Goal: Task Accomplishment & Management: Complete application form

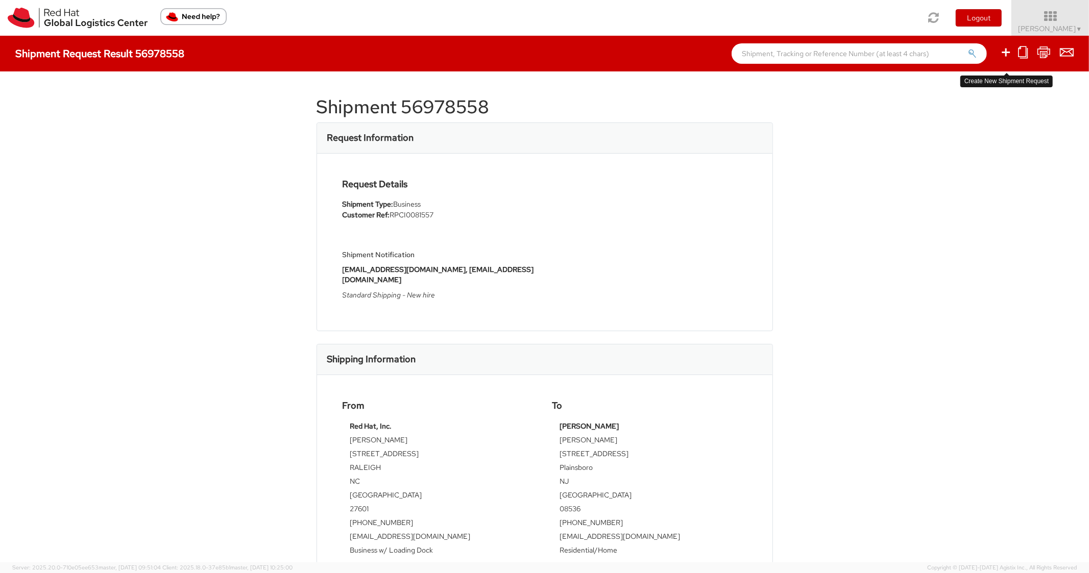
click at [1005, 51] on icon at bounding box center [1006, 52] width 12 height 13
select select
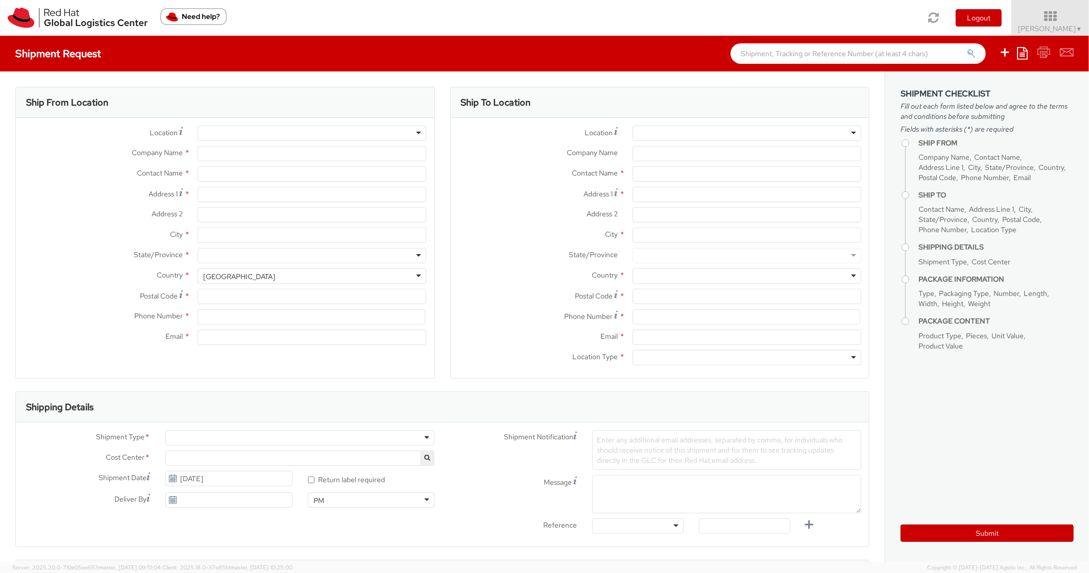
click at [1031, 54] on ul "Save as template Create from template" at bounding box center [1030, 54] width 88 height 36
click at [1023, 56] on icon at bounding box center [1022, 53] width 11 height 12
select select "850"
click at [991, 77] on link "Save as template" at bounding box center [982, 71] width 89 height 13
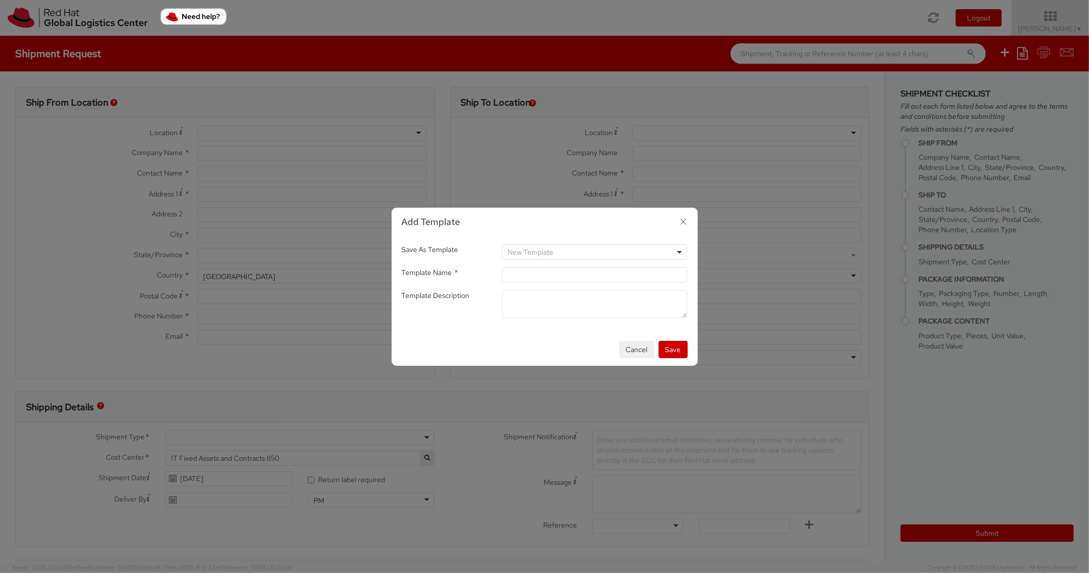
click at [682, 224] on icon "button" at bounding box center [683, 221] width 15 height 15
type input "Red Hat, Inc."
type input "[PERSON_NAME]"
type input "[STREET_ADDRESS]"
type input "RALEIGH"
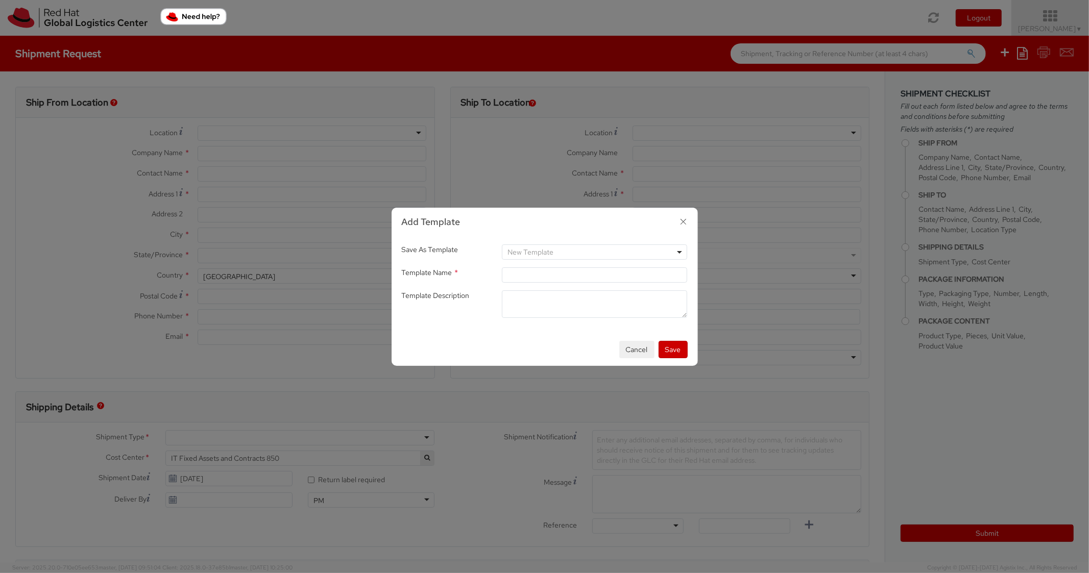
type input "27601"
type input "[PHONE_NUMBER]"
type input "[EMAIL_ADDRESS][DOMAIN_NAME]"
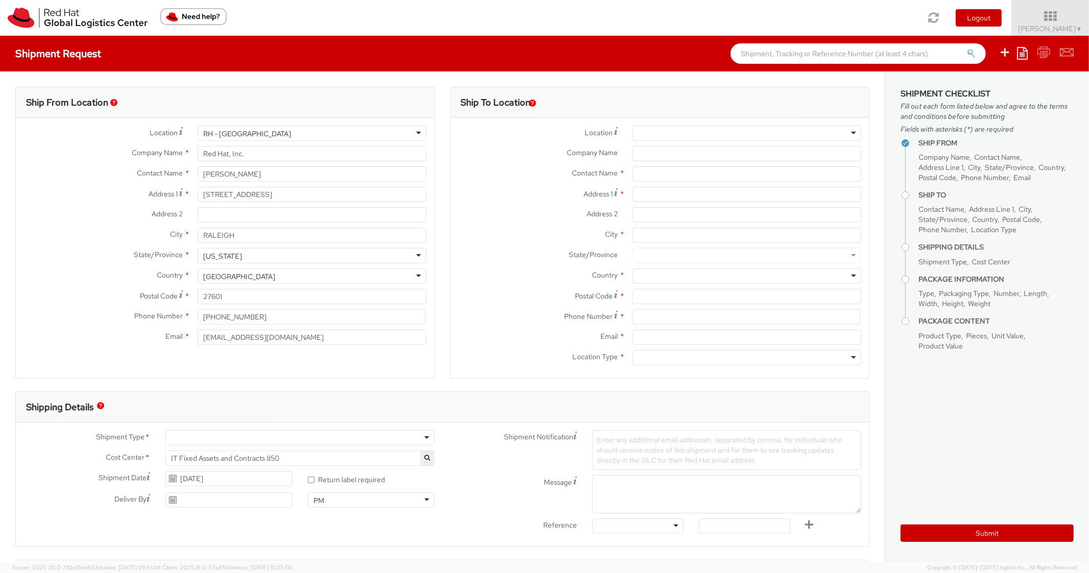
click at [1028, 57] on ul "Save as template Create from template" at bounding box center [1030, 54] width 88 height 36
click at [1025, 57] on icon at bounding box center [1022, 53] width 11 height 12
click at [968, 88] on link "Create from template" at bounding box center [982, 85] width 89 height 13
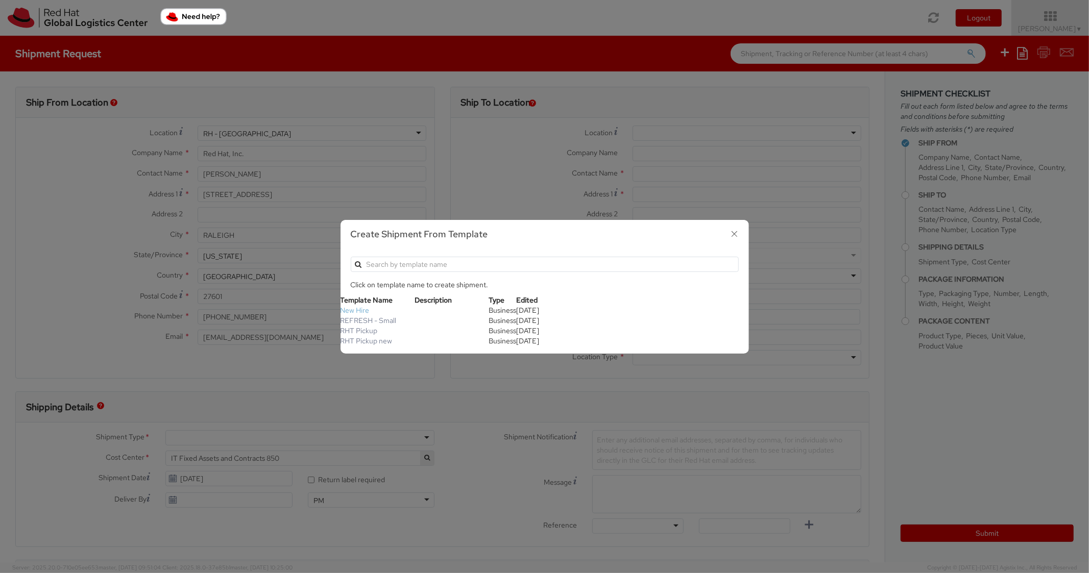
click at [359, 311] on link "New Hire" at bounding box center [355, 310] width 29 height 9
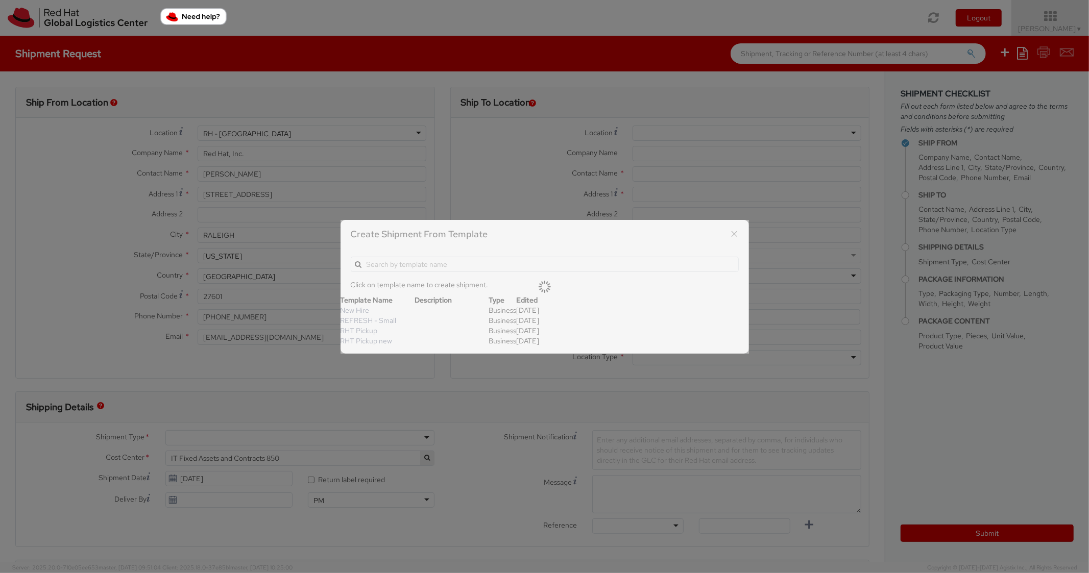
type textarea "Standard Shipping - New hire"
type input "*RPCI*"
select select "LAPTOP"
type input "1"
type input "22"
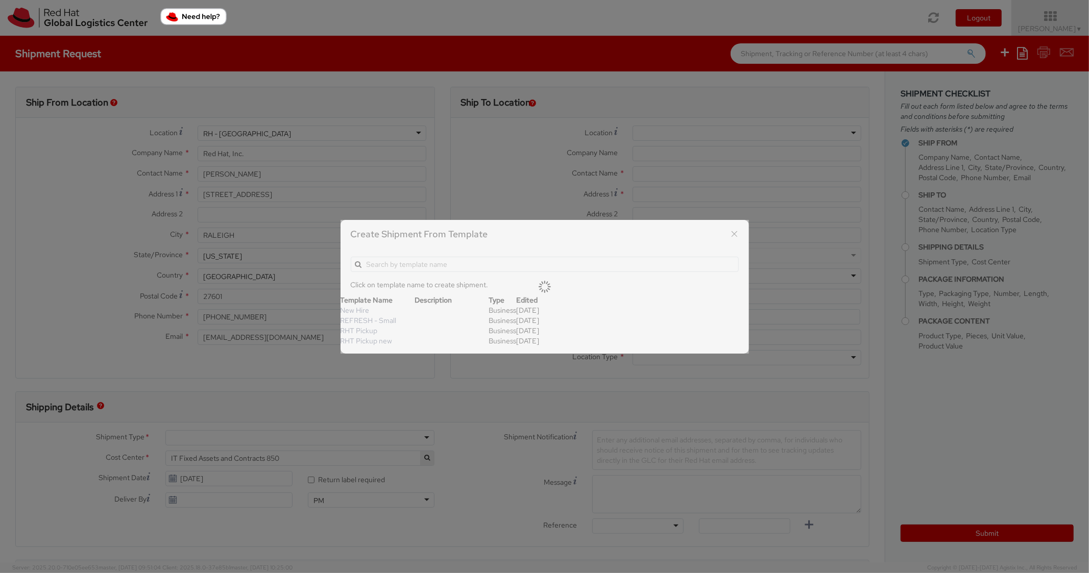
type input "14"
type input "6"
type input "8"
type input "*Laptop model*"
select select "LAPTOP"
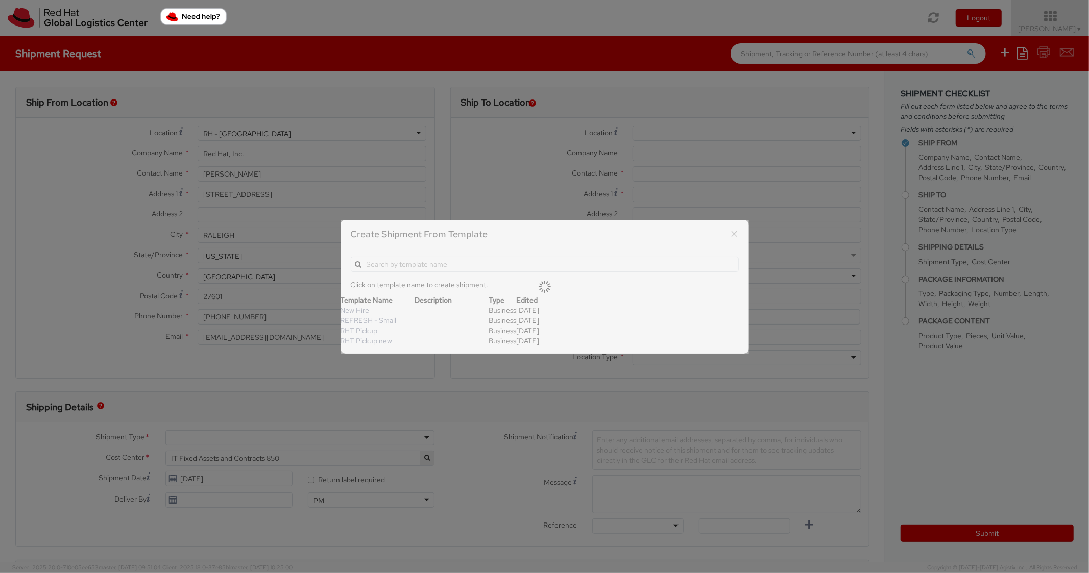
type input "2,000.00"
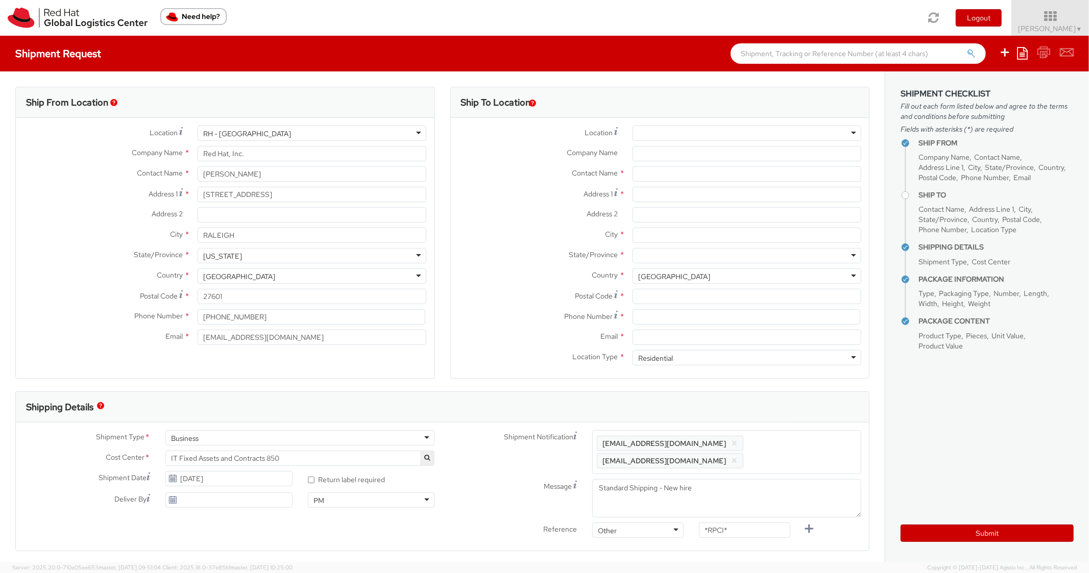
scroll to position [31, 0]
click at [693, 129] on div at bounding box center [747, 133] width 229 height 15
type input "[PERSON_NAME]"
type input "Red Hat Inc."
type input "[STREET_ADDRESS]"
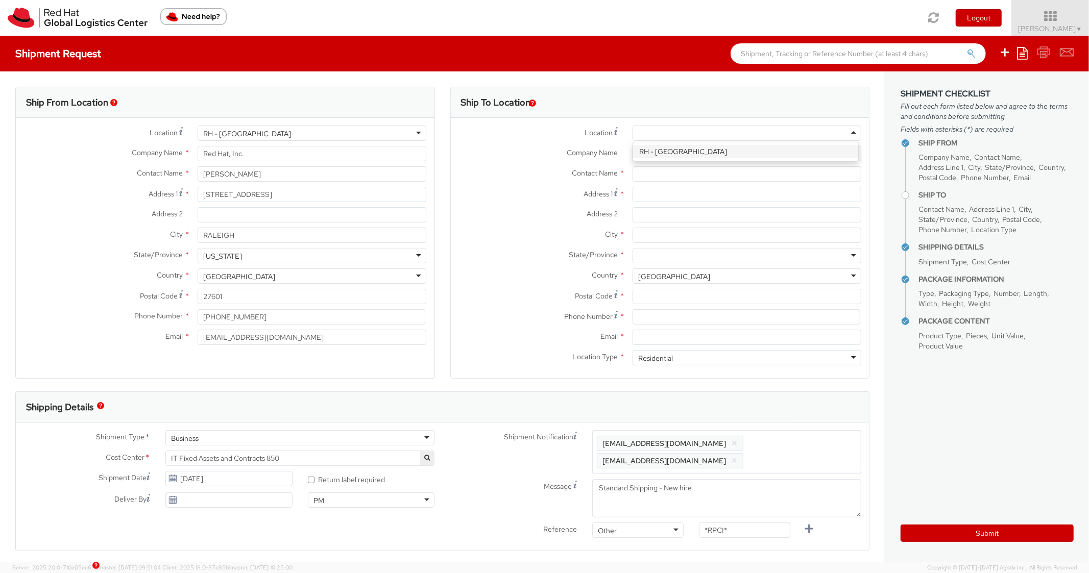
type input "4th Floor"
type input "[GEOGRAPHIC_DATA]"
type input "02210"
type input "[PHONE_NUMBER]"
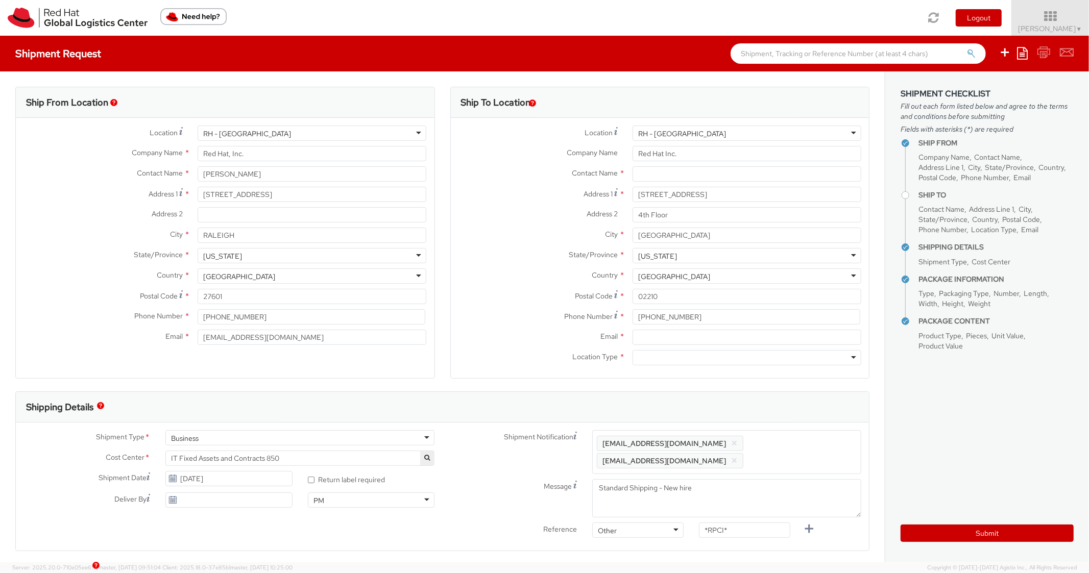
scroll to position [0, 0]
click at [664, 336] on input "Email *" at bounding box center [747, 337] width 229 height 15
paste input "[EMAIL_ADDRESS][DOMAIN_NAME]"
type input "[EMAIL_ADDRESS][DOMAIN_NAME]"
click at [796, 450] on span "Enter any additional email addresses, separated by comma, for individuals who s…" at bounding box center [727, 452] width 260 height 31
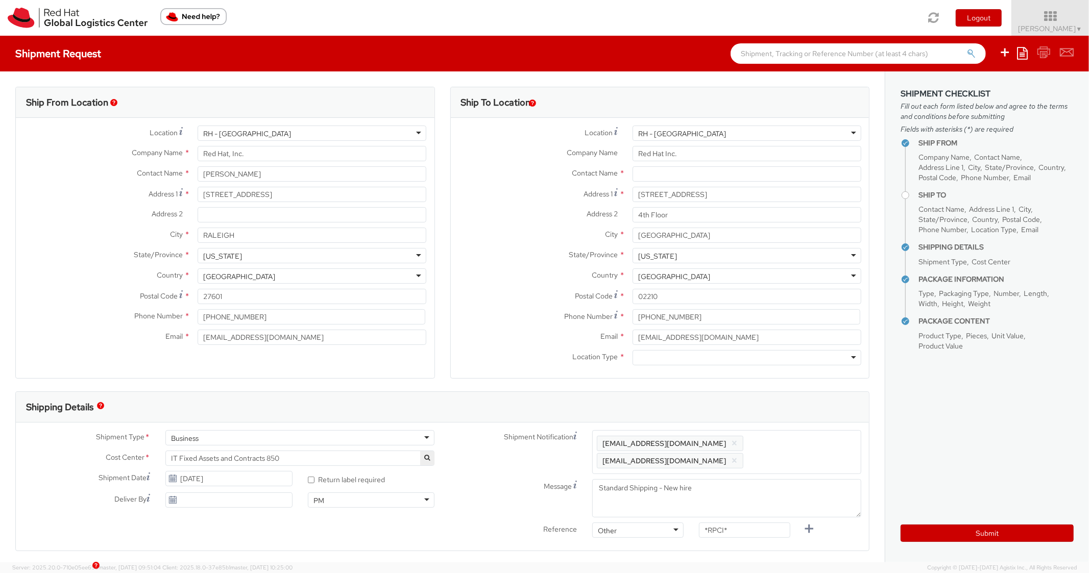
paste input "[EMAIL_ADDRESS][DOMAIN_NAME]"
type input "[EMAIL_ADDRESS][DOMAIN_NAME]"
click at [805, 410] on div "Shipping Details" at bounding box center [442, 407] width 853 height 31
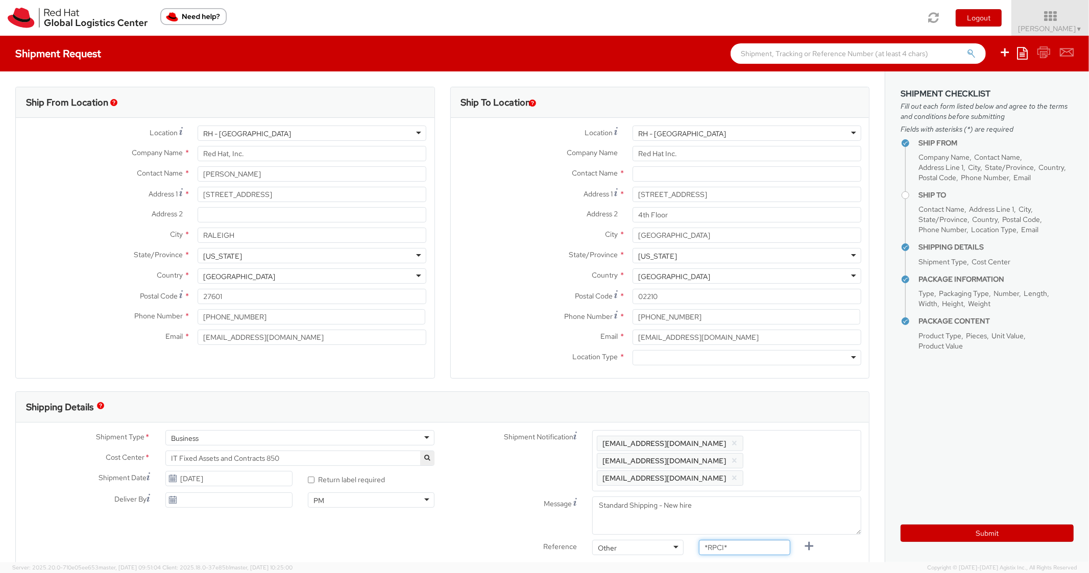
paste input "RPCI0080817"
drag, startPoint x: 711, startPoint y: 525, endPoint x: 683, endPoint y: 517, distance: 29.4
click at [682, 519] on div "Shipment Notification Enter any additional email addresses, separated by comma,…" at bounding box center [656, 495] width 427 height 130
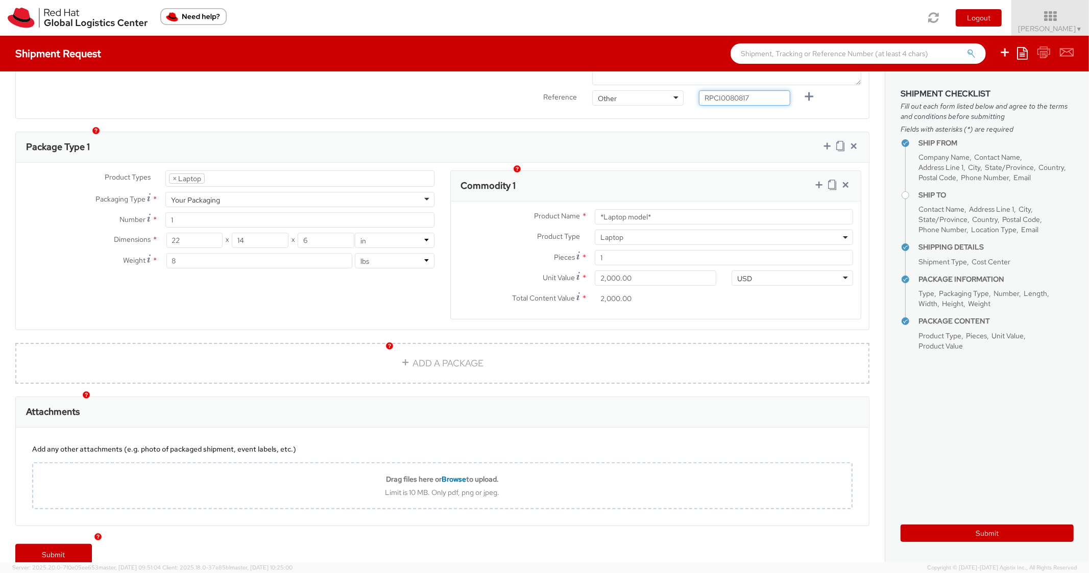
type input "RPCI0080817"
drag, startPoint x: 666, startPoint y: 204, endPoint x: 563, endPoint y: 187, distance: 104.4
click at [563, 202] on div "Product Name * *Laptop model* Product Type * Documents Docking Station Laptop M…" at bounding box center [656, 260] width 411 height 117
paste input "DEVELOPER/DESIGNER - Apple"
type input "DEVELOPER/DESIGNER - Apple"
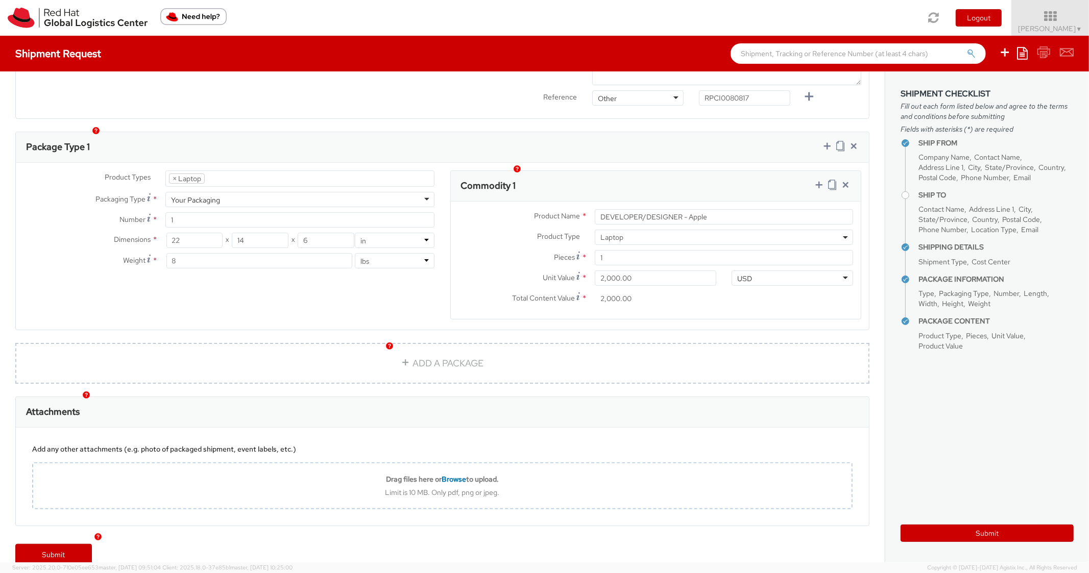
click at [669, 171] on div "Commodity 1" at bounding box center [656, 186] width 411 height 31
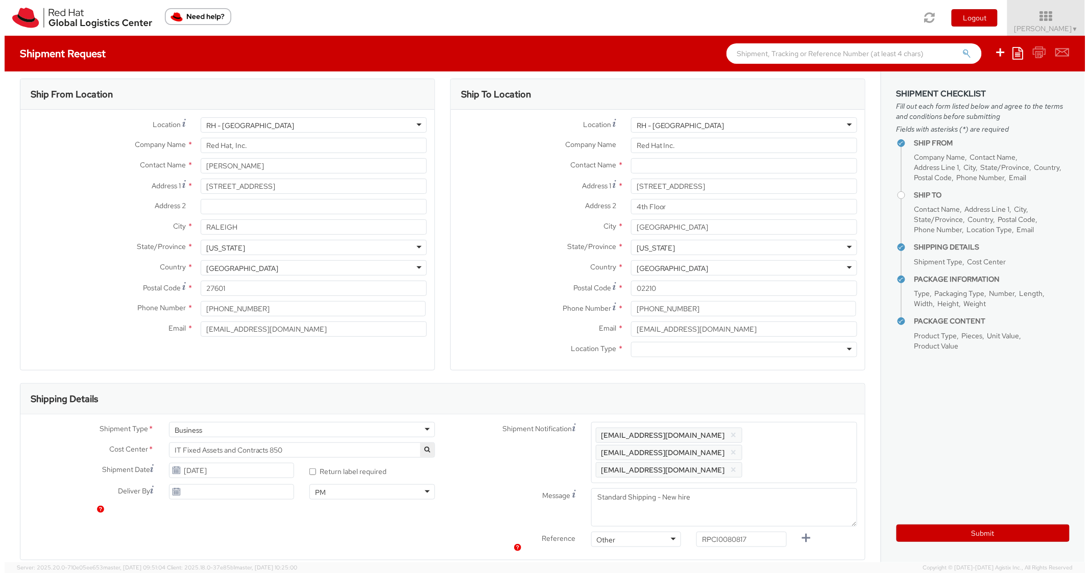
scroll to position [0, 0]
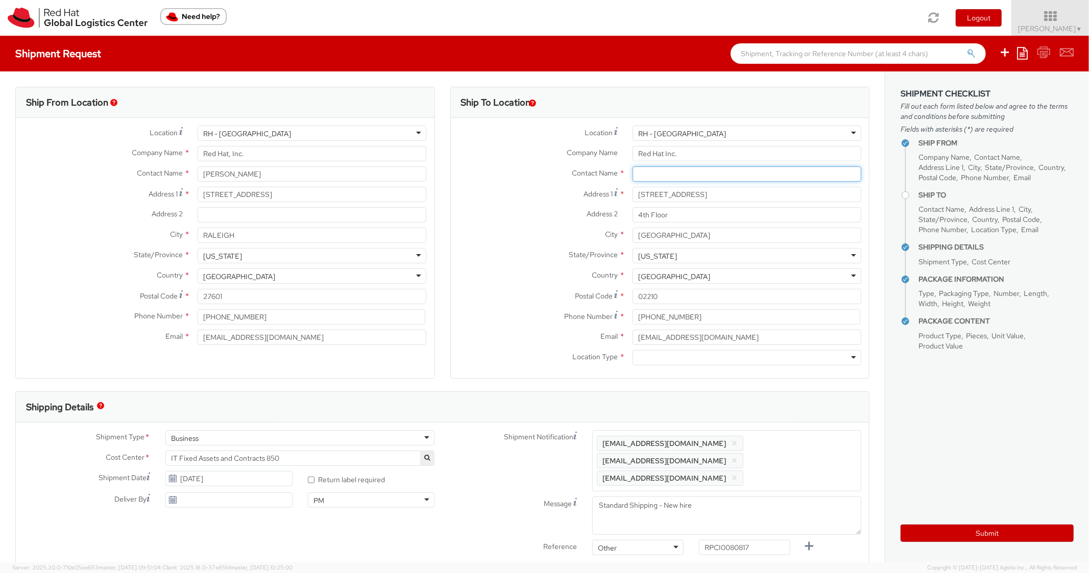
click at [661, 166] on input "text" at bounding box center [747, 173] width 229 height 15
paste input "[PERSON_NAME]"
type input "[PERSON_NAME]"
click at [547, 218] on label "Address 2 *" at bounding box center [538, 213] width 174 height 13
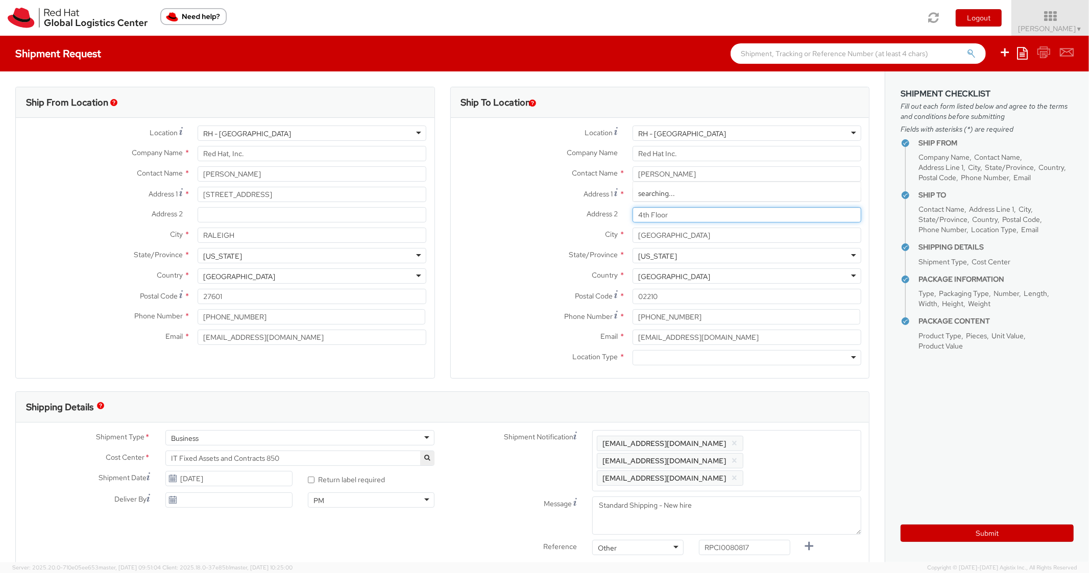
click at [633, 218] on input "4th Floor" at bounding box center [747, 214] width 229 height 15
click at [702, 366] on div "Location Type * Business Residential" at bounding box center [660, 360] width 419 height 20
click at [709, 359] on div at bounding box center [747, 357] width 229 height 15
click at [728, 387] on div "Ship To Location Location * [GEOGRAPHIC_DATA] - [GEOGRAPHIC_DATA] [GEOGRAPHIC_D…" at bounding box center [660, 239] width 420 height 305
click at [937, 543] on aside "Shipment Checklist Fill out each form listed below and agree to the terms and c…" at bounding box center [987, 316] width 204 height 491
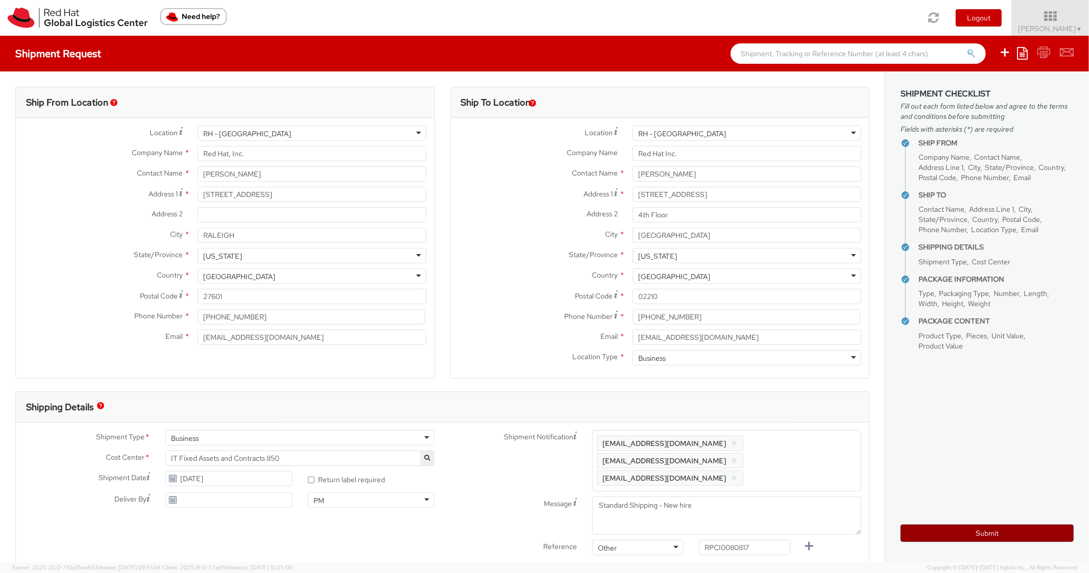
click at [943, 539] on button "Submit" at bounding box center [987, 533] width 173 height 17
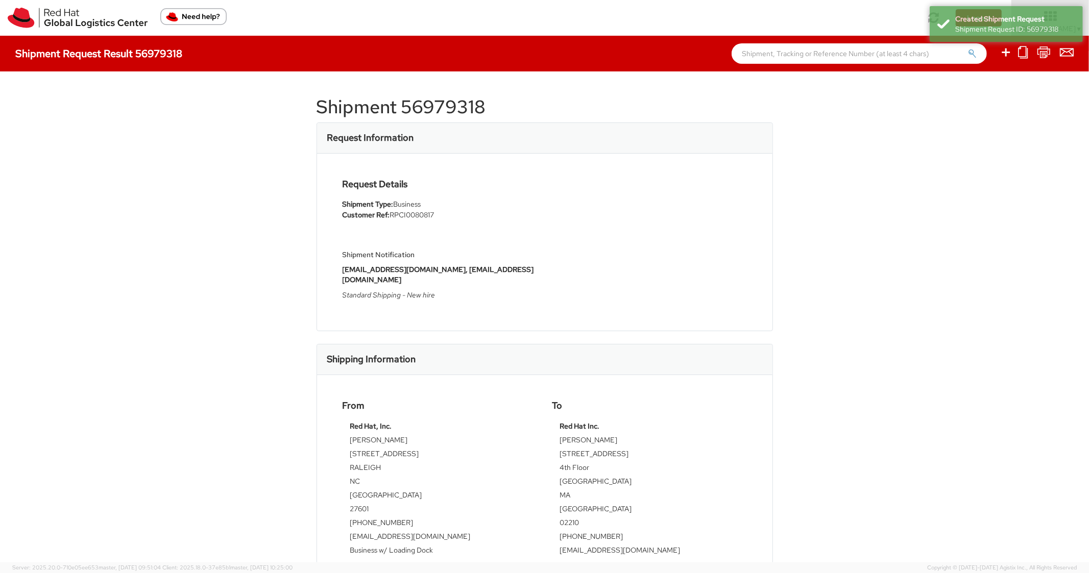
click at [455, 99] on h1 "Shipment 56979318" at bounding box center [545, 107] width 456 height 20
copy h1 "56979318"
click at [724, 245] on div "Request Details Shipment Type: Business Customer Ref: RPCI0080817 Shipment Noti…" at bounding box center [545, 242] width 420 height 126
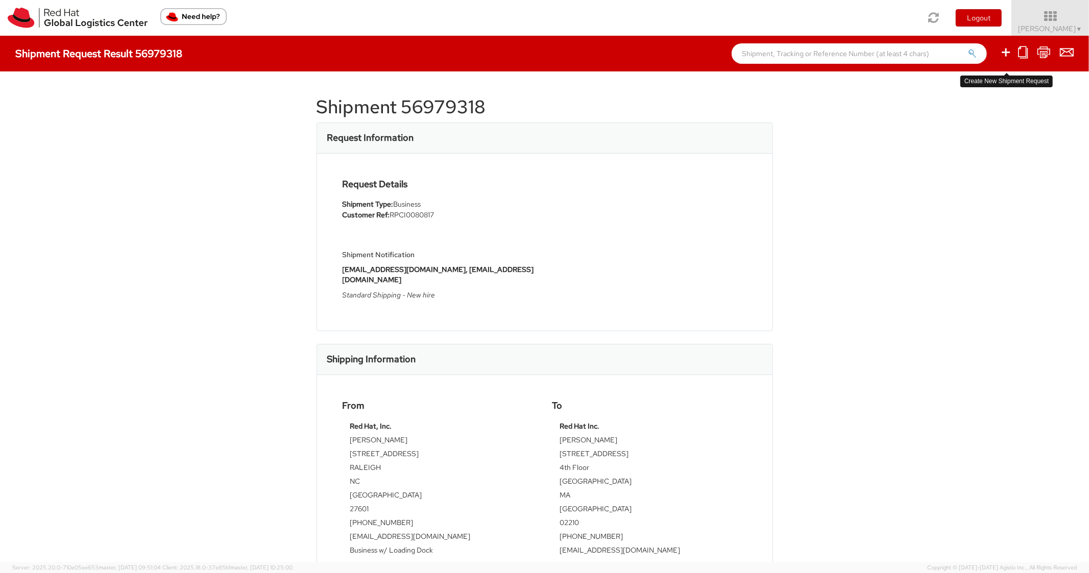
click at [1011, 51] on icon at bounding box center [1006, 52] width 12 height 13
select select
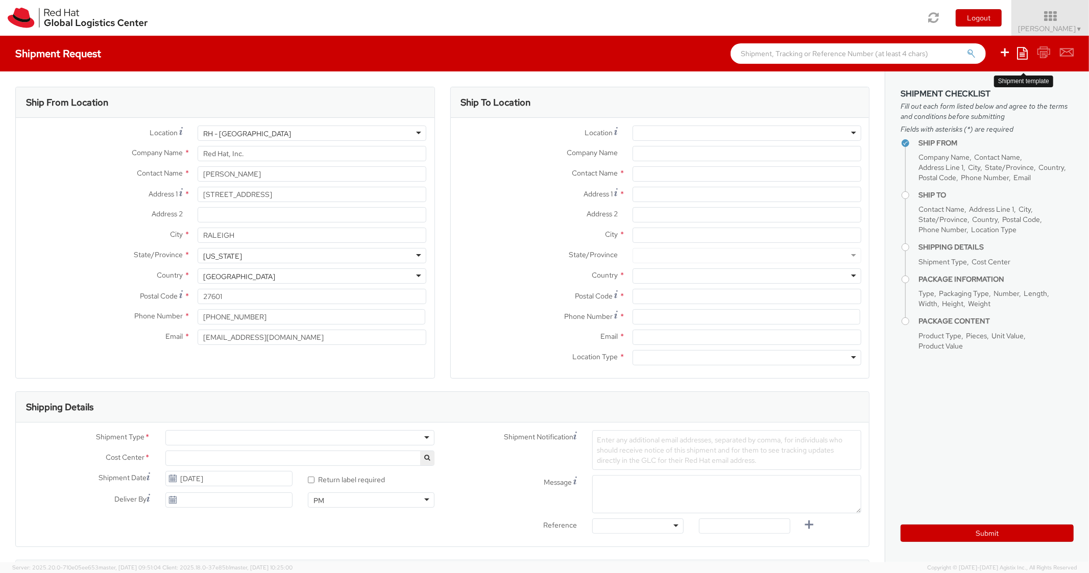
click at [1030, 54] on ul "Save as template Create from template" at bounding box center [1030, 54] width 88 height 36
select select "850"
click at [1026, 58] on icon at bounding box center [1022, 53] width 11 height 12
click at [988, 89] on link "Create from template" at bounding box center [982, 85] width 89 height 13
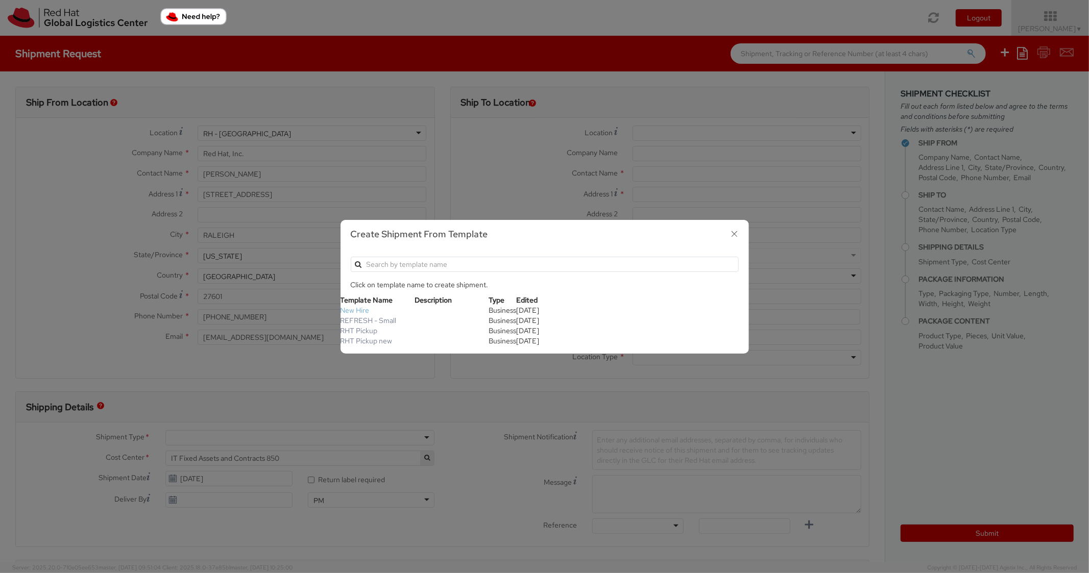
click at [357, 311] on link "New Hire" at bounding box center [355, 310] width 29 height 9
type textarea "Standard Shipping - New hire"
type input "*RPCI*"
select select "LAPTOP"
type input "1"
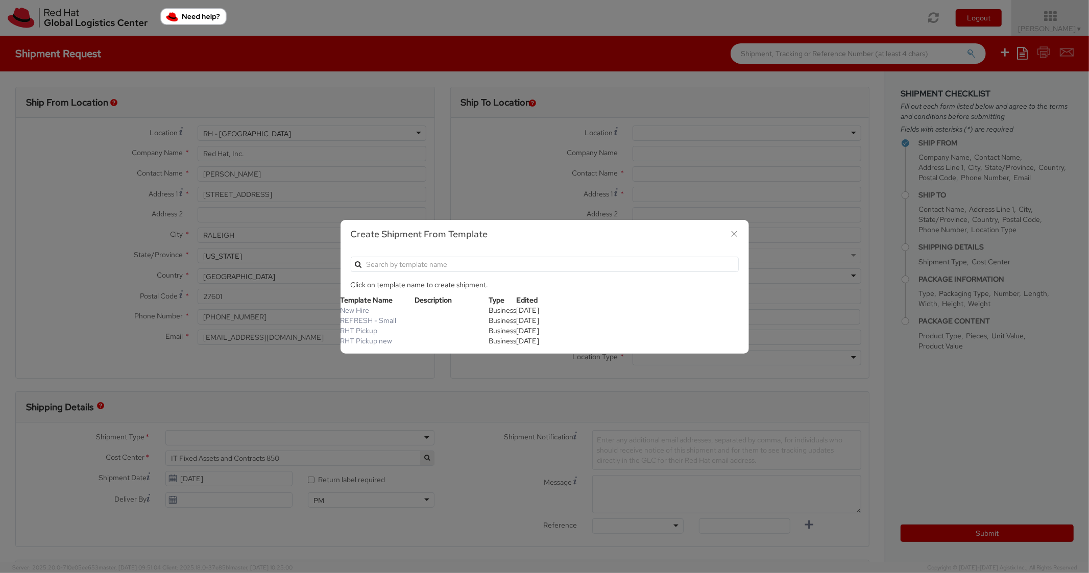
type input "22"
type input "14"
type input "6"
type input "8"
type input "*Laptop model*"
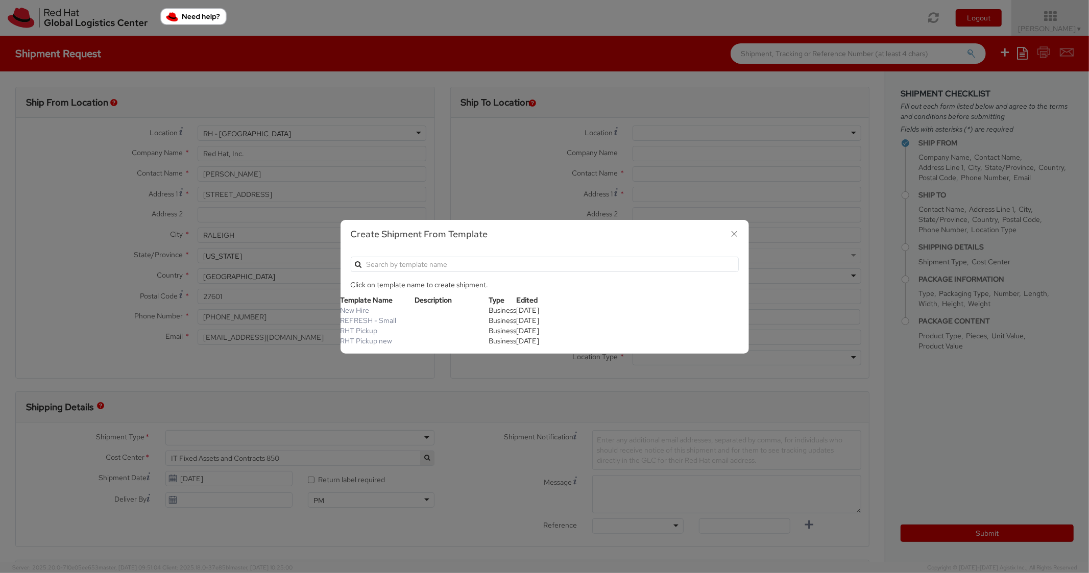
select select "LAPTOP"
type input "2,000.00"
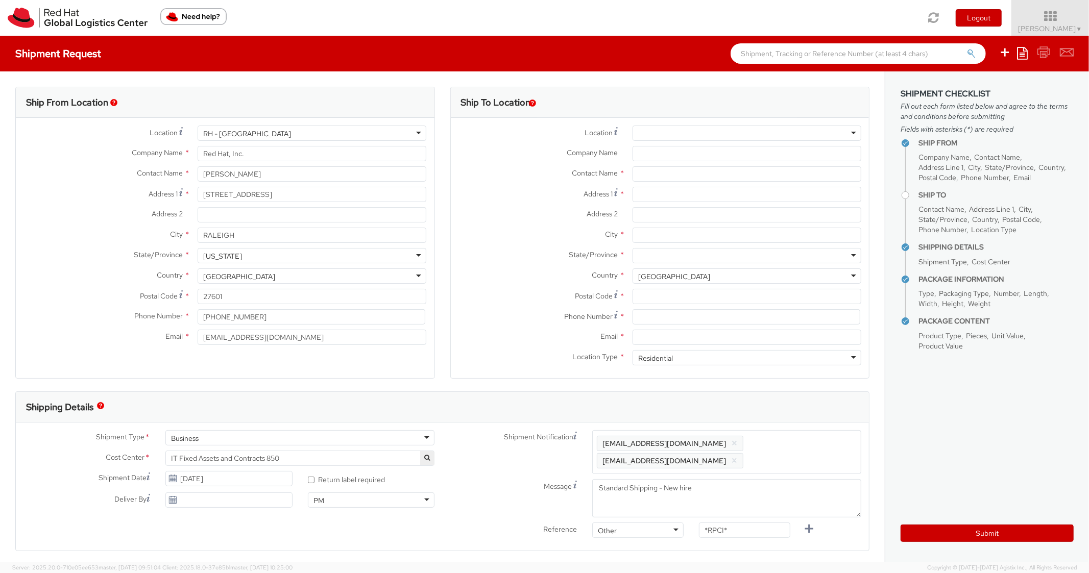
scroll to position [31, 0]
click at [669, 194] on input "Address 1 *" at bounding box center [747, 194] width 229 height 15
paste input "[STREET_ADDRESS]"
type input "[STREET_ADDRESS]"
click at [657, 240] on input "City *" at bounding box center [747, 235] width 229 height 15
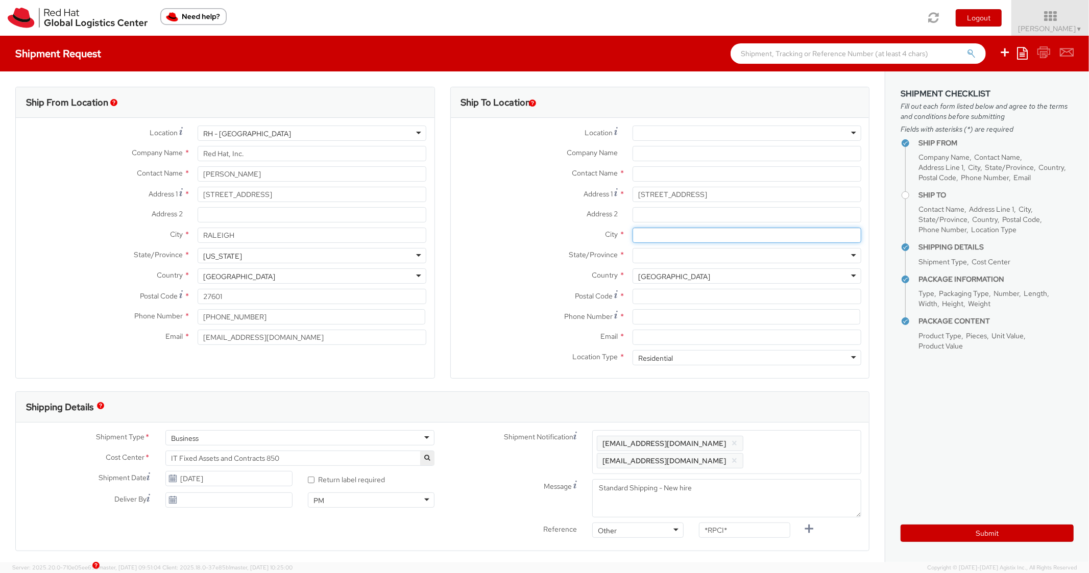
paste input "[PERSON_NAME]"
type input "[PERSON_NAME]"
click at [649, 255] on div at bounding box center [747, 255] width 229 height 15
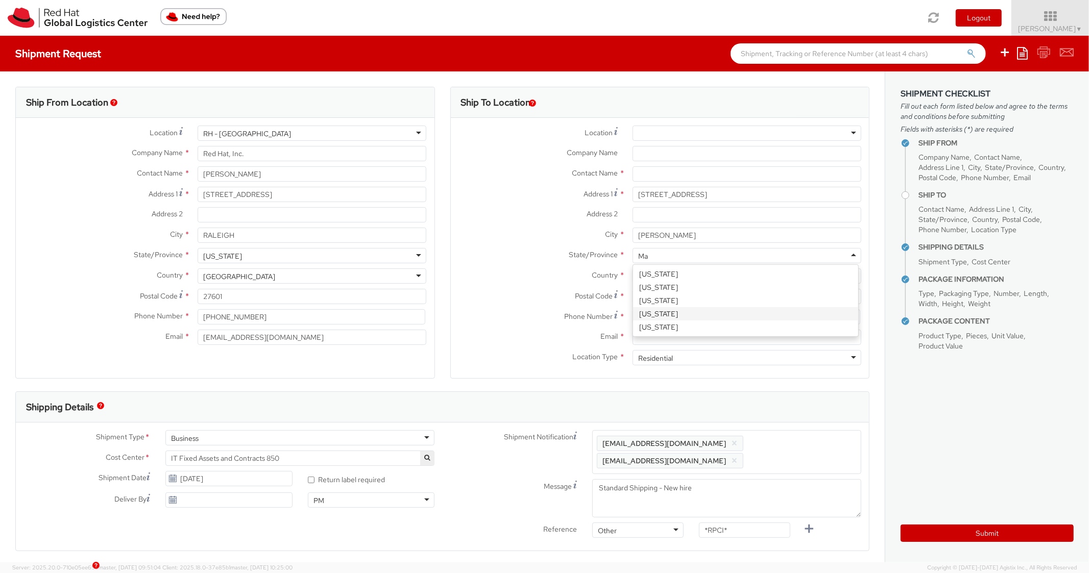
type input "Mas"
click at [697, 292] on input "Postal Code *" at bounding box center [747, 296] width 229 height 15
paste input "02461"
type input "02461"
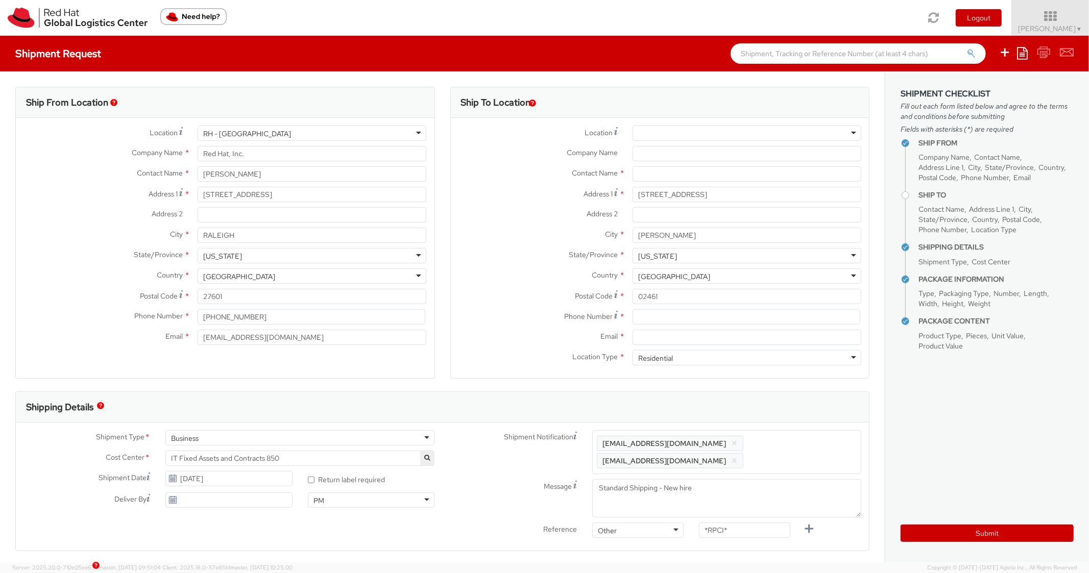
click at [480, 287] on div "Country * [GEOGRAPHIC_DATA] [GEOGRAPHIC_DATA] [GEOGRAPHIC_DATA] [GEOGRAPHIC_DAT…" at bounding box center [660, 279] width 419 height 20
click at [654, 318] on input at bounding box center [747, 316] width 228 height 15
paste input "6176940060"
type input "6176940060"
click at [484, 290] on label "Postal Code *" at bounding box center [538, 296] width 174 height 14
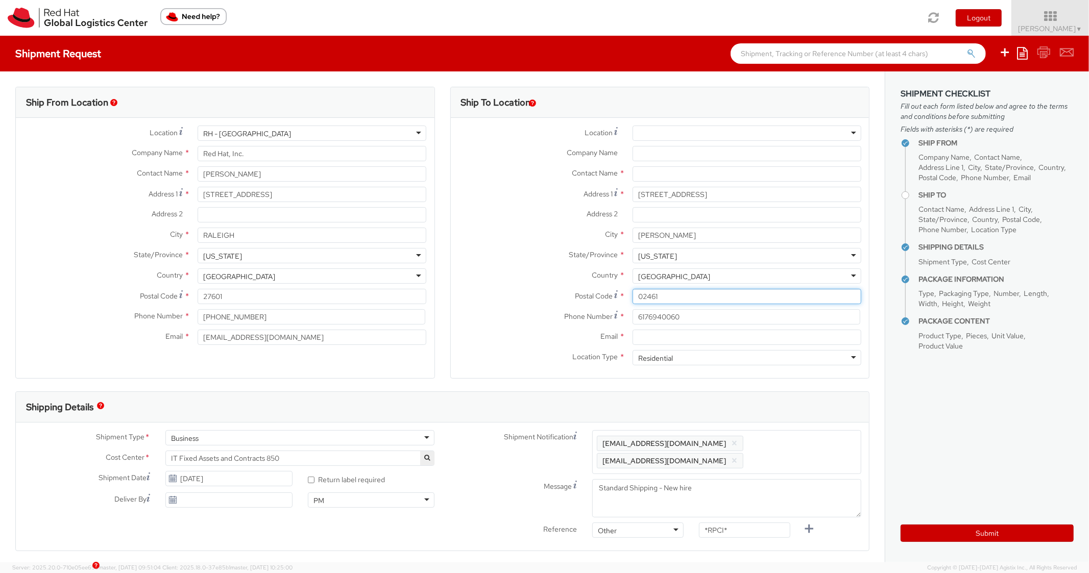
click at [633, 290] on input "02461" at bounding box center [747, 296] width 229 height 15
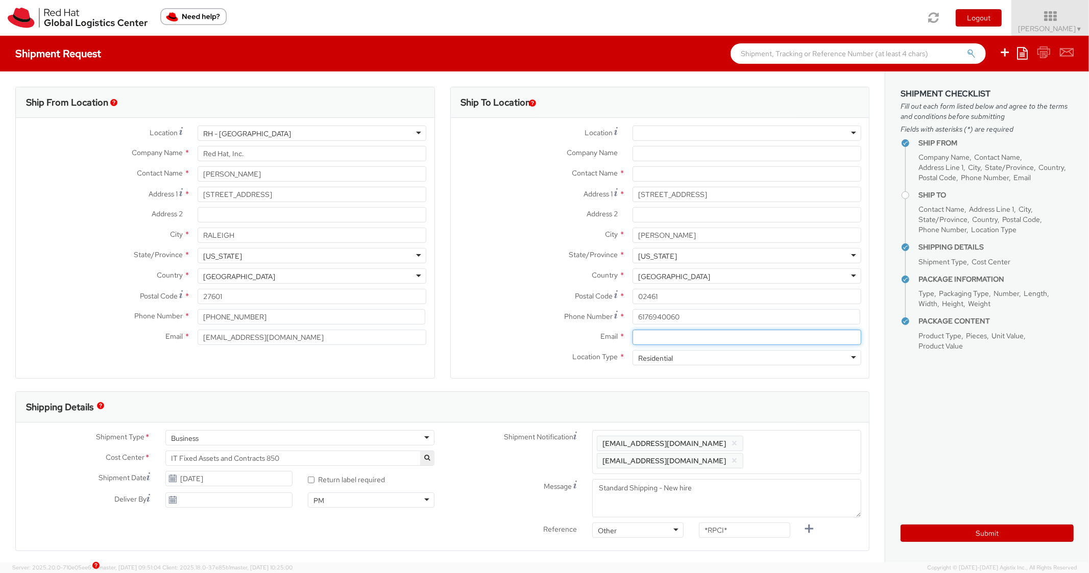
click at [671, 335] on input "Email *" at bounding box center [747, 337] width 229 height 15
paste input "[EMAIL_ADDRESS][DOMAIN_NAME]"
type input "[EMAIL_ADDRESS][DOMAIN_NAME]"
click at [808, 437] on span "Enter any additional email addresses, separated by comma, for individuals who s…" at bounding box center [727, 452] width 260 height 31
paste input "[EMAIL_ADDRESS][DOMAIN_NAME]"
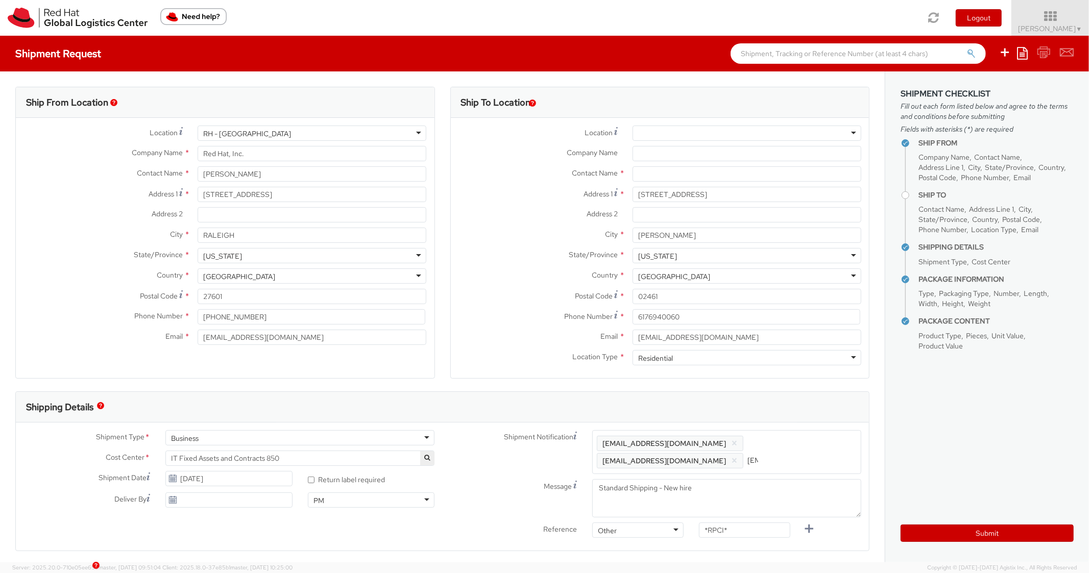
scroll to position [0, 57]
type input "[EMAIL_ADDRESS][DOMAIN_NAME]"
click at [806, 403] on div "Shipping Details" at bounding box center [438, 407] width 845 height 31
drag, startPoint x: 744, startPoint y: 529, endPoint x: 632, endPoint y: 516, distance: 113.2
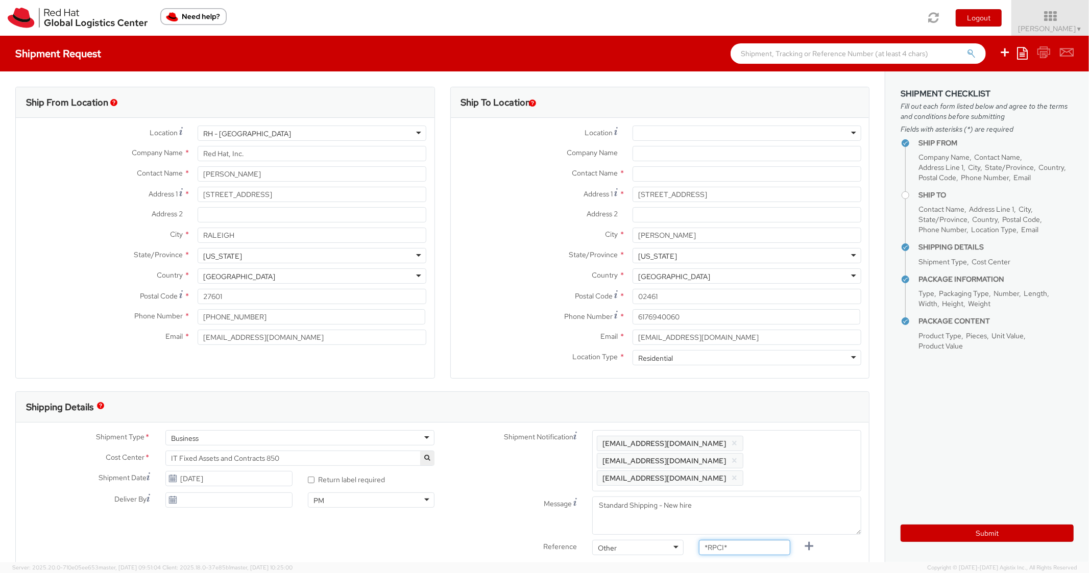
click at [634, 517] on div "Shipment Notification Enter any additional email addresses, separated by comma,…" at bounding box center [656, 495] width 427 height 130
paste input "RPCI0081191"
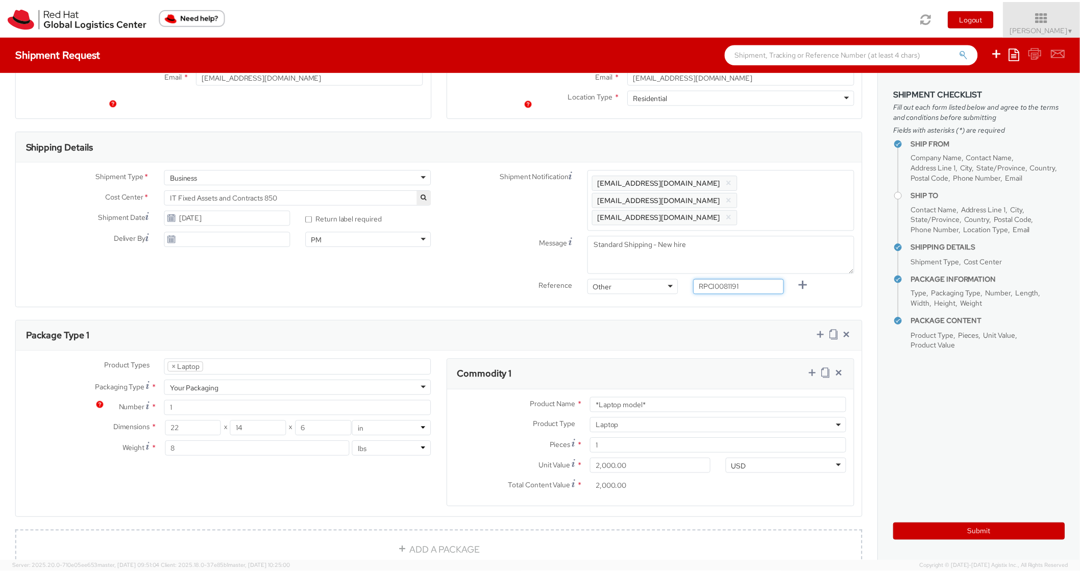
scroll to position [408, 0]
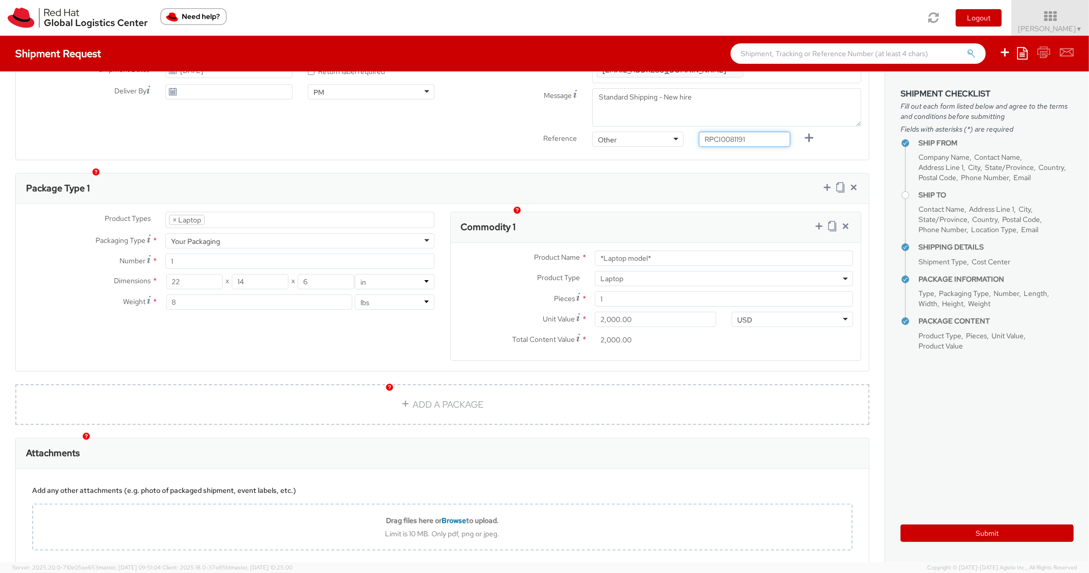
type input "RPCI0081191"
paste input "DEVELOPER/DESIGNER - Apple"
drag, startPoint x: 645, startPoint y: 244, endPoint x: 539, endPoint y: 228, distance: 107.4
click at [531, 243] on div "Product Name * *Laptop model* Product Type * Documents Docking Station Laptop M…" at bounding box center [656, 301] width 411 height 117
type input "DEVELOPER/DESIGNER - Apple"
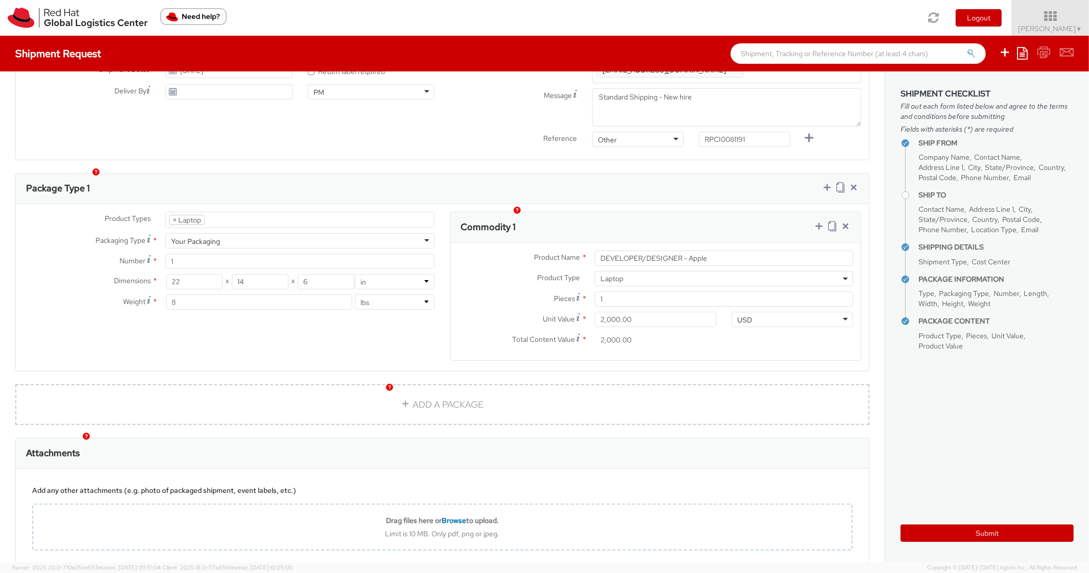
click at [708, 204] on div "Product Types * Documents Docking Station Laptop Monitor Other Hardware Server …" at bounding box center [442, 287] width 853 height 167
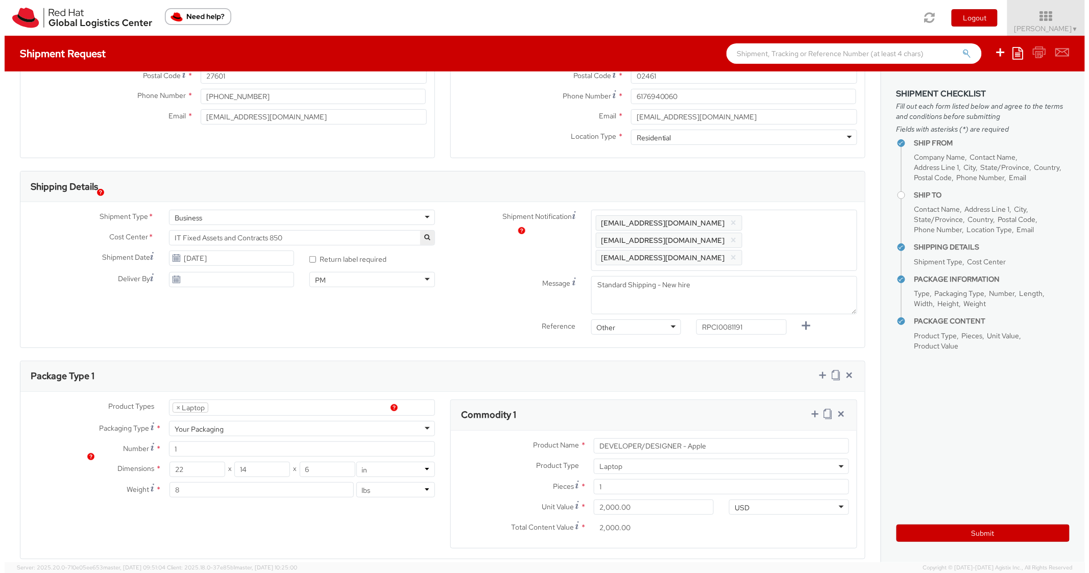
scroll to position [0, 0]
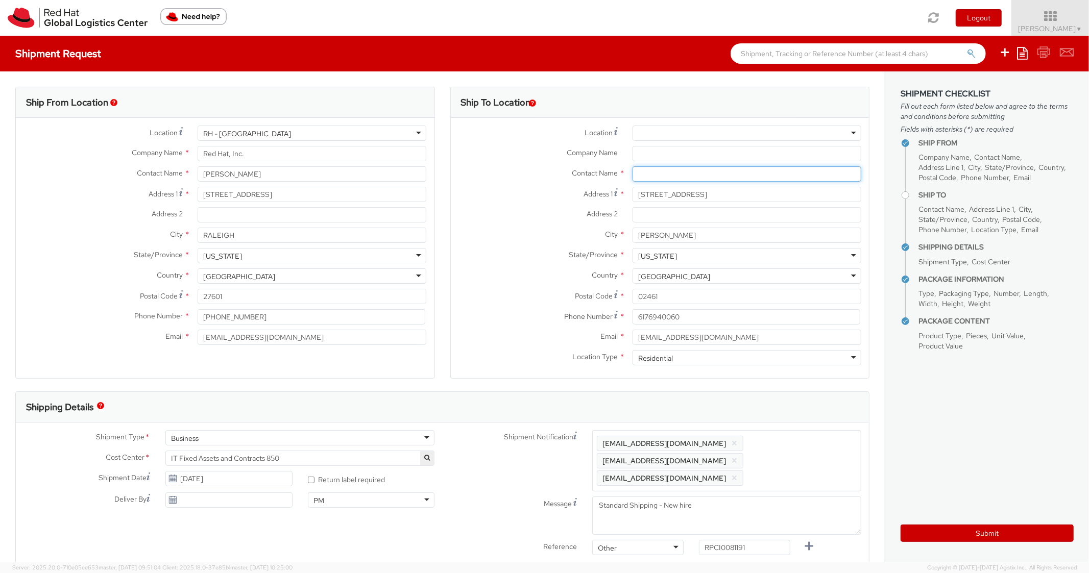
click at [656, 170] on input "text" at bounding box center [747, 173] width 229 height 15
paste input "[PERSON_NAME]"
type input "[PERSON_NAME]"
click at [486, 201] on div "Address [STREET_ADDRESS]" at bounding box center [660, 194] width 419 height 15
click at [950, 523] on div "Submit" at bounding box center [987, 529] width 173 height 25
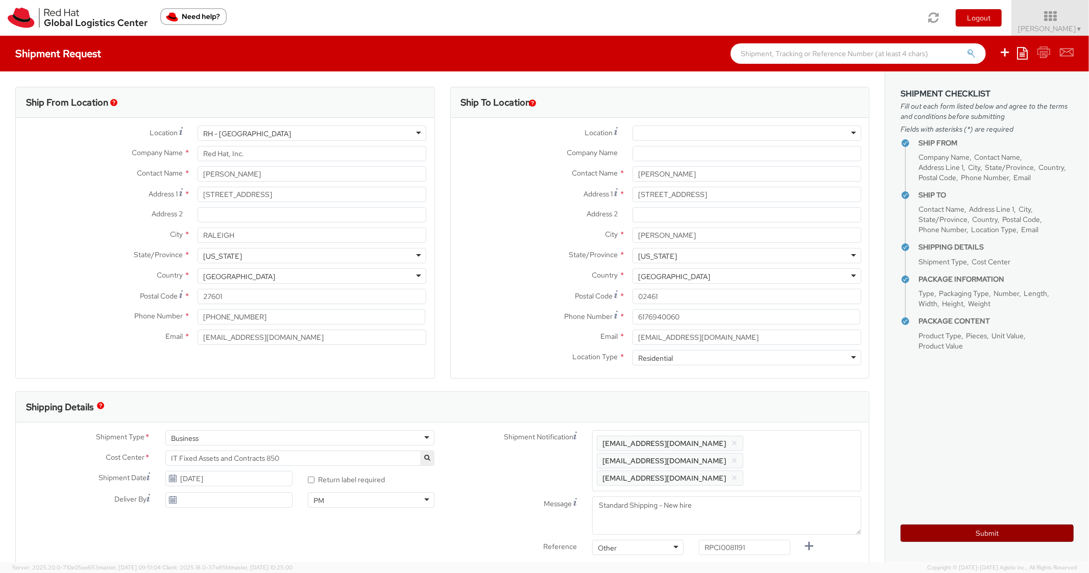
click at [951, 526] on button "Submit" at bounding box center [987, 533] width 173 height 17
type input "[PERSON_NAME]"
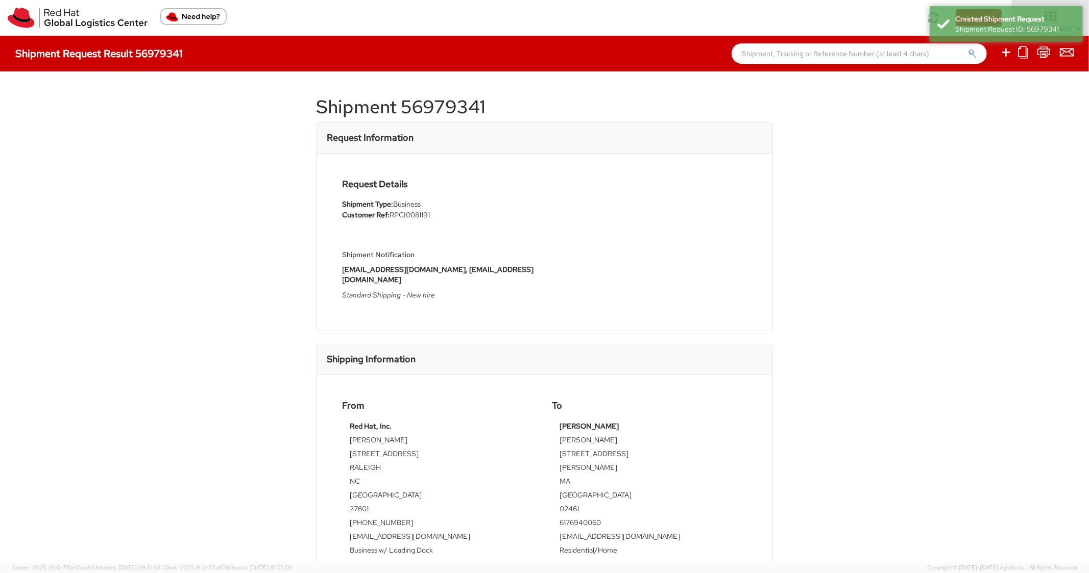
click at [437, 97] on h1 "Shipment 56979341" at bounding box center [545, 107] width 456 height 20
click at [433, 98] on h1 "Shipment 56979341" at bounding box center [545, 107] width 456 height 20
drag, startPoint x: 433, startPoint y: 98, endPoint x: 427, endPoint y: 110, distance: 14.2
click at [426, 110] on h1 "Shipment 56979341" at bounding box center [545, 107] width 456 height 20
click at [427, 110] on h1 "Shipment 56979341" at bounding box center [545, 107] width 456 height 20
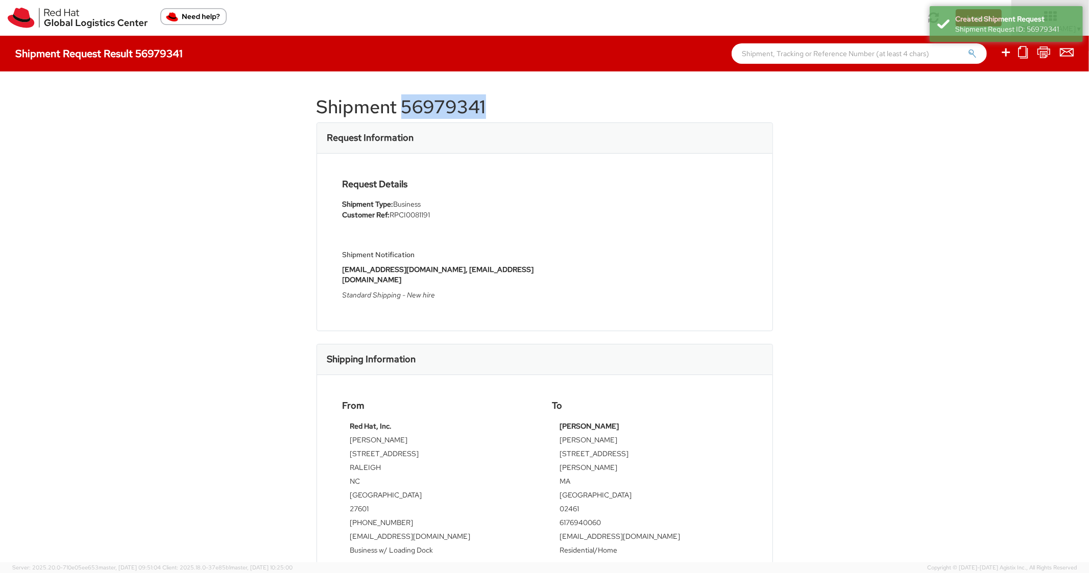
click at [427, 110] on h1 "Shipment 56979341" at bounding box center [545, 107] width 456 height 20
copy h1 "56979341"
click at [593, 200] on div "Request Details Shipment Type: Business Customer Ref: RPCI0081191 Shipment Noti…" at bounding box center [545, 242] width 420 height 126
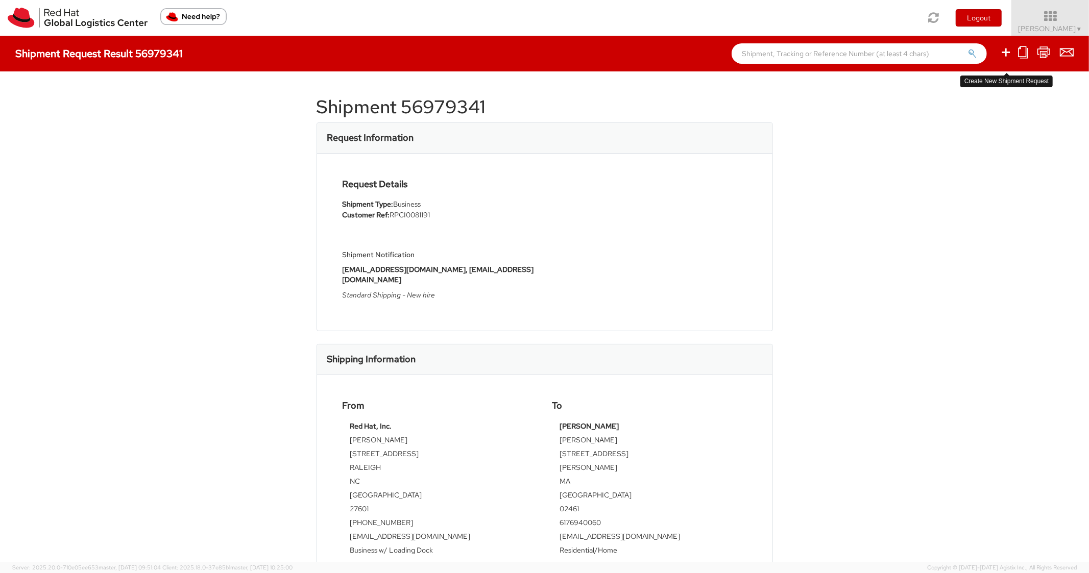
click at [1004, 50] on icon at bounding box center [1006, 52] width 12 height 13
select select
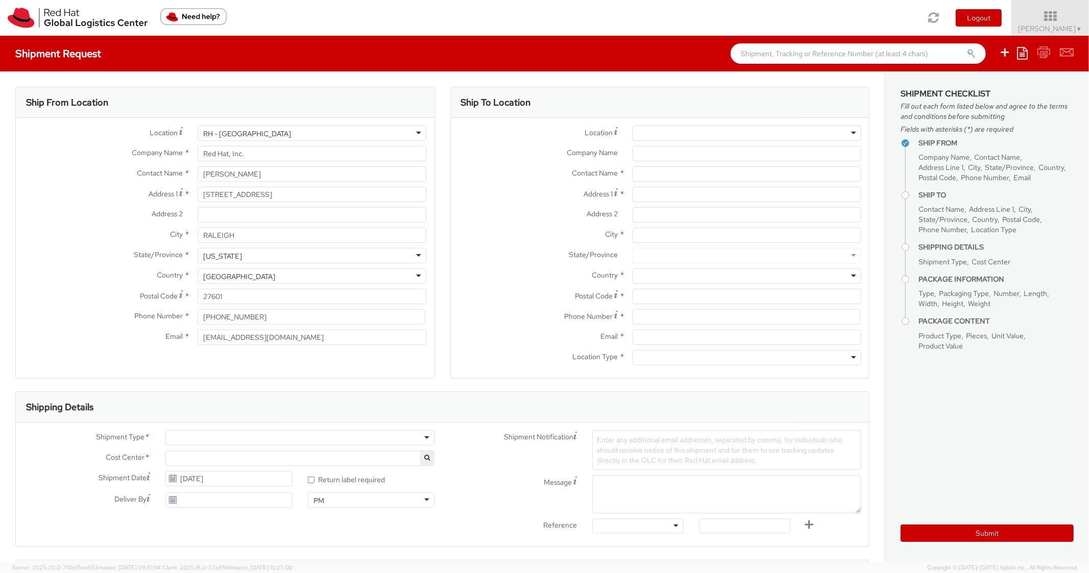
click at [1022, 54] on icon at bounding box center [1022, 53] width 11 height 12
select select "850"
click at [981, 86] on link "Create from template" at bounding box center [982, 85] width 89 height 13
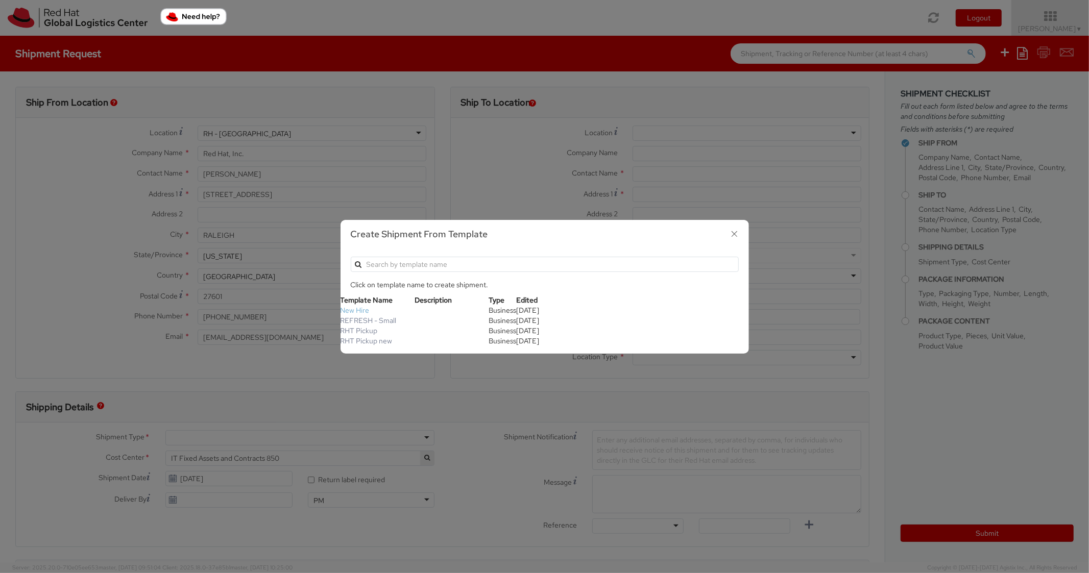
click at [361, 307] on link "New Hire" at bounding box center [355, 310] width 29 height 9
type textarea "Standard Shipping - New hire"
type input "*RPCI*"
select select "LAPTOP"
type input "1"
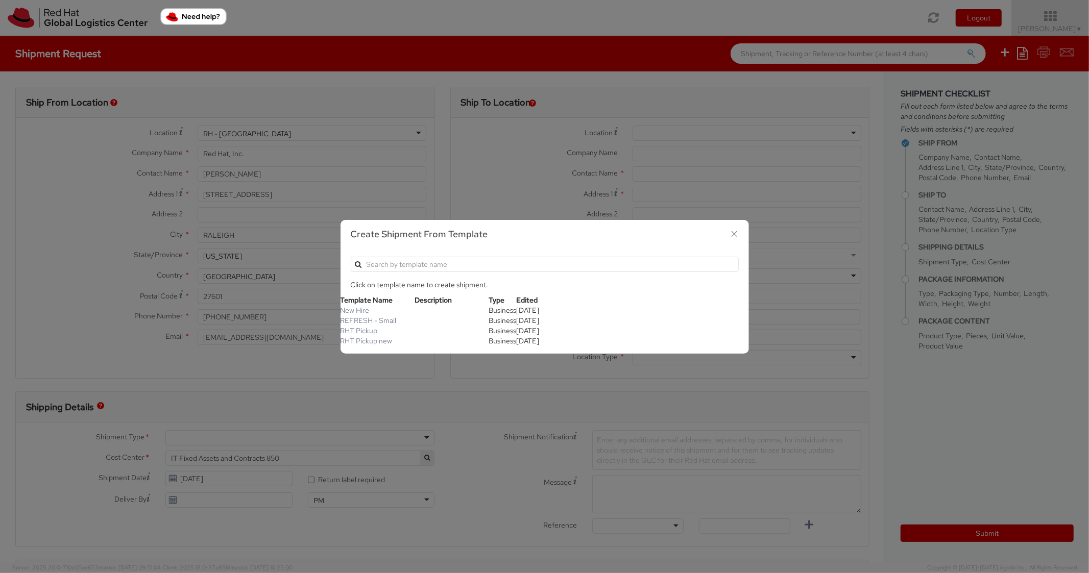
type input "22"
type input "14"
type input "6"
type input "8"
type input "*Laptop model*"
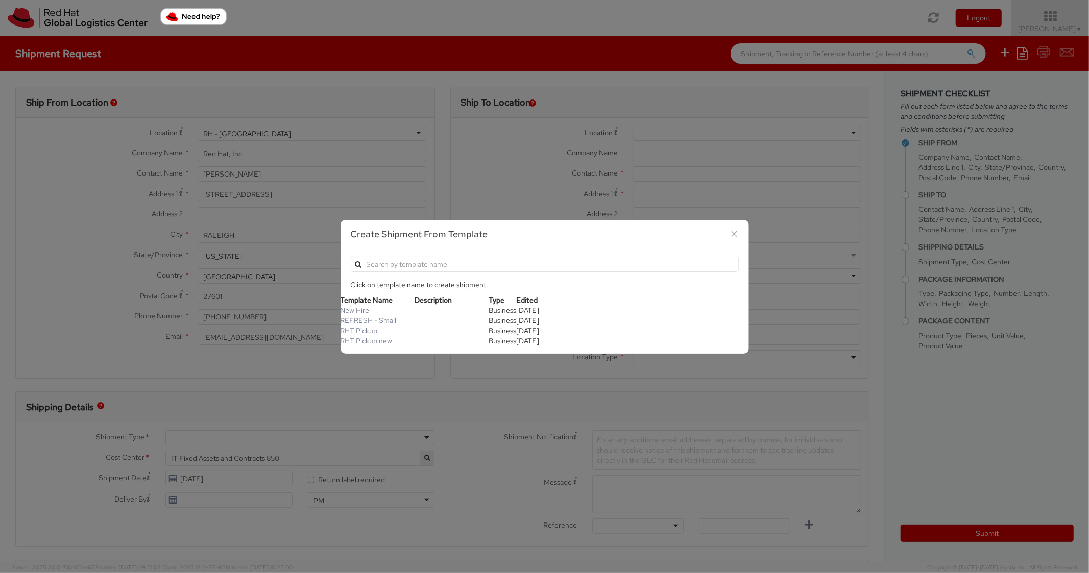
select select "LAPTOP"
type input "2,000.00"
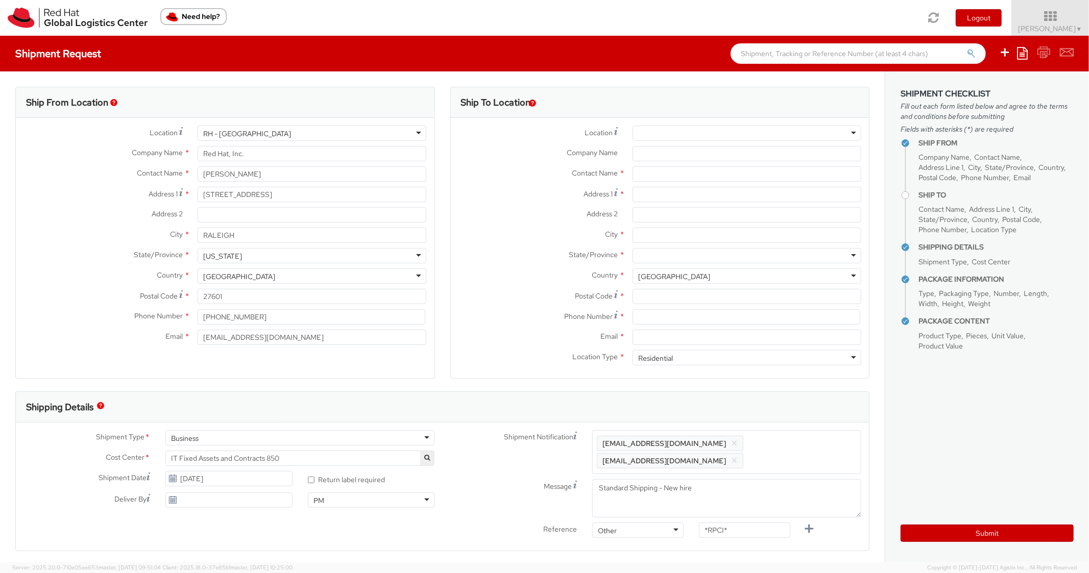
scroll to position [31, 0]
click at [665, 203] on div "Address 1 *" at bounding box center [660, 197] width 419 height 20
click at [670, 195] on input "Address 1 *" at bounding box center [747, 194] width 229 height 15
paste input "[STREET_ADDRESS]"
type input "[STREET_ADDRESS]"
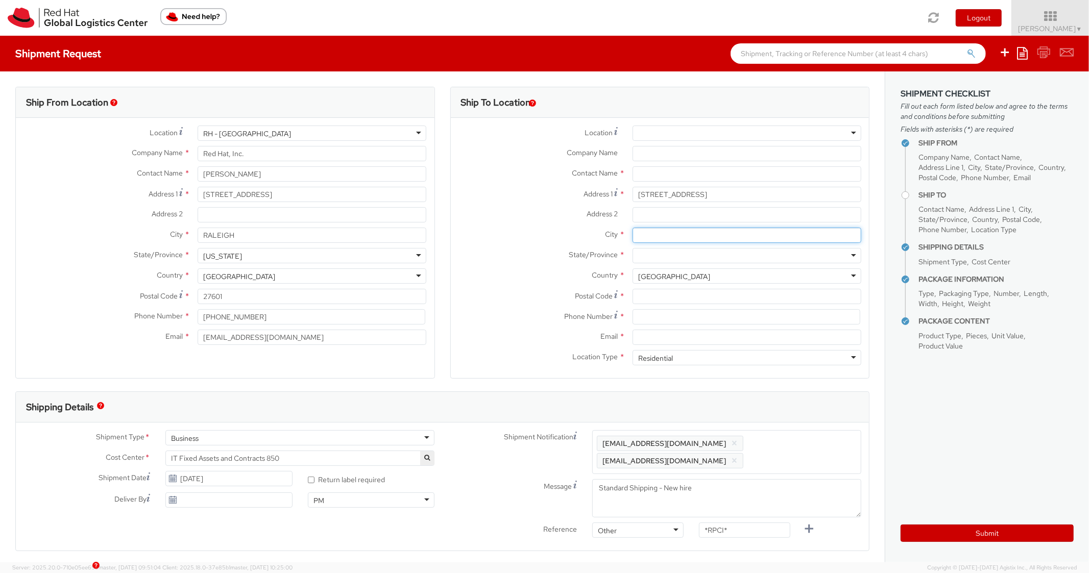
click at [683, 237] on input "City *" at bounding box center [747, 235] width 229 height 15
paste input "Beaverton"
type input "Beaverton"
click at [662, 257] on div at bounding box center [747, 255] width 229 height 15
click at [673, 257] on div at bounding box center [747, 255] width 229 height 15
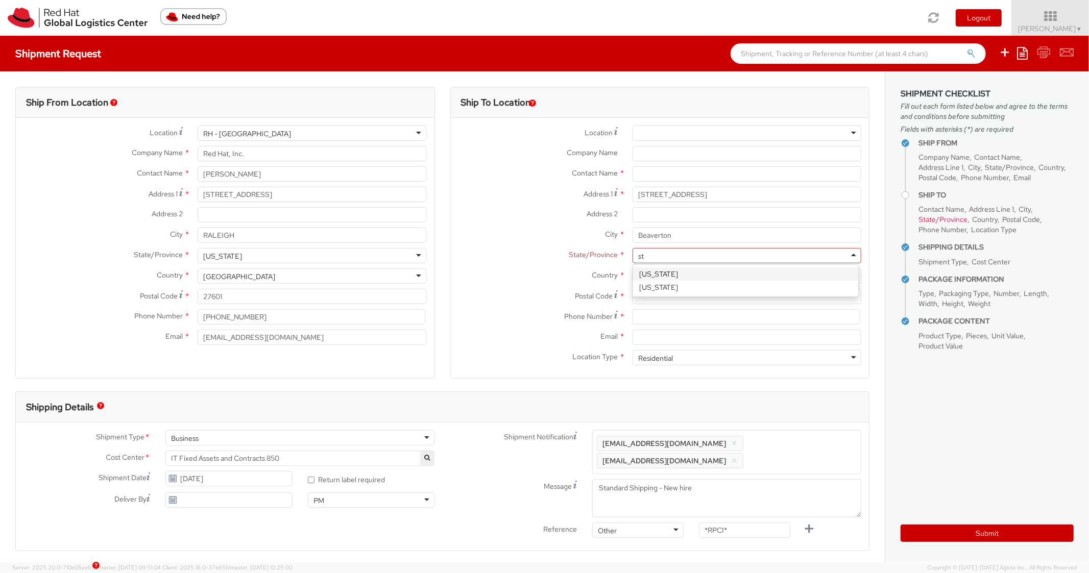
type input "s"
type input "ore"
click at [653, 295] on input "Postal Code *" at bounding box center [747, 296] width 229 height 15
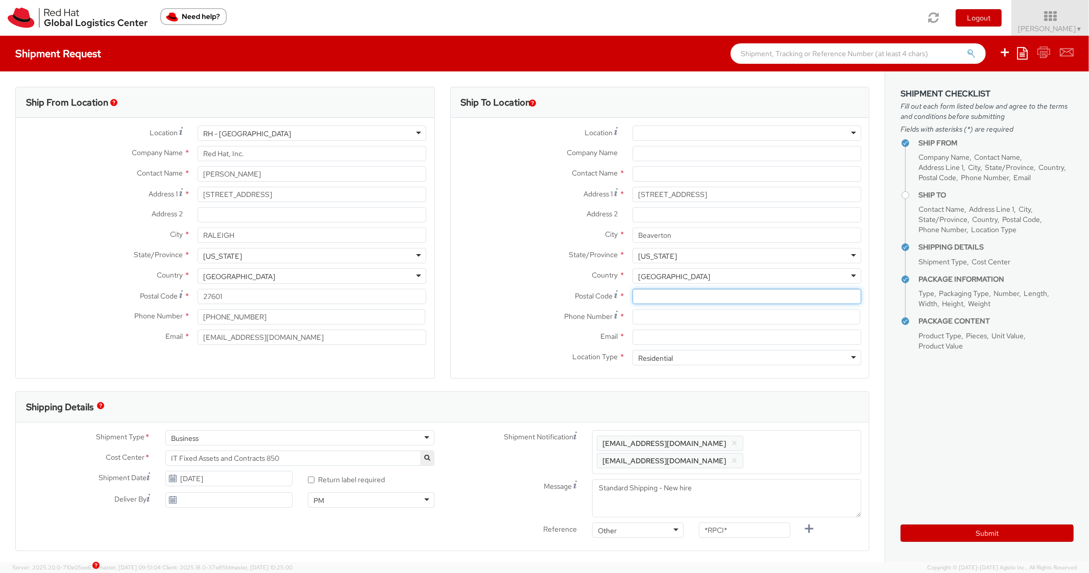
paste input "97006"
type input "97006"
click at [503, 249] on label "State/Province *" at bounding box center [538, 254] width 174 height 13
click at [669, 307] on div "Postal Code * 97006" at bounding box center [660, 299] width 419 height 20
click at [649, 315] on input at bounding box center [747, 316] width 228 height 15
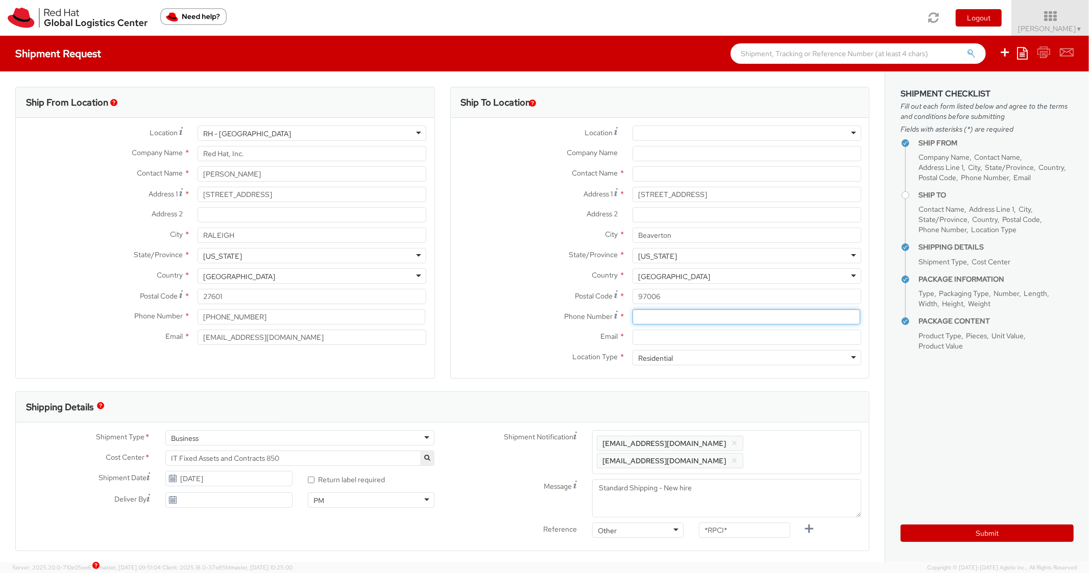
paste input "[PHONE_NUMBER]‬"
click at [565, 313] on span "Phone Number" at bounding box center [588, 316] width 49 height 9
click at [654, 316] on input "[PHONE_NUMBER]‬" at bounding box center [747, 316] width 228 height 15
click at [647, 316] on input "[PHONE_NUMBER]‬" at bounding box center [747, 316] width 228 height 15
click at [662, 317] on input "864633-7492‬" at bounding box center [747, 316] width 228 height 15
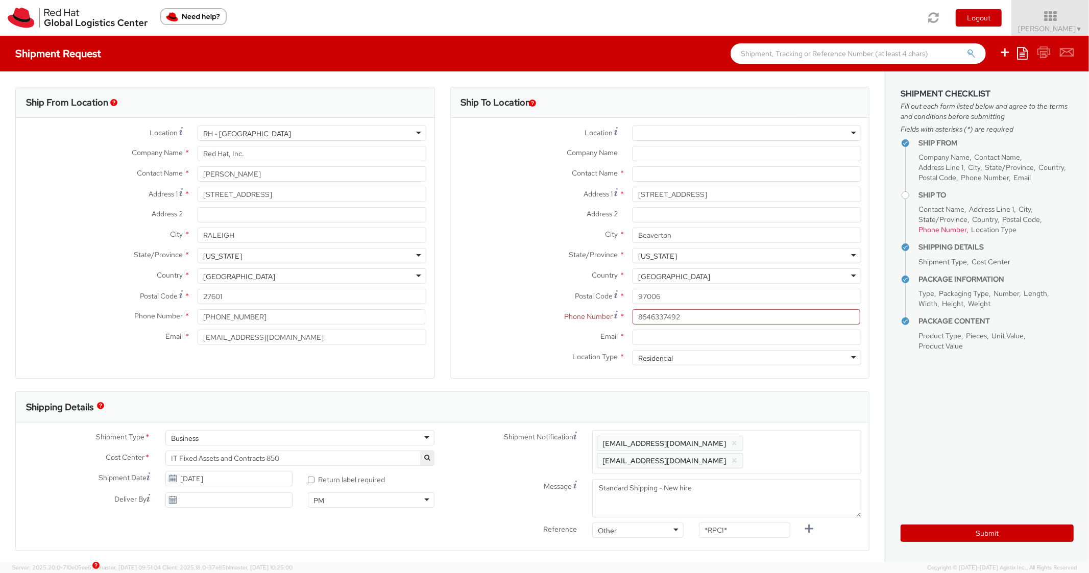
click at [544, 325] on div "Phone Number * 8646337492‬" at bounding box center [660, 319] width 419 height 20
drag, startPoint x: 694, startPoint y: 321, endPoint x: 587, endPoint y: 320, distance: 107.2
click at [587, 320] on div "Phone Number * 8646337492‬" at bounding box center [660, 316] width 419 height 15
type input "8646337492"
click at [514, 359] on label "Location Type *" at bounding box center [538, 356] width 174 height 13
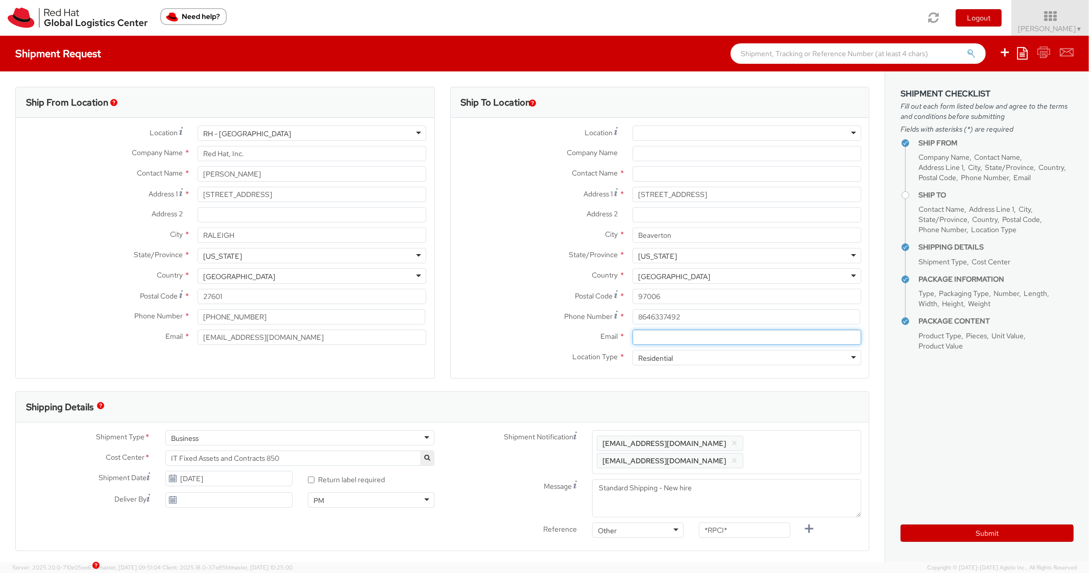
drag, startPoint x: 664, startPoint y: 343, endPoint x: 677, endPoint y: 345, distance: 13.0
click at [665, 343] on input "Email *" at bounding box center [747, 337] width 229 height 15
paste input "[EMAIL_ADDRESS][DOMAIN_NAME]"
type input "[EMAIL_ADDRESS][DOMAIN_NAME]"
drag, startPoint x: 812, startPoint y: 450, endPoint x: 805, endPoint y: 446, distance: 8.7
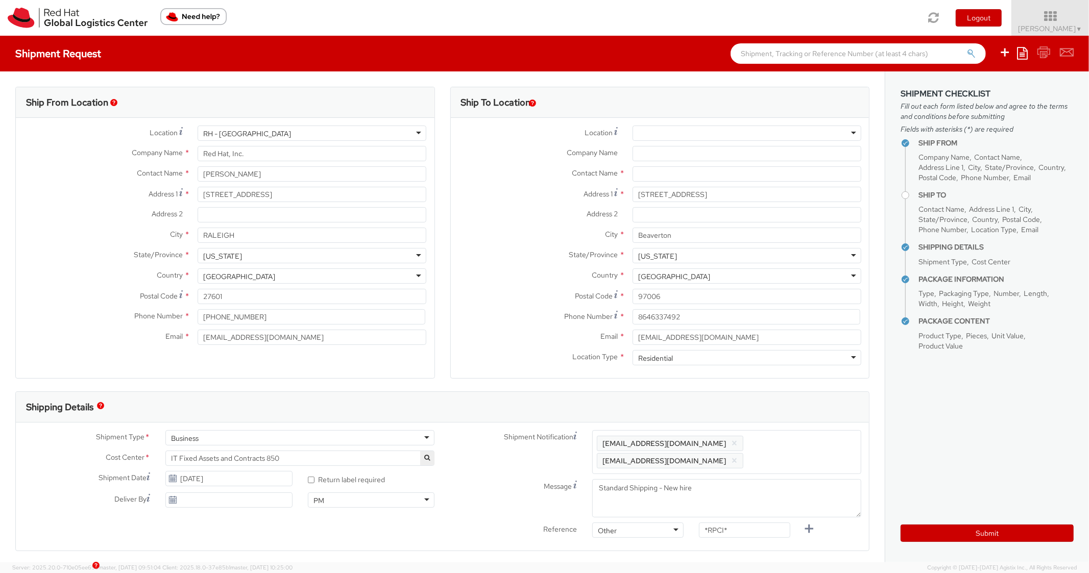
click at [808, 450] on span "Enter any additional email addresses, separated by comma, for individuals who s…" at bounding box center [727, 452] width 260 height 31
paste input "[EMAIL_ADDRESS][DOMAIN_NAME]"
type input "[EMAIL_ADDRESS][DOMAIN_NAME]"
click at [792, 416] on div "Shipping Details" at bounding box center [442, 407] width 853 height 31
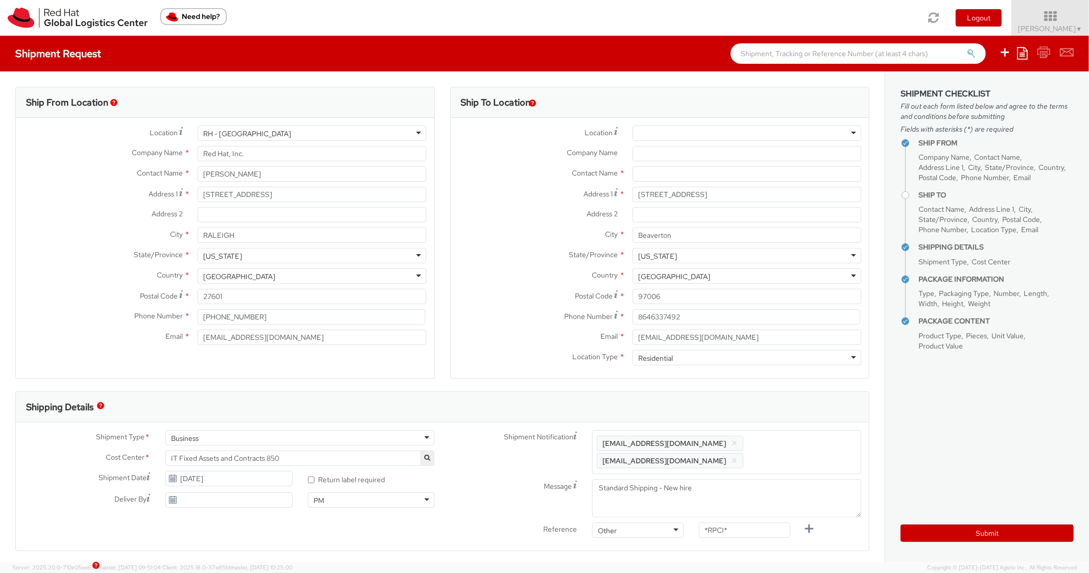
scroll to position [0, 0]
drag, startPoint x: 750, startPoint y: 535, endPoint x: 665, endPoint y: 526, distance: 85.2
click at [665, 540] on div "Reference Other Other Other Purchase Order Number Reference Number *RPCI*" at bounding box center [656, 550] width 427 height 20
paste input "RPCI0081289"
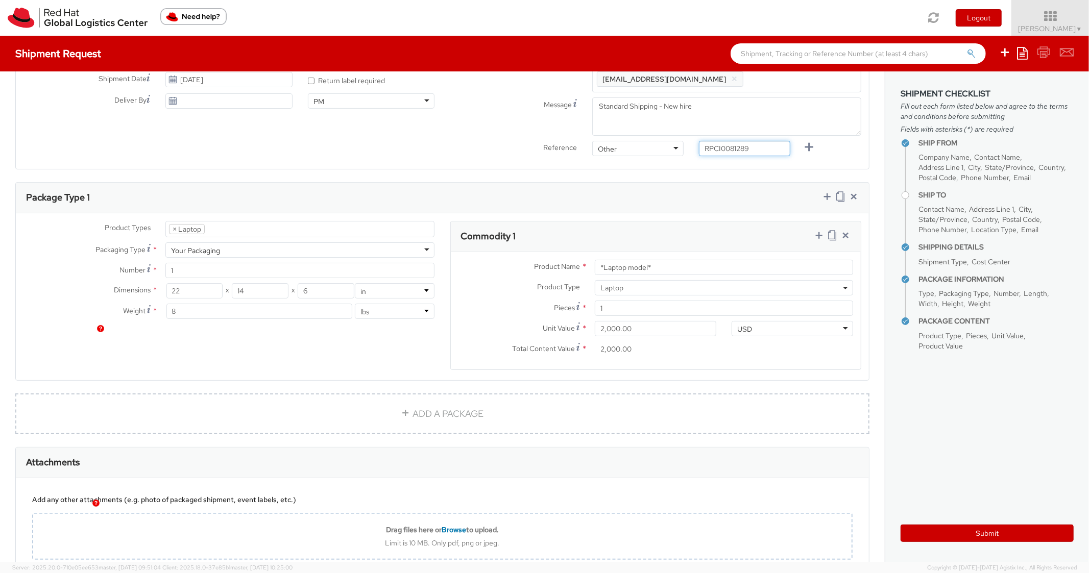
scroll to position [408, 0]
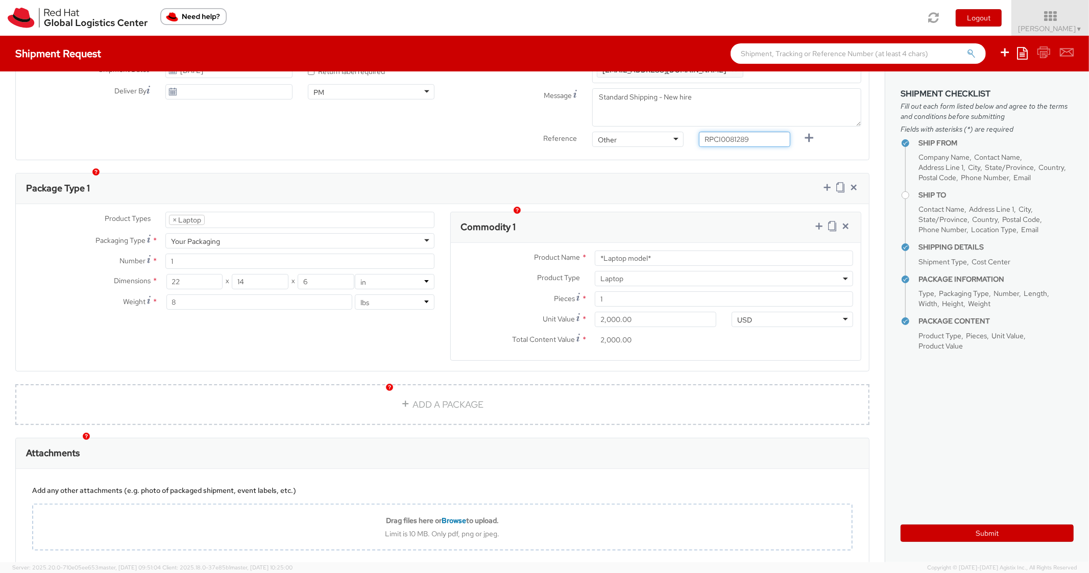
type input "RPCI0081289"
drag, startPoint x: 662, startPoint y: 244, endPoint x: 561, endPoint y: 242, distance: 101.1
click at [561, 251] on div "Product Name * *Laptop model*" at bounding box center [656, 258] width 411 height 15
paste input "DEVELOPER/DESIGNER - Apple"
type input "DEVELOPER/DESIGNER - Apple"
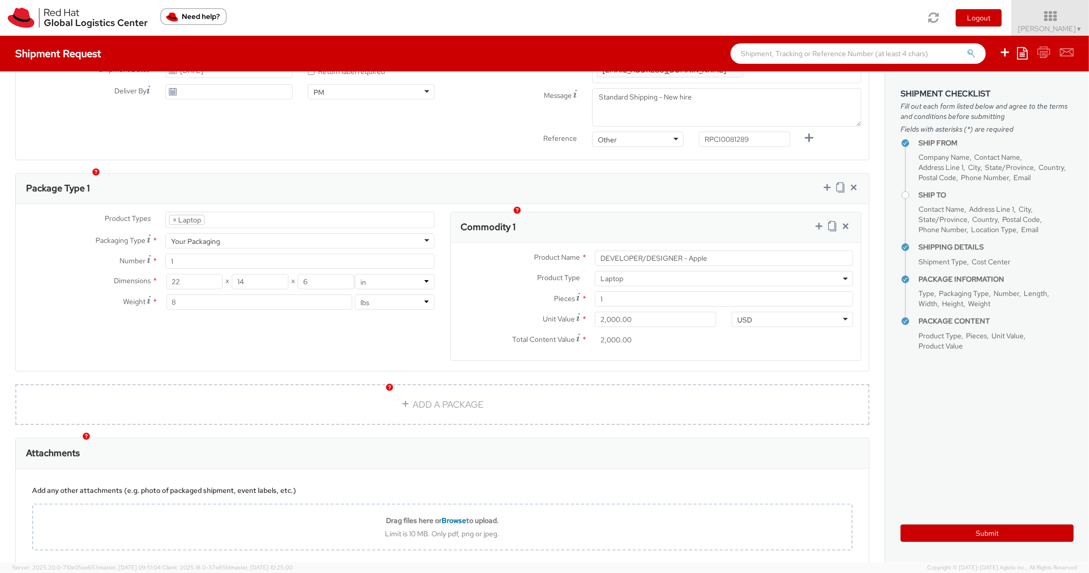
click at [645, 204] on div "Product Types * Documents Docking Station Laptop Monitor Other Hardware Server …" at bounding box center [442, 287] width 853 height 167
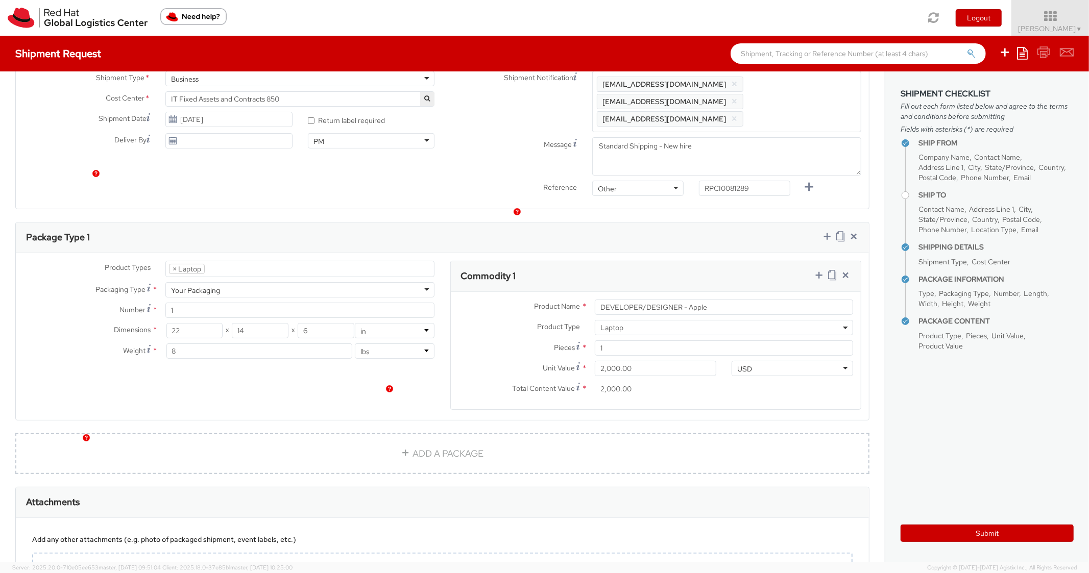
scroll to position [0, 0]
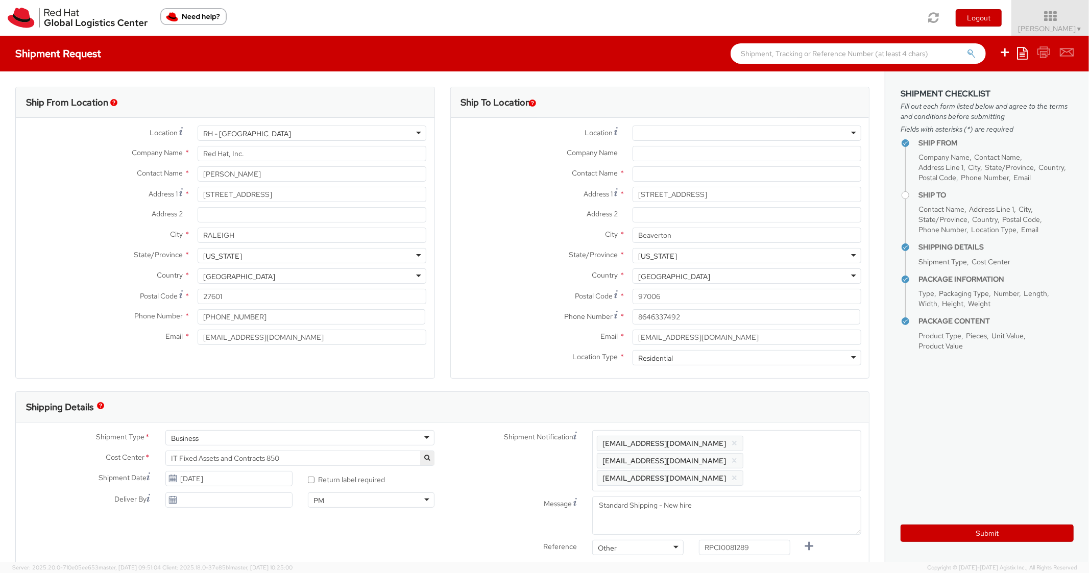
drag, startPoint x: 699, startPoint y: 184, endPoint x: 711, endPoint y: 170, distance: 18.1
click at [699, 183] on div "Contact Name *" at bounding box center [660, 176] width 419 height 20
click at [711, 170] on input "text" at bounding box center [747, 173] width 229 height 15
paste input "[PERSON_NAME]"
type input "[PERSON_NAME]"
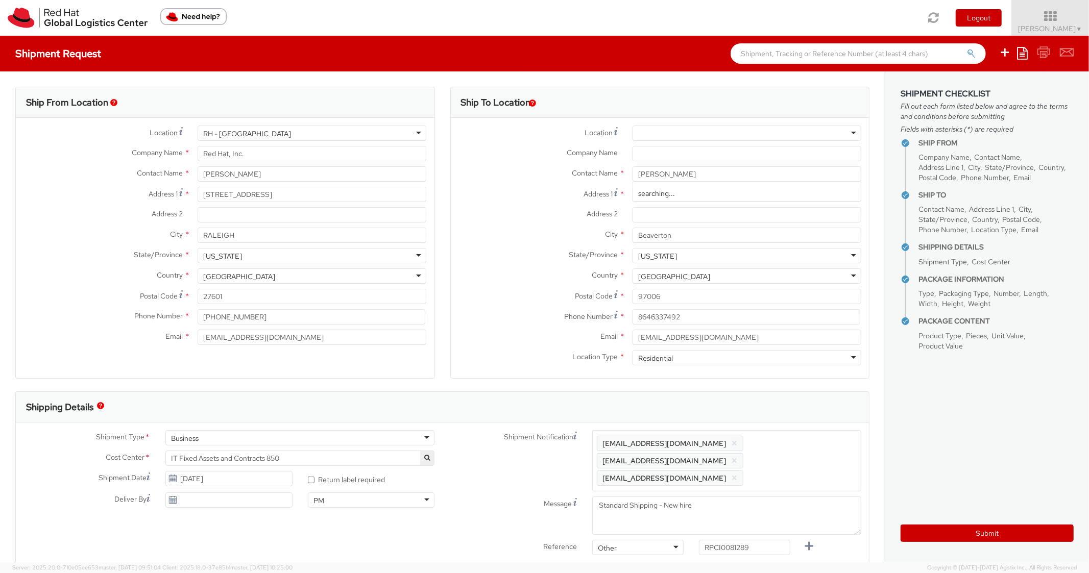
click at [434, 266] on div "Ship From Location Location * [GEOGRAPHIC_DATA] - [GEOGRAPHIC_DATA] [GEOGRAPHIC…" at bounding box center [225, 239] width 435 height 305
click at [937, 536] on button "Submit" at bounding box center [987, 533] width 173 height 17
type input "[PERSON_NAME]"
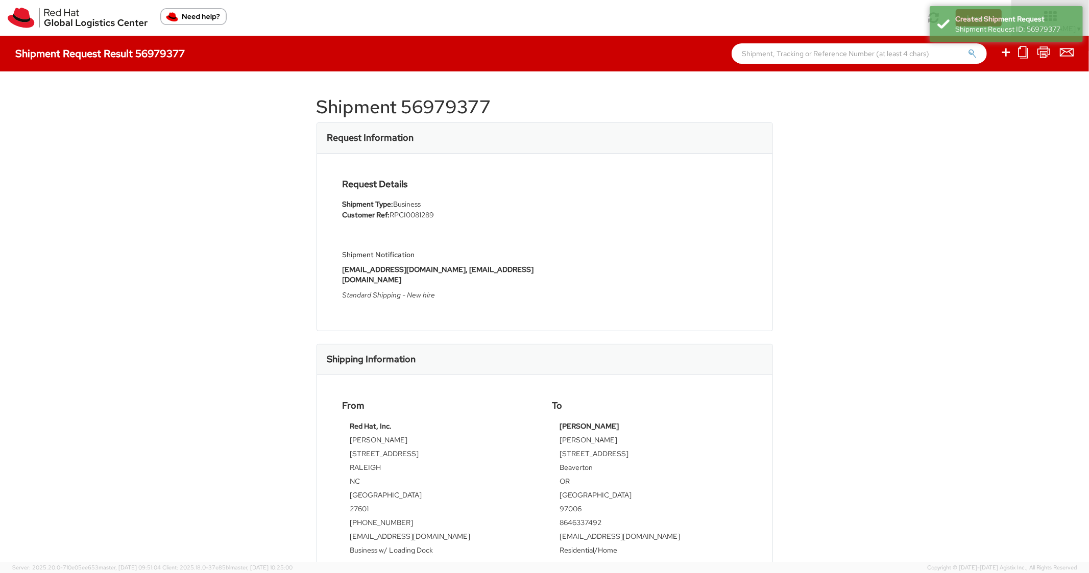
click at [462, 105] on h1 "Shipment 56979377" at bounding box center [545, 107] width 456 height 20
copy h1 "56979377"
click at [618, 97] on h1 "Shipment 56979377" at bounding box center [545, 107] width 456 height 20
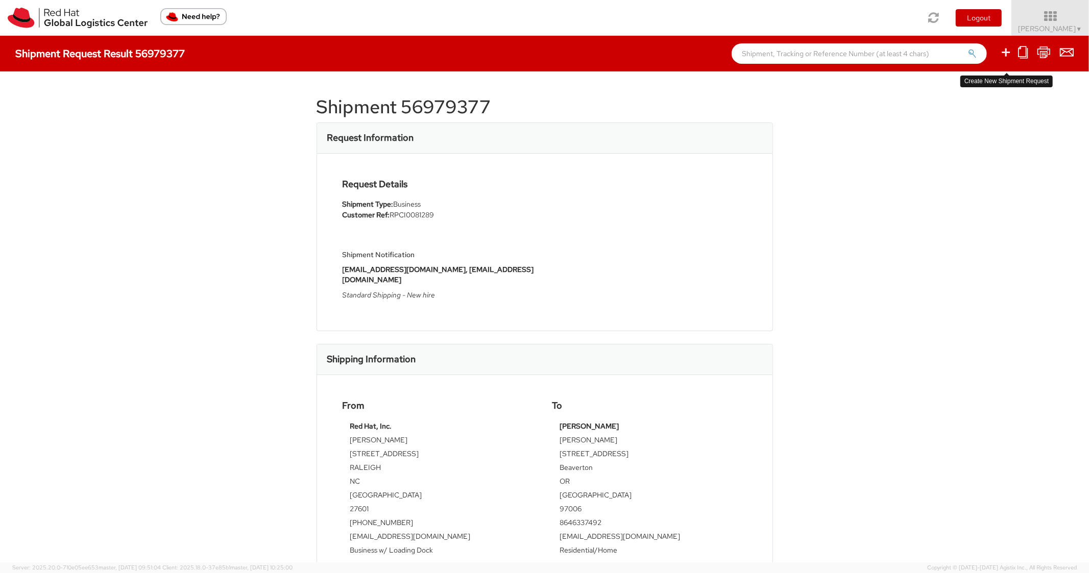
click at [1004, 51] on icon at bounding box center [1006, 52] width 12 height 13
select select
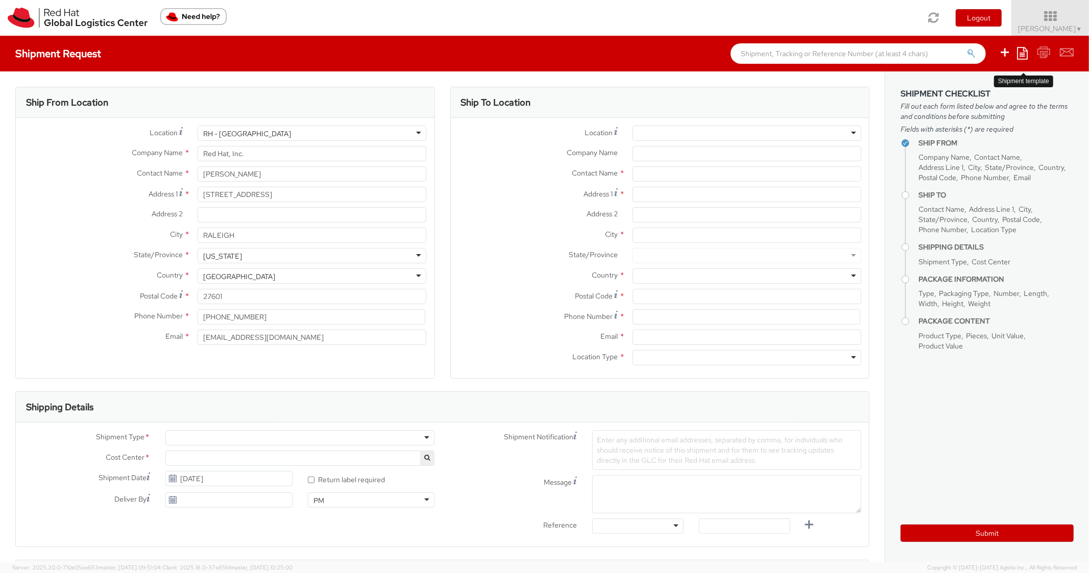
select select "850"
click at [1020, 52] on icon at bounding box center [1022, 53] width 11 height 12
click at [965, 85] on link "Create from template" at bounding box center [982, 85] width 89 height 13
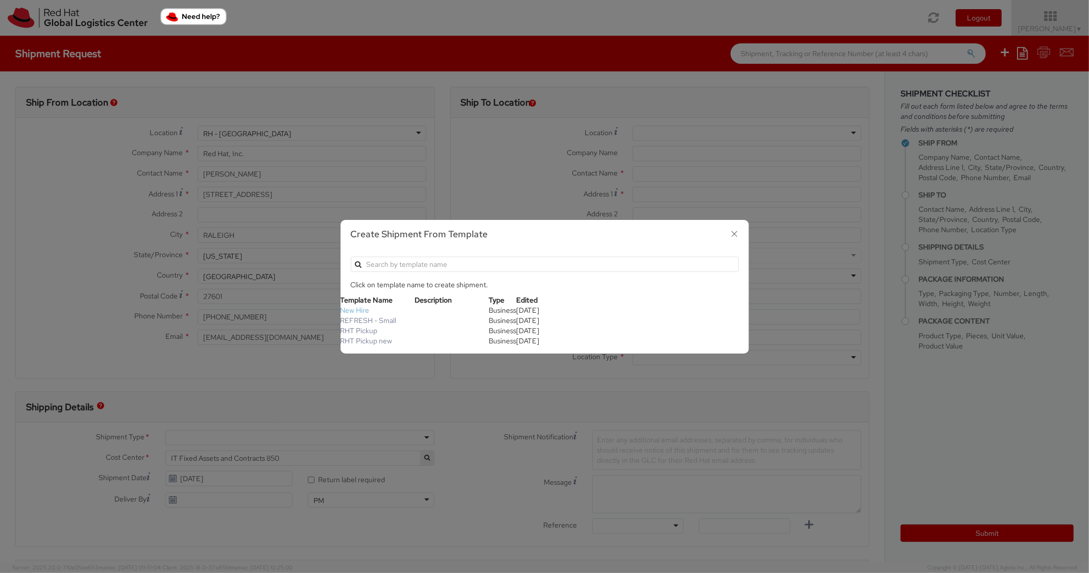
click at [346, 306] on link "New Hire" at bounding box center [355, 310] width 29 height 9
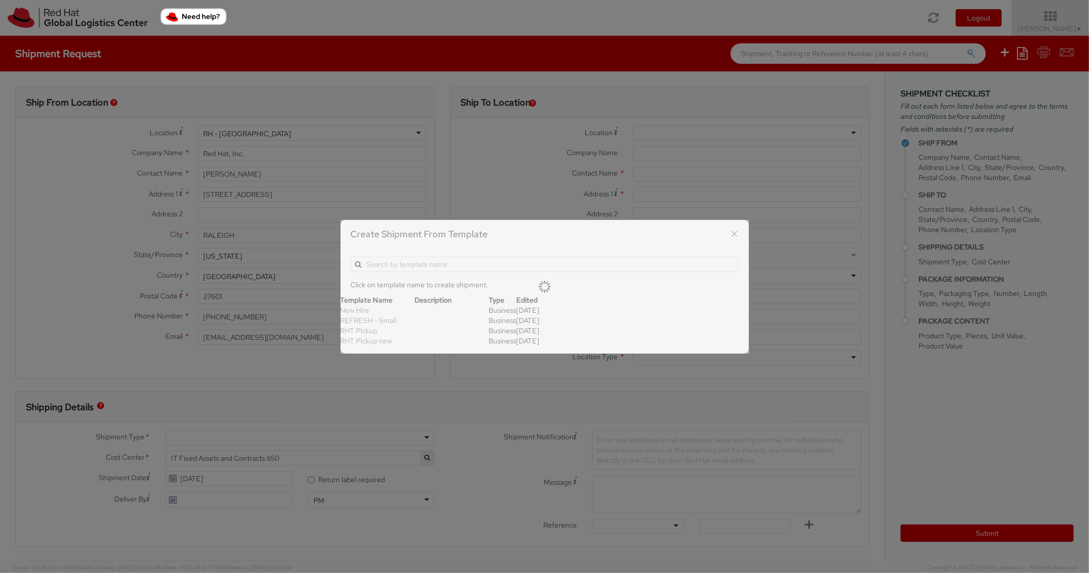
type textarea "Standard Shipping - New hire"
type input "*RPCI*"
select select "LAPTOP"
type input "1"
type input "22"
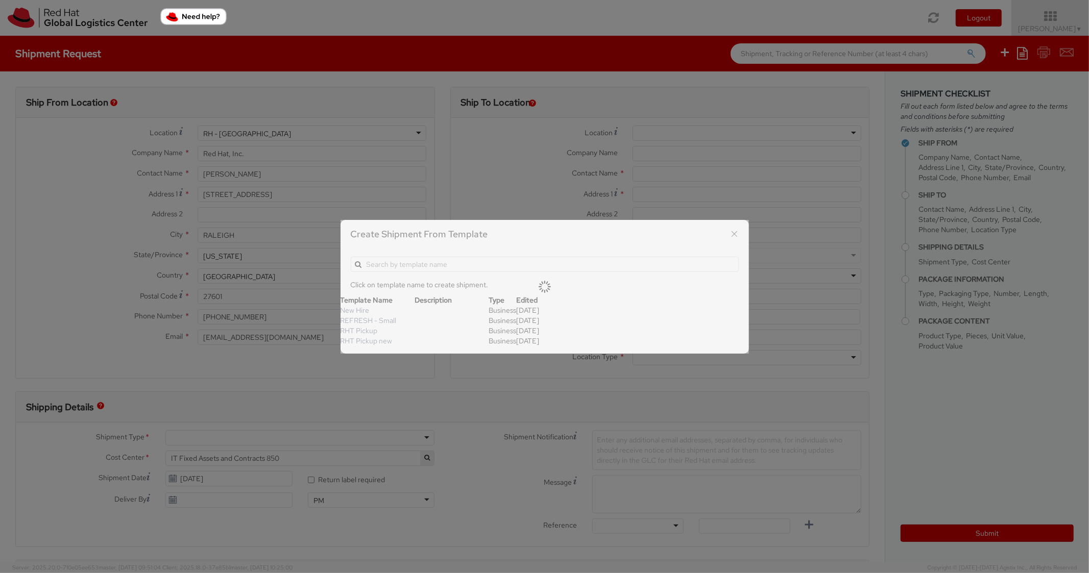
type input "14"
type input "6"
type input "8"
type input "*Laptop model*"
select select "LAPTOP"
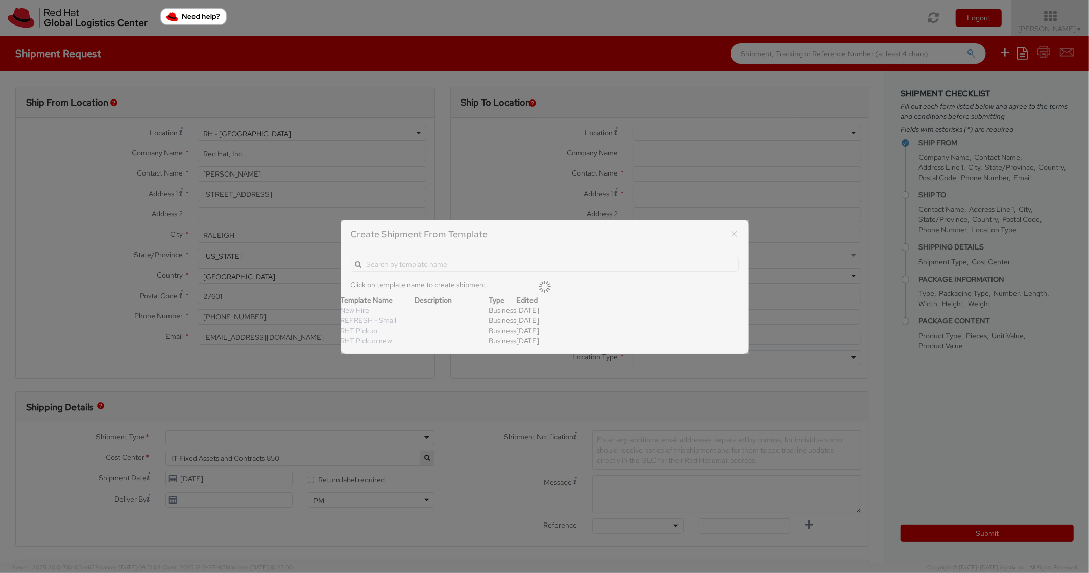
type input "2,000.00"
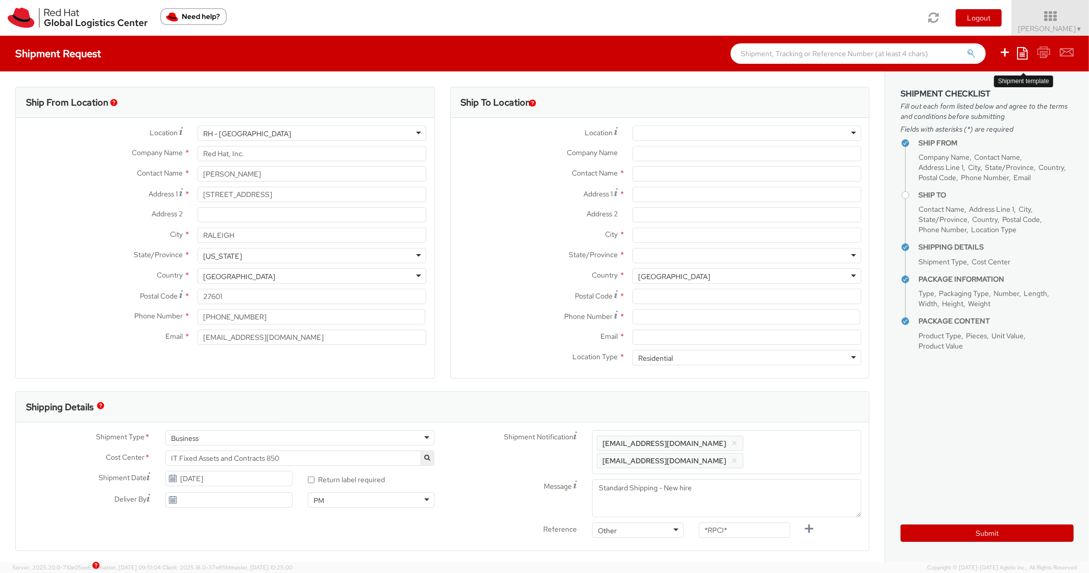
click at [1025, 52] on icon at bounding box center [1022, 53] width 11 height 12
click at [987, 80] on link "Create from template" at bounding box center [982, 85] width 89 height 13
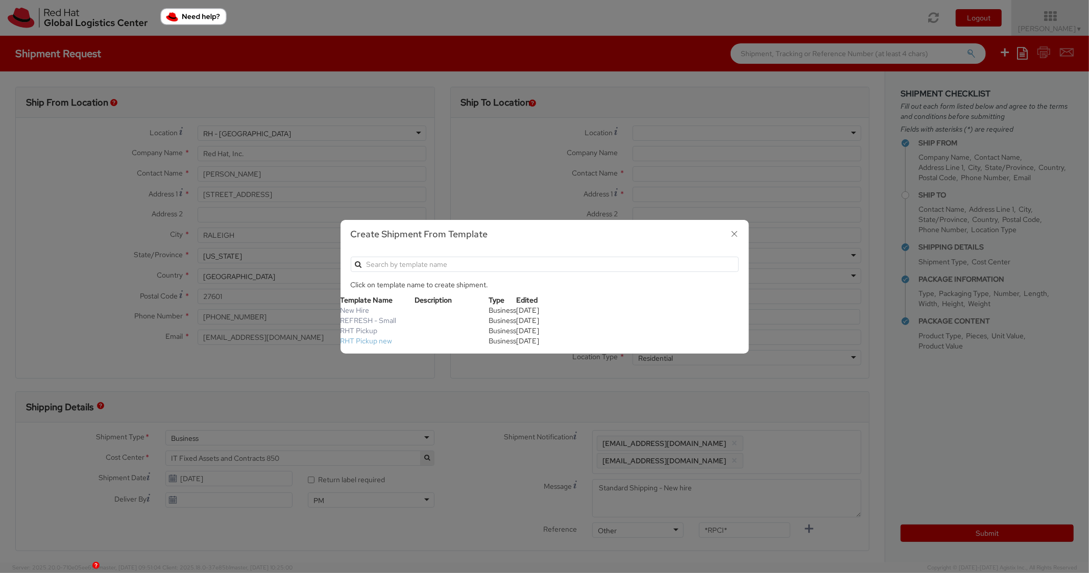
click at [371, 337] on link "RHT Pickup new" at bounding box center [367, 340] width 52 height 9
type input "Red Hat, Inc."
type input "[STREET_ADDRESS]"
type input "RALEIGH"
type input "27601"
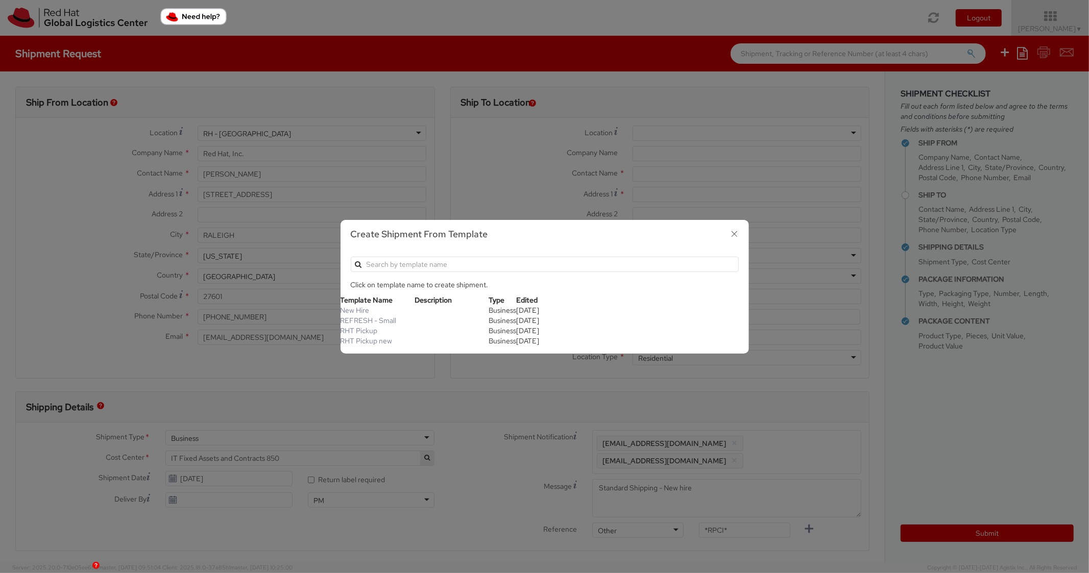
type textarea "RHT Pickup. Thanks"
type input "6"
type input "7"
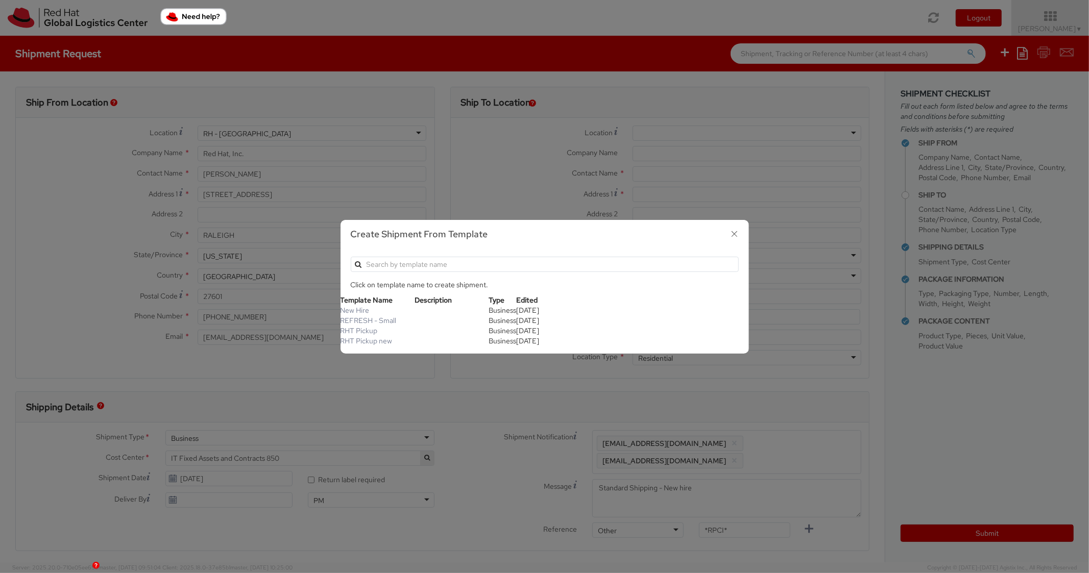
type input "*Laptop Model*"
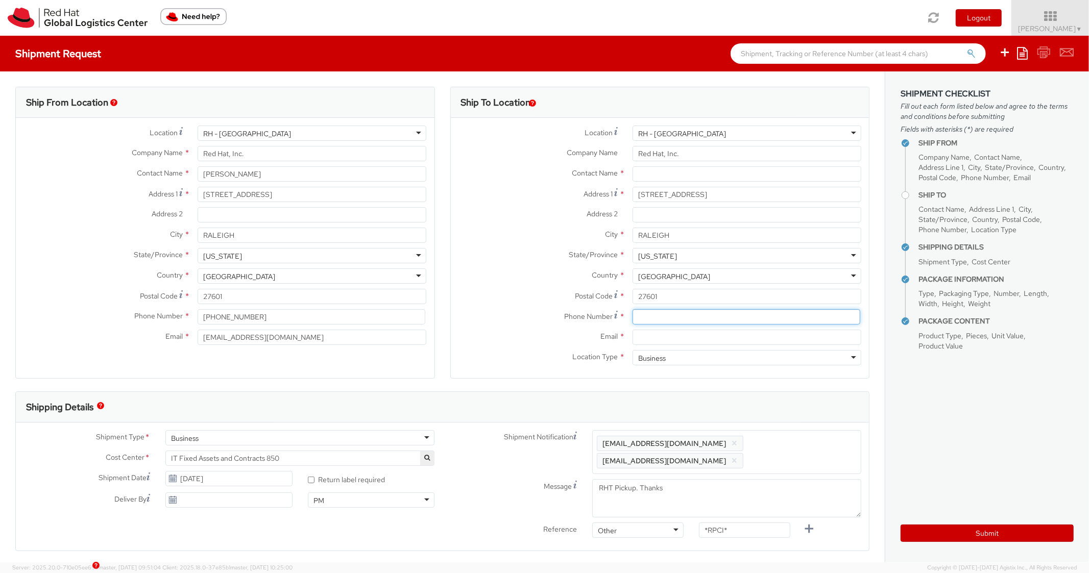
click at [674, 318] on input at bounding box center [747, 316] width 228 height 15
paste input "[PHONE_NUMBER]"
type input "[PHONE_NUMBER]"
click at [479, 299] on label "Postal Code *" at bounding box center [538, 296] width 174 height 14
click at [633, 299] on input "27601" at bounding box center [747, 296] width 229 height 15
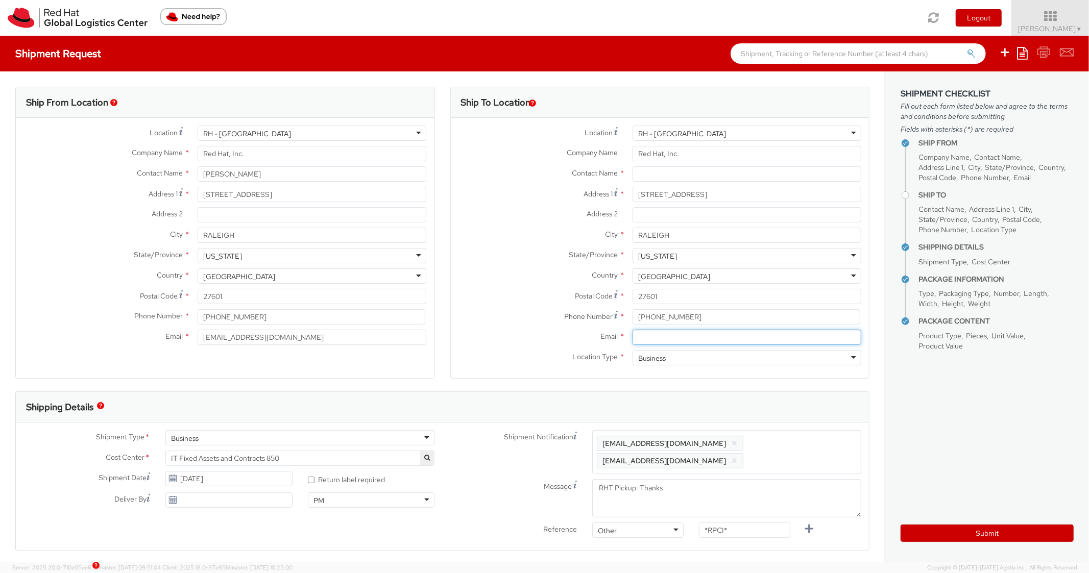
click at [672, 333] on input "Email *" at bounding box center [747, 337] width 229 height 15
paste input "[EMAIL_ADDRESS][DOMAIN_NAME]"
type input "[EMAIL_ADDRESS][DOMAIN_NAME]"
click at [811, 448] on span "Enter any additional email addresses, separated by comma, for individuals who s…" at bounding box center [727, 452] width 260 height 31
paste input "[EMAIL_ADDRESS][DOMAIN_NAME]"
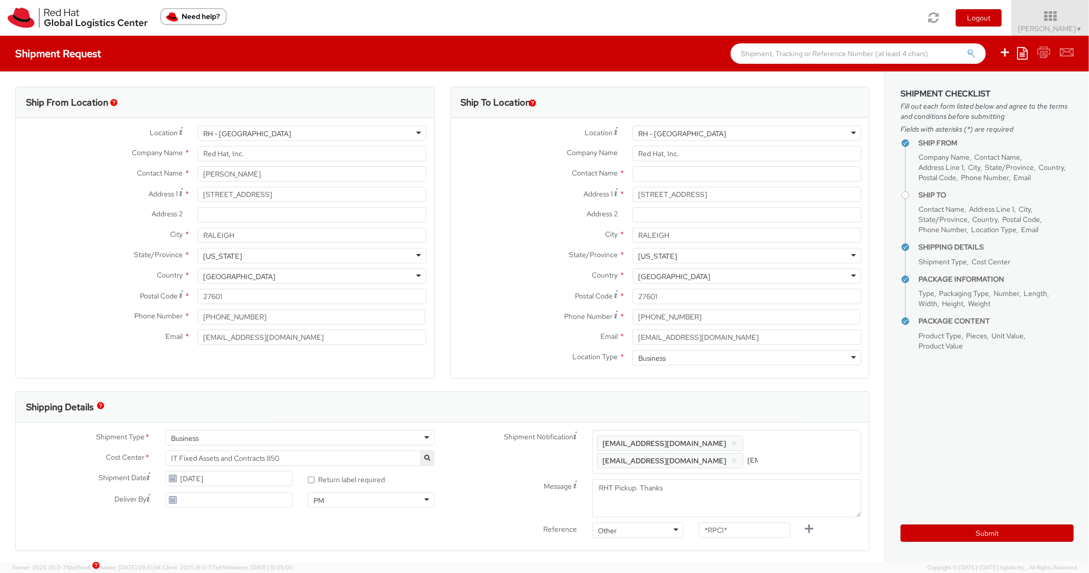
scroll to position [0, 53]
type input "[EMAIL_ADDRESS][DOMAIN_NAME]"
click at [799, 419] on div "Shipping Details" at bounding box center [442, 407] width 853 height 31
drag, startPoint x: 665, startPoint y: 530, endPoint x: 639, endPoint y: 524, distance: 27.2
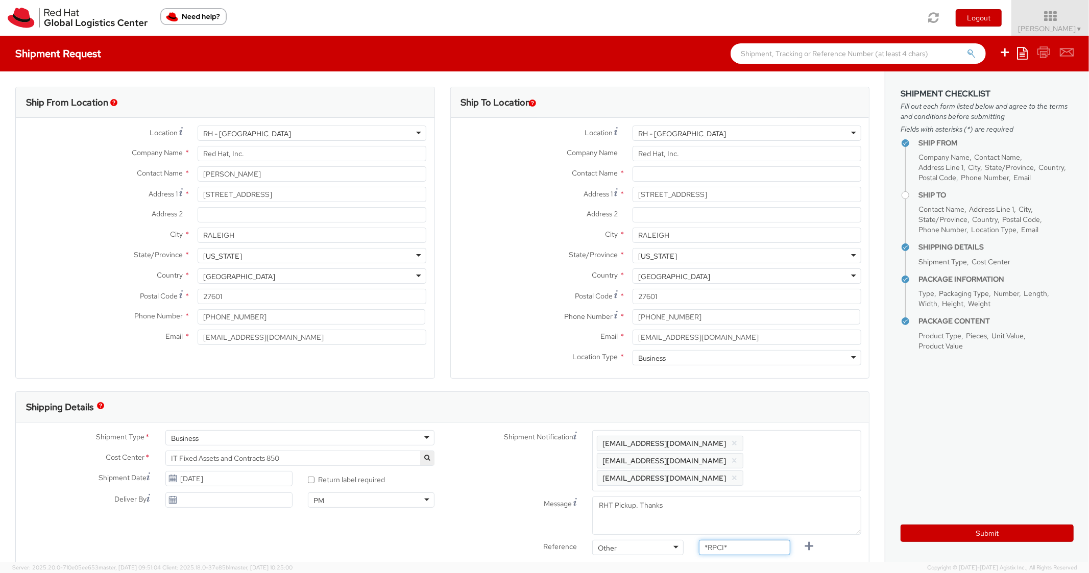
click at [639, 540] on div "Reference Other Other Other Purchase Order Number Reference Number *RPCI*" at bounding box center [656, 550] width 427 height 20
paste input "RPCI0081442"
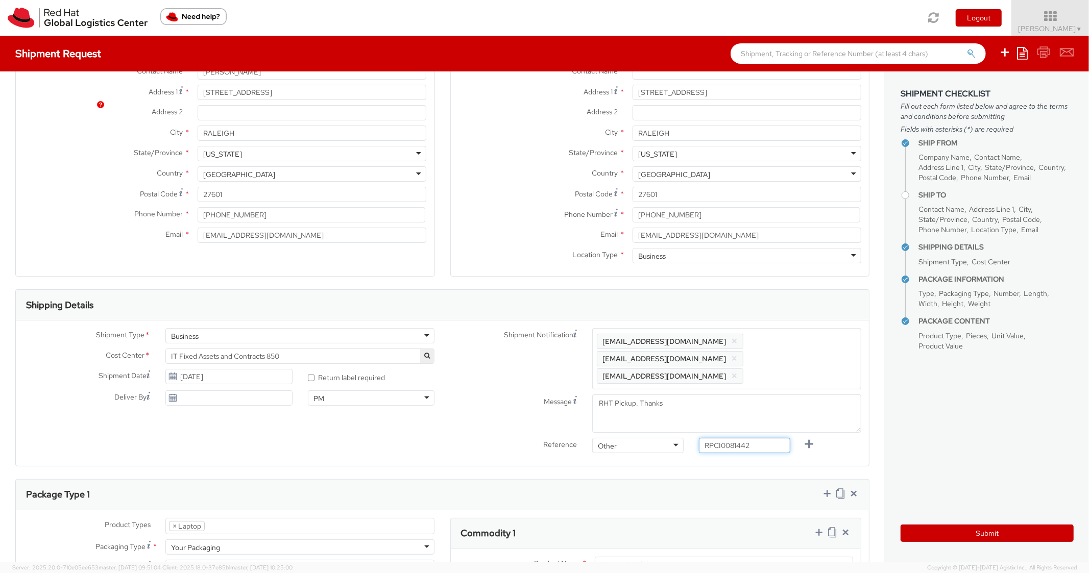
scroll to position [306, 0]
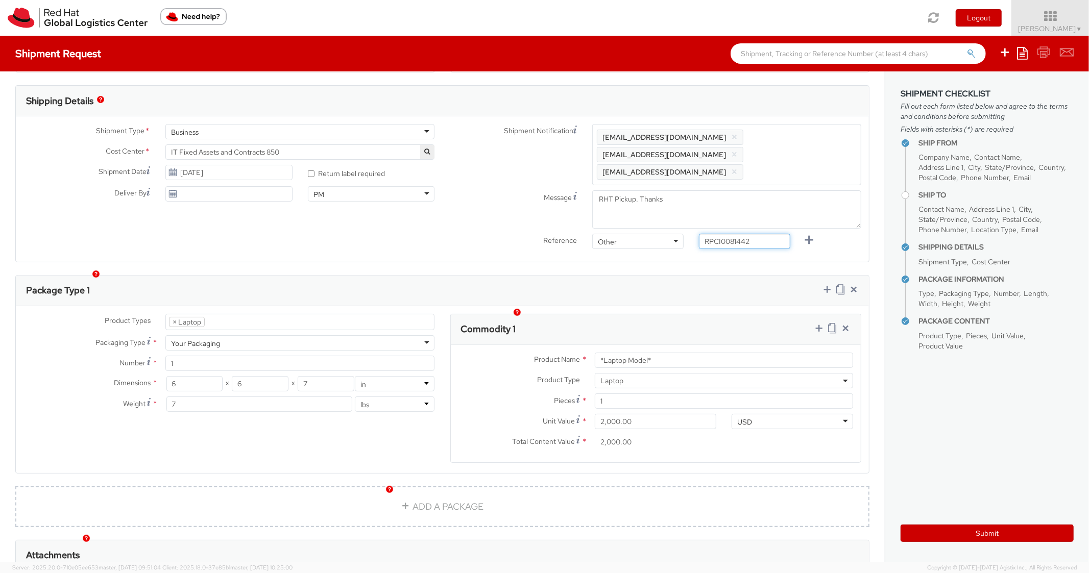
type input "RPCI0081442"
drag, startPoint x: 666, startPoint y: 347, endPoint x: 526, endPoint y: 336, distance: 140.3
click at [526, 353] on div "Product Name * *Laptop Model*" at bounding box center [656, 360] width 411 height 15
paste input "DEVELOPER/DESIGNER - Apple"
type input "DEVELOPER/DESIGNER - Apple"
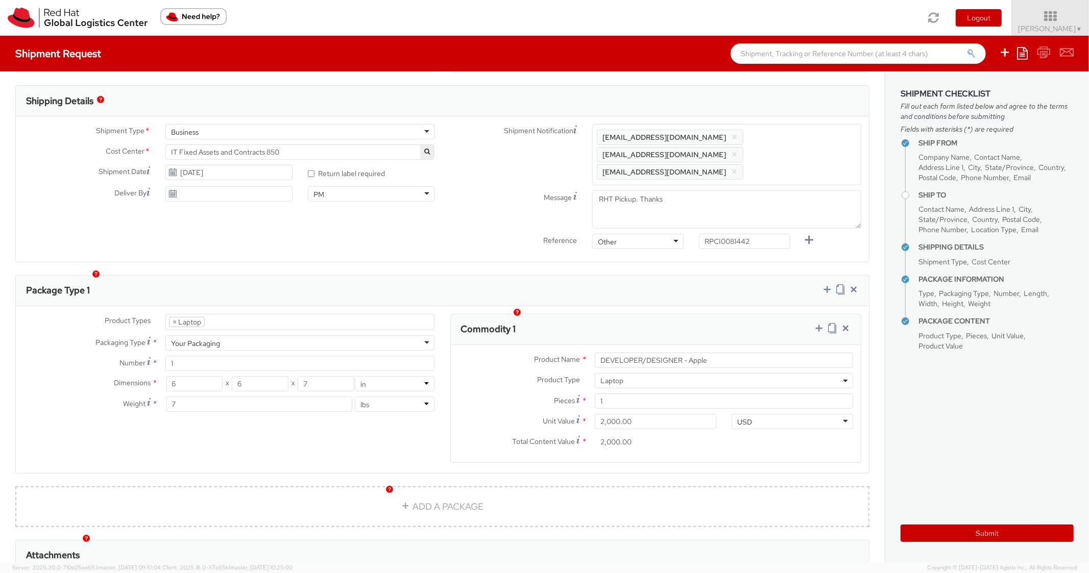
click at [617, 283] on div "Package Type 1" at bounding box center [442, 291] width 853 height 31
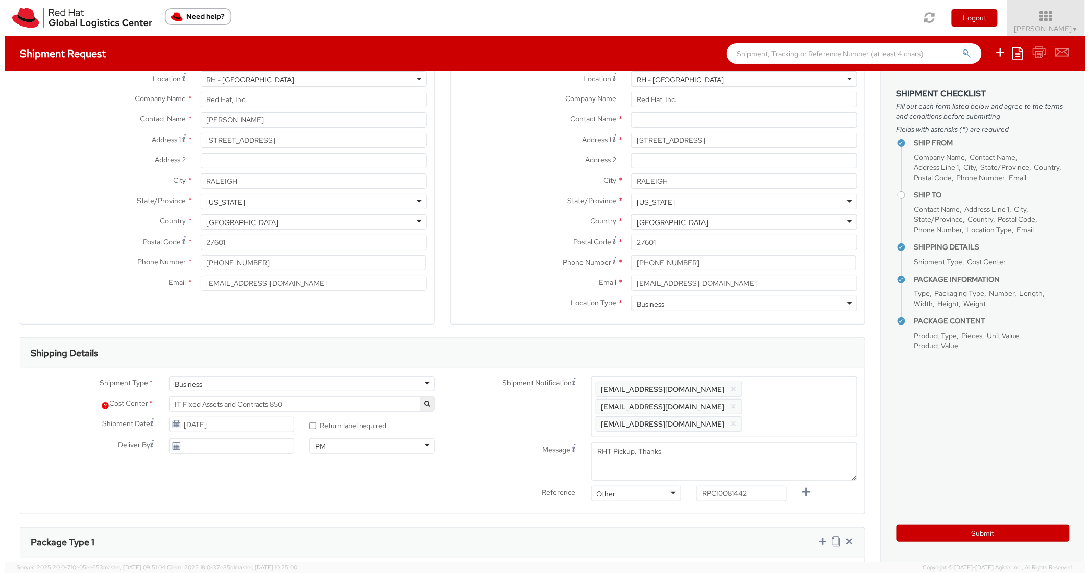
scroll to position [0, 0]
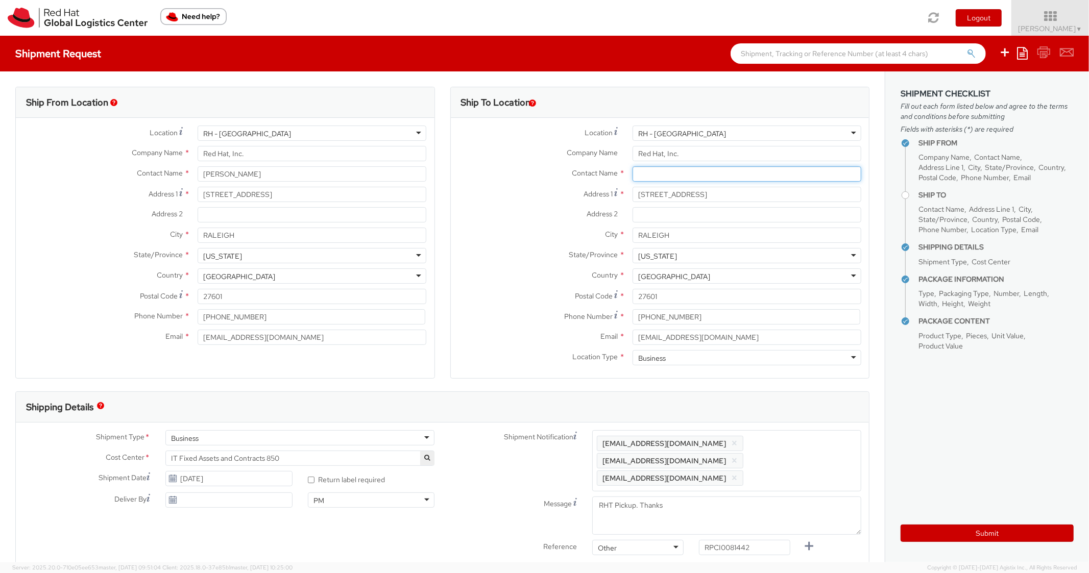
click at [666, 169] on input "text" at bounding box center [747, 173] width 229 height 15
paste input "[PERSON_NAME]"
type input "[PERSON_NAME]"
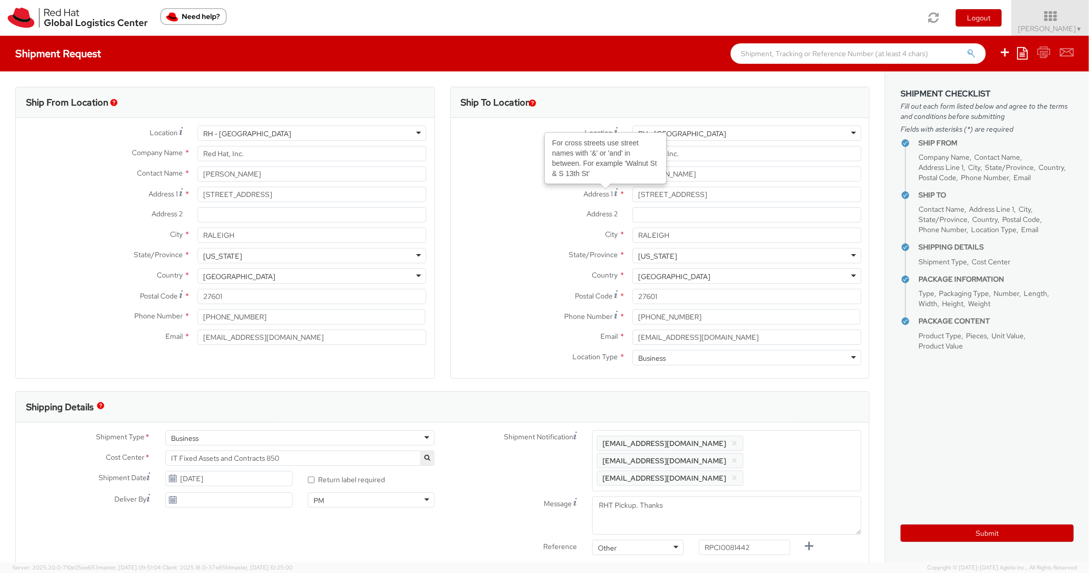
click at [481, 226] on div "Address 2 *" at bounding box center [660, 217] width 419 height 20
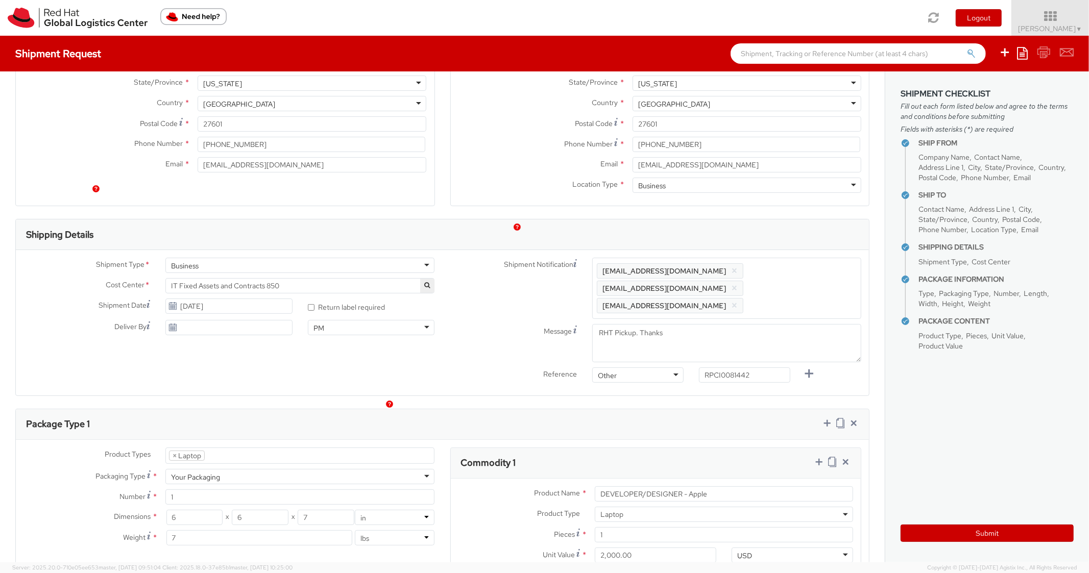
scroll to position [408, 0]
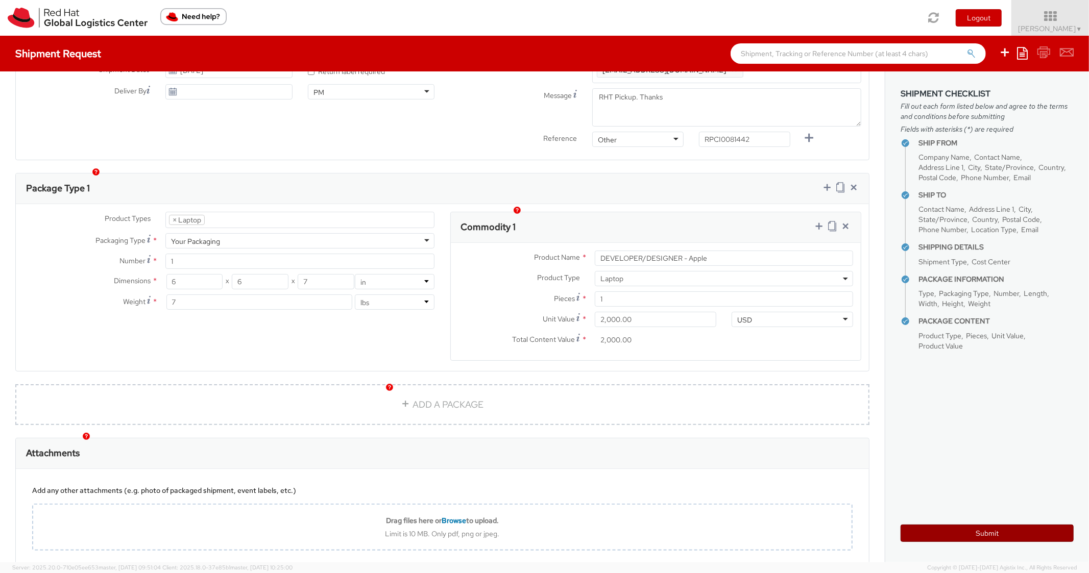
click at [943, 530] on button "Submit" at bounding box center [987, 533] width 173 height 17
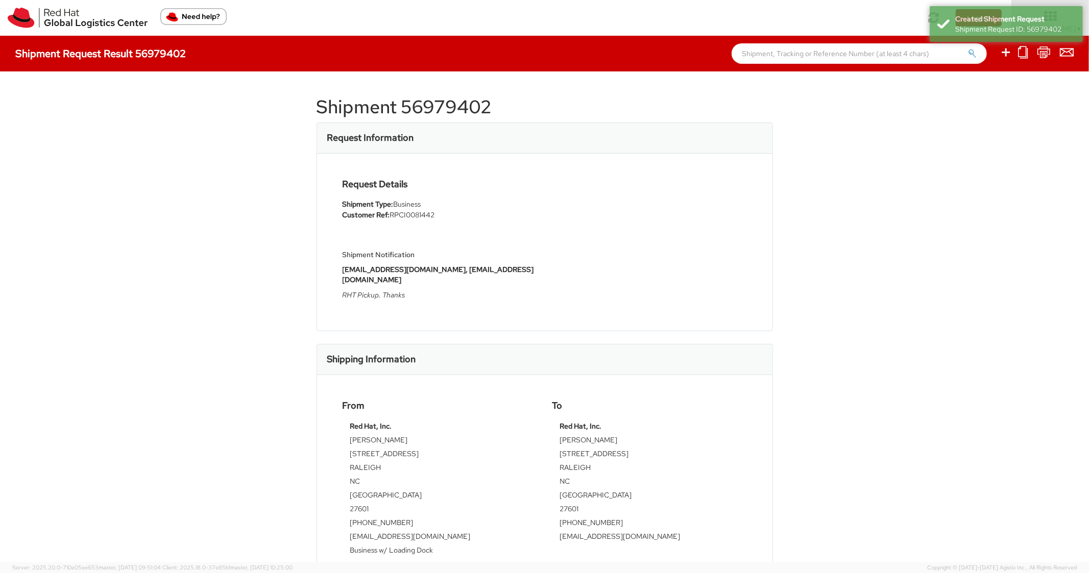
click at [443, 101] on h1 "Shipment 56979402" at bounding box center [545, 107] width 456 height 20
copy h1 "56979402"
click at [610, 322] on div "Shipment 56979402 Request Information Request Details Shipment Type: Business C…" at bounding box center [545, 317] width 456 height 461
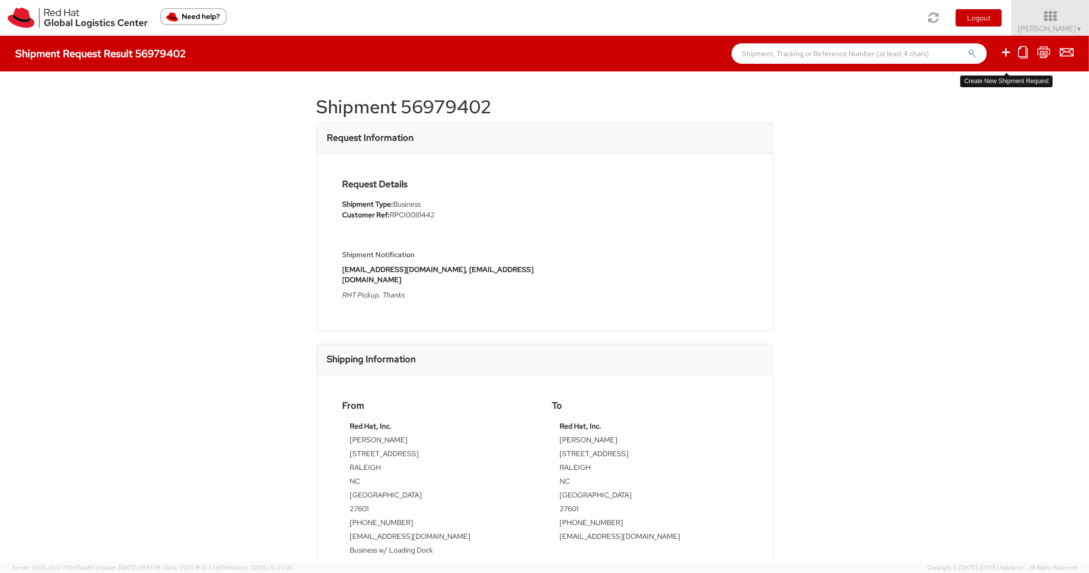
click at [1003, 51] on icon at bounding box center [1006, 52] width 12 height 13
select select
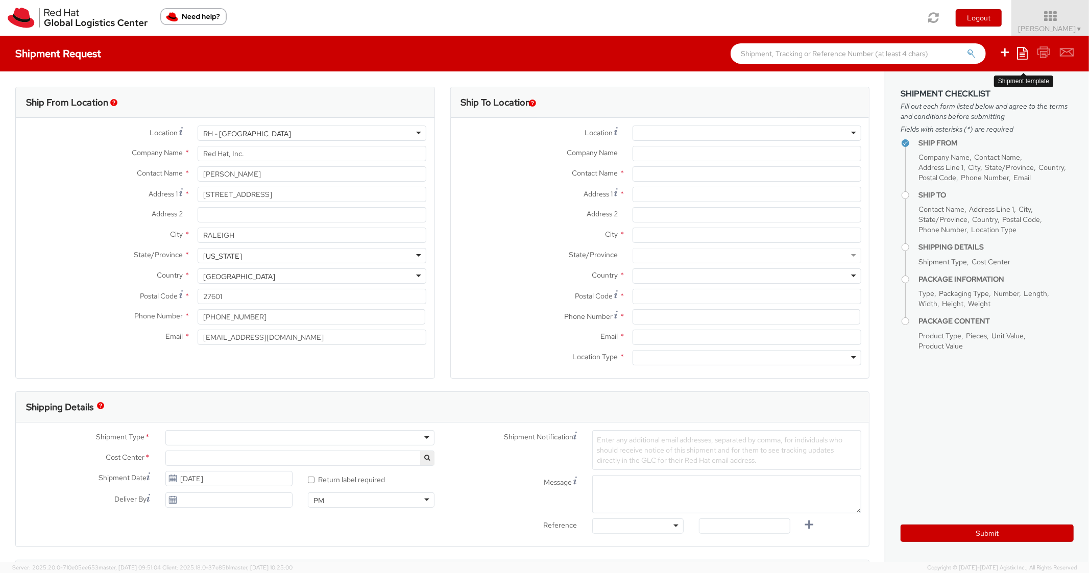
click at [1025, 52] on icon at bounding box center [1022, 53] width 11 height 12
select select "850"
click at [958, 88] on link "Create from template" at bounding box center [982, 85] width 89 height 13
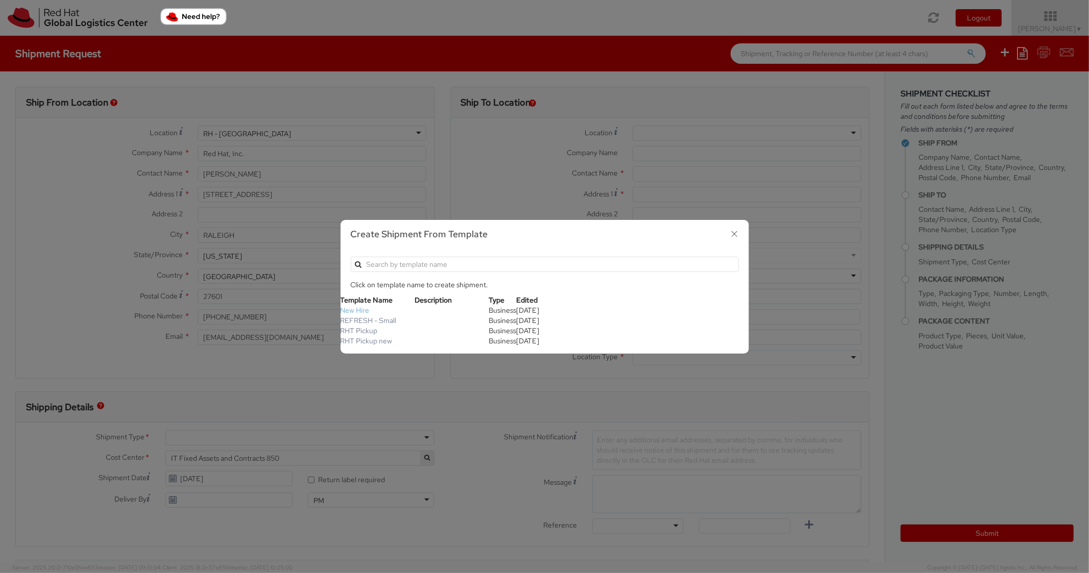
click at [360, 311] on link "New Hire" at bounding box center [355, 310] width 29 height 9
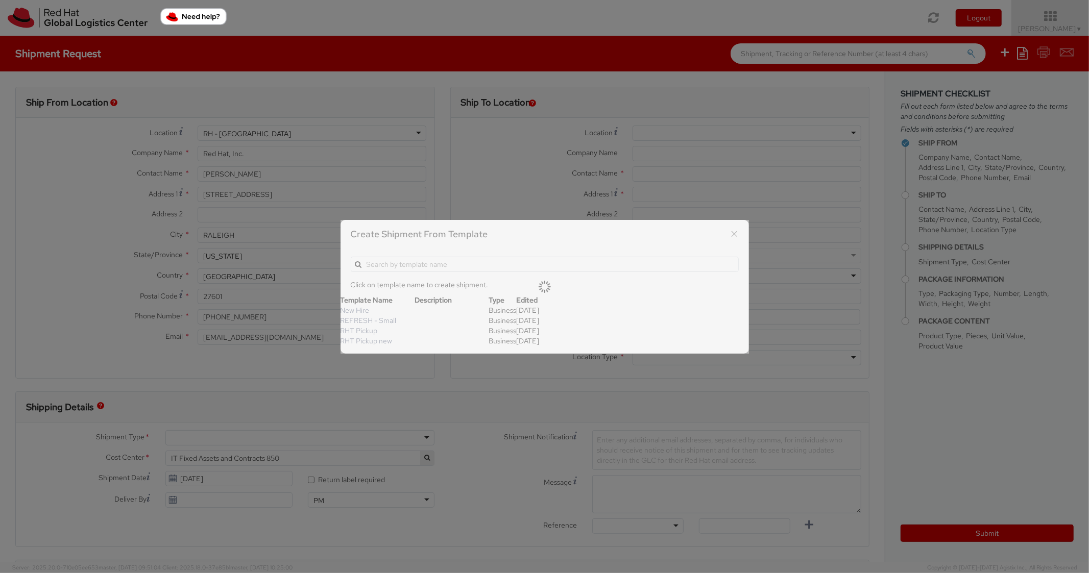
type textarea "Standard Shipping - New hire"
type input "*RPCI*"
select select "LAPTOP"
type input "1"
type input "22"
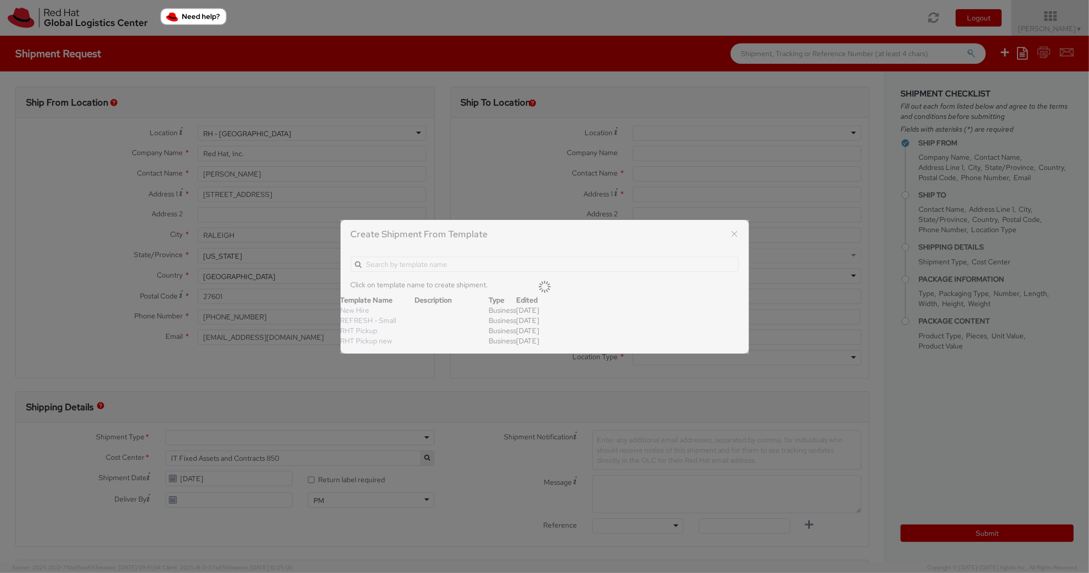
type input "14"
type input "6"
type input "8"
type input "*Laptop model*"
select select "LAPTOP"
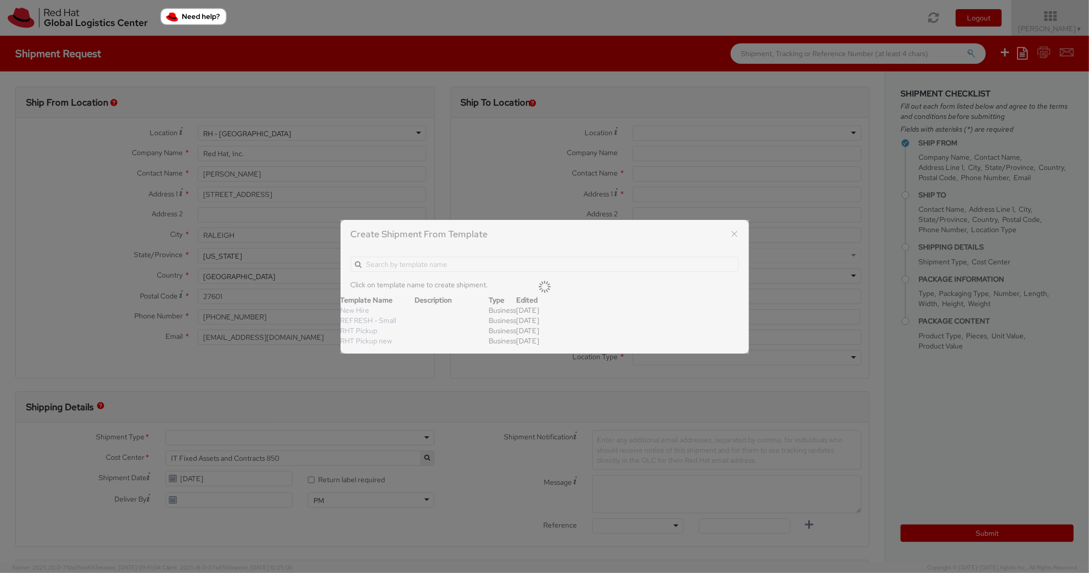
type input "2,000.00"
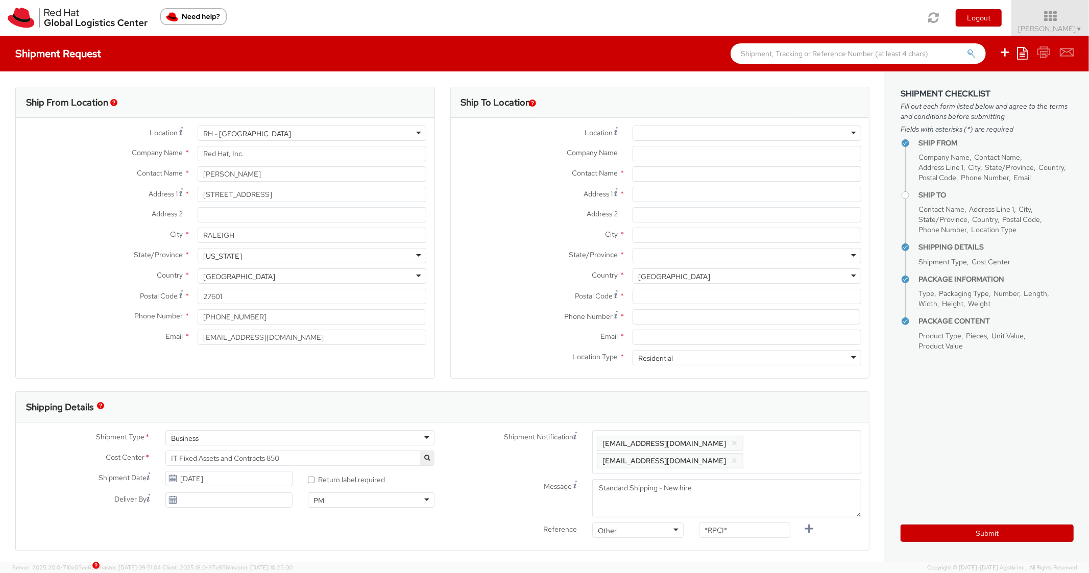
click at [692, 135] on div at bounding box center [747, 133] width 229 height 15
type input "[PERSON_NAME]"
type input "Red Hat Inc."
type input "[STREET_ADDRESS]"
type input "4th Floor"
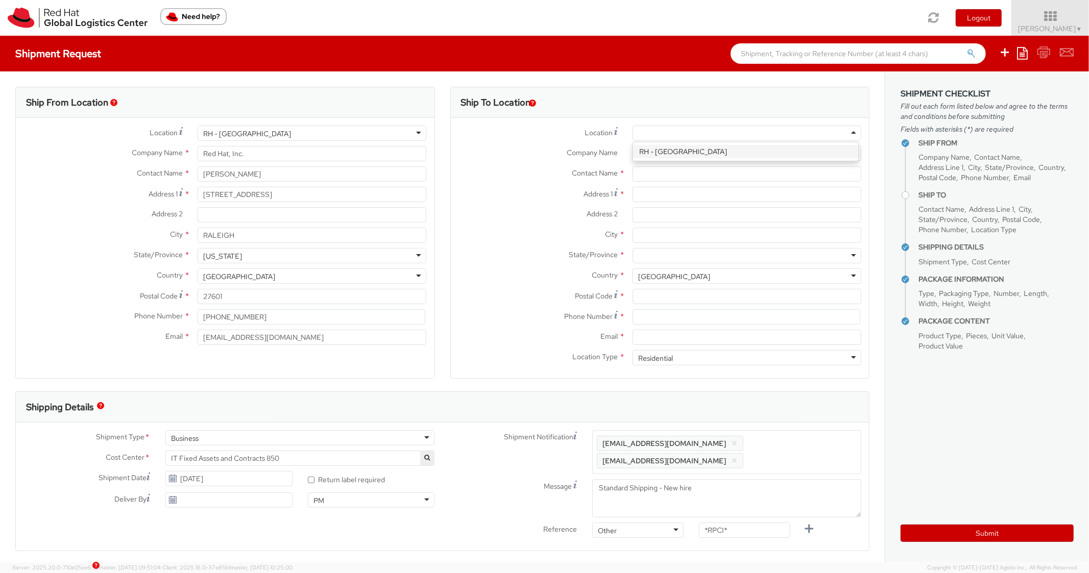
type input "[GEOGRAPHIC_DATA]"
type input "02210"
type input "[PHONE_NUMBER]"
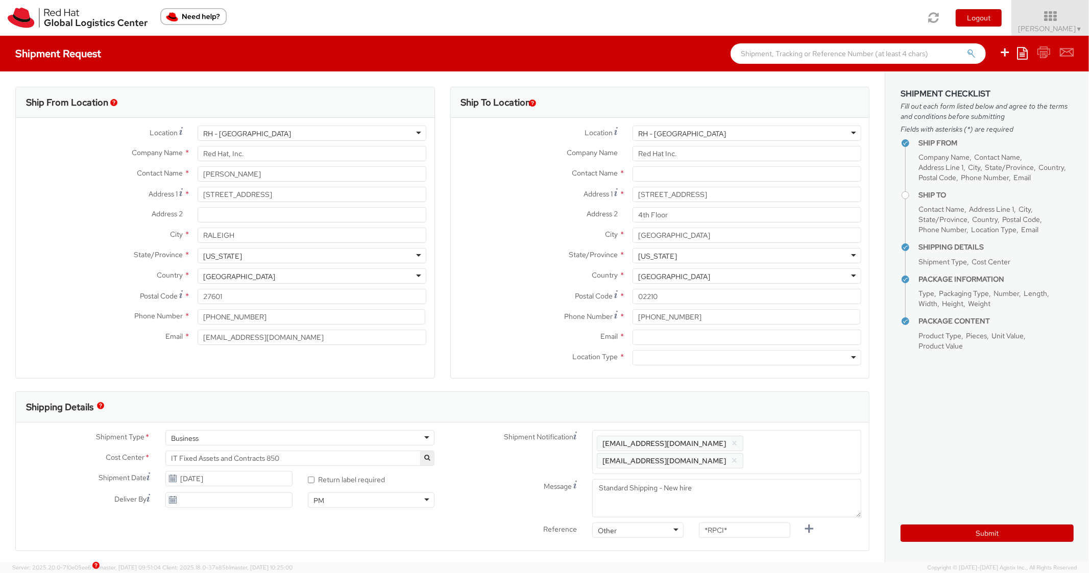
scroll to position [0, 0]
click at [667, 337] on input "Email *" at bounding box center [747, 337] width 229 height 15
paste input "[EMAIL_ADDRESS][DOMAIN_NAME]"
type input "[EMAIL_ADDRESS][DOMAIN_NAME]"
click at [805, 453] on span "Enter any additional email addresses, separated by comma, for individuals who s…" at bounding box center [727, 452] width 260 height 31
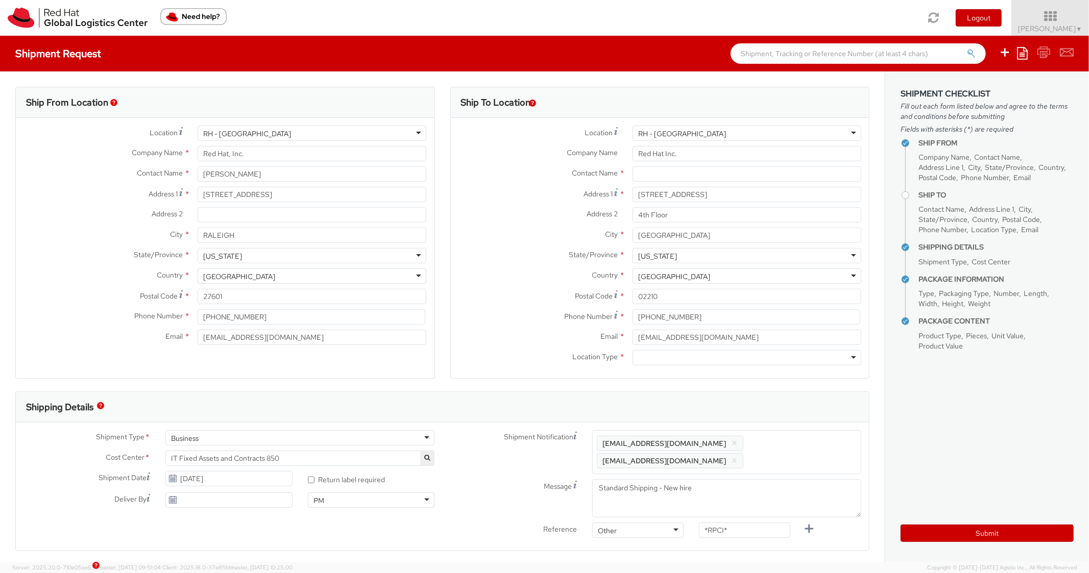
paste input "[EMAIL_ADDRESS][DOMAIN_NAME]"
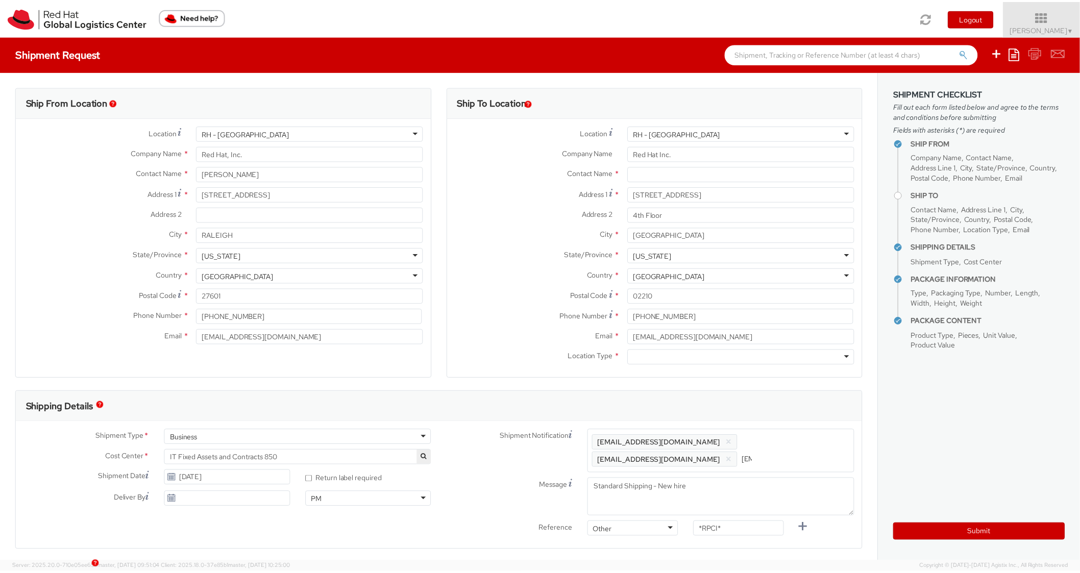
scroll to position [0, 54]
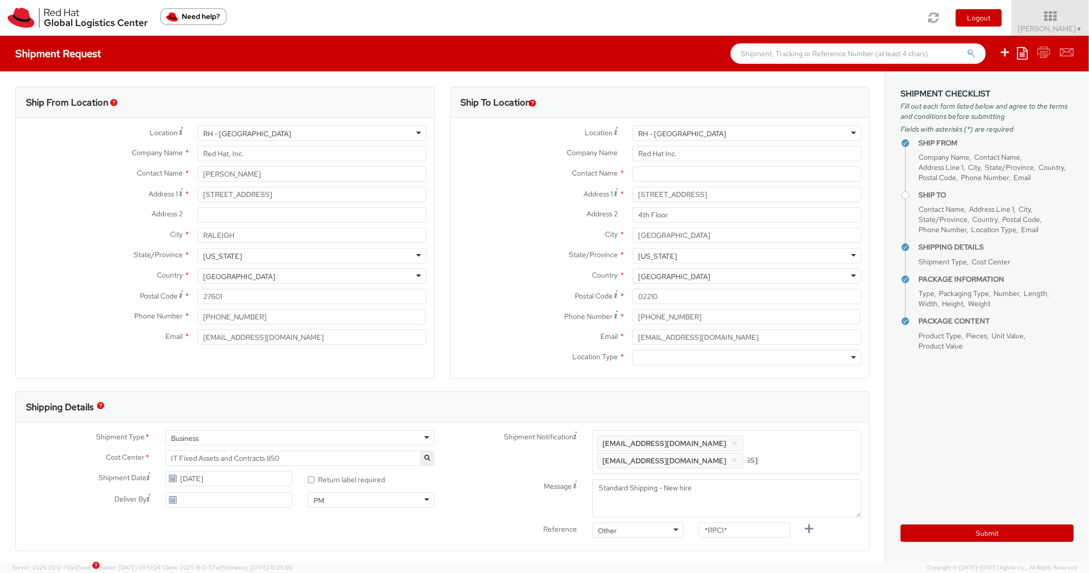
type input "[EMAIL_ADDRESS][DOMAIN_NAME]"
click at [802, 412] on div "Shipping Details" at bounding box center [438, 407] width 845 height 31
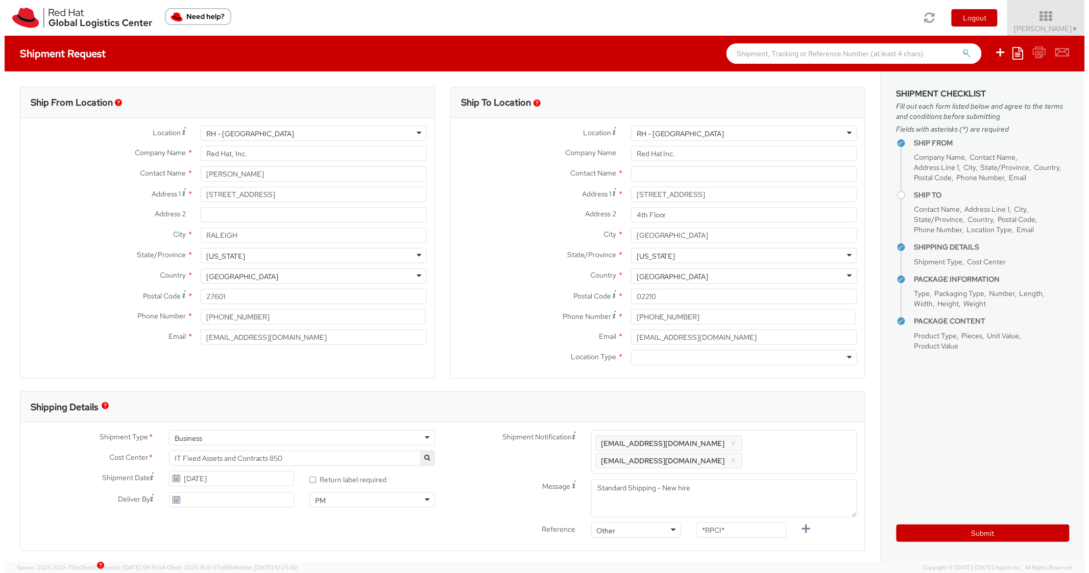
scroll to position [0, 0]
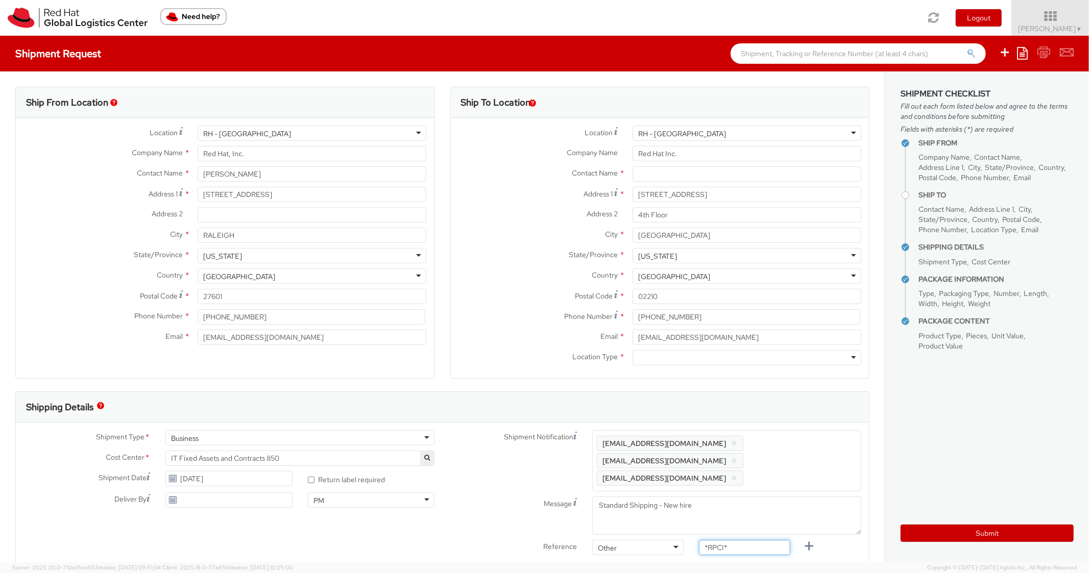
drag, startPoint x: 670, startPoint y: 530, endPoint x: 654, endPoint y: 530, distance: 16.3
click at [655, 540] on div "Reference Other Other Other Purchase Order Number Reference Number *RPCI*" at bounding box center [656, 550] width 427 height 20
paste input "RPCI0081465"
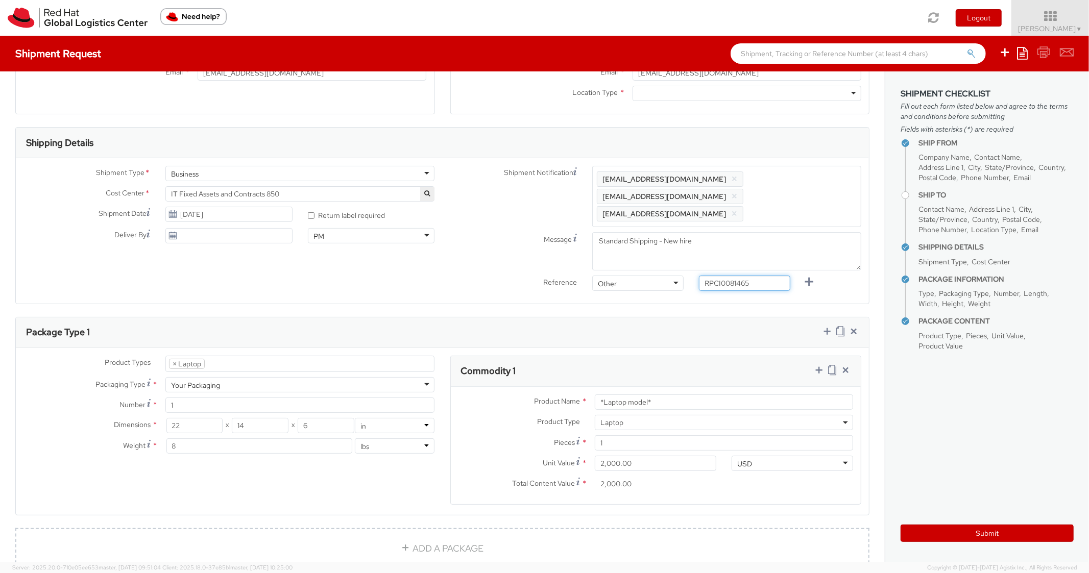
scroll to position [408, 0]
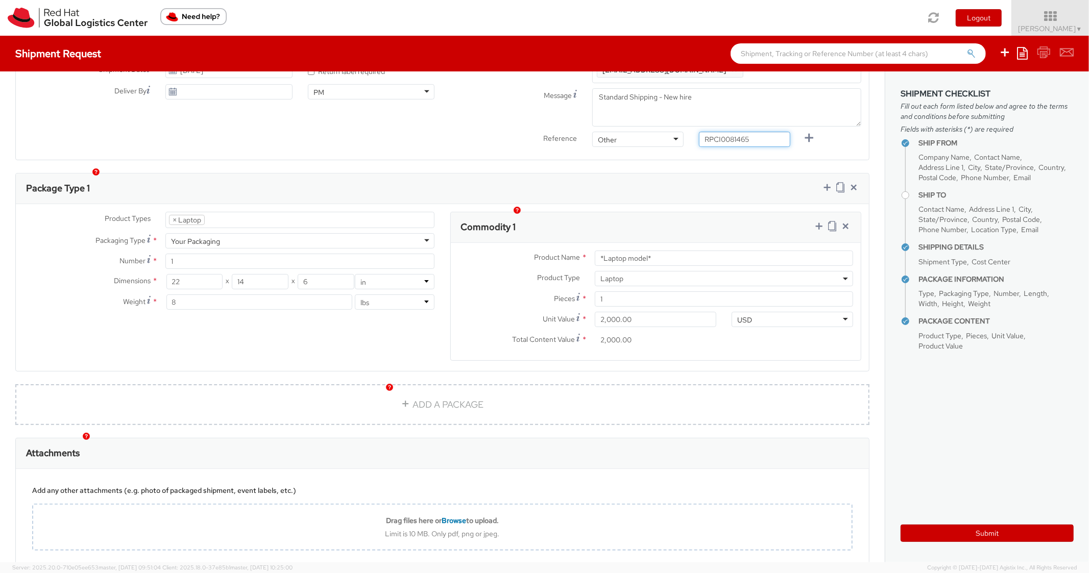
type input "RPCI0081465"
click at [659, 139] on div "Shipment Type * Business Business Batch Business Personal Cost Center * IT Fixe…" at bounding box center [442, 87] width 853 height 146
drag, startPoint x: 668, startPoint y: 245, endPoint x: 554, endPoint y: 239, distance: 114.0
click at [555, 251] on div "Product Name * *Laptop model*" at bounding box center [656, 258] width 411 height 15
paste input "DEVELOPER/DESIGNER - Apple"
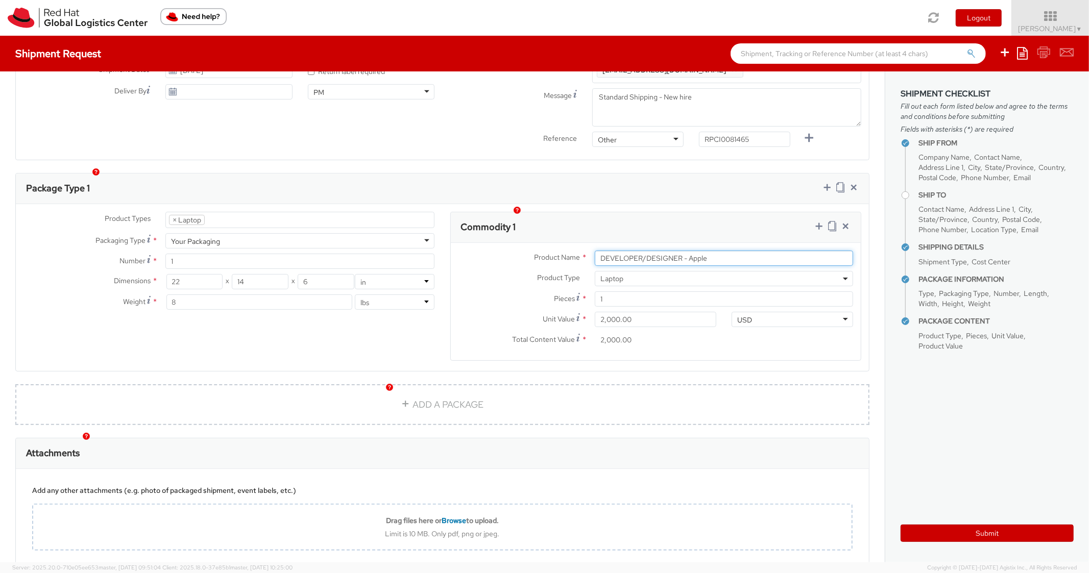
type input "DEVELOPER/DESIGNER - Apple"
click at [708, 204] on div "Product Types * Documents Docking Station Laptop Monitor Other Hardware Server …" at bounding box center [442, 287] width 853 height 167
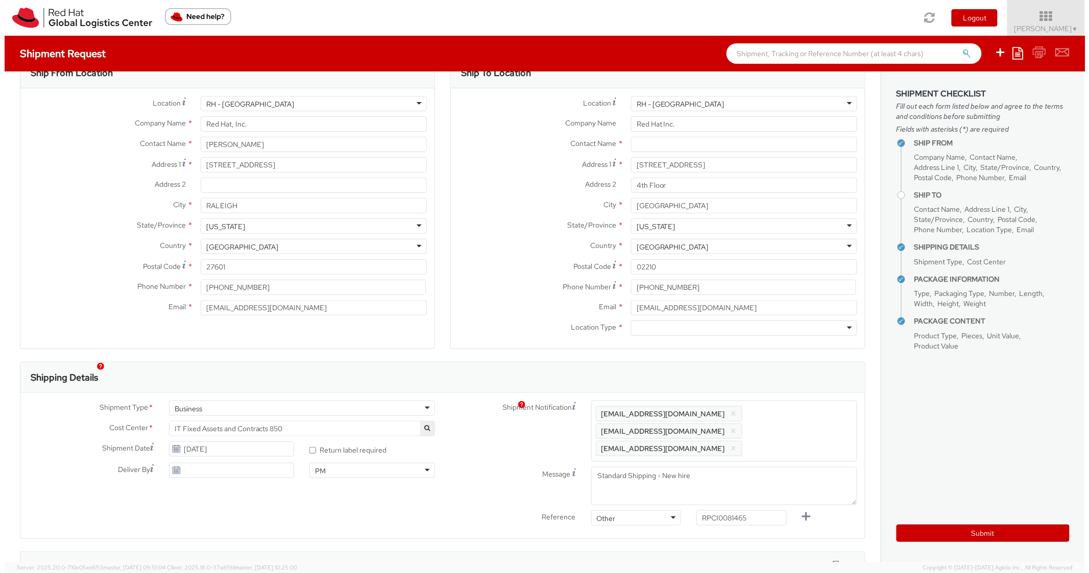
scroll to position [0, 0]
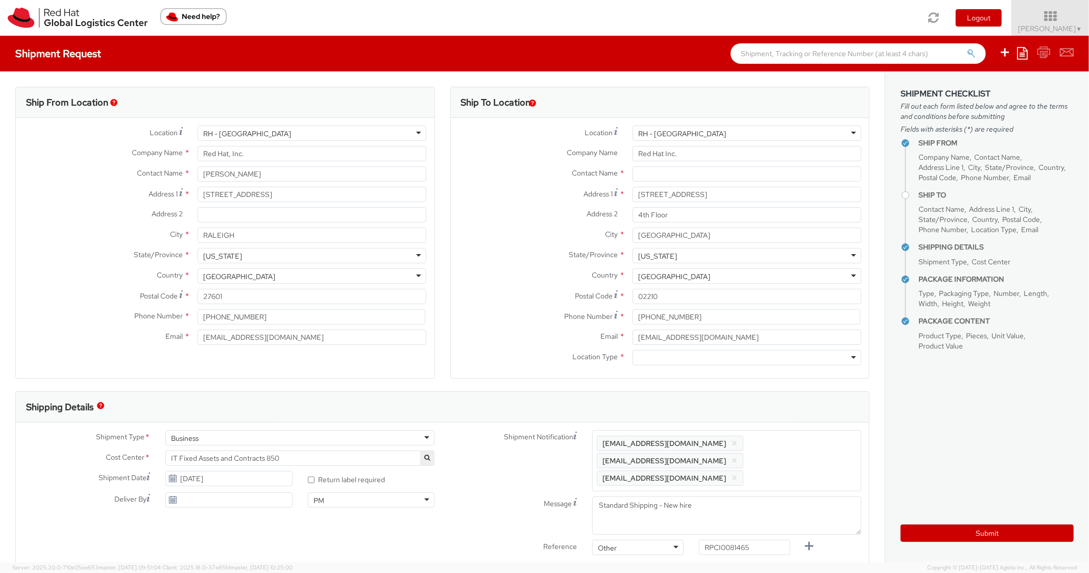
click at [646, 361] on div at bounding box center [747, 357] width 229 height 15
click at [639, 376] on div "Location * [GEOGRAPHIC_DATA] - [GEOGRAPHIC_DATA] [GEOGRAPHIC_DATA] - [GEOGRAPHI…" at bounding box center [660, 248] width 419 height 260
click at [664, 173] on input "text" at bounding box center [747, 173] width 229 height 15
paste input "[PERSON_NAME]"
type input "[PERSON_NAME]"
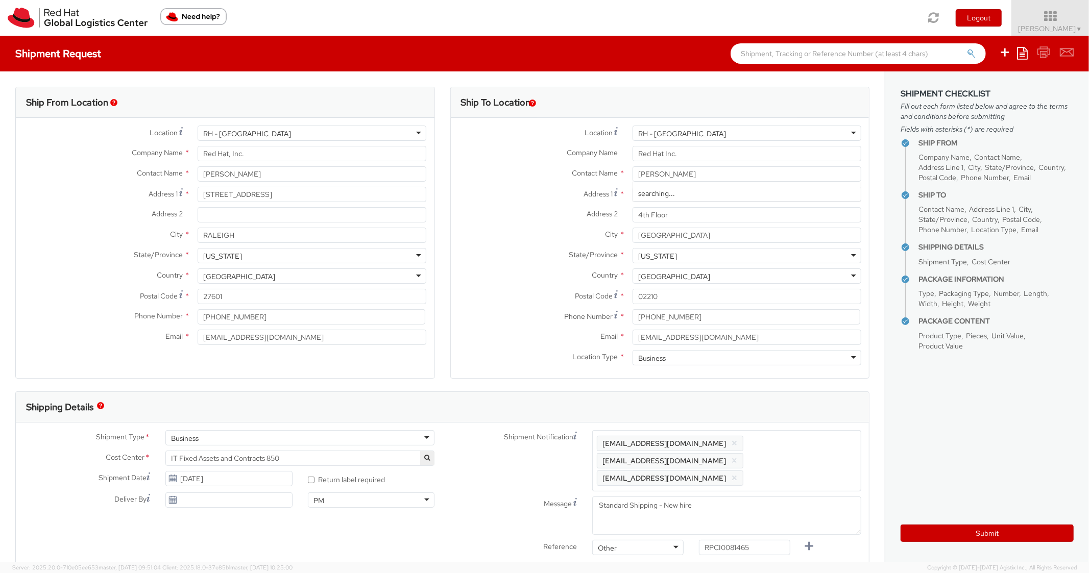
click at [461, 225] on div "Address 2 * 4th Floor" at bounding box center [660, 217] width 419 height 20
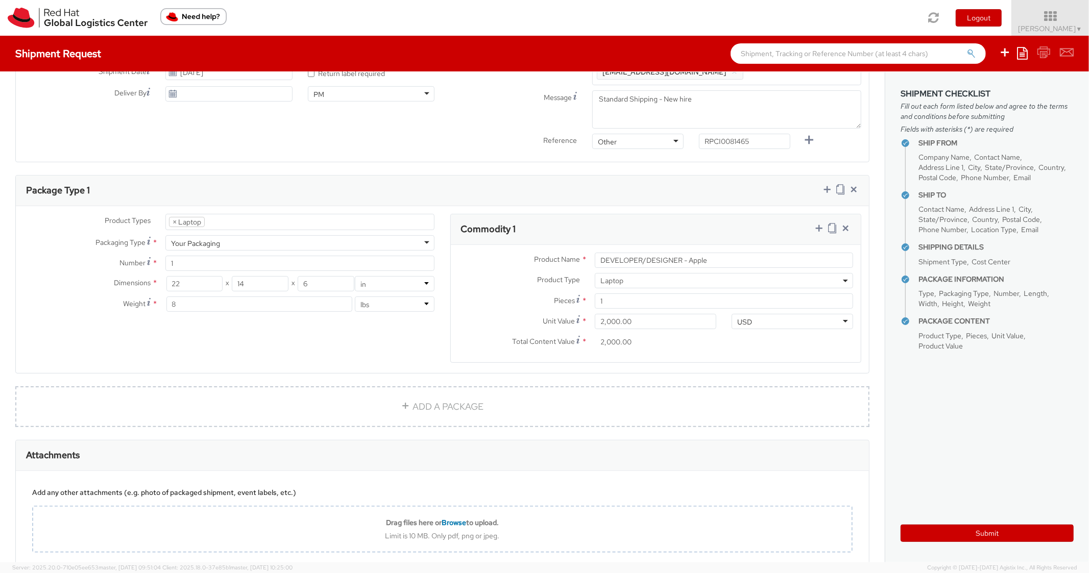
scroll to position [408, 0]
click at [923, 536] on button "Submit" at bounding box center [987, 533] width 173 height 17
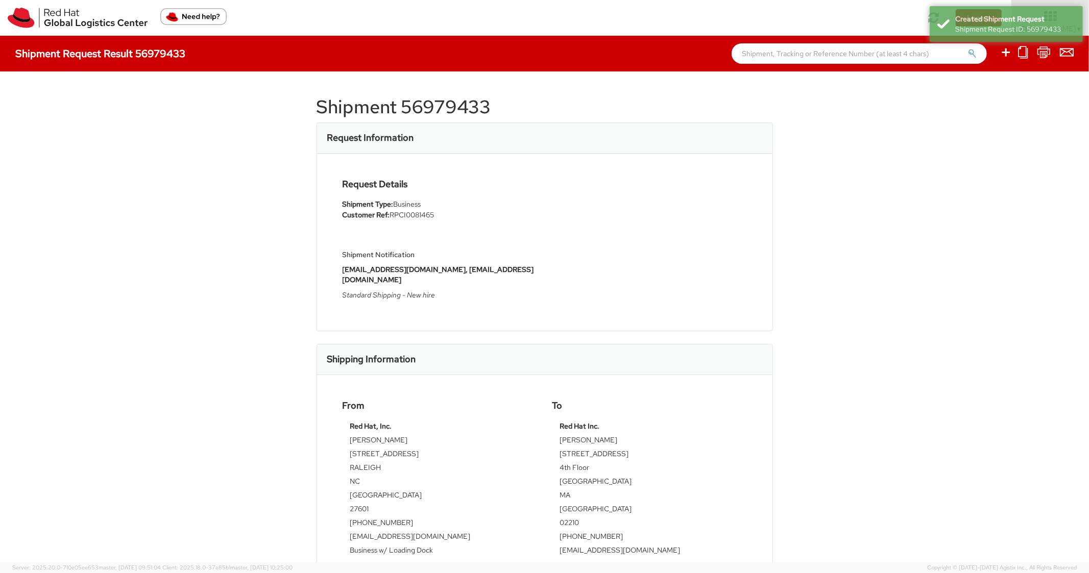
click at [442, 108] on h1 "Shipment 56979433" at bounding box center [545, 107] width 456 height 20
copy h1 "56979433"
click at [618, 289] on div "Request Details Shipment Type: Business Customer Ref: RPCI0081465 Shipment Noti…" at bounding box center [545, 242] width 420 height 126
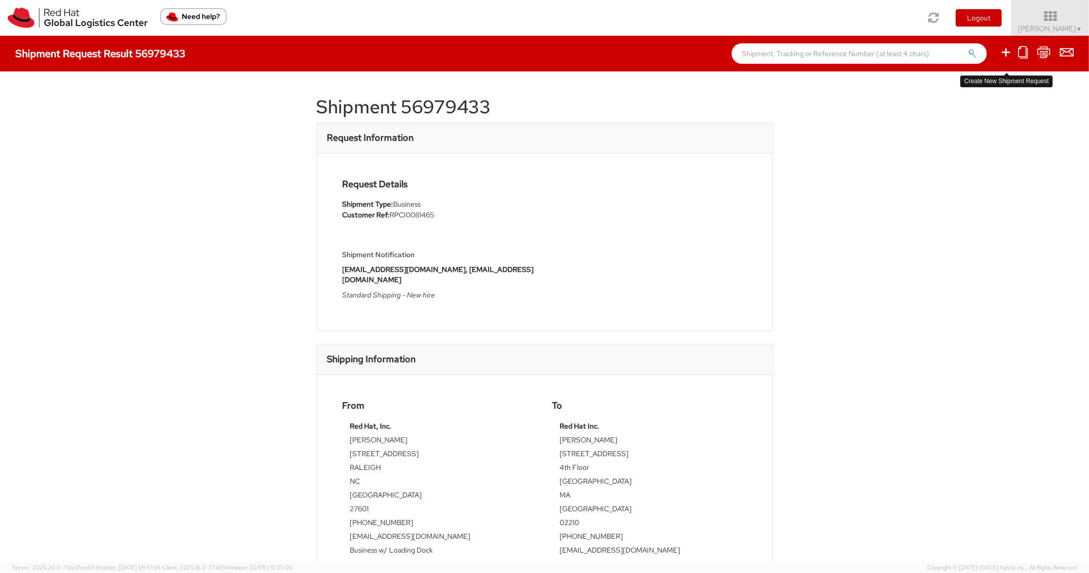
click at [1004, 53] on icon at bounding box center [1006, 52] width 12 height 13
select select
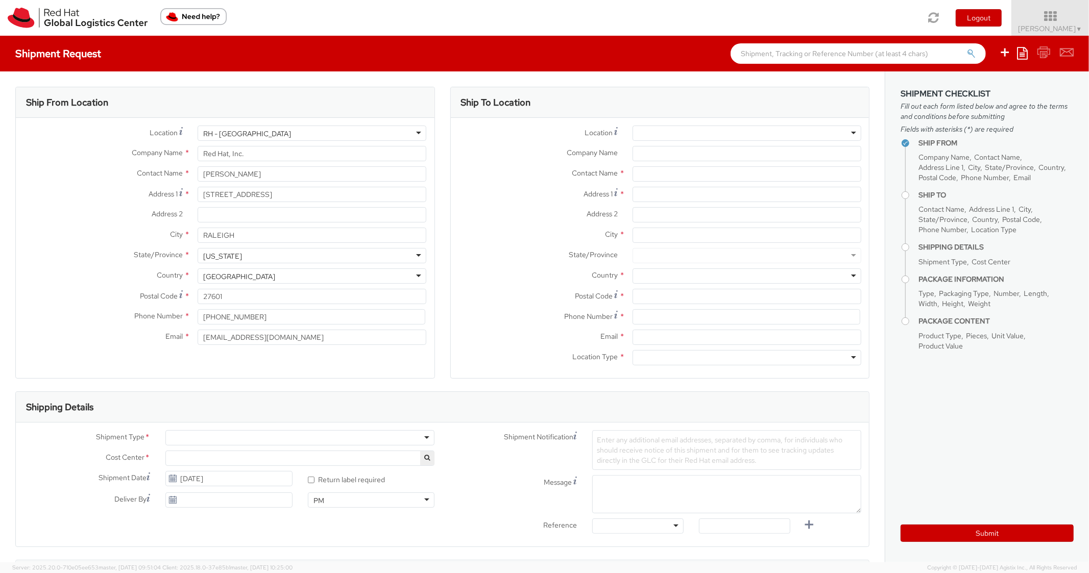
select select "850"
click at [1024, 52] on icon at bounding box center [1022, 53] width 11 height 12
click at [971, 89] on link "Create from template" at bounding box center [982, 85] width 89 height 13
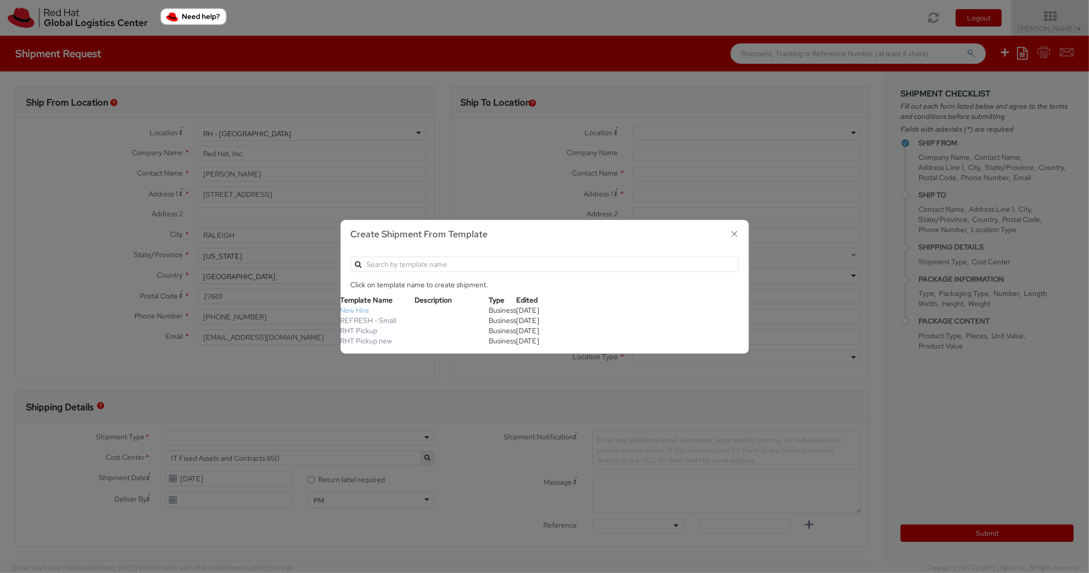
click at [352, 310] on link "New Hire" at bounding box center [355, 310] width 29 height 9
type textarea "Standard Shipping - New hire"
type input "*RPCI*"
select select "LAPTOP"
type input "1"
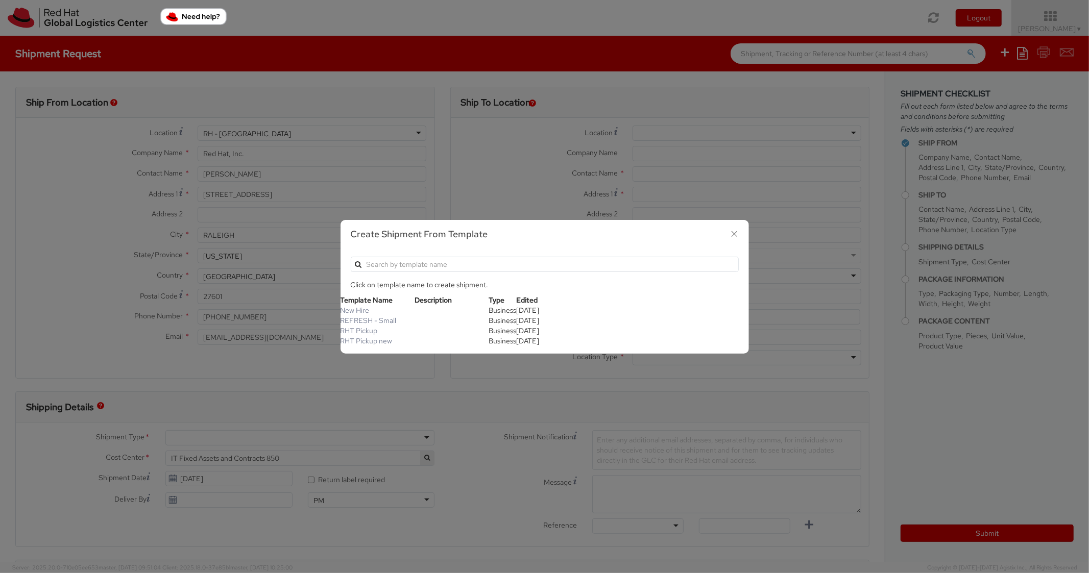
type input "22"
type input "14"
type input "6"
type input "8"
type input "*Laptop model*"
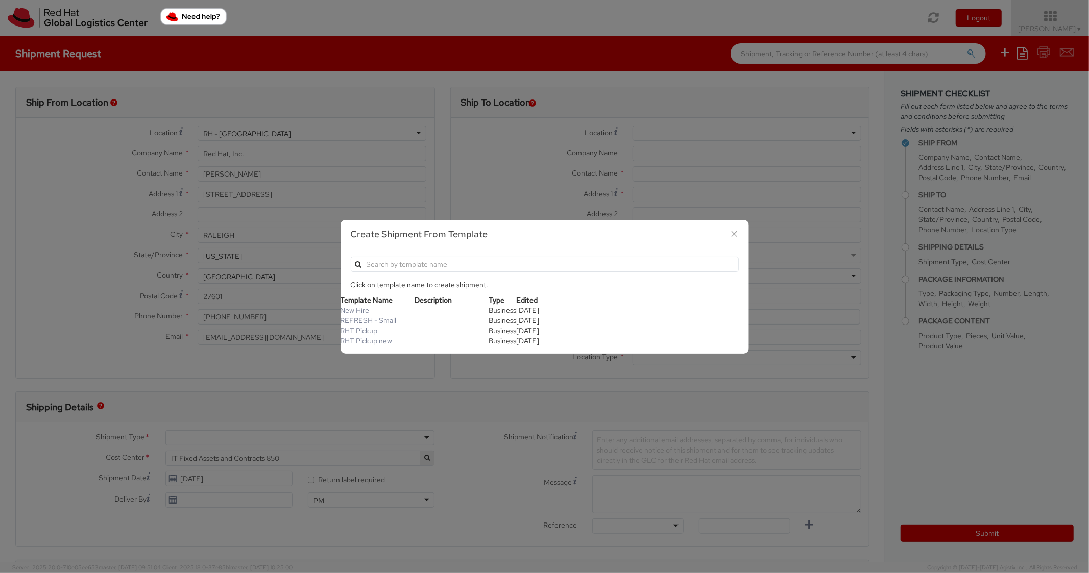
select select "LAPTOP"
type input "2,000.00"
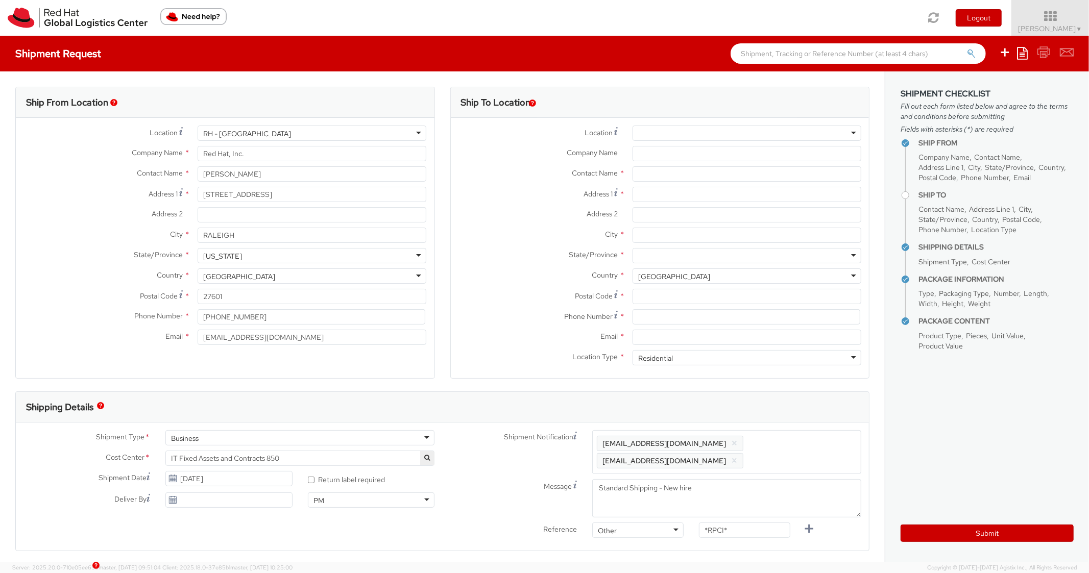
click at [678, 139] on div at bounding box center [747, 133] width 229 height 15
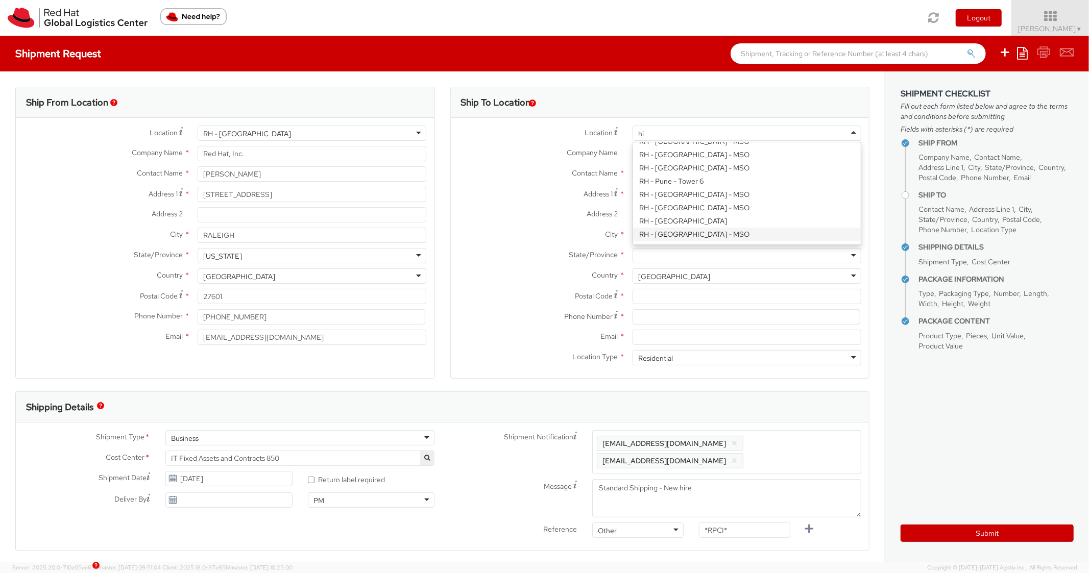
scroll to position [0, 0]
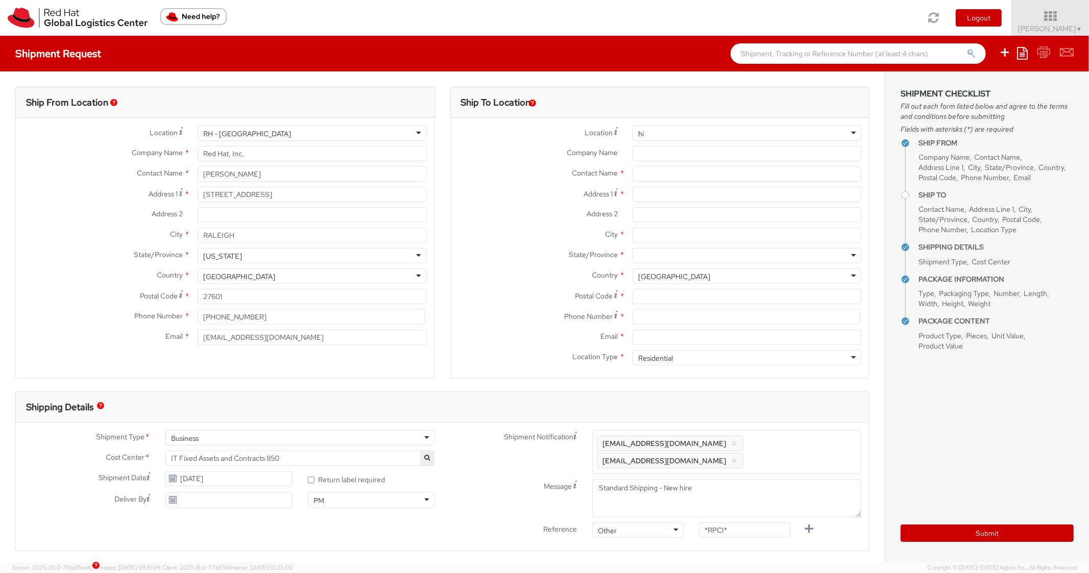
type input "h"
type input "b"
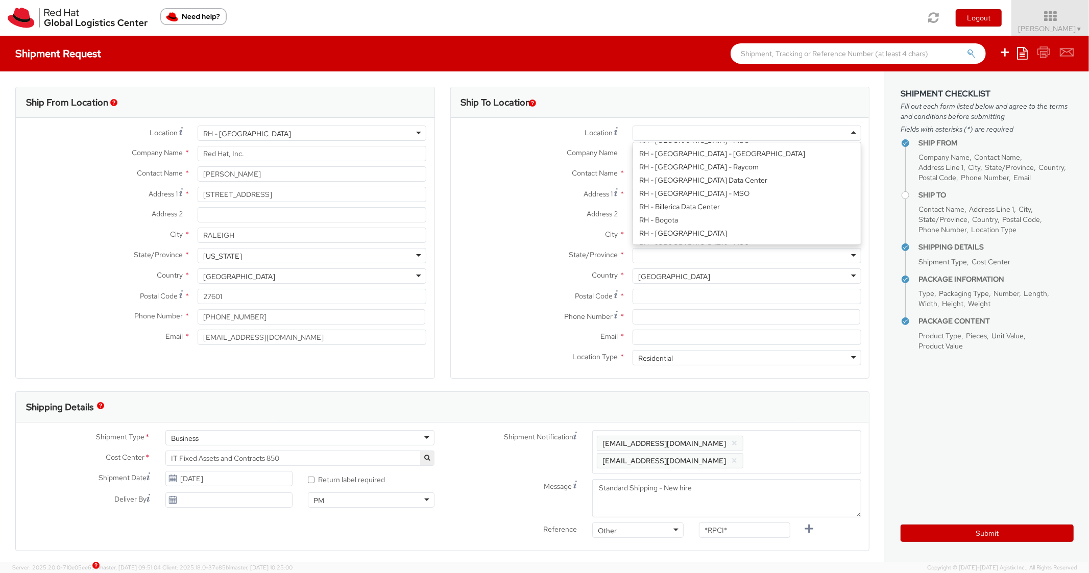
scroll to position [2, 0]
click at [511, 269] on label "Country *" at bounding box center [538, 275] width 174 height 13
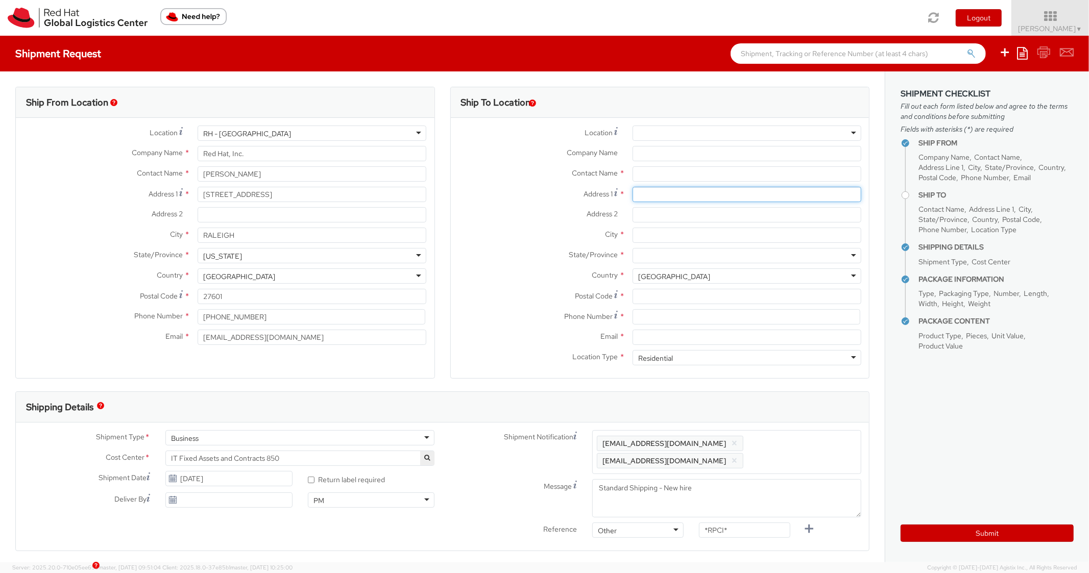
click at [648, 197] on input "Address 1 *" at bounding box center [747, 194] width 229 height 15
paste input "[STREET_ADDRESS][PERSON_NAME]"
type input "[STREET_ADDRESS][PERSON_NAME]"
click at [647, 218] on input "Address 2 *" at bounding box center [747, 214] width 229 height 15
type input "Floor 1"
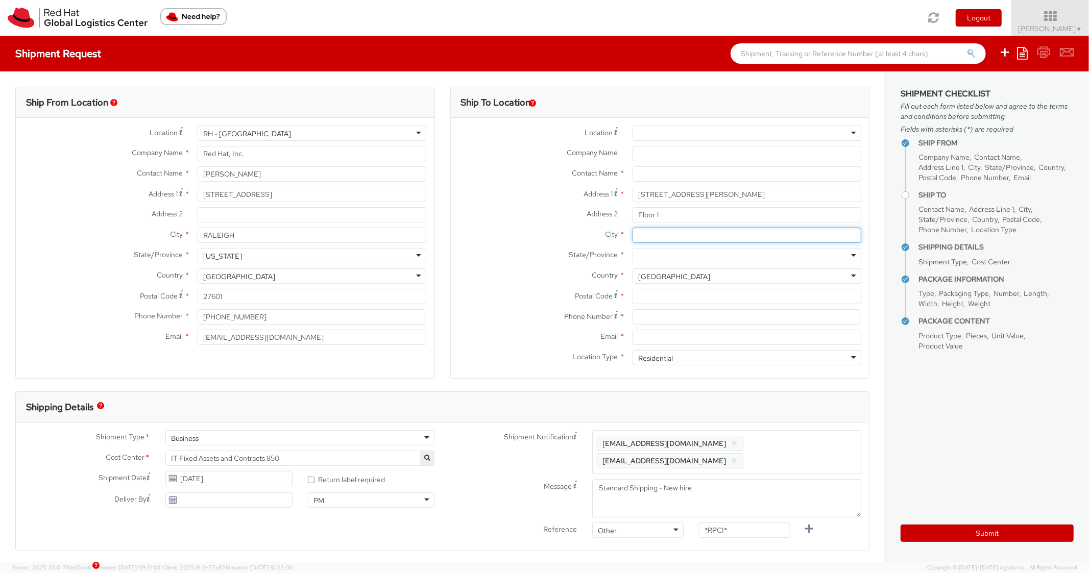
click at [667, 238] on input "City *" at bounding box center [747, 235] width 229 height 15
paste input "Billerica"
type input "Billerica"
drag, startPoint x: 675, startPoint y: 251, endPoint x: 679, endPoint y: 256, distance: 6.9
click at [676, 252] on div at bounding box center [747, 255] width 229 height 15
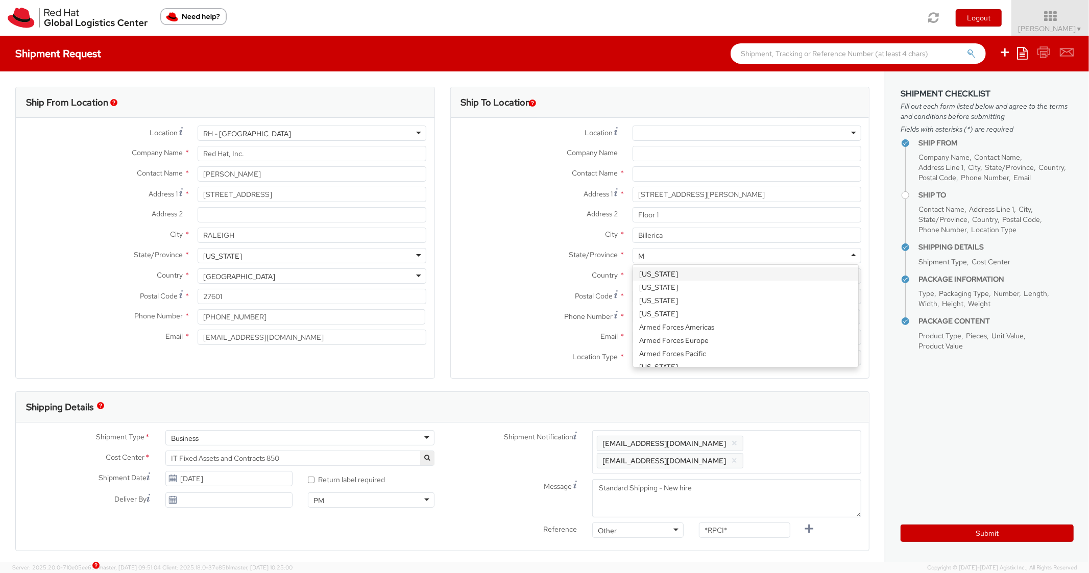
type input "Ma"
click at [660, 290] on input "Postal Code *" at bounding box center [747, 296] width 229 height 15
paste input "01821"
type input "01821"
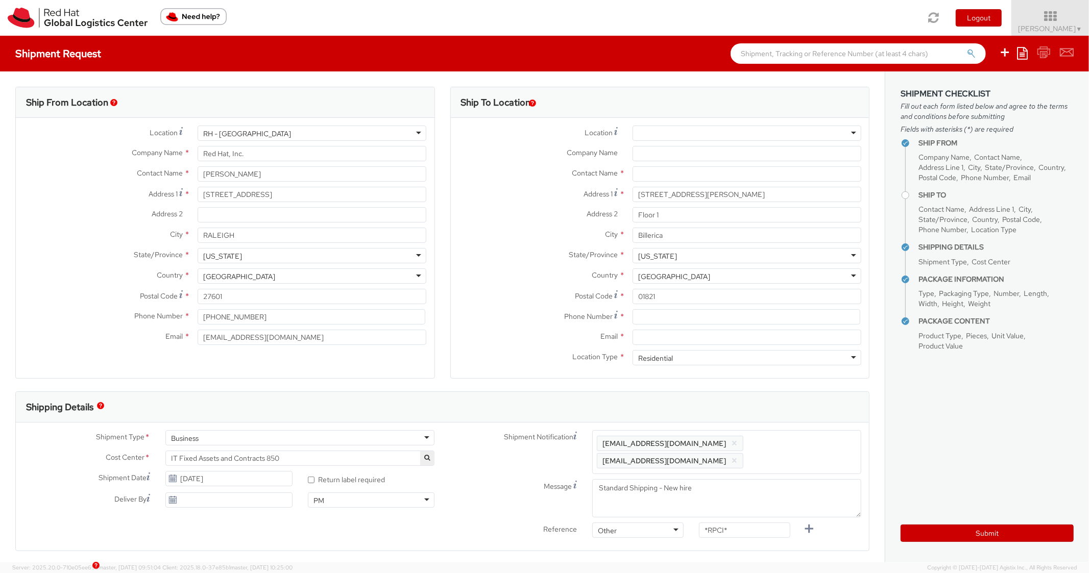
click at [476, 284] on div "Country * [GEOGRAPHIC_DATA] [GEOGRAPHIC_DATA] [GEOGRAPHIC_DATA] [GEOGRAPHIC_DAT…" at bounding box center [660, 279] width 419 height 20
click at [642, 315] on input at bounding box center [747, 316] width 228 height 15
paste input "6033186007"
type input "6033186007"
click at [509, 282] on div "Country * [GEOGRAPHIC_DATA] [GEOGRAPHIC_DATA] [GEOGRAPHIC_DATA] [GEOGRAPHIC_DAT…" at bounding box center [660, 276] width 419 height 15
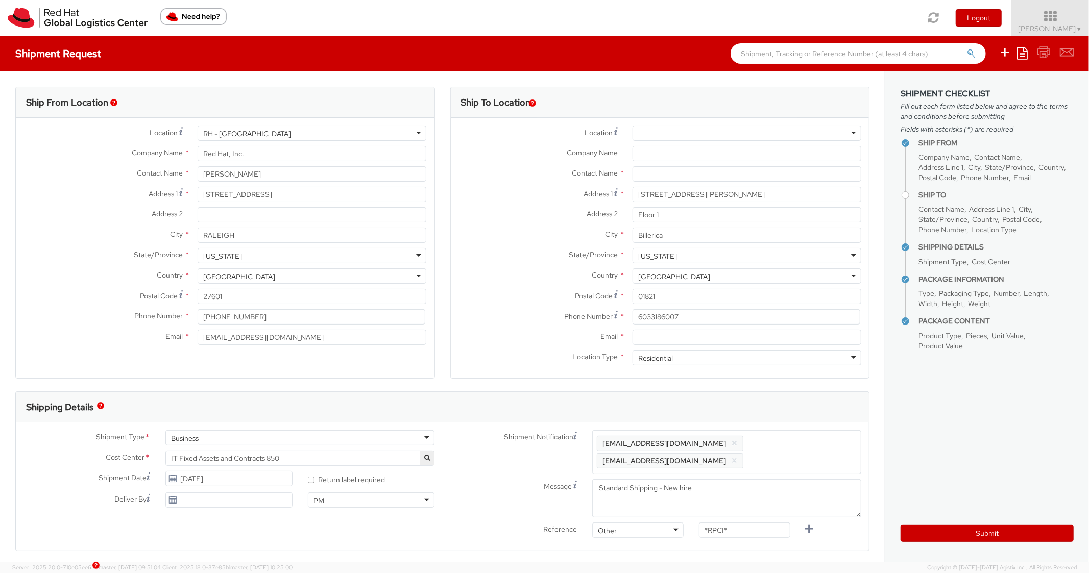
click at [667, 345] on div "Email *" at bounding box center [660, 340] width 419 height 20
click at [697, 341] on input "Email *" at bounding box center [747, 337] width 229 height 15
paste input "[EMAIL_ADDRESS][DOMAIN_NAME]"
type input "[EMAIL_ADDRESS][DOMAIN_NAME]"
click at [791, 435] on ul "[EMAIL_ADDRESS][DOMAIN_NAME] × [EMAIL_ADDRESS][DOMAIN_NAME] ×" at bounding box center [727, 452] width 260 height 35
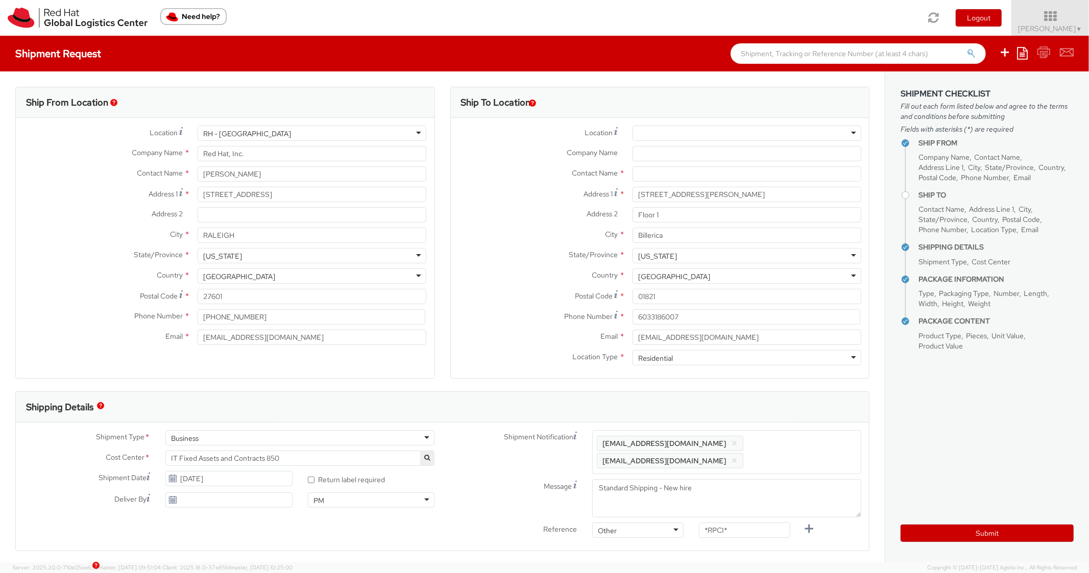
paste input "[EMAIL_ADDRESS][DOMAIN_NAME]"
type input "[EMAIL_ADDRESS][DOMAIN_NAME]"
click at [802, 395] on div "Shipping Details" at bounding box center [442, 407] width 853 height 31
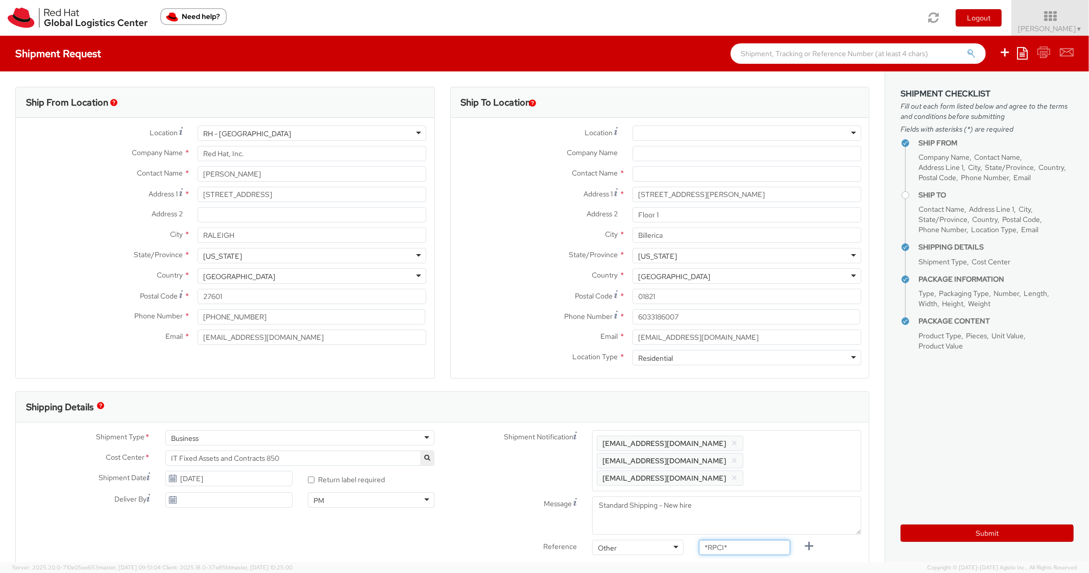
drag, startPoint x: 732, startPoint y: 535, endPoint x: 653, endPoint y: 524, distance: 80.4
click at [653, 540] on div "Reference Other Other Other Purchase Order Number Reference Number *RPCI*" at bounding box center [656, 550] width 427 height 20
paste input "RPCI0081843"
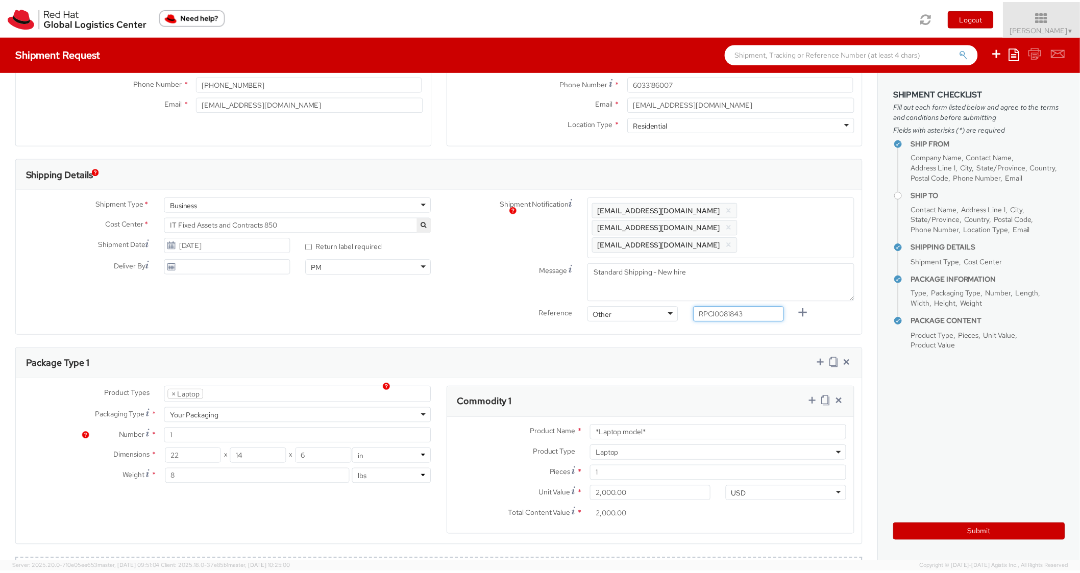
scroll to position [408, 0]
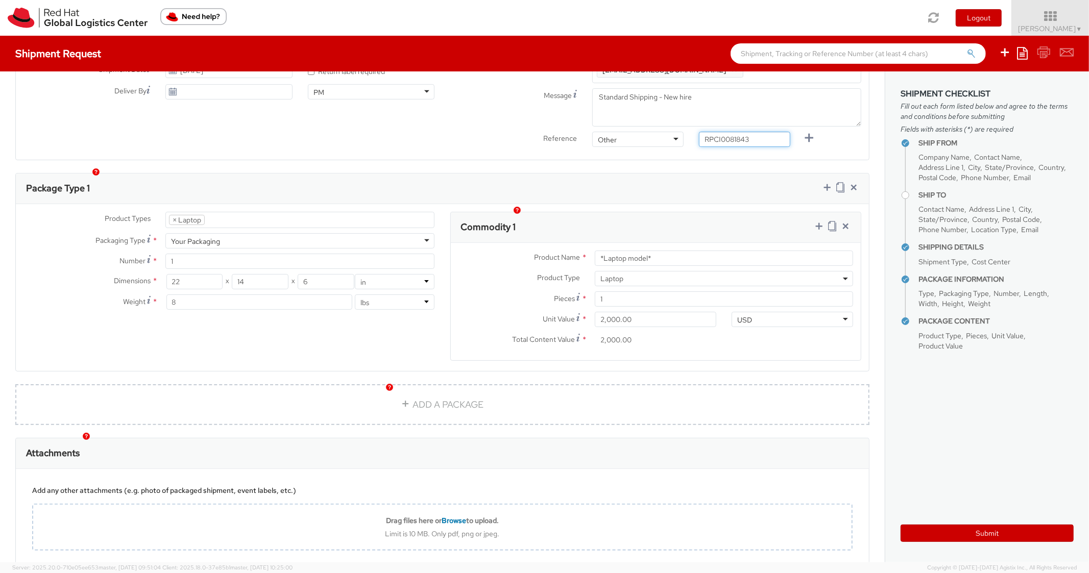
type input "RPCI0081843"
drag, startPoint x: 673, startPoint y: 248, endPoint x: 567, endPoint y: 248, distance: 106.2
click at [567, 251] on div "Product Name * *Laptop model*" at bounding box center [656, 258] width 411 height 15
drag, startPoint x: 702, startPoint y: 242, endPoint x: 546, endPoint y: 238, distance: 155.8
click at [546, 251] on div "Product Name * *Laptop model*" at bounding box center [656, 258] width 411 height 15
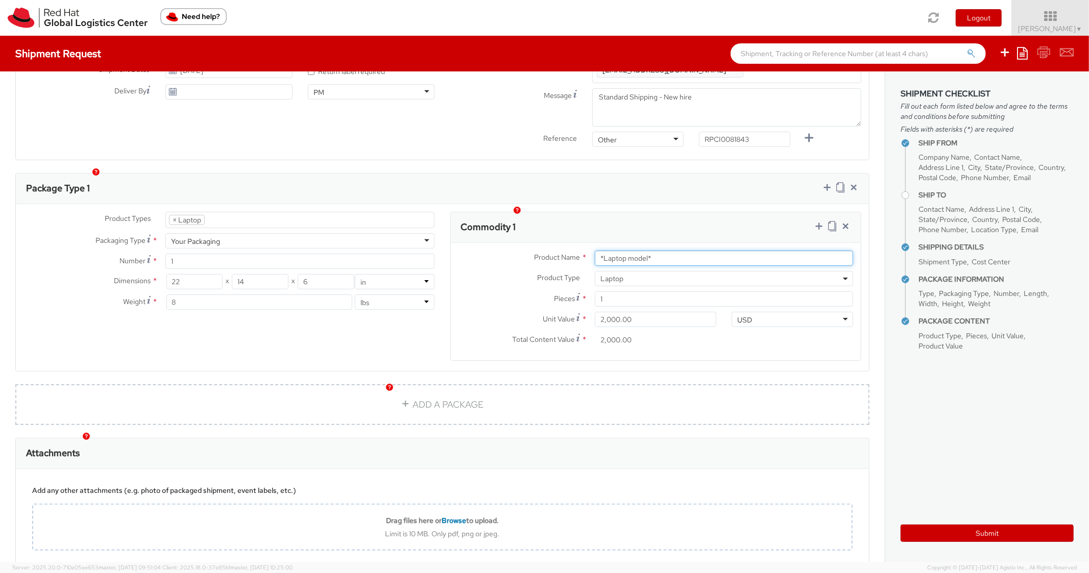
paste input "MAINSTREAM - Lenovo"
type input "MAINSTREAM - Lenovo"
click at [682, 204] on div "Product Types * Documents Docking Station Laptop Monitor Other Hardware Server …" at bounding box center [442, 287] width 853 height 167
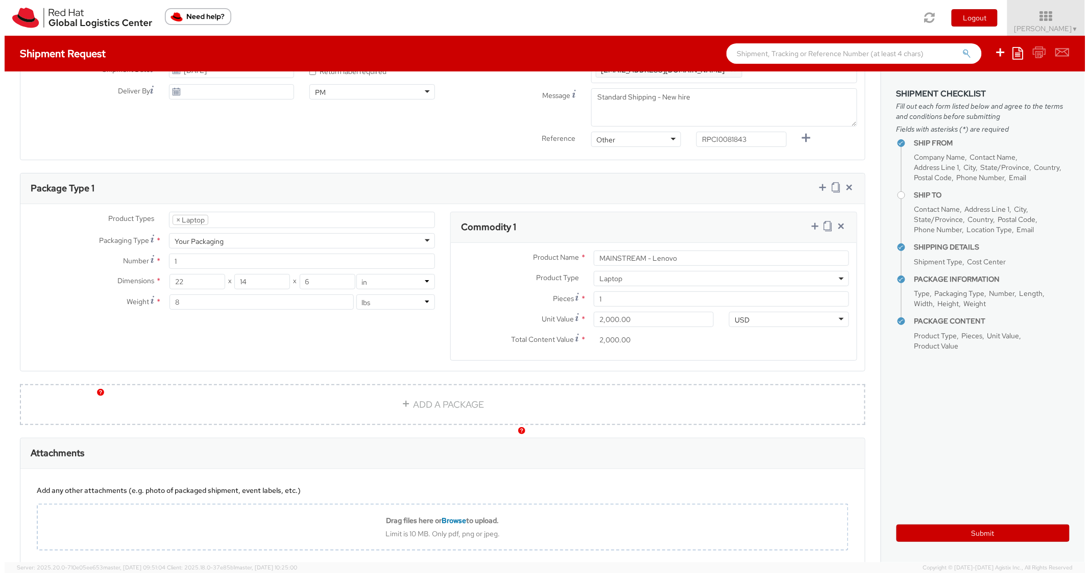
scroll to position [0, 0]
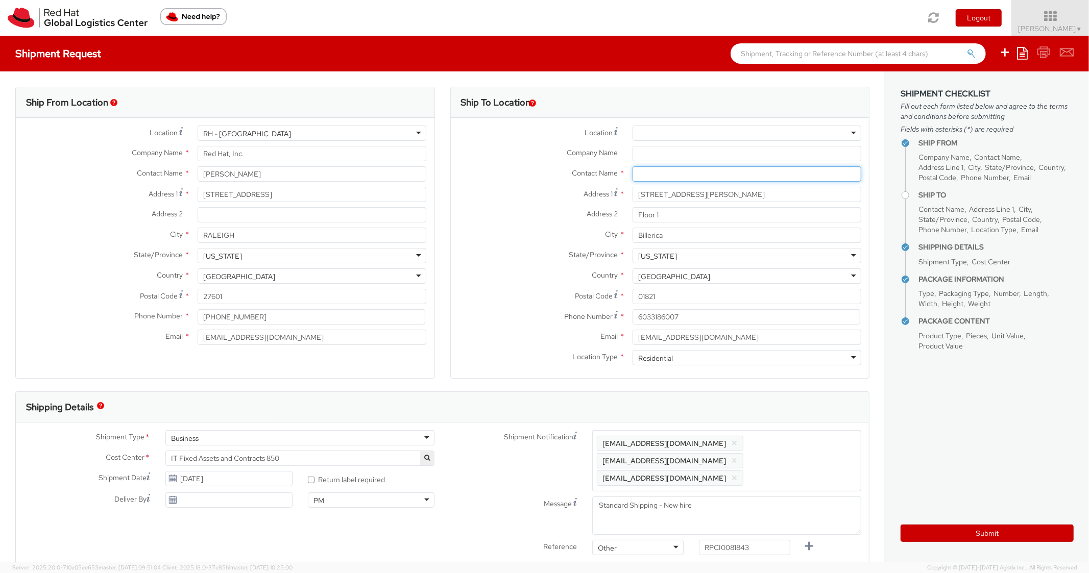
click at [648, 177] on input "text" at bounding box center [747, 173] width 229 height 15
paste input "[PERSON_NAME]"
type input "[PERSON_NAME]"
click at [506, 225] on div "Address 2 * Floor 1" at bounding box center [660, 217] width 419 height 20
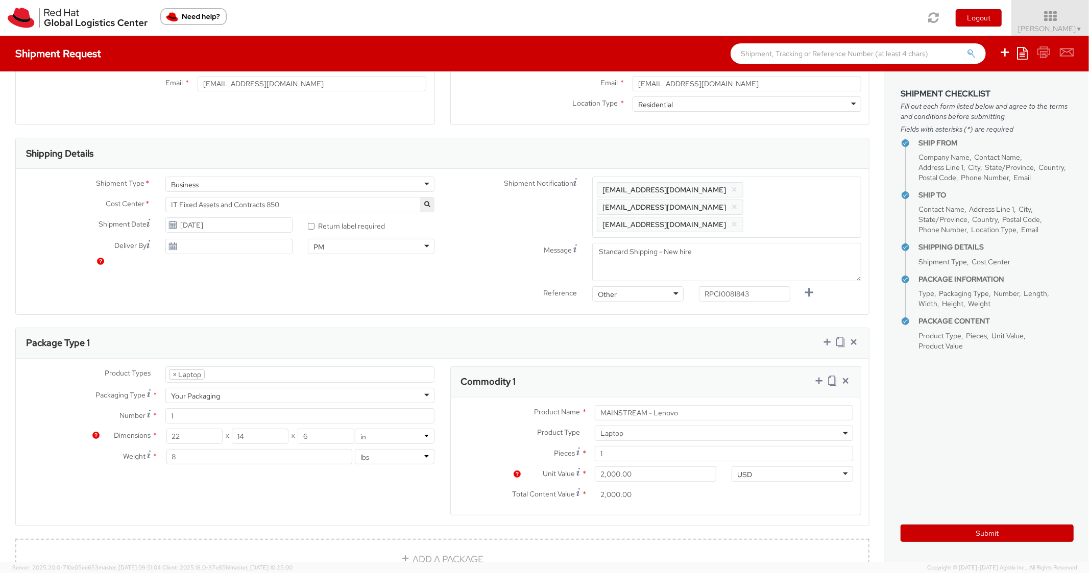
scroll to position [306, 0]
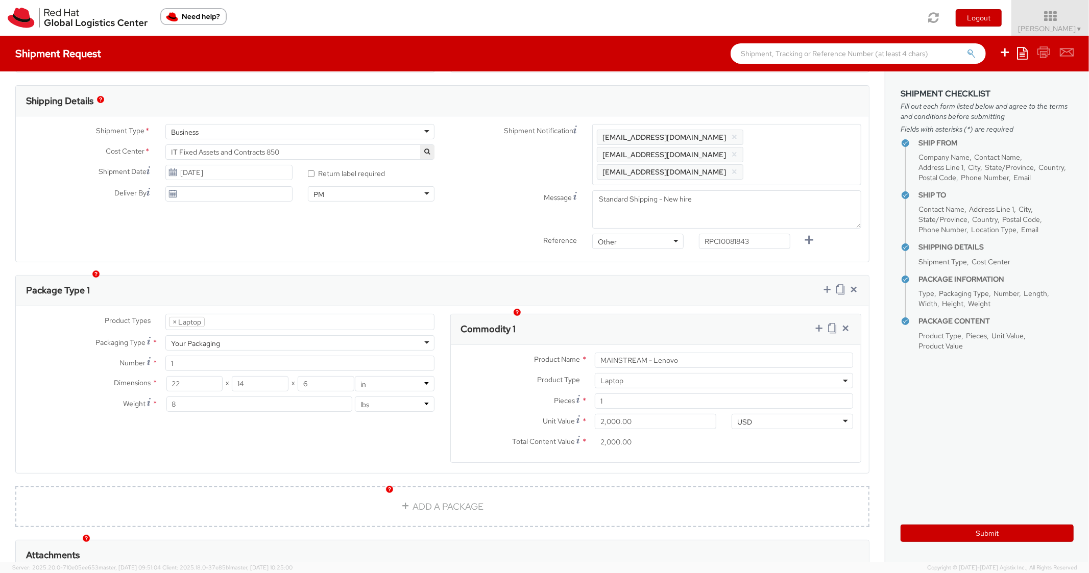
click at [925, 523] on div "Submit" at bounding box center [987, 529] width 173 height 25
click at [913, 535] on button "Submit" at bounding box center [987, 533] width 173 height 17
type input "[PERSON_NAME]"
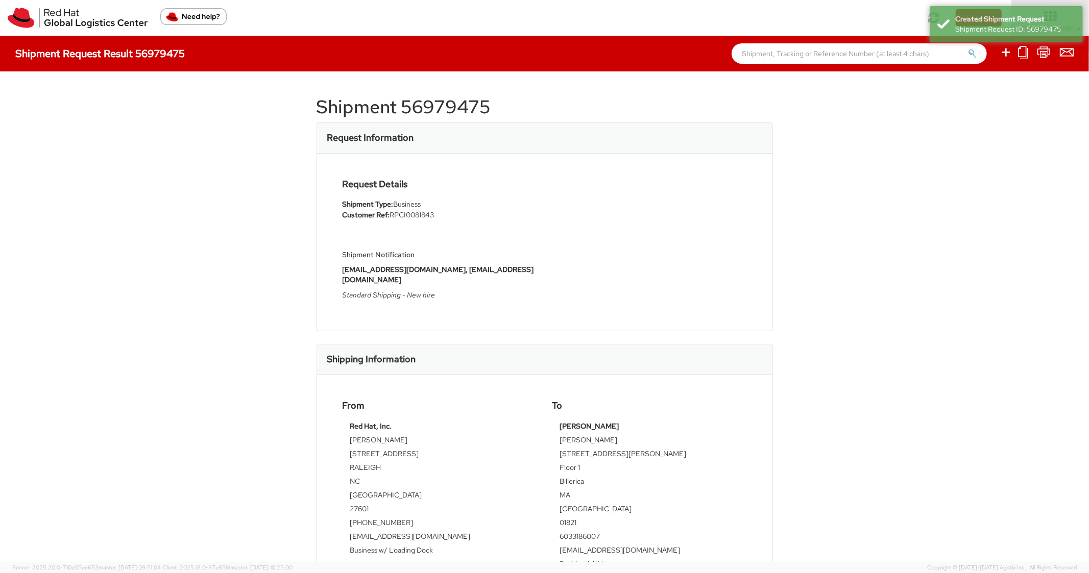
click at [460, 109] on h1 "Shipment 56979475" at bounding box center [545, 107] width 456 height 20
copy h1 "56979475"
click at [520, 252] on h5 "Shipment Notification" at bounding box center [440, 255] width 195 height 8
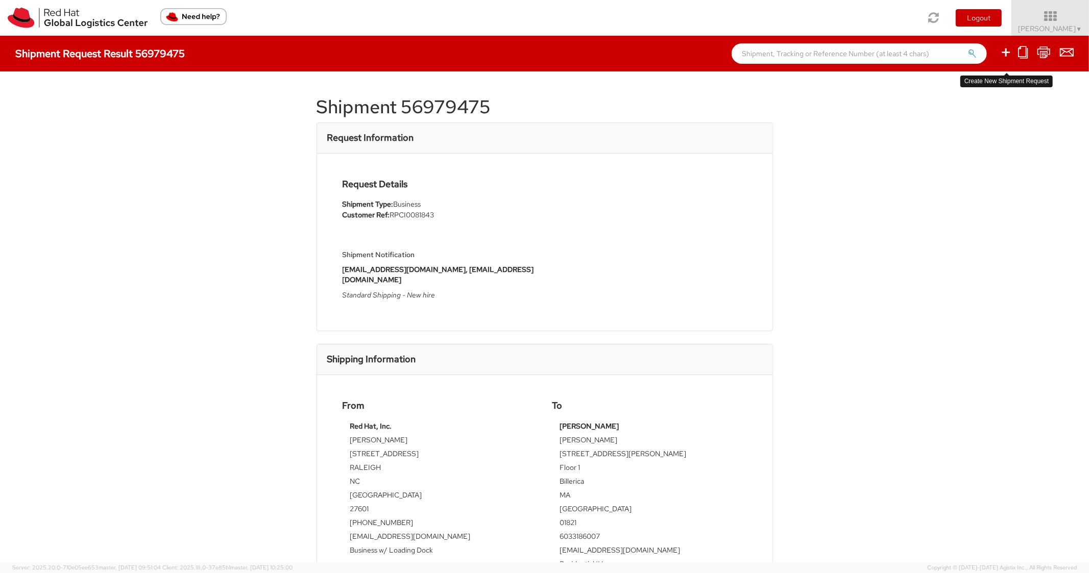
click at [1009, 50] on icon at bounding box center [1006, 52] width 12 height 13
select select
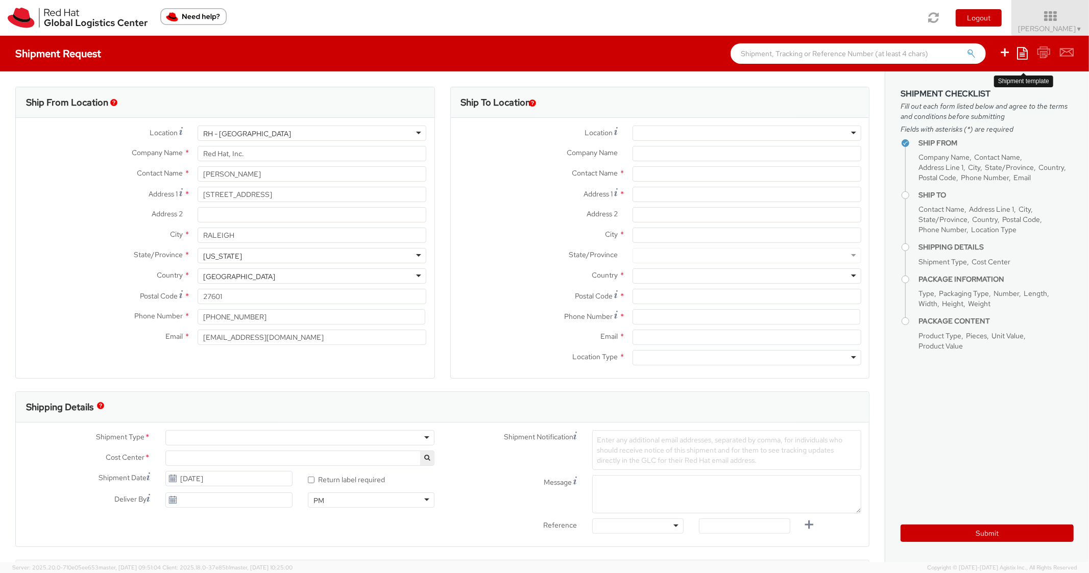
select select "850"
click at [1022, 55] on icon at bounding box center [1022, 53] width 11 height 12
click at [962, 83] on link "Create from template" at bounding box center [982, 85] width 89 height 13
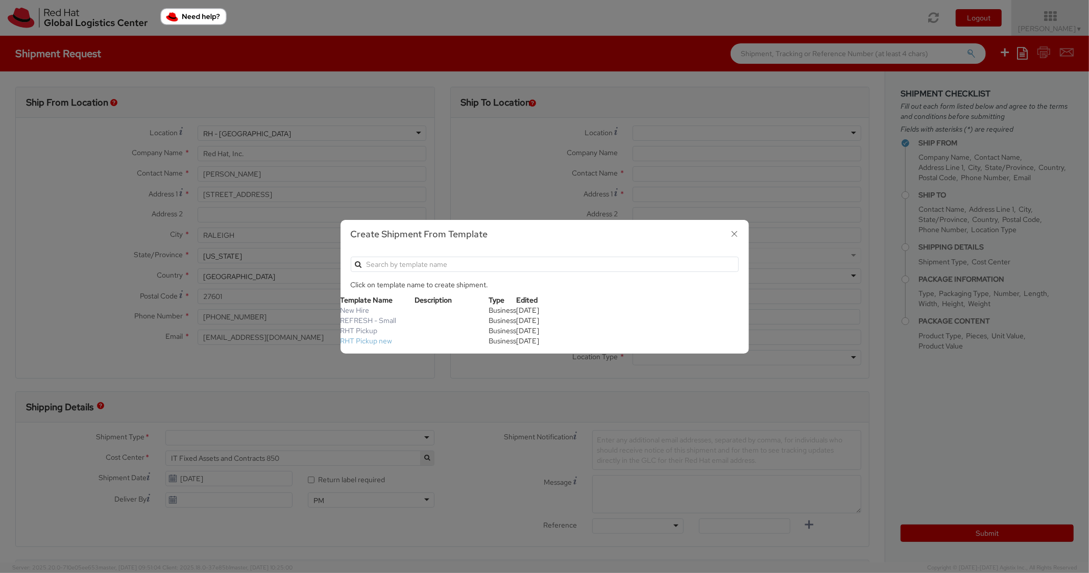
click at [377, 340] on link "RHT Pickup new" at bounding box center [367, 340] width 52 height 9
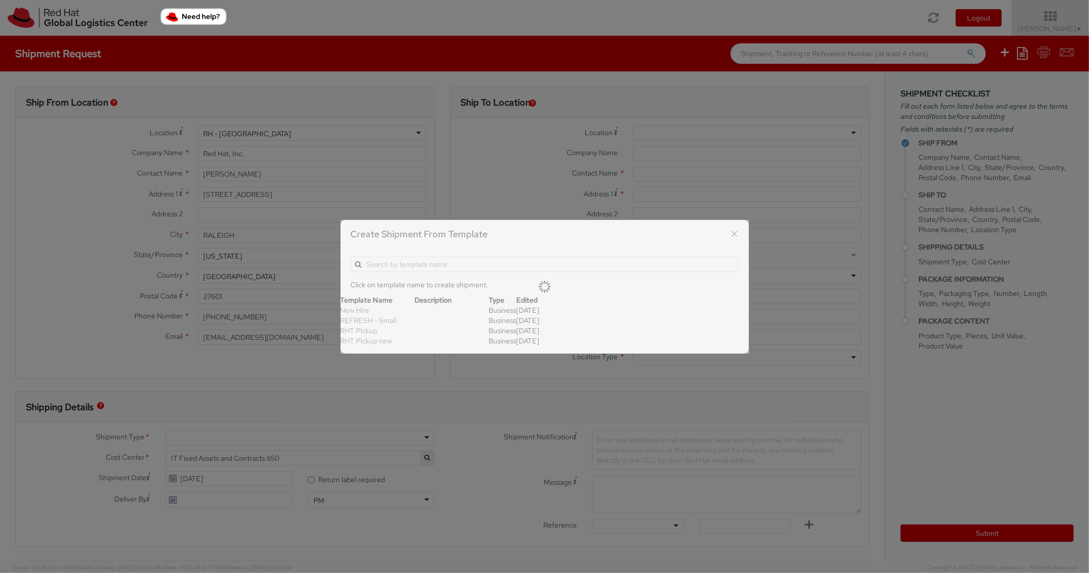
type input "Red Hat, Inc."
type input "[STREET_ADDRESS]"
type input "RALEIGH"
type input "27601"
type textarea "RHT Pickup. Thanks"
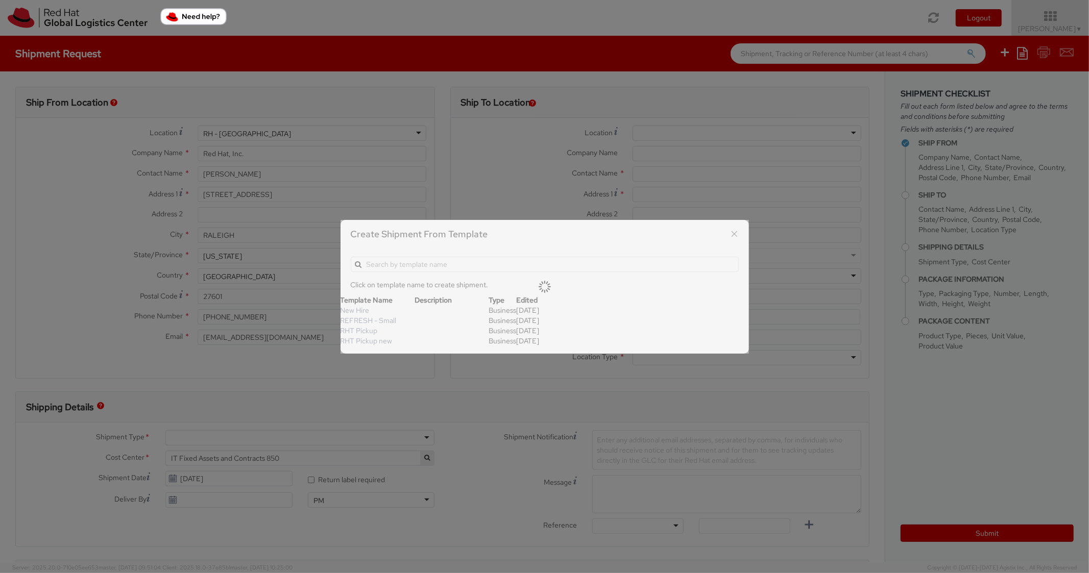
type input "*RPCI*"
select select "LAPTOP"
type input "1"
type input "6"
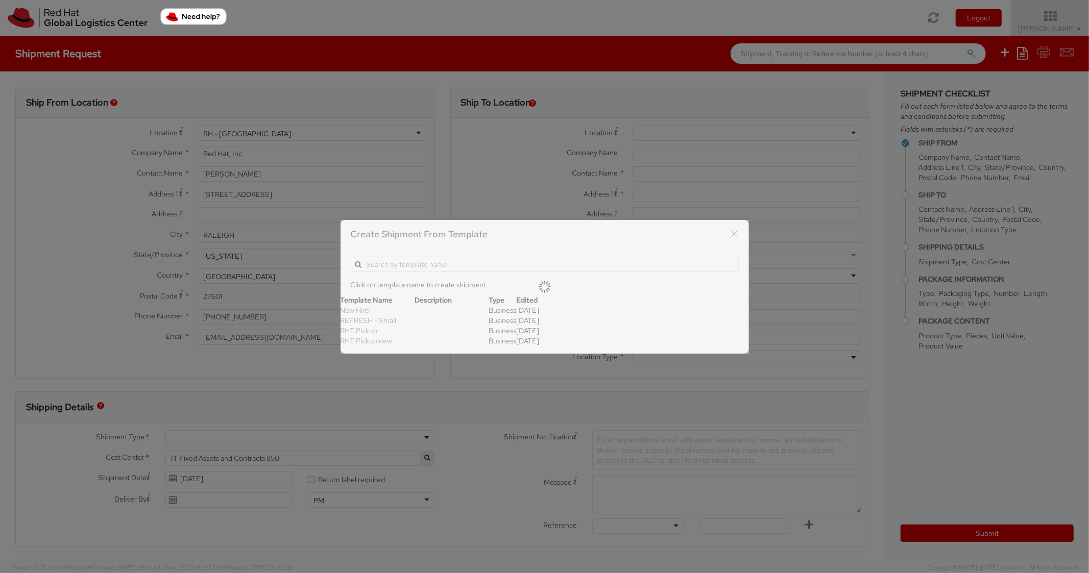
type input "7"
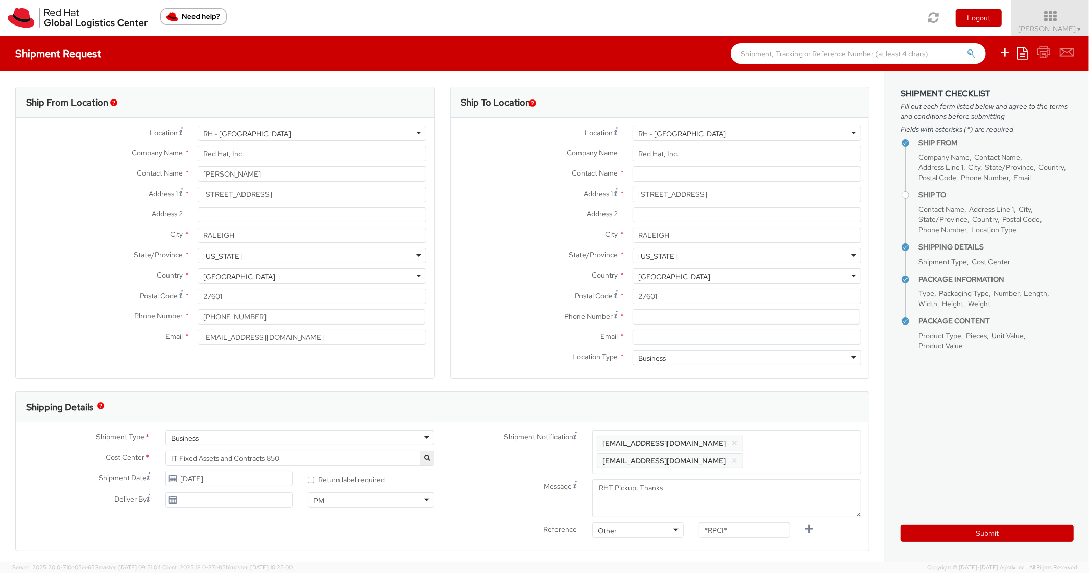
scroll to position [31, 0]
click at [663, 321] on input at bounding box center [747, 316] width 228 height 15
paste input "7184739718"
click at [678, 339] on input "Email *" at bounding box center [747, 337] width 229 height 15
paste input "[EMAIL_ADDRESS][DOMAIN_NAME]"
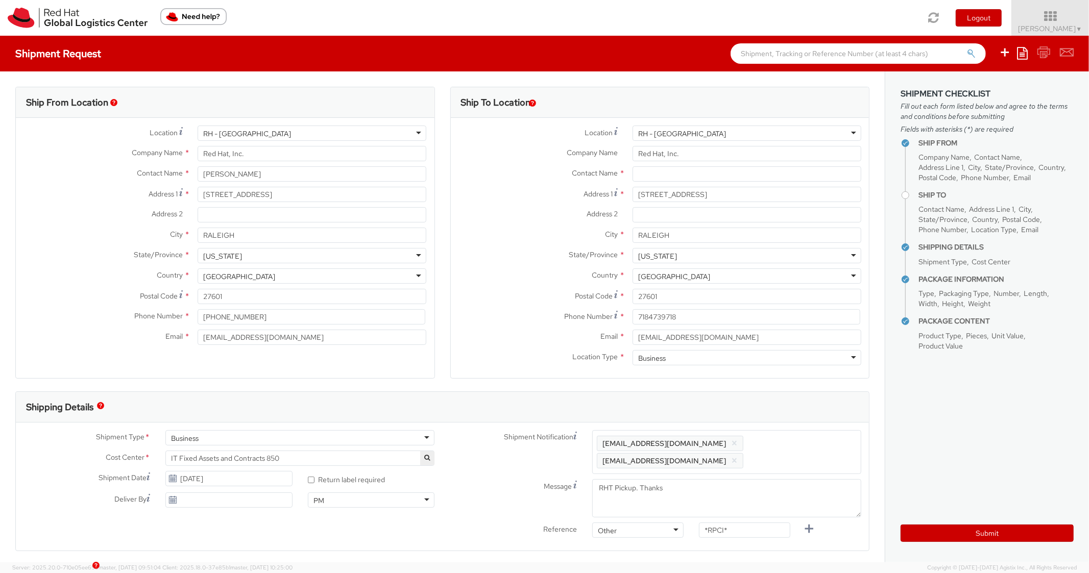
click at [812, 449] on span "Enter any additional email addresses, separated by comma, for individuals who s…" at bounding box center [727, 452] width 260 height 31
paste input "[EMAIL_ADDRESS][DOMAIN_NAME]"
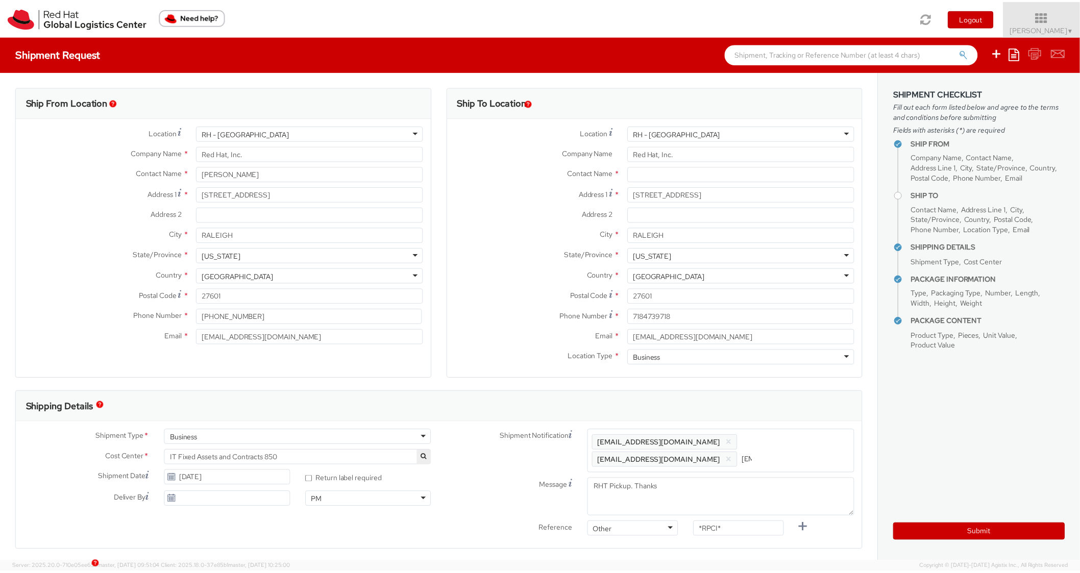
scroll to position [0, 59]
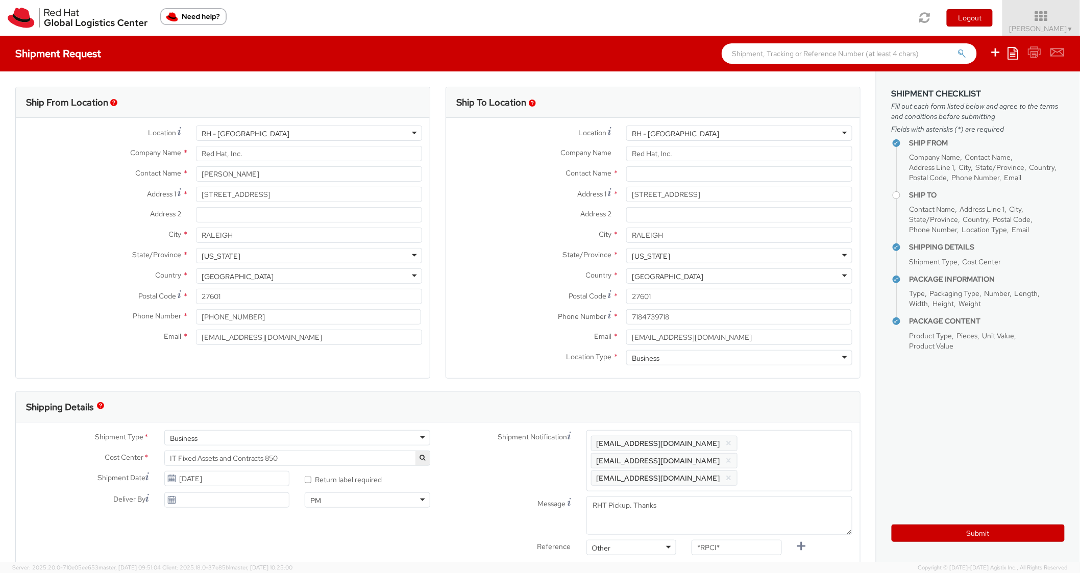
click at [793, 413] on div "Shipping Details" at bounding box center [438, 407] width 845 height 31
drag, startPoint x: 750, startPoint y: 536, endPoint x: 629, endPoint y: 536, distance: 121.5
click at [630, 540] on div "Reference Other Other Other Purchase Order Number Reference Number *RPCI*" at bounding box center [656, 550] width 427 height 20
drag, startPoint x: 747, startPoint y: 538, endPoint x: 684, endPoint y: 533, distance: 63.1
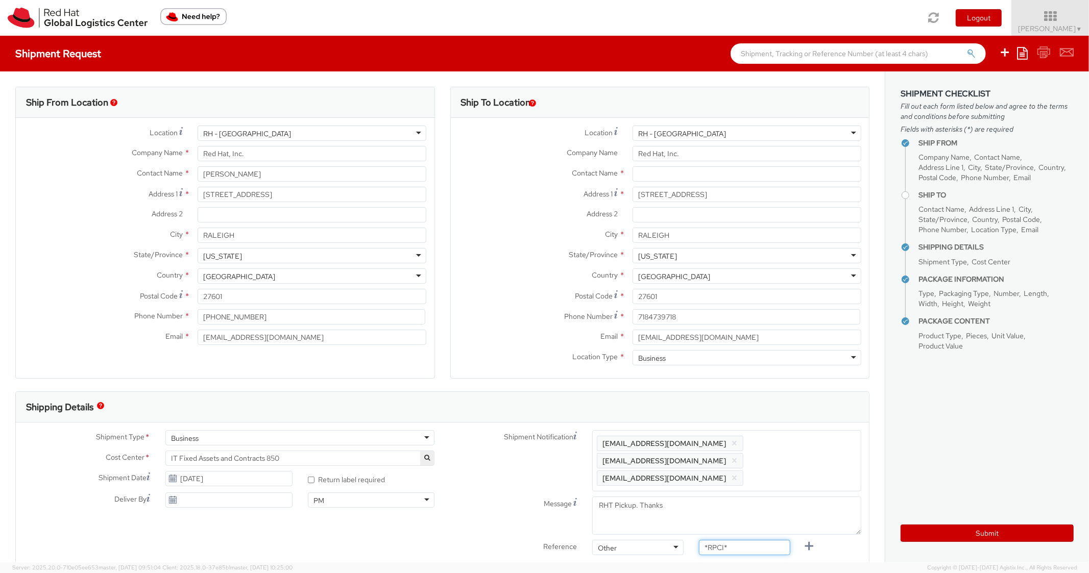
click at [691, 540] on div "*RPCI*" at bounding box center [744, 547] width 107 height 15
paste input "RPCI0081589"
click at [519, 338] on label "Email *" at bounding box center [538, 336] width 174 height 13
click at [633, 338] on input "[EMAIL_ADDRESS][DOMAIN_NAME]" at bounding box center [747, 337] width 229 height 15
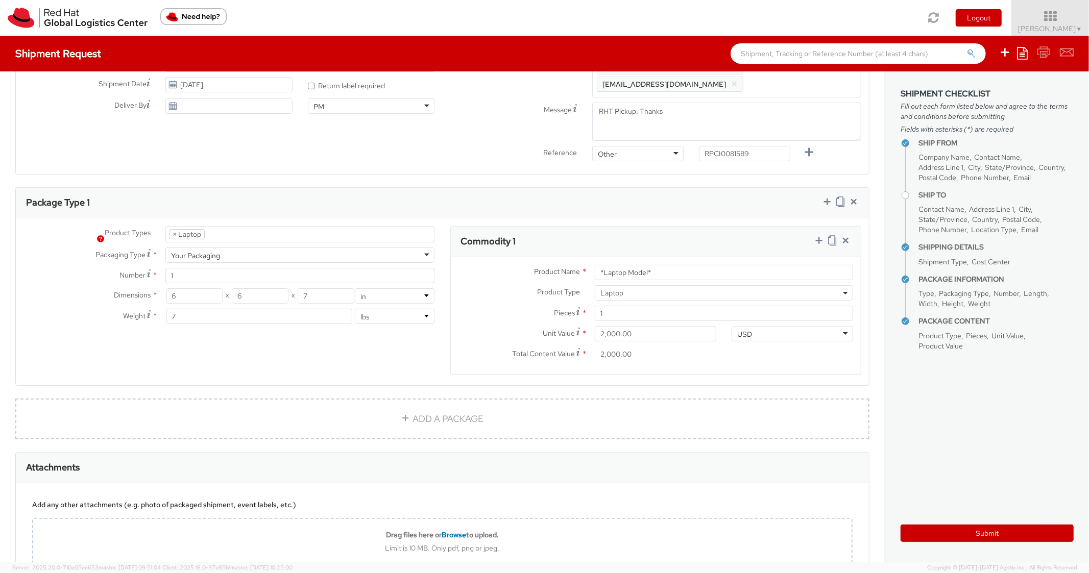
scroll to position [408, 0]
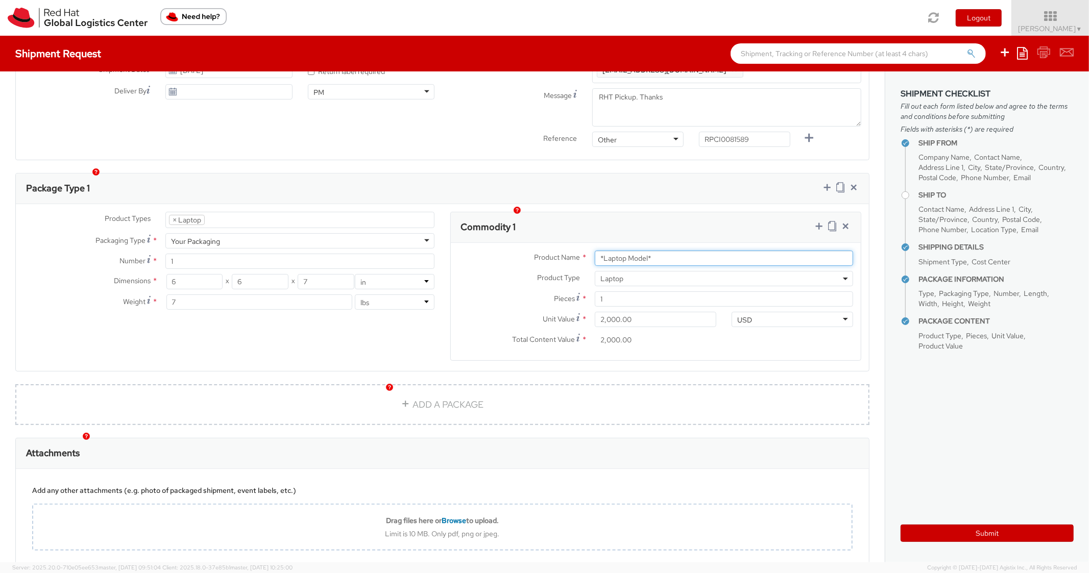
paste input "MAINSTREAM - Lenovo"
drag, startPoint x: 641, startPoint y: 242, endPoint x: 503, endPoint y: 221, distance: 138.9
click at [500, 243] on div "Product Name * MAINSTREAM - Lenovo Product Type * Documents Docking Station Lap…" at bounding box center [656, 301] width 411 height 117
click at [664, 212] on div "Commodity 1" at bounding box center [656, 227] width 411 height 31
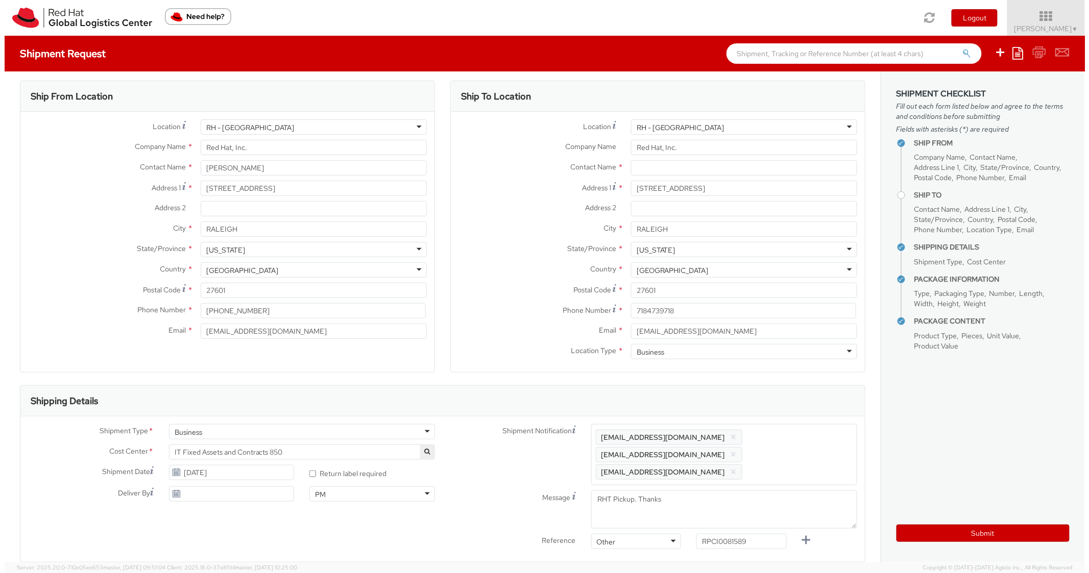
scroll to position [0, 0]
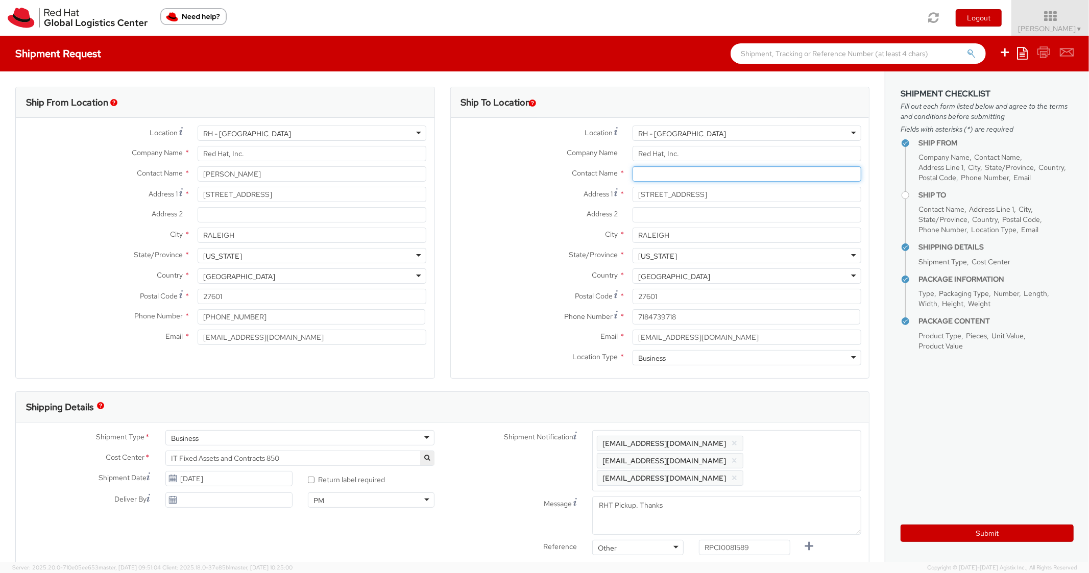
click at [661, 178] on input "text" at bounding box center [747, 173] width 229 height 15
paste input "[PERSON_NAME]"
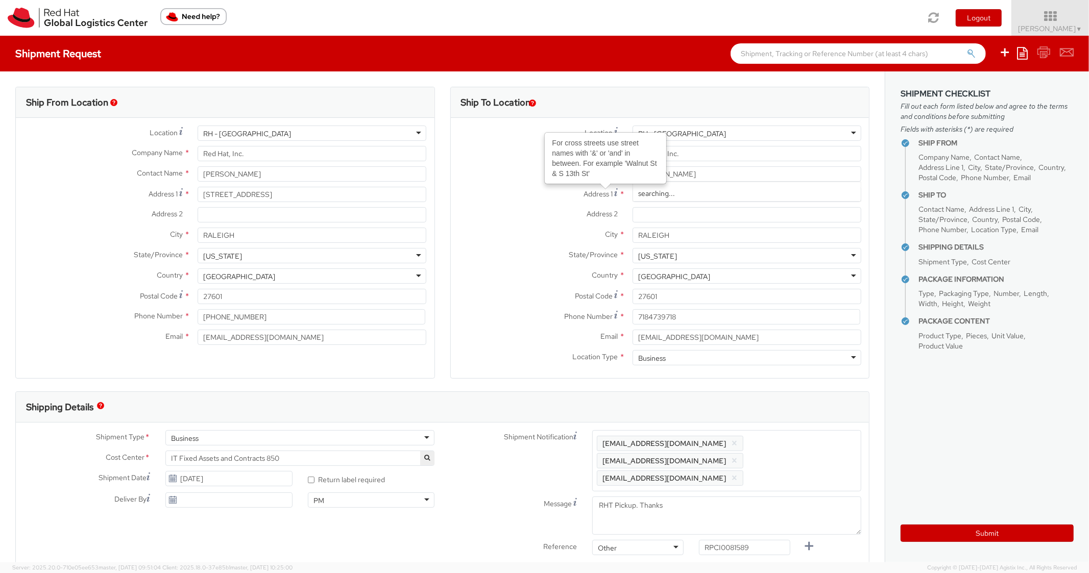
click at [490, 250] on label "State/Province *" at bounding box center [538, 254] width 174 height 13
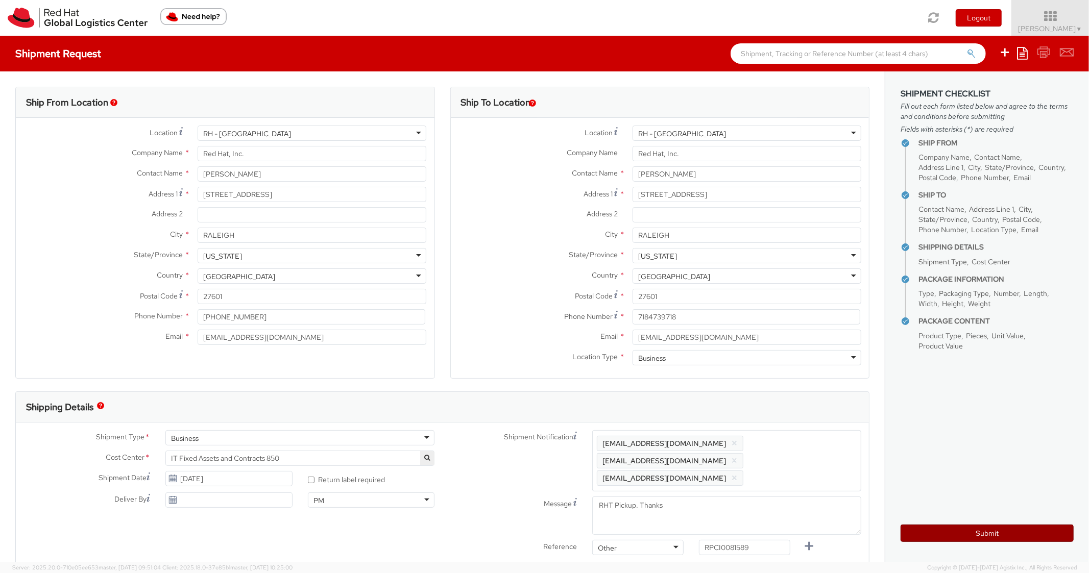
click at [959, 532] on button "Submit" at bounding box center [987, 533] width 173 height 17
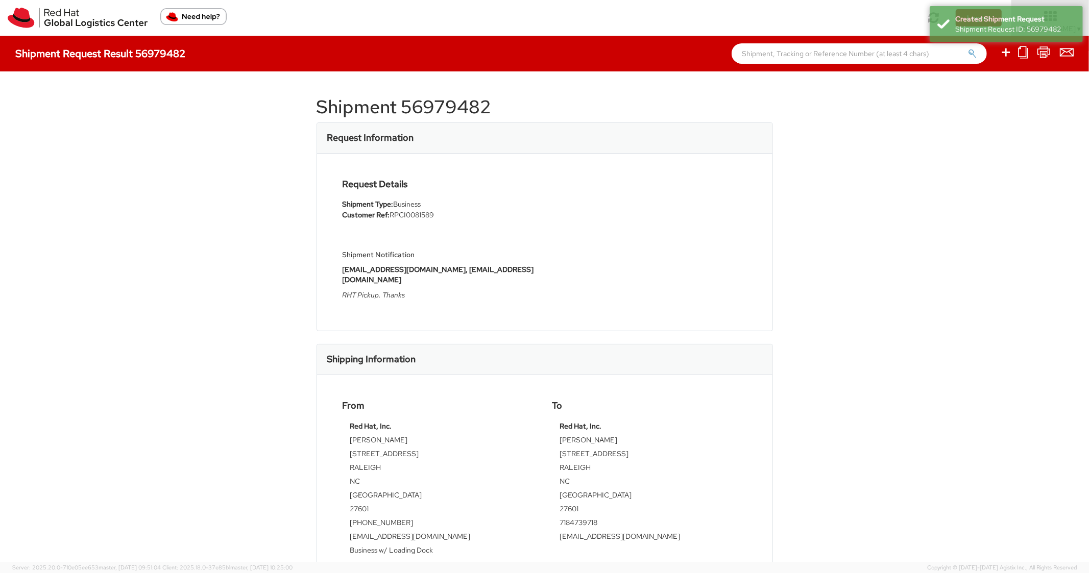
click at [432, 106] on h1 "Shipment 56979482" at bounding box center [545, 107] width 456 height 20
copy h1 "56979482"
drag, startPoint x: 534, startPoint y: 238, endPoint x: 656, endPoint y: 161, distance: 144.6
click at [536, 236] on div "Request Details Shipment Type: Business Customer Ref: RPCI0081589 Shipment Noti…" at bounding box center [440, 242] width 210 height 126
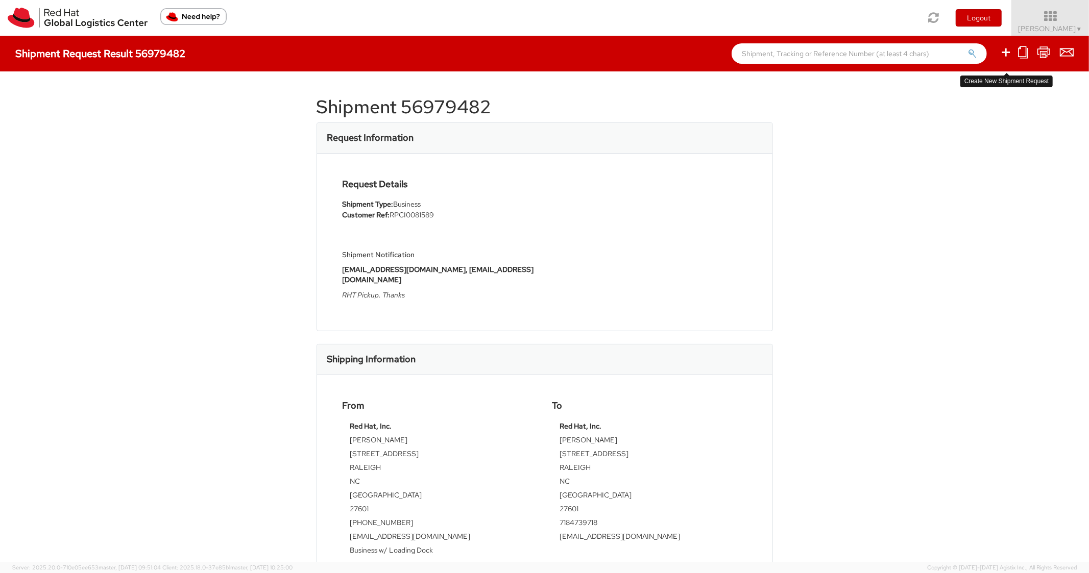
click at [1001, 51] on icon at bounding box center [1006, 52] width 12 height 13
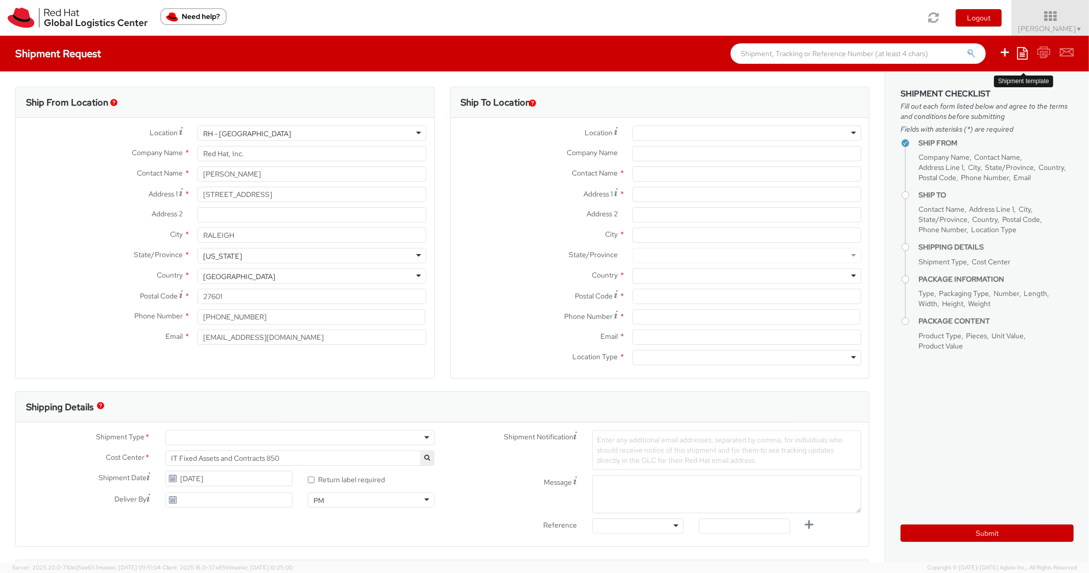
click at [1022, 57] on icon at bounding box center [1022, 53] width 11 height 12
click at [985, 87] on link "Create from template" at bounding box center [982, 85] width 89 height 13
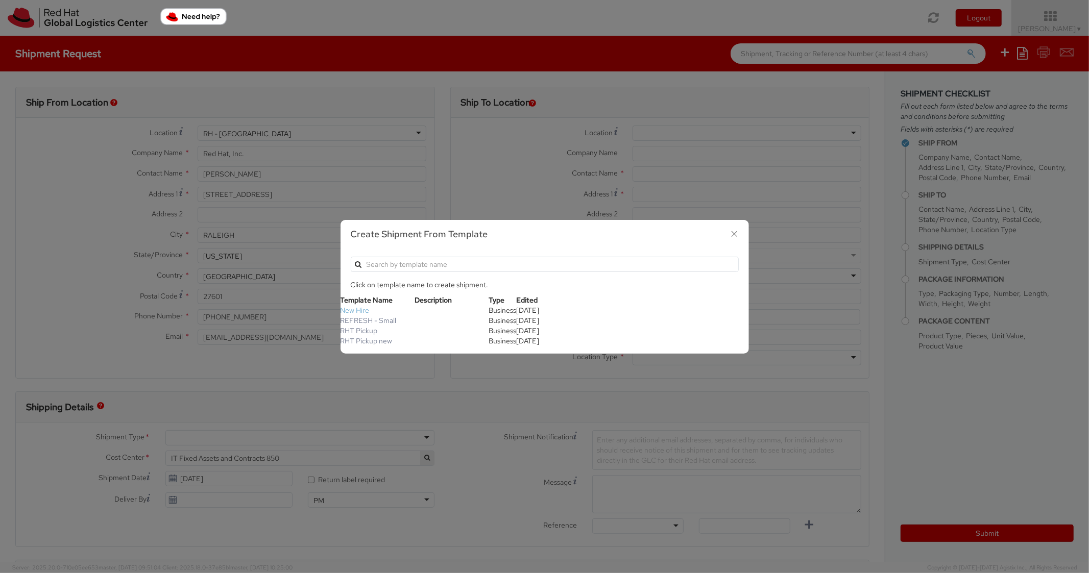
click at [359, 310] on link "New Hire" at bounding box center [355, 310] width 29 height 9
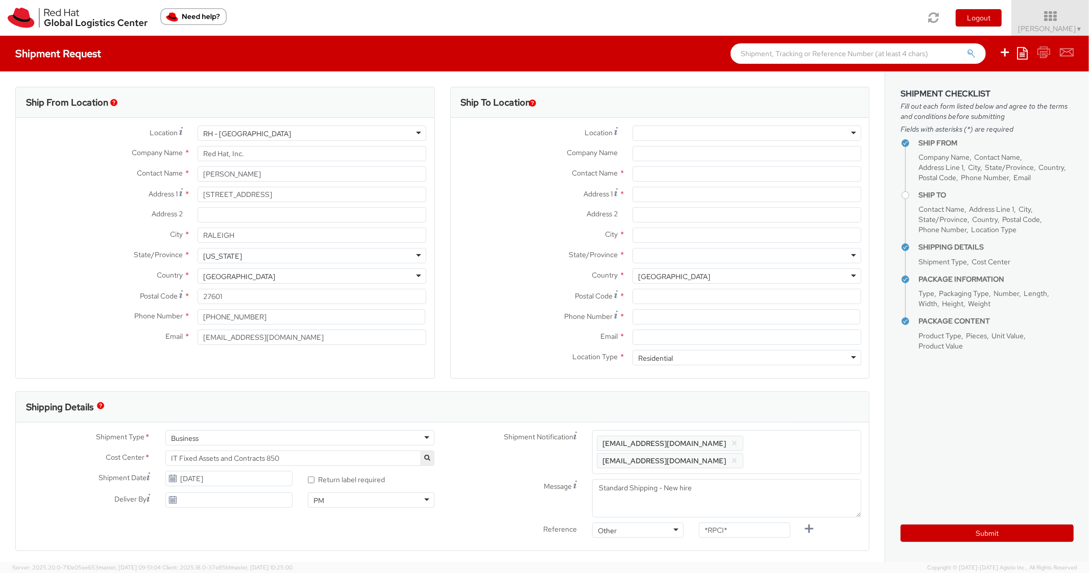
scroll to position [31, 0]
click at [667, 197] on input "Address 1 *" at bounding box center [747, 194] width 229 height 15
paste input "[STREET_ADDRESS]"
click at [671, 206] on div "Address [STREET_ADDRESS]" at bounding box center [660, 197] width 419 height 20
click at [661, 219] on input "Address 2 *" at bounding box center [747, 214] width 229 height 15
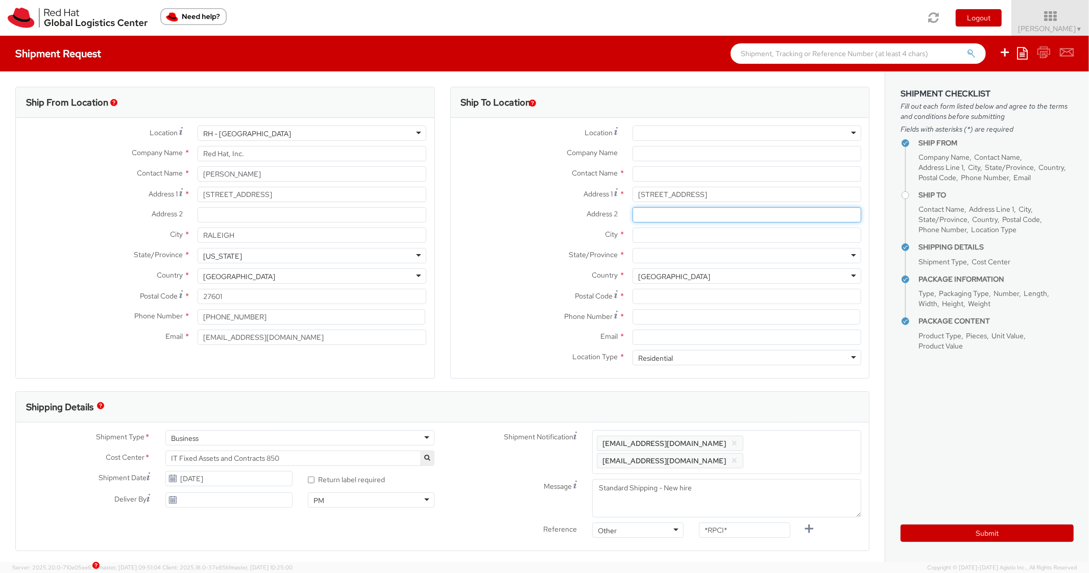
paste input "APT 1206"
click at [540, 206] on div "Address [STREET_ADDRESS]" at bounding box center [660, 197] width 419 height 20
click at [662, 235] on input "City *" at bounding box center [747, 235] width 229 height 15
paste input "[PERSON_NAME]"
click at [657, 257] on div at bounding box center [747, 255] width 229 height 15
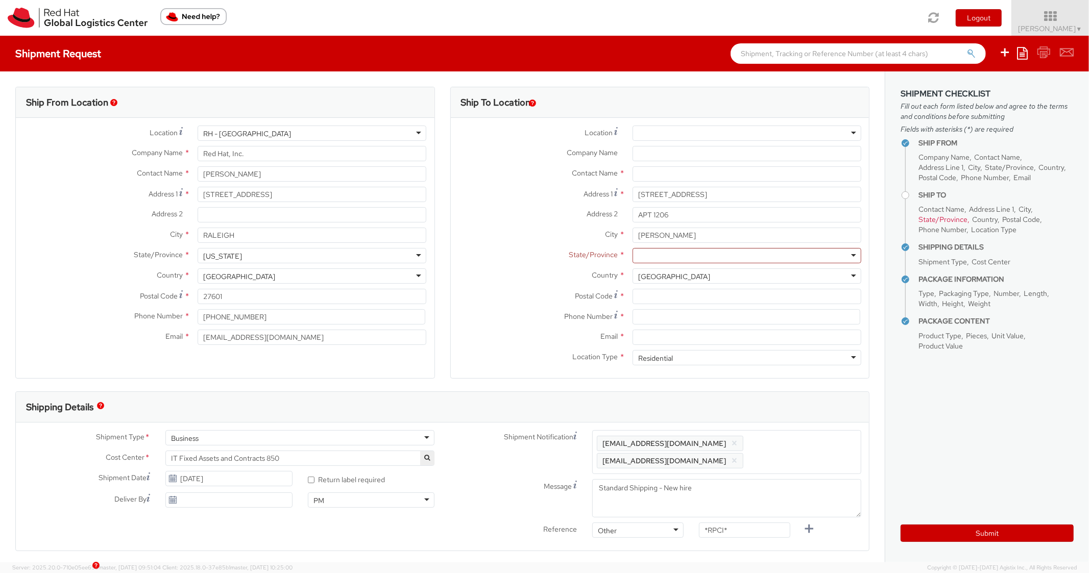
click at [659, 249] on div at bounding box center [747, 255] width 229 height 15
paste input "[US_STATE]"
click at [653, 264] on div "[US_STATE]" at bounding box center [746, 273] width 226 height 19
click at [705, 295] on input "Postal Code *" at bounding box center [747, 296] width 229 height 15
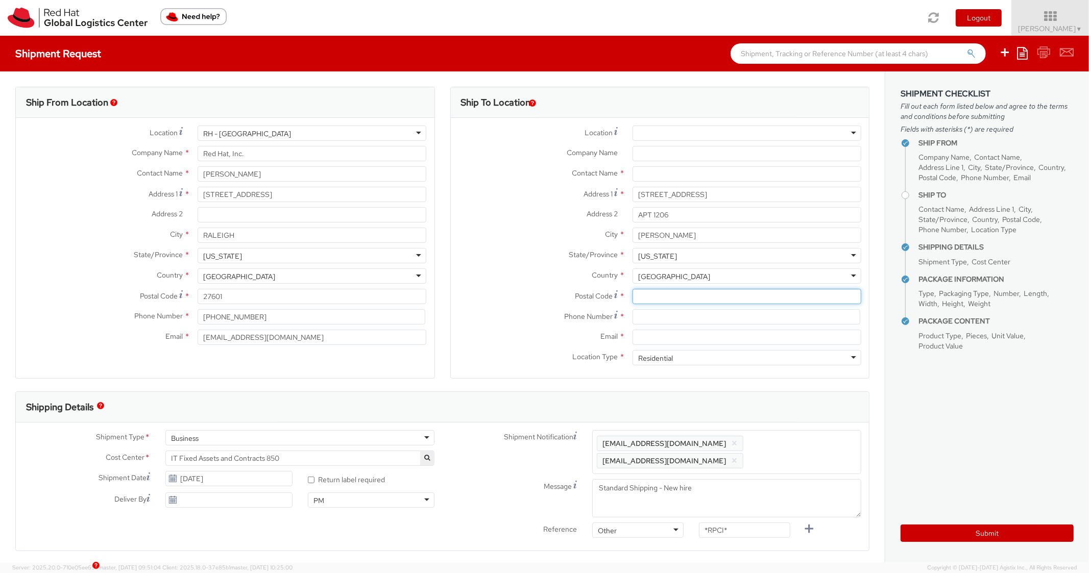
paste input "75063"
click at [548, 303] on div "Postal Code * 75063" at bounding box center [660, 296] width 419 height 15
click at [656, 318] on input at bounding box center [747, 316] width 228 height 15
paste input "6822769331"
click at [485, 301] on label "Postal Code *" at bounding box center [538, 296] width 174 height 14
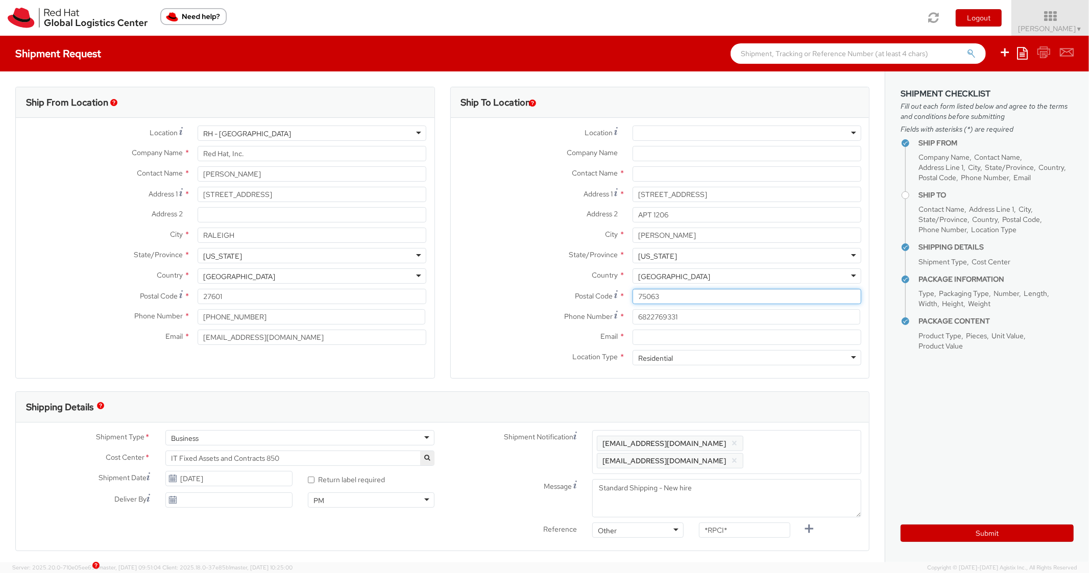
click at [633, 301] on input "75063" at bounding box center [747, 296] width 229 height 15
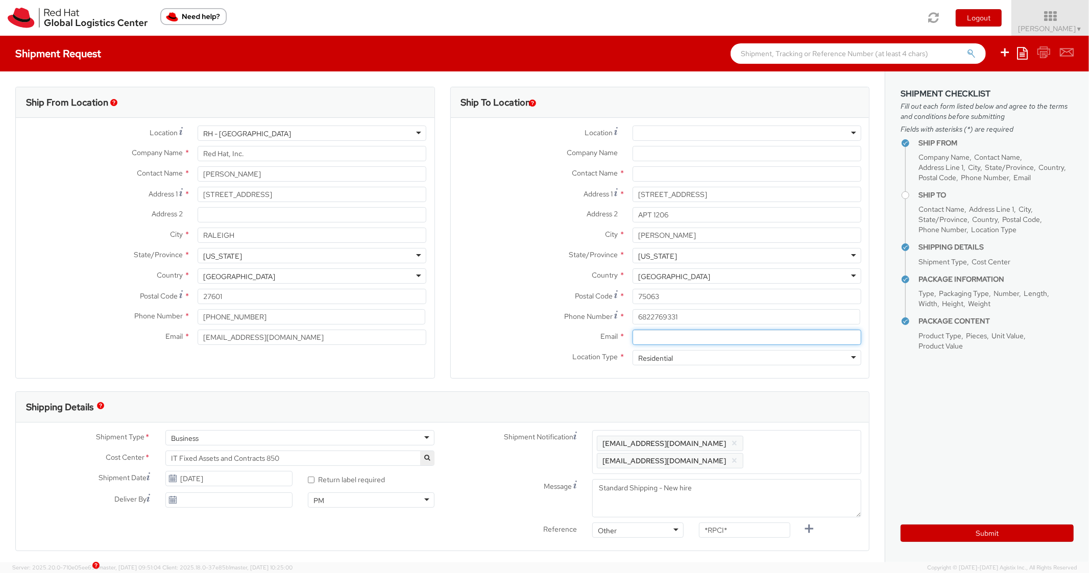
click at [687, 335] on input "Email *" at bounding box center [747, 337] width 229 height 15
paste input "[EMAIL_ADDRESS][DOMAIN_NAME]"
click at [802, 450] on span "Enter any additional email addresses, separated by comma, for individuals who s…" at bounding box center [727, 452] width 260 height 31
paste input "[EMAIL_ADDRESS][DOMAIN_NAME]"
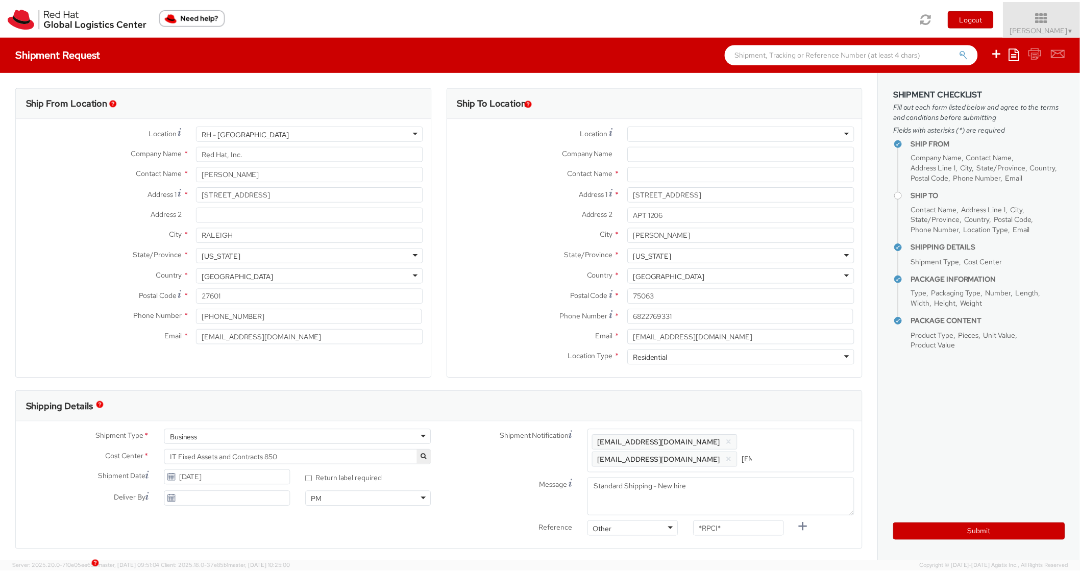
scroll to position [0, 57]
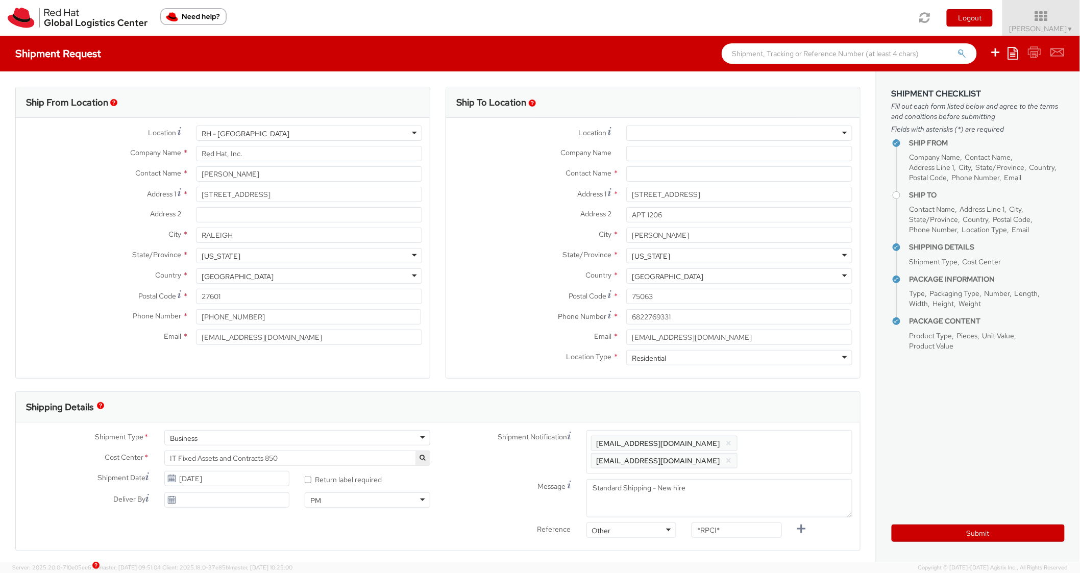
click at [806, 402] on div "Shipping Details" at bounding box center [438, 407] width 845 height 31
drag, startPoint x: 694, startPoint y: 522, endPoint x: 635, endPoint y: 520, distance: 59.2
click at [635, 520] on div "Shipment Notification Enter any additional email addresses, separated by comma,…" at bounding box center [656, 495] width 427 height 130
paste input "RPCI0081839"
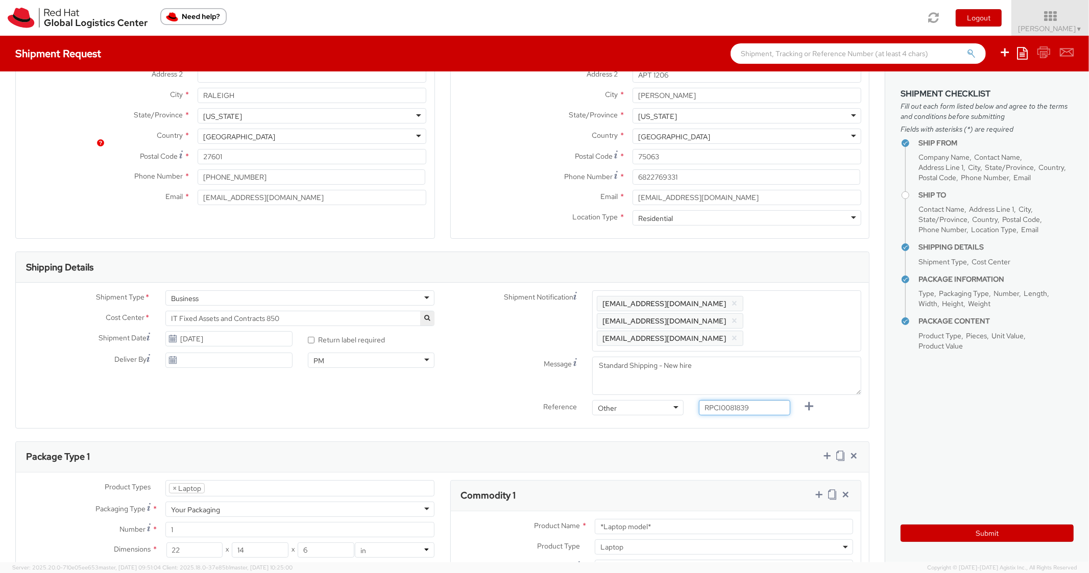
scroll to position [408, 0]
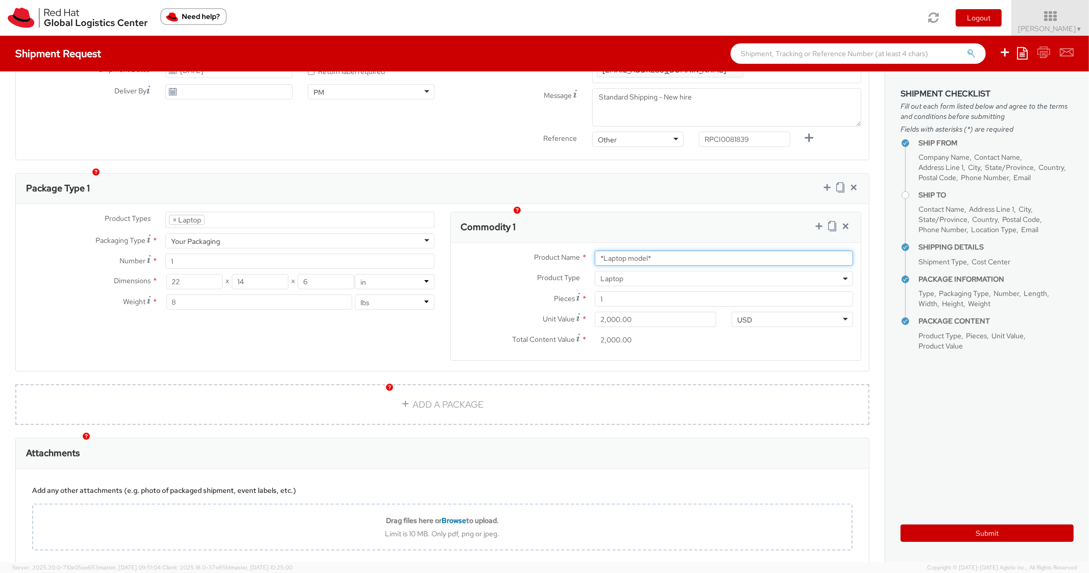
drag, startPoint x: 667, startPoint y: 240, endPoint x: 497, endPoint y: 235, distance: 169.6
click at [497, 251] on div "Product Name * *Laptop model*" at bounding box center [656, 258] width 411 height 15
paste input "DEVELOPER/DESIGNER - Lenovo"
click at [621, 204] on div "Product Types * Documents Docking Station Laptop Monitor Other Hardware Server …" at bounding box center [442, 287] width 853 height 167
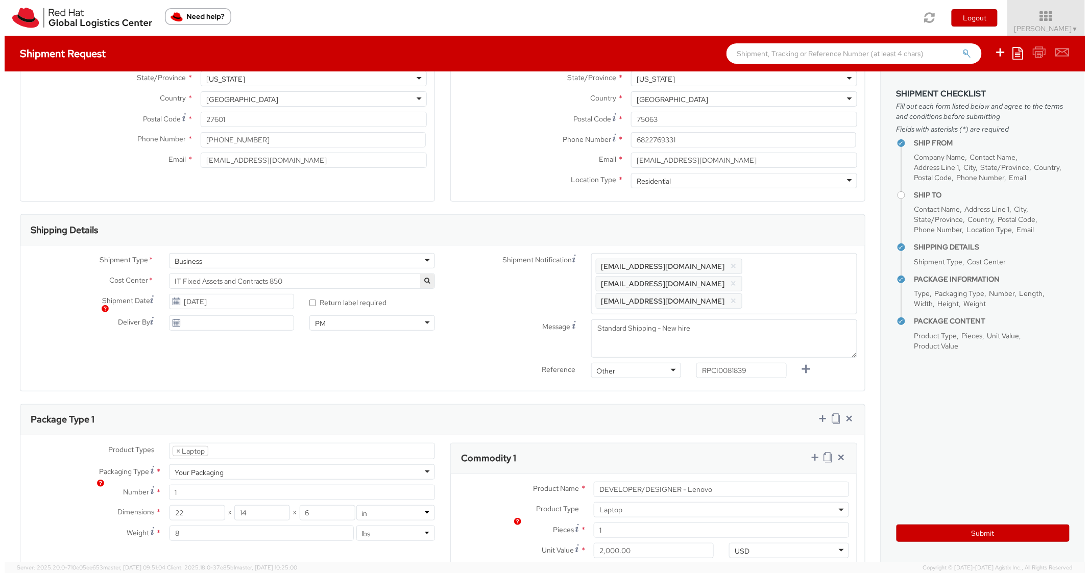
scroll to position [0, 0]
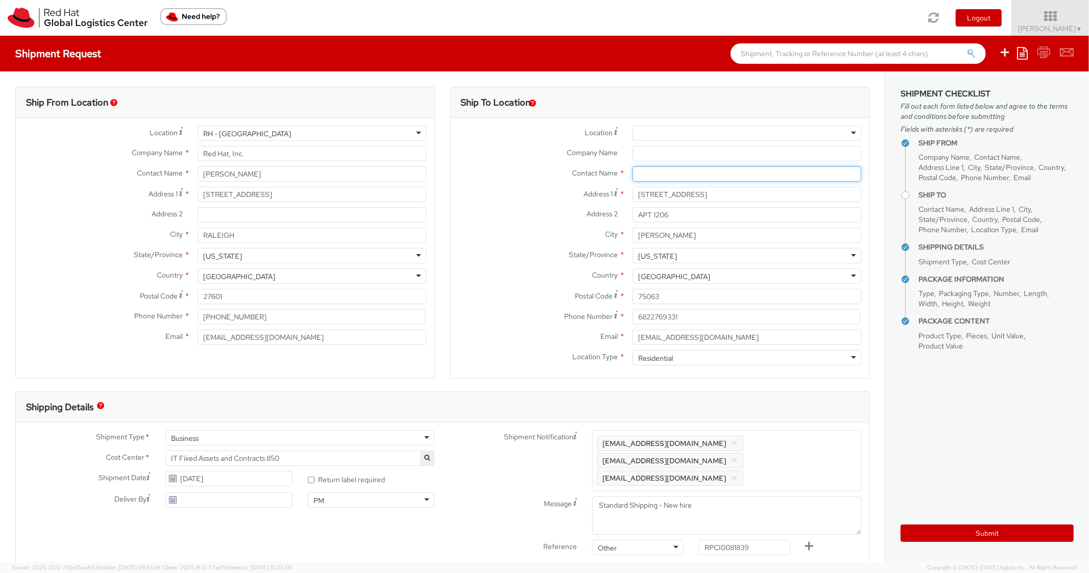
click at [672, 178] on input "text" at bounding box center [747, 173] width 229 height 15
paste input "SAI [PERSON_NAME]"
click at [468, 200] on label "Address 1 *" at bounding box center [538, 194] width 174 height 14
click at [633, 200] on input "[STREET_ADDRESS]" at bounding box center [747, 194] width 229 height 15
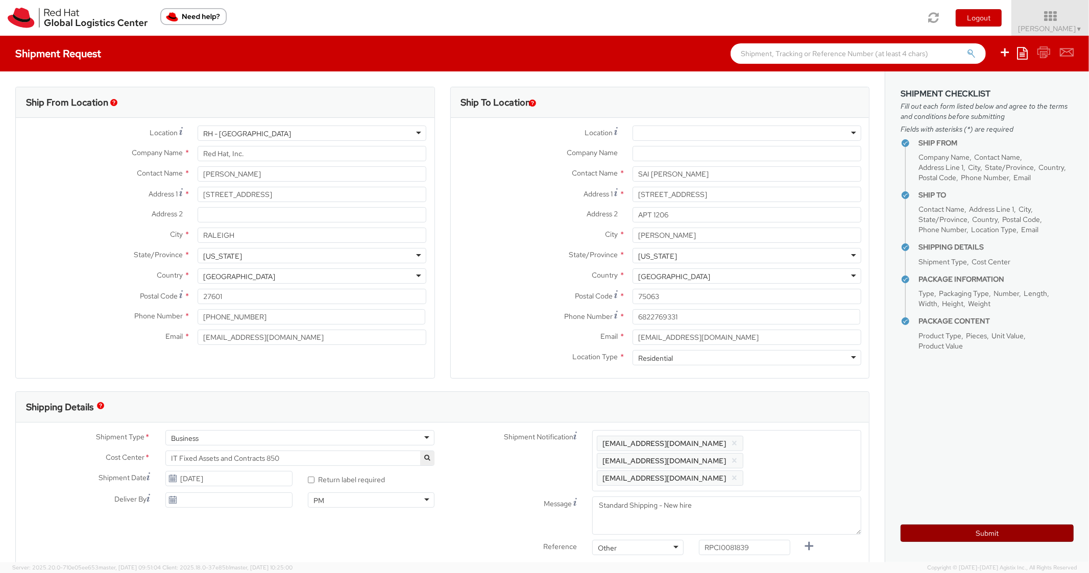
click at [935, 527] on button "Submit" at bounding box center [987, 533] width 173 height 17
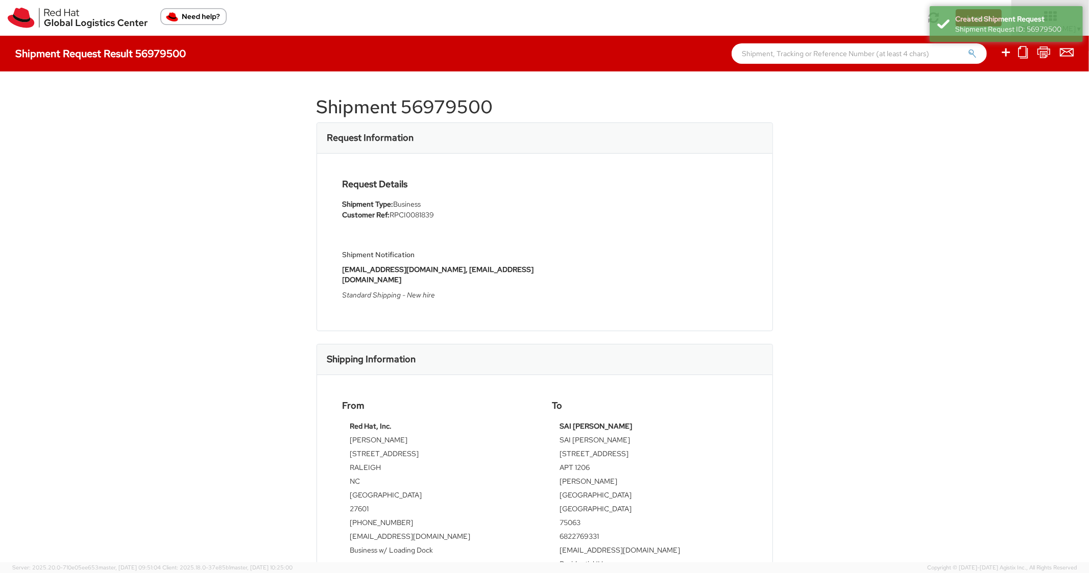
click at [435, 99] on h1 "Shipment 56979500" at bounding box center [545, 107] width 456 height 20
copy h1 "56979500"
click at [699, 255] on div "Request Details Shipment Type: Business Customer Ref: RPCI0081839 Shipment Noti…" at bounding box center [545, 242] width 420 height 126
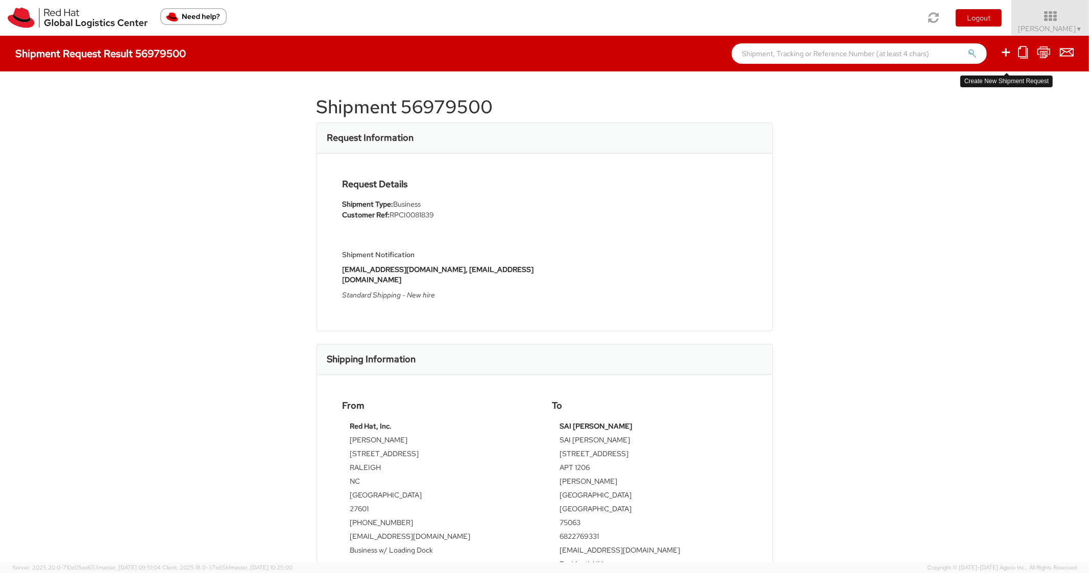
click at [1003, 58] on icon at bounding box center [1006, 52] width 12 height 13
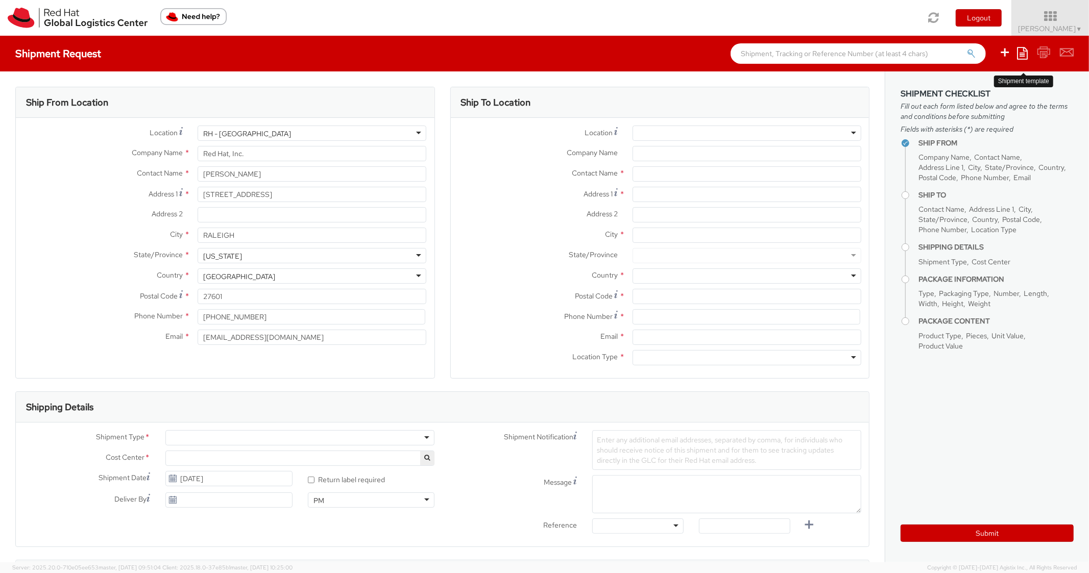
click at [1021, 55] on icon at bounding box center [1022, 53] width 11 height 12
click at [957, 85] on link "Create from template" at bounding box center [982, 85] width 89 height 13
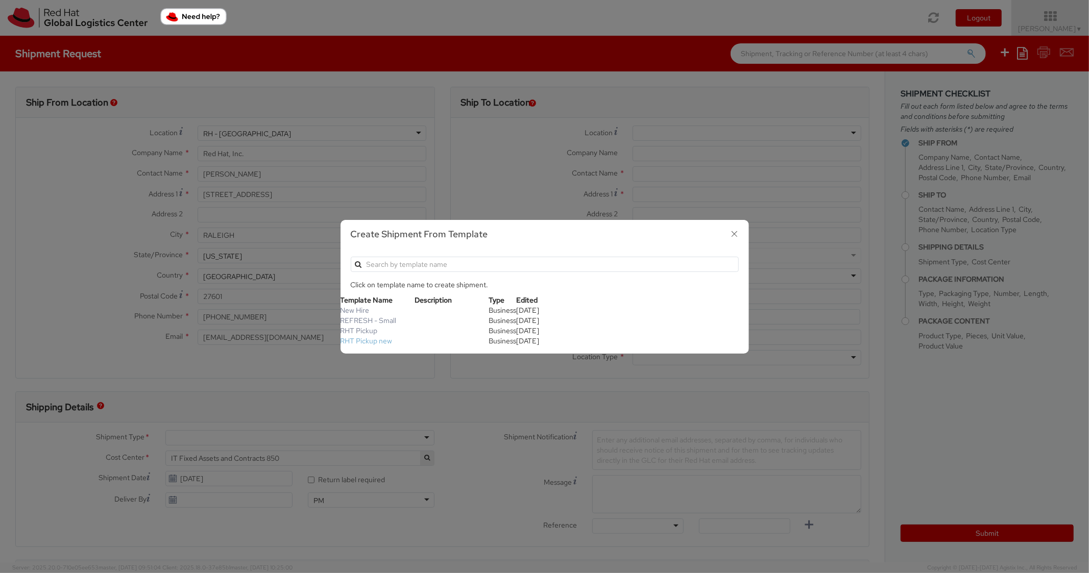
click at [375, 339] on link "RHT Pickup new" at bounding box center [367, 340] width 52 height 9
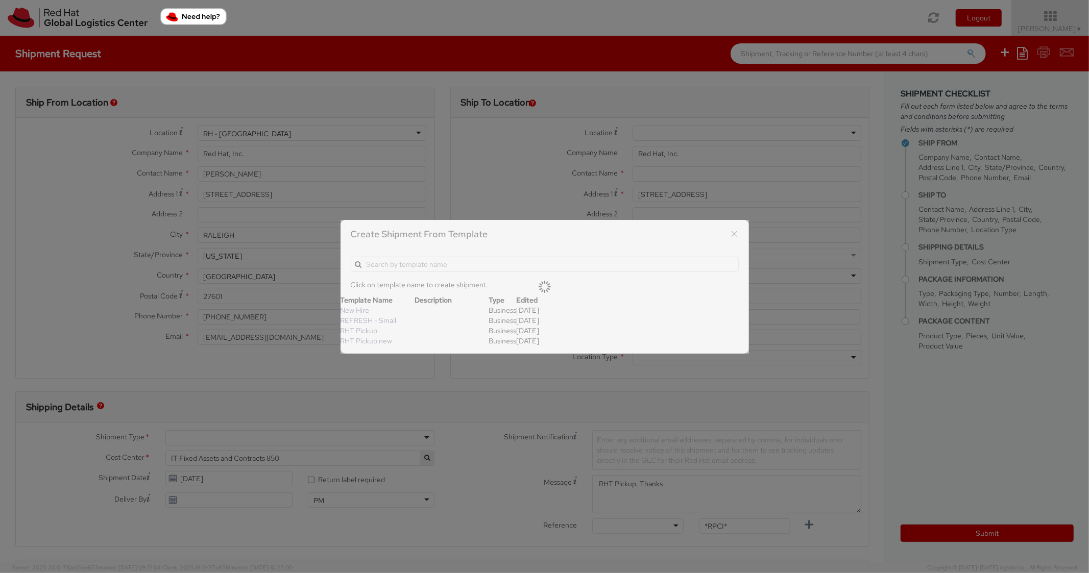
scroll to position [31, 0]
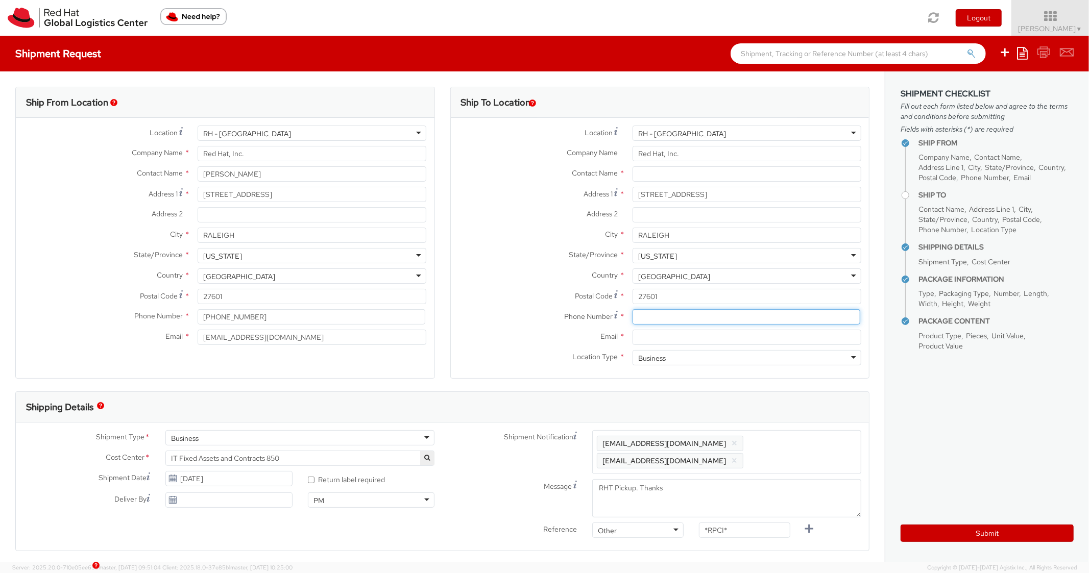
click at [675, 324] on input at bounding box center [747, 316] width 228 height 15
paste input "[PHONE_NUMBER]"
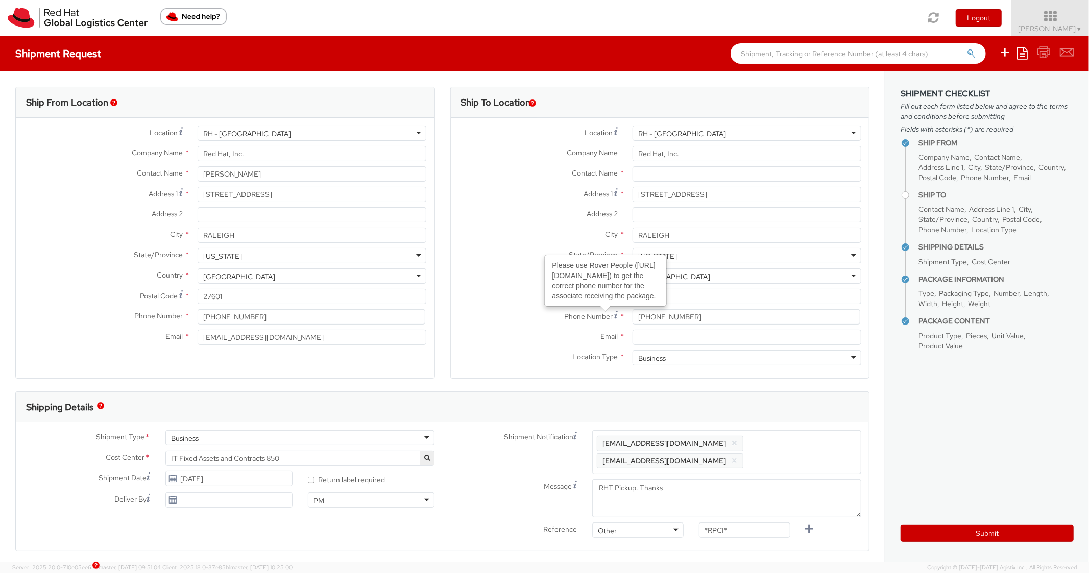
click at [545, 298] on div "Please use Rover People ([URL][DOMAIN_NAME]) to get the correct phone number fo…" at bounding box center [605, 281] width 120 height 50
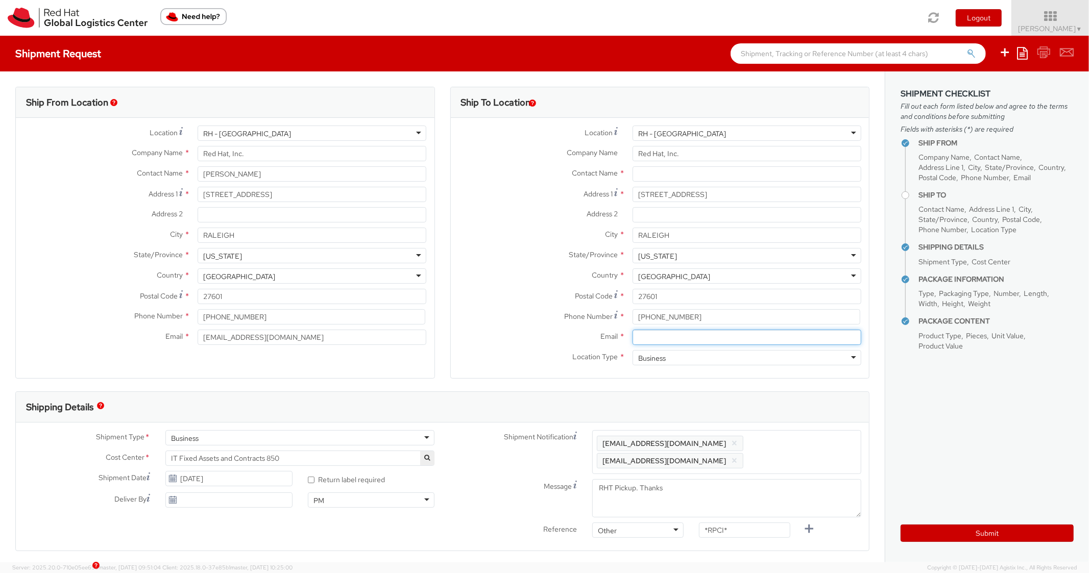
click at [670, 340] on input "Email *" at bounding box center [747, 337] width 229 height 15
paste input "[EMAIL_ADDRESS][DOMAIN_NAME]"
click at [816, 451] on span "Enter any additional email addresses, separated by comma, for individuals who s…" at bounding box center [727, 452] width 260 height 31
paste input "[EMAIL_ADDRESS][DOMAIN_NAME]"
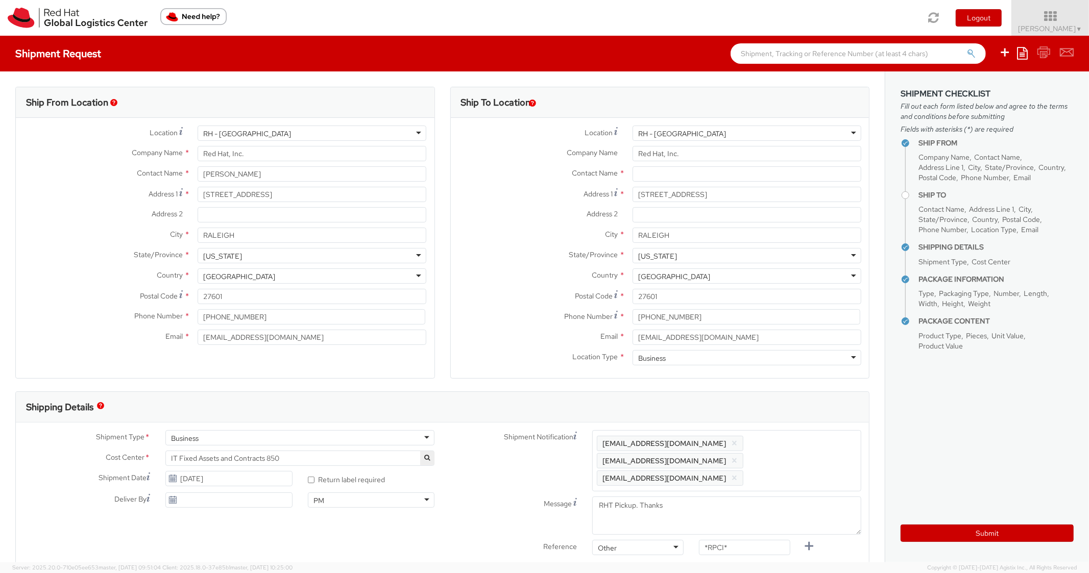
click at [798, 396] on div "Shipping Details" at bounding box center [442, 407] width 853 height 31
drag, startPoint x: 707, startPoint y: 530, endPoint x: 641, endPoint y: 511, distance: 68.5
click at [624, 519] on div "Shipment Notification Enter any additional email addresses, separated by comma,…" at bounding box center [656, 495] width 427 height 130
paste input "RPCI0081757"
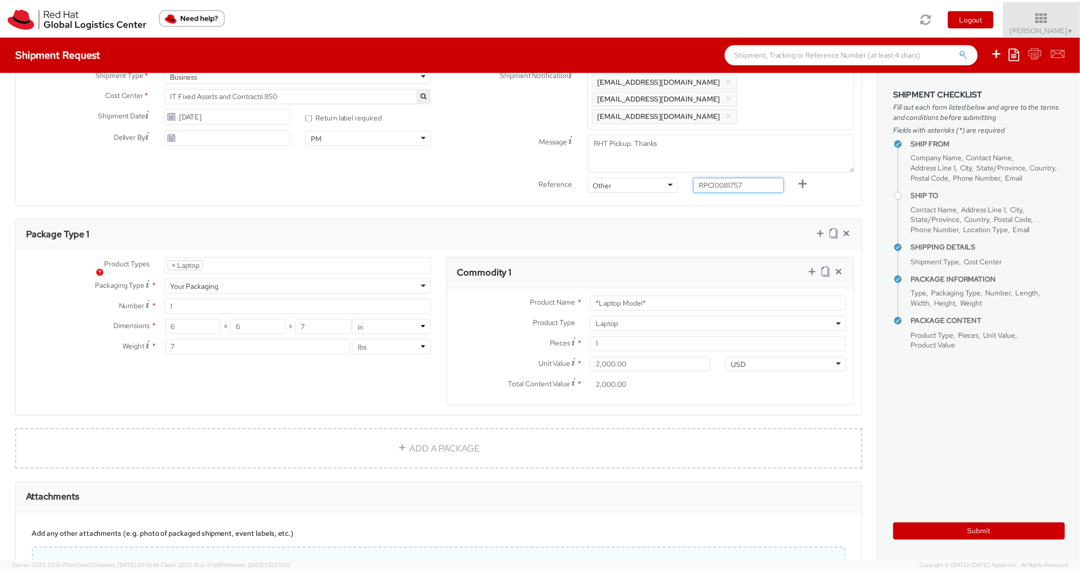
scroll to position [450, 0]
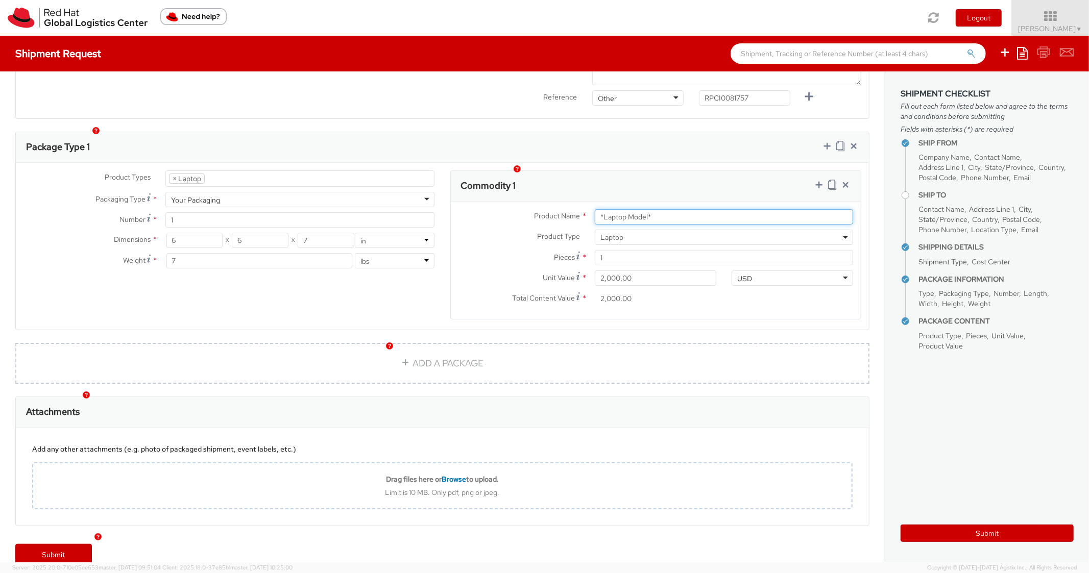
drag, startPoint x: 659, startPoint y: 206, endPoint x: 524, endPoint y: 188, distance: 136.0
click at [524, 202] on div "Product Name * *Laptop Model* Product Type * Documents Docking Station Laptop M…" at bounding box center [656, 260] width 411 height 117
paste input "DEVELOPER/DESIGNER - Lenovo"
click at [677, 132] on div "Package Type 1" at bounding box center [442, 147] width 853 height 31
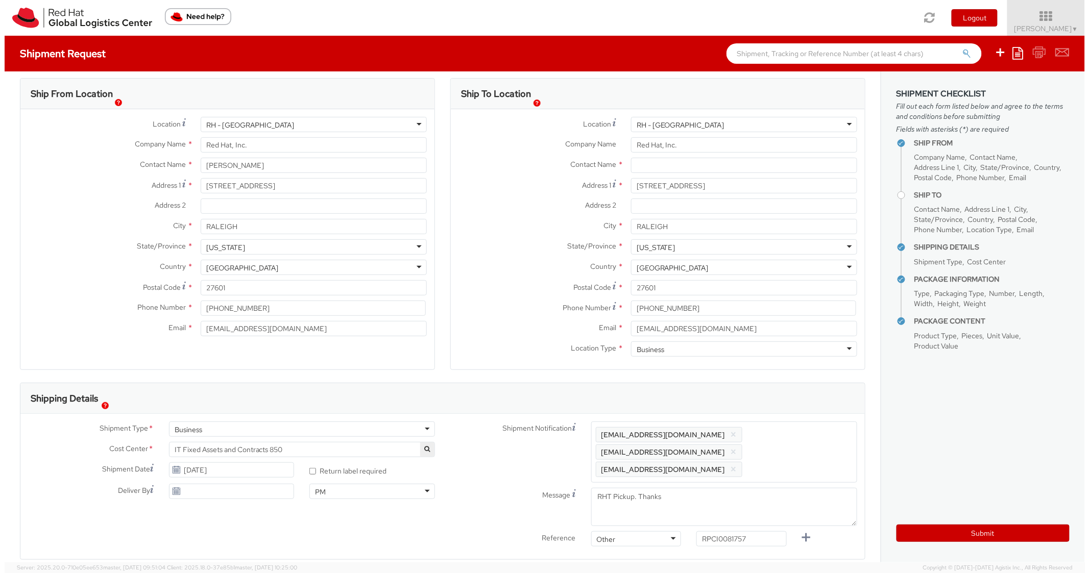
scroll to position [0, 0]
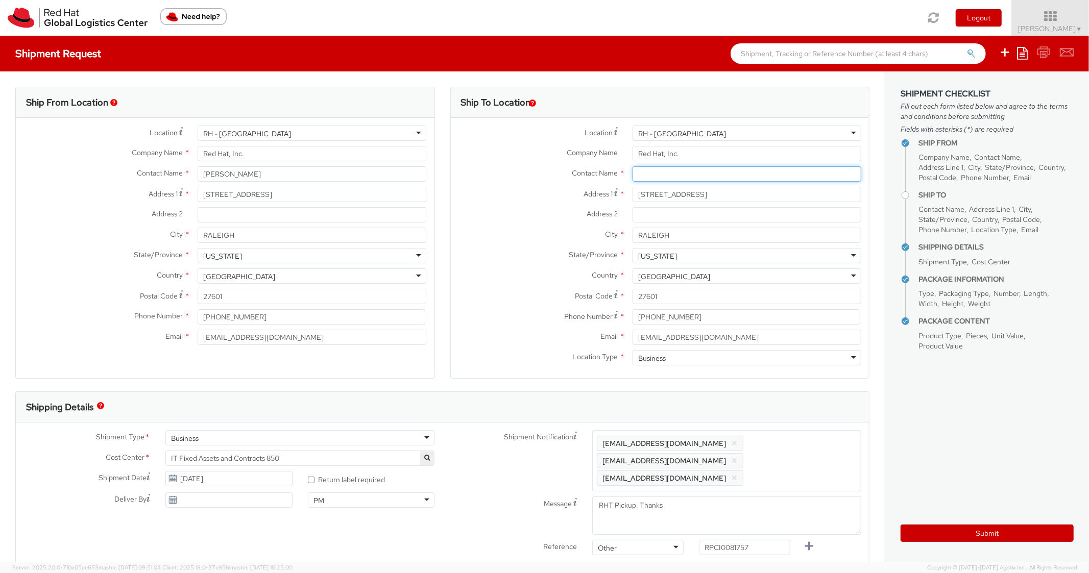
click at [655, 180] on input "text" at bounding box center [747, 173] width 229 height 15
paste input "[PERSON_NAME]"
click at [452, 231] on label "City *" at bounding box center [538, 234] width 174 height 13
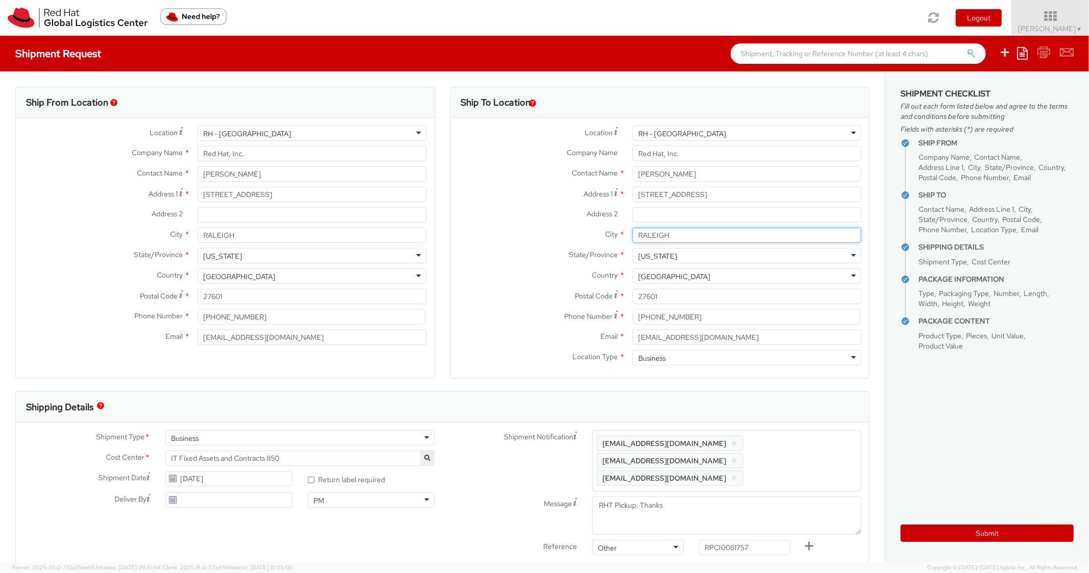
click at [633, 231] on input "RALEIGH" at bounding box center [747, 235] width 229 height 15
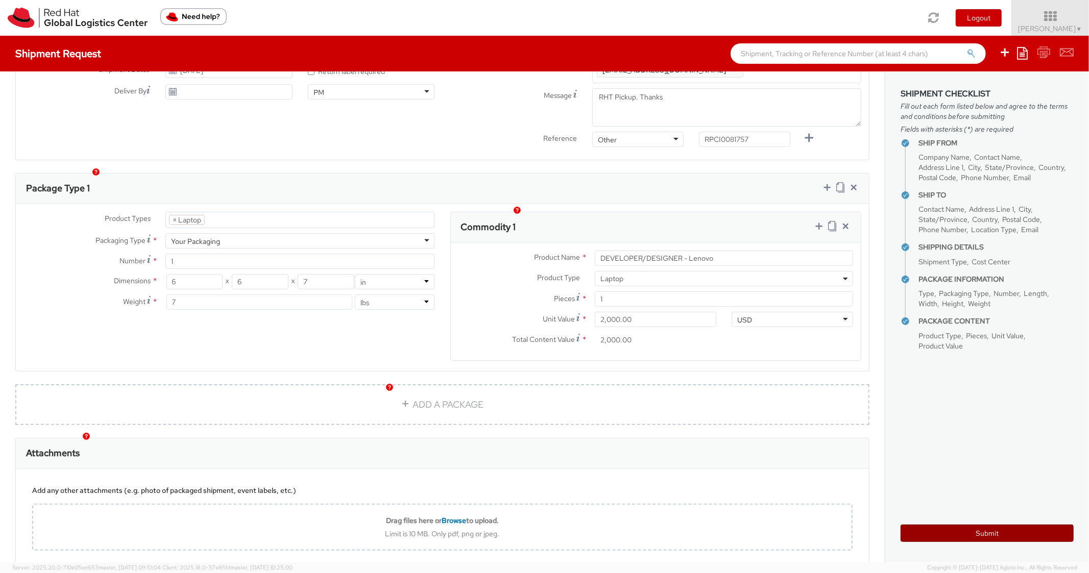
click at [927, 532] on button "Submit" at bounding box center [987, 533] width 173 height 17
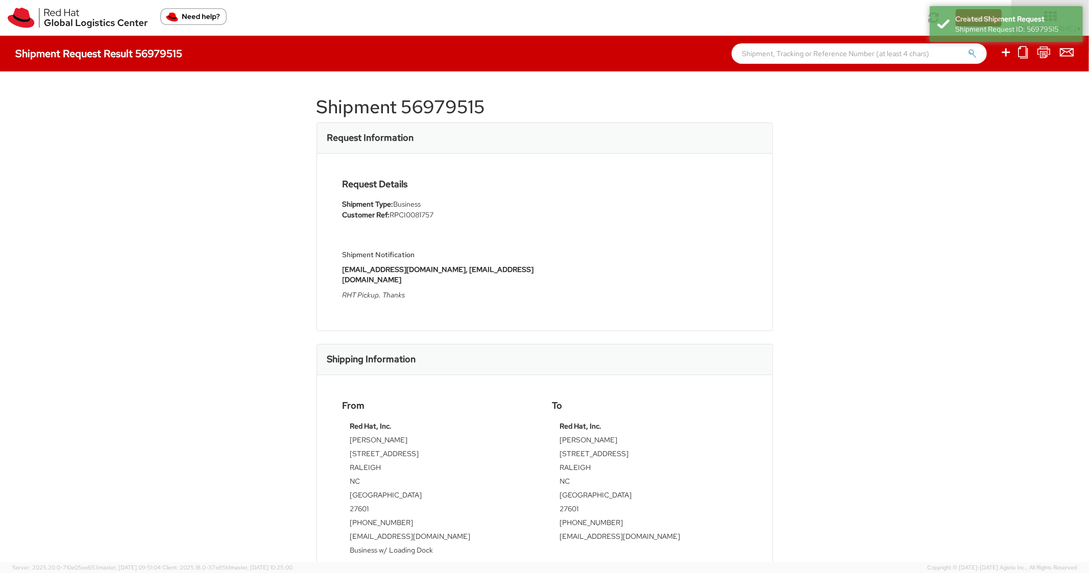
click at [447, 97] on h1 "Shipment 56979515" at bounding box center [545, 107] width 456 height 20
click at [447, 102] on h1 "Shipment 56979515" at bounding box center [545, 107] width 456 height 20
copy h1 "56979515"
click at [687, 282] on div "Request Details Shipment Type: Business Customer Ref: RPCI0081757 Shipment Noti…" at bounding box center [545, 242] width 420 height 126
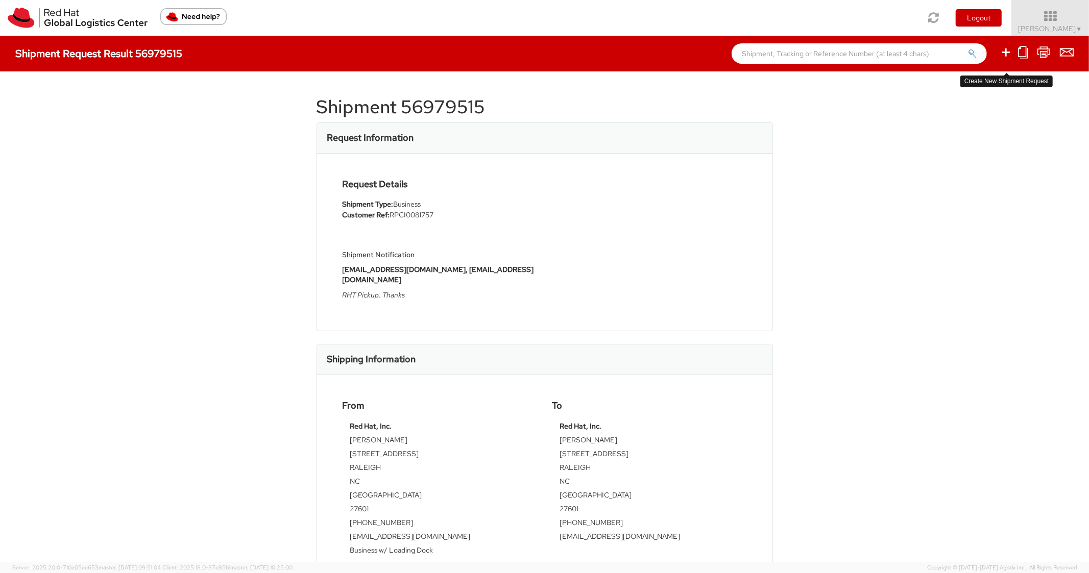
click at [1009, 54] on icon at bounding box center [1006, 52] width 12 height 13
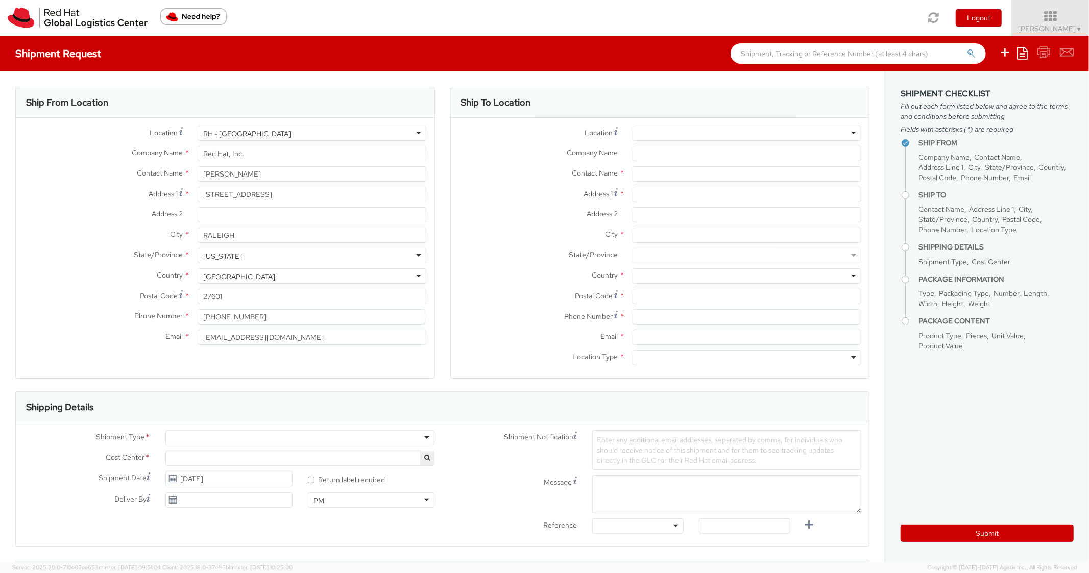
click at [1023, 51] on icon at bounding box center [1022, 53] width 11 height 12
click at [975, 81] on link "Create from template" at bounding box center [982, 85] width 89 height 13
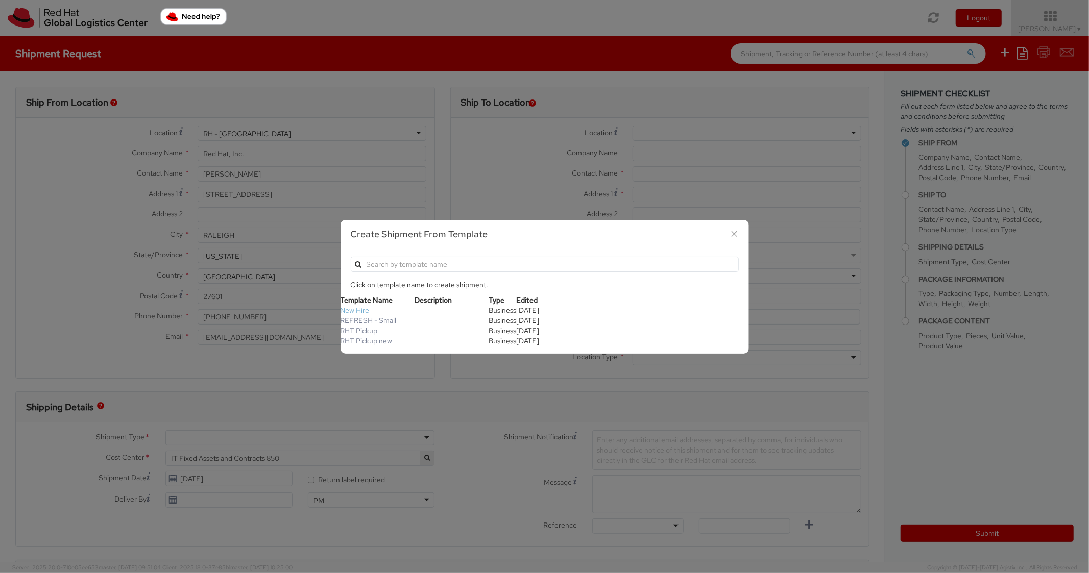
click at [347, 308] on link "New Hire" at bounding box center [355, 310] width 29 height 9
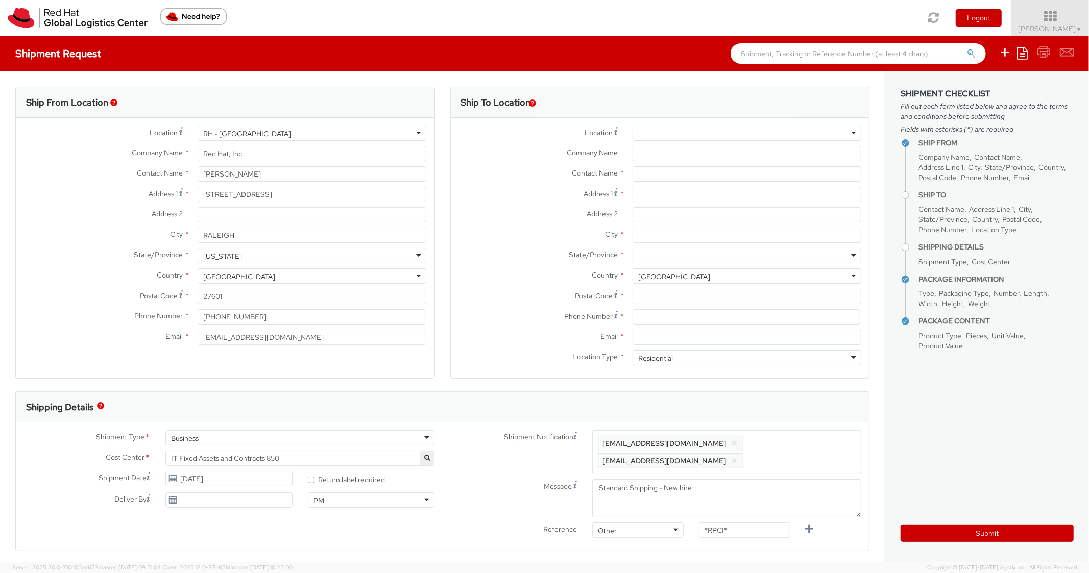
scroll to position [31, 0]
click at [668, 202] on div "Address 1 *" at bounding box center [660, 197] width 419 height 20
click at [667, 196] on input "Address 1 *" at bounding box center [747, 194] width 229 height 15
paste input "[STREET_ADDRESS]"
click at [672, 234] on input "City *" at bounding box center [747, 235] width 229 height 15
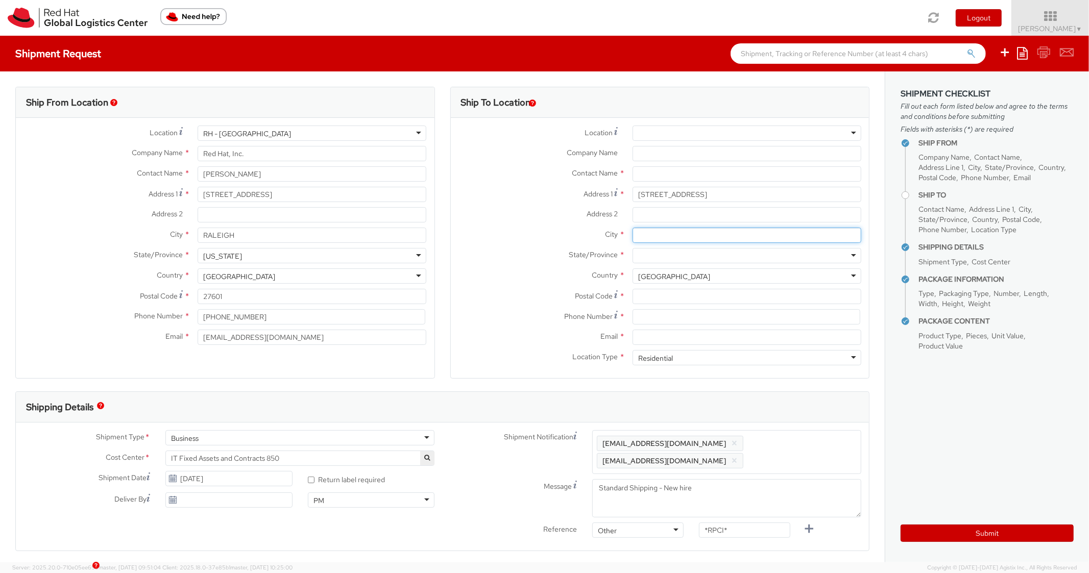
paste input "Fuquay-Varina"
click at [668, 254] on div at bounding box center [747, 255] width 229 height 15
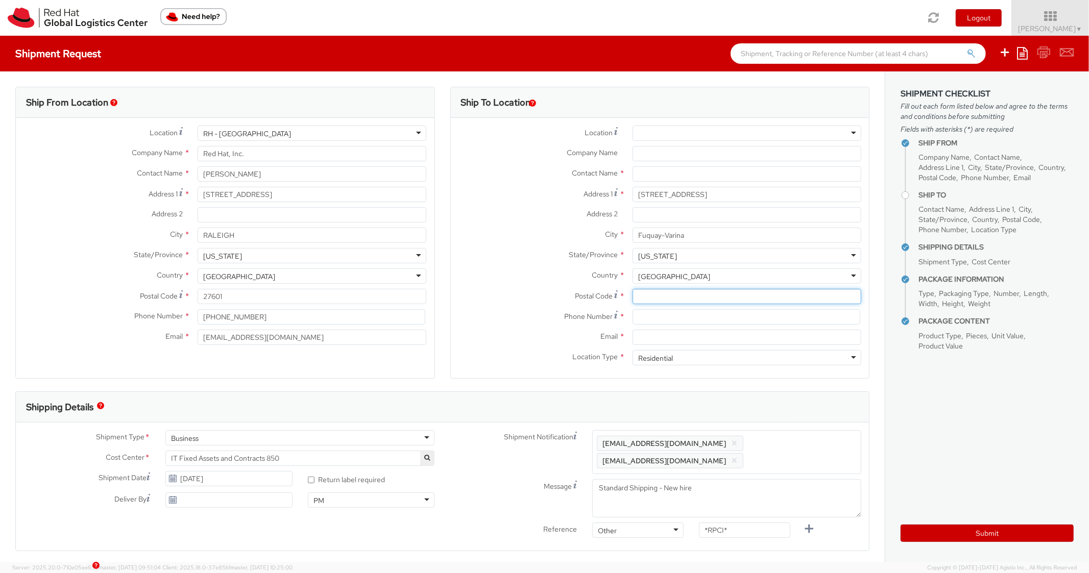
click at [677, 296] on input "Postal Code *" at bounding box center [747, 296] width 229 height 15
paste input "27526"
click at [501, 252] on label "State/Province *" at bounding box center [538, 254] width 174 height 13
click at [652, 314] on input at bounding box center [747, 316] width 228 height 15
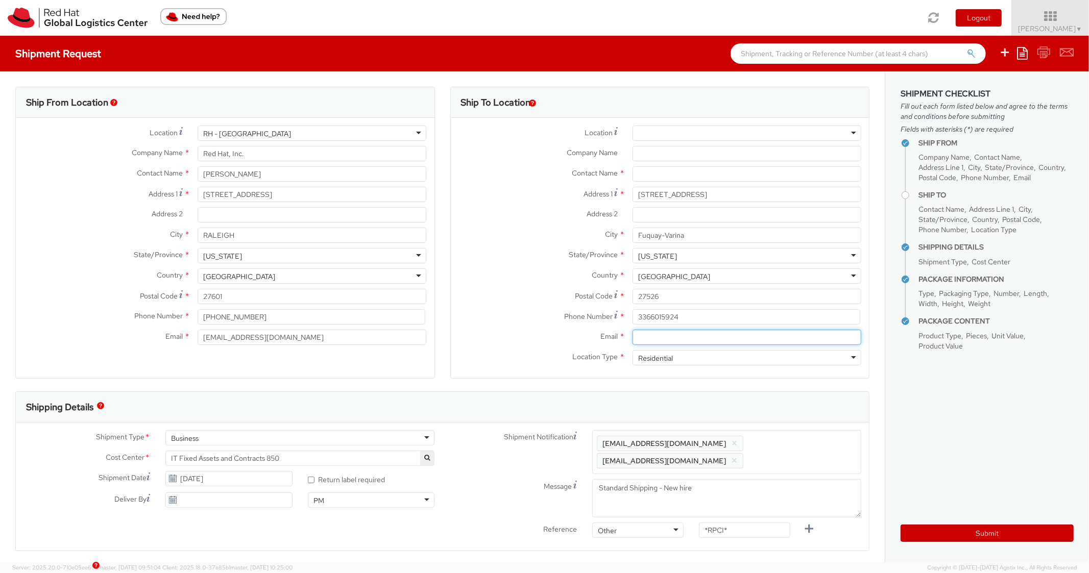
click at [677, 336] on input "Email *" at bounding box center [747, 337] width 229 height 15
paste input "[EMAIL_ADDRESS][DOMAIN_NAME]"
click at [825, 449] on span "Enter any additional email addresses, separated by comma, for individuals who s…" at bounding box center [727, 452] width 260 height 31
paste input "[EMAIL_ADDRESS][DOMAIN_NAME]"
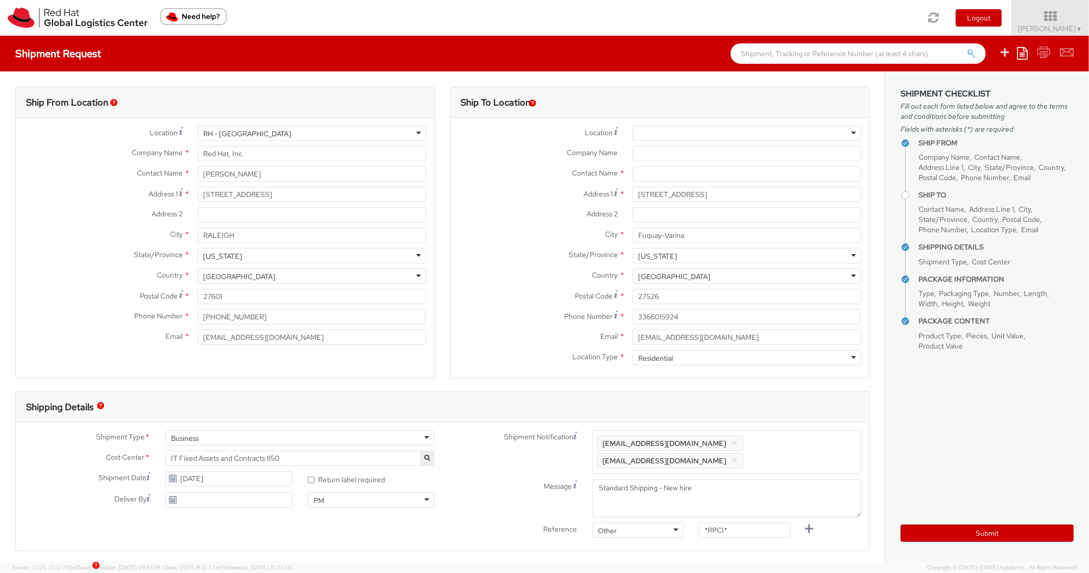
click at [818, 409] on div "Shipping Details" at bounding box center [442, 407] width 853 height 31
drag, startPoint x: 731, startPoint y: 534, endPoint x: 669, endPoint y: 526, distance: 62.3
click at [668, 540] on div "Reference Other Other Other Purchase Order Number Reference Number *RPCI*" at bounding box center [656, 550] width 427 height 20
paste input "RPCI0081397"
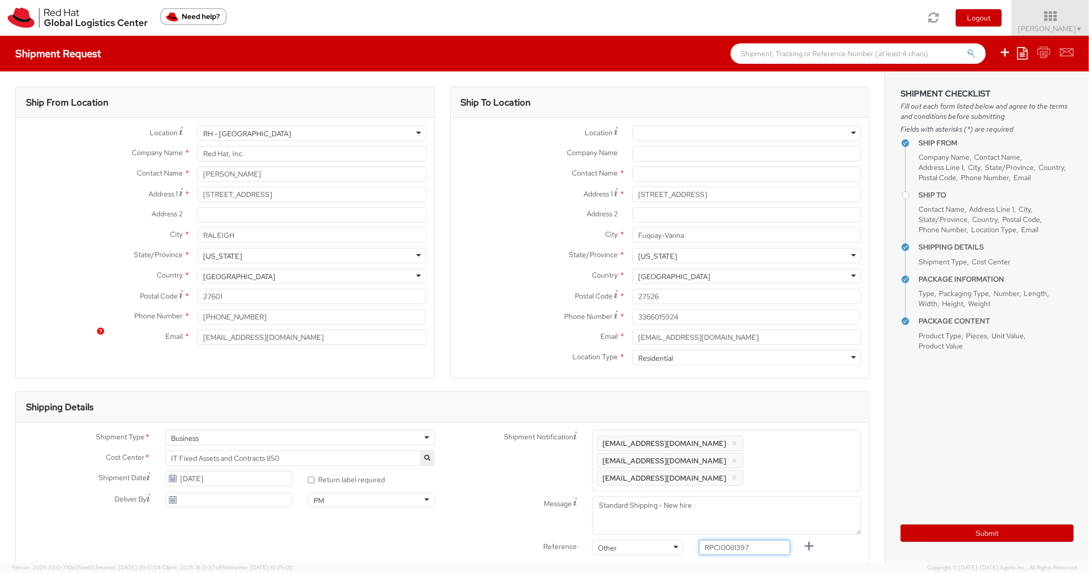
scroll to position [306, 0]
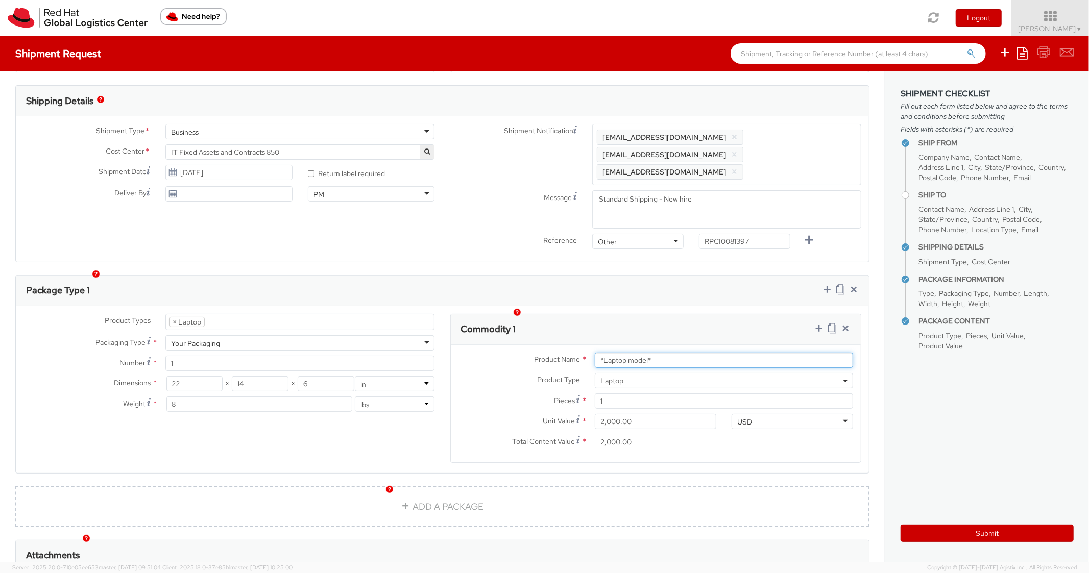
drag, startPoint x: 621, startPoint y: 345, endPoint x: 551, endPoint y: 342, distance: 70.0
click at [551, 353] on div "Product Name * *Laptop model*" at bounding box center [656, 360] width 411 height 15
paste input "DEVELOPER/DESIGNER - Lenovo"
click at [687, 287] on div "Package Type 1" at bounding box center [442, 291] width 853 height 31
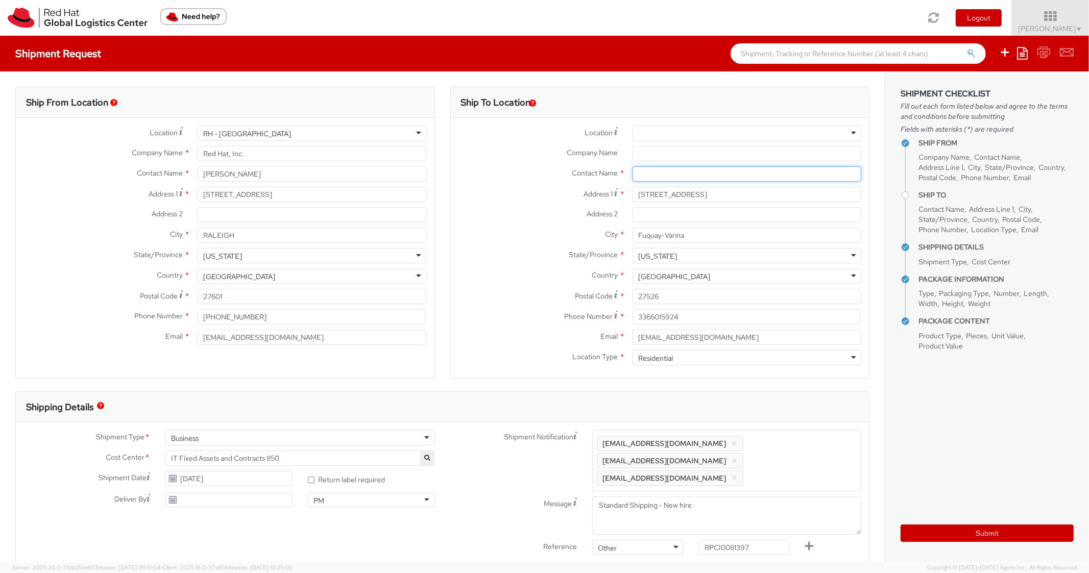
click at [642, 176] on input "text" at bounding box center [747, 173] width 229 height 15
paste input "[PERSON_NAME]"
click at [498, 222] on div "Address 2 *" at bounding box center [660, 214] width 419 height 15
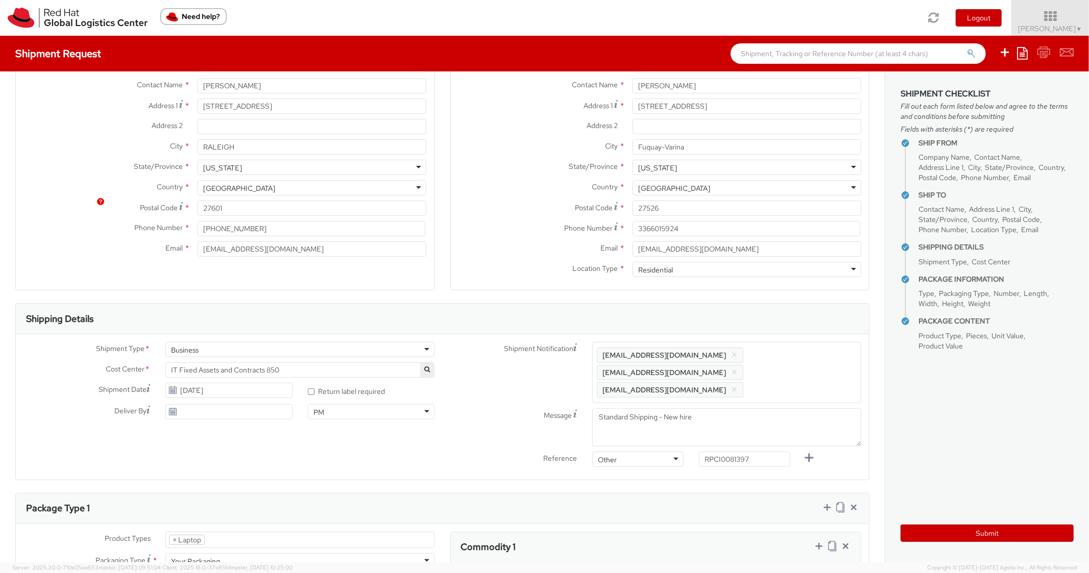
scroll to position [204, 0]
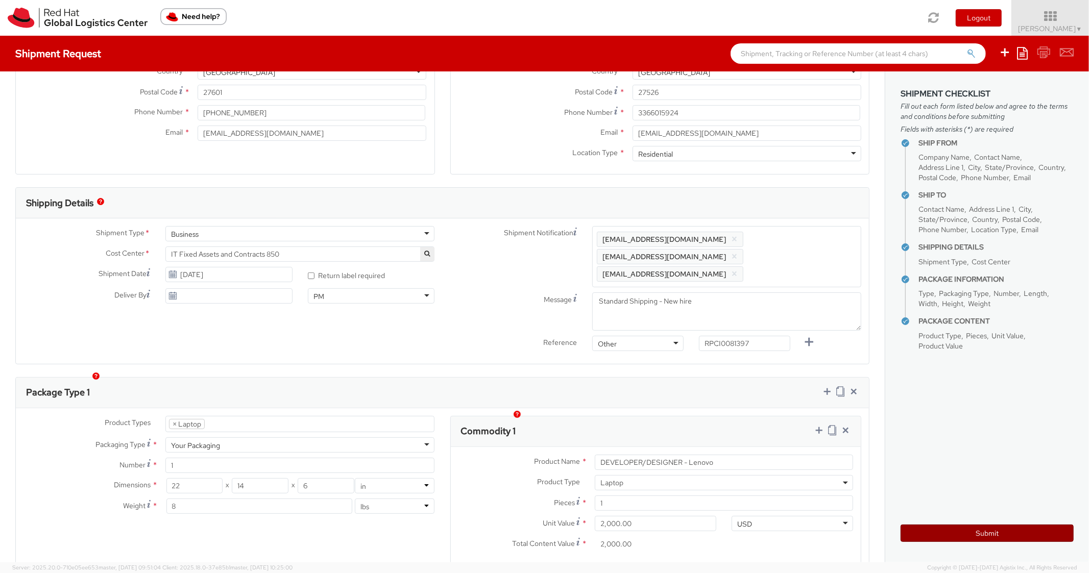
click at [953, 527] on button "Submit" at bounding box center [987, 533] width 173 height 17
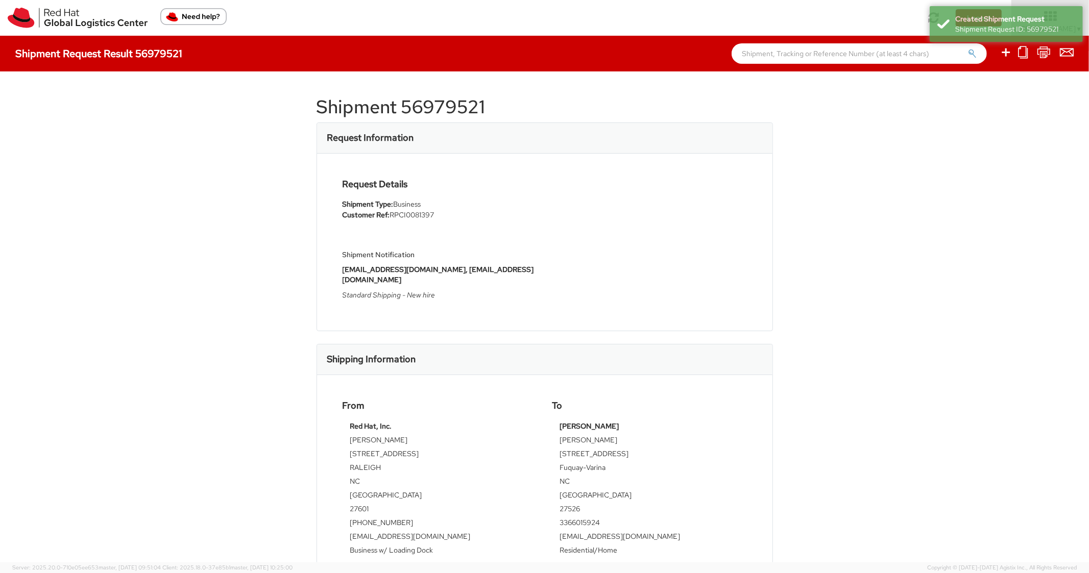
click at [449, 106] on h1 "Shipment 56979521" at bounding box center [545, 107] width 456 height 20
copy h1 "56979521"
click at [576, 232] on div "Request Details Shipment Type: Business Customer Ref: RPCI0081397 Shipment Noti…" at bounding box center [545, 242] width 420 height 126
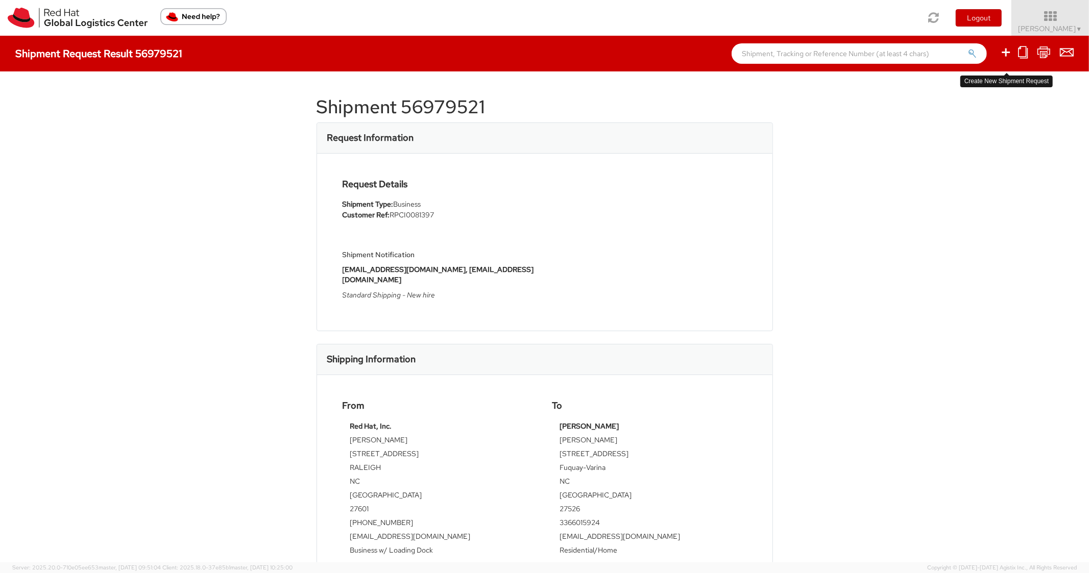
click at [1009, 50] on icon at bounding box center [1006, 52] width 12 height 13
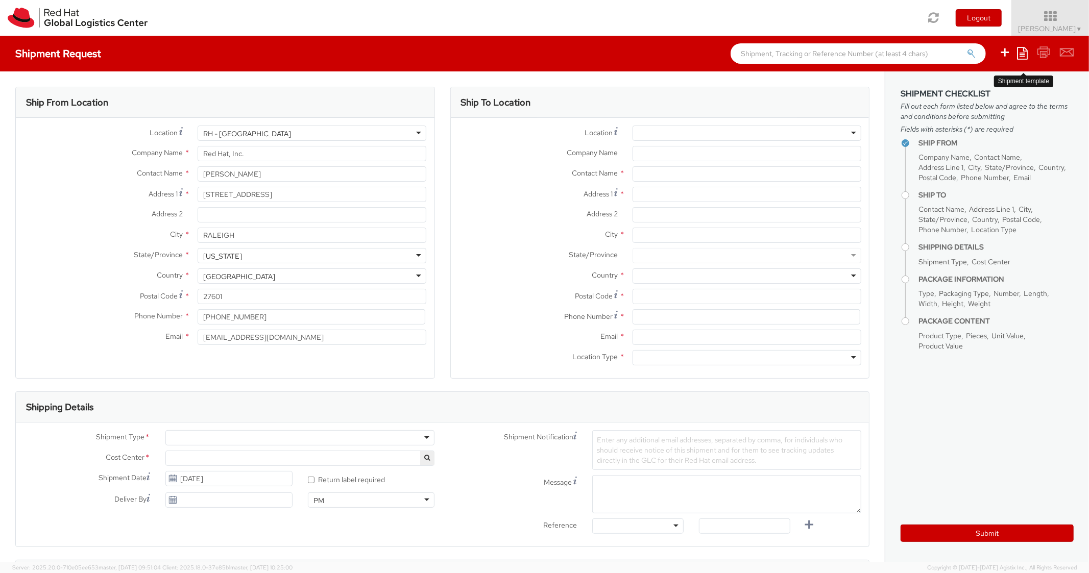
drag, startPoint x: 1009, startPoint y: 50, endPoint x: 1021, endPoint y: 58, distance: 14.3
click at [1021, 58] on icon at bounding box center [1022, 53] width 11 height 12
click at [968, 86] on link "Create from template" at bounding box center [982, 85] width 89 height 13
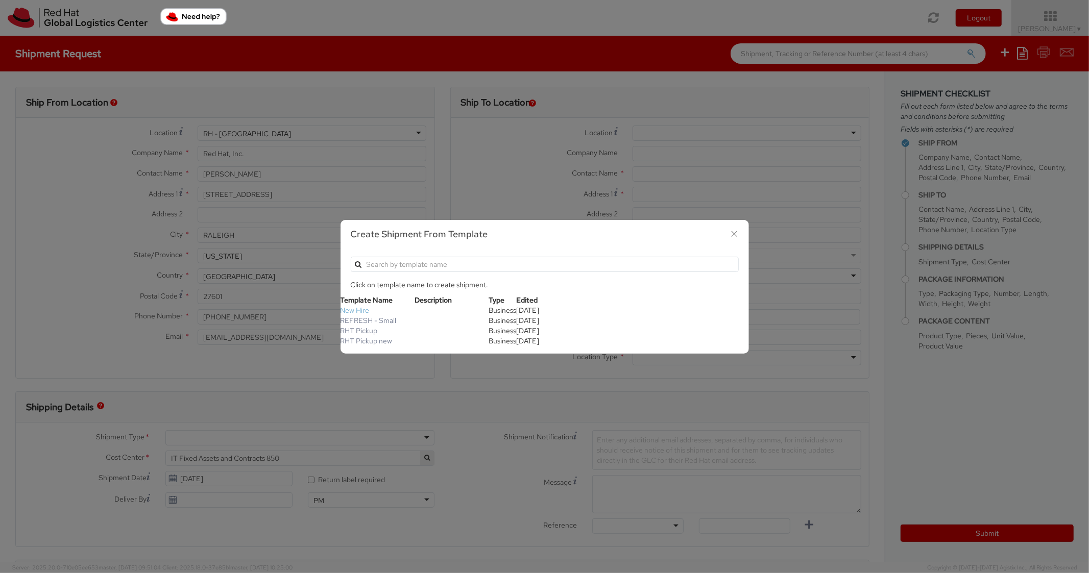
click at [361, 311] on link "New Hire" at bounding box center [355, 310] width 29 height 9
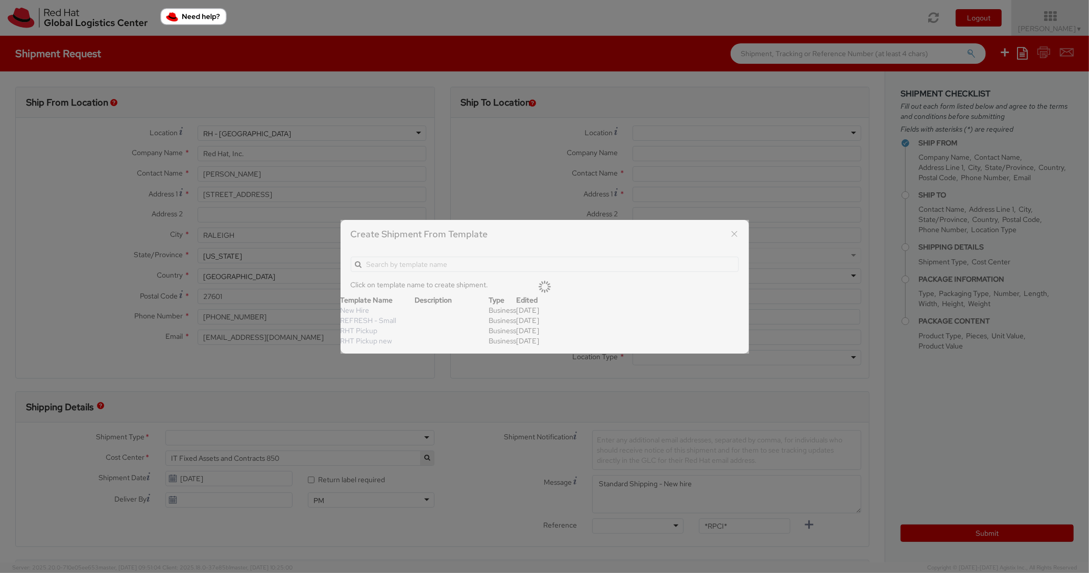
scroll to position [31, 0]
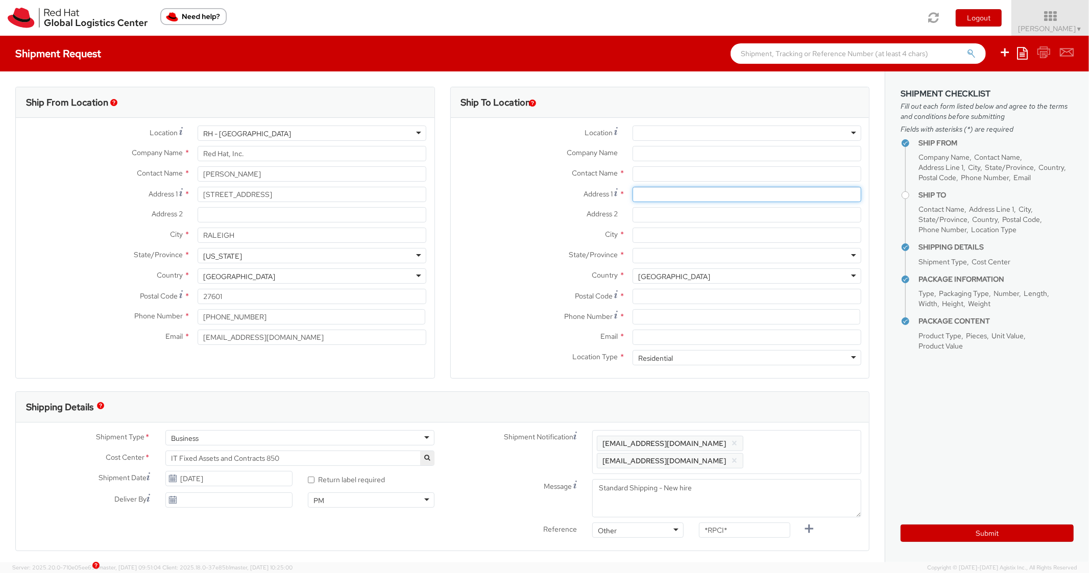
click at [647, 195] on input "Address 1 *" at bounding box center [747, 194] width 229 height 15
paste input "[STREET_ADDRESS][PERSON_NAME]"
click at [674, 233] on input "City *" at bounding box center [747, 235] width 229 height 15
paste input "[GEOGRAPHIC_DATA]"
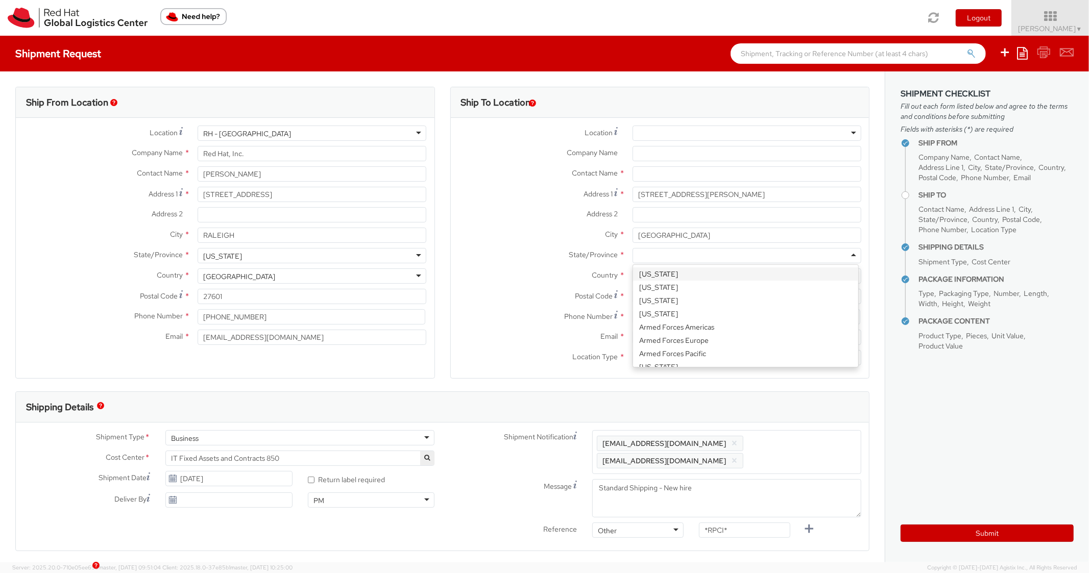
drag, startPoint x: 653, startPoint y: 251, endPoint x: 652, endPoint y: 259, distance: 8.2
click at [653, 252] on div at bounding box center [747, 255] width 229 height 15
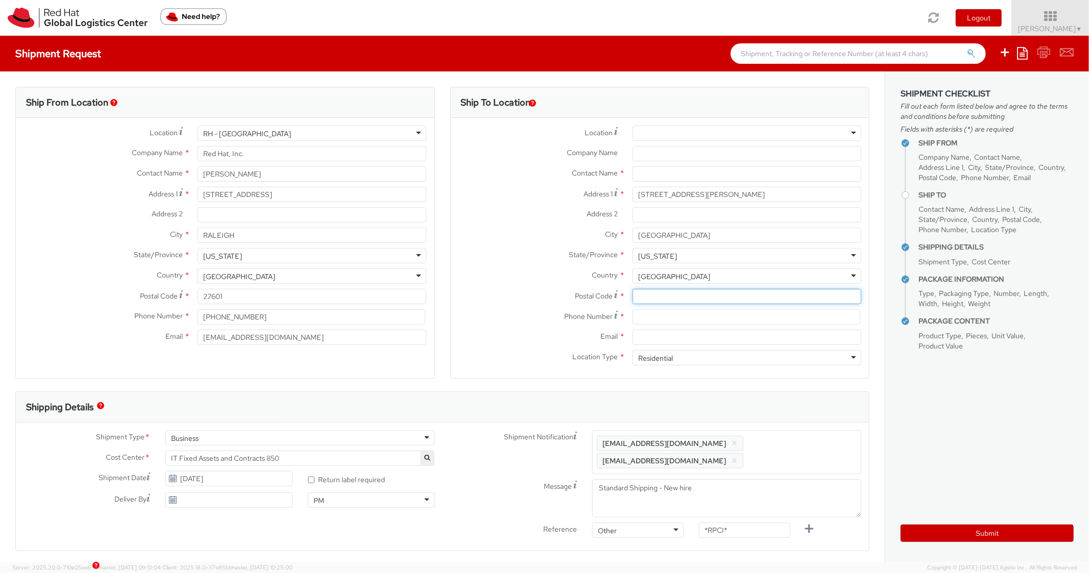
paste input "03109"
click at [669, 302] on input "03109" at bounding box center [747, 296] width 229 height 15
click at [477, 276] on label "Country *" at bounding box center [538, 275] width 174 height 13
click at [654, 317] on input at bounding box center [747, 316] width 228 height 15
click at [481, 247] on div "City * [GEOGRAPHIC_DATA]" at bounding box center [660, 238] width 419 height 20
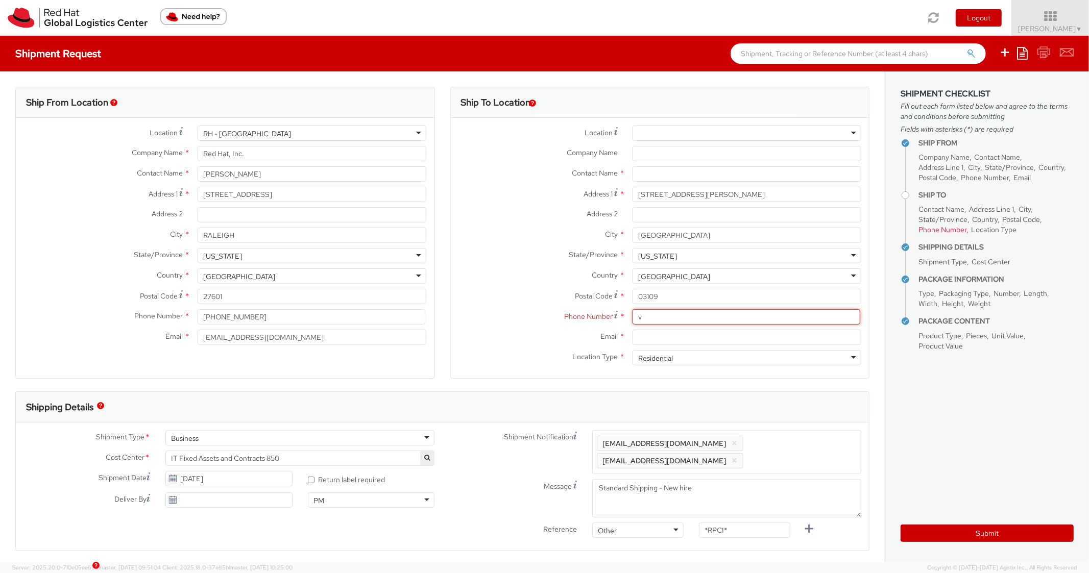
drag, startPoint x: 667, startPoint y: 315, endPoint x: 586, endPoint y: 307, distance: 81.5
click at [586, 308] on div "Location * [GEOGRAPHIC_DATA] - [GEOGRAPHIC_DATA] - [GEOGRAPHIC_DATA] [GEOGRAPHI…" at bounding box center [660, 248] width 419 height 245
paste input "9294266714"
click at [544, 289] on label "Postal Code *" at bounding box center [538, 296] width 174 height 14
click at [633, 289] on input "03109" at bounding box center [747, 296] width 229 height 15
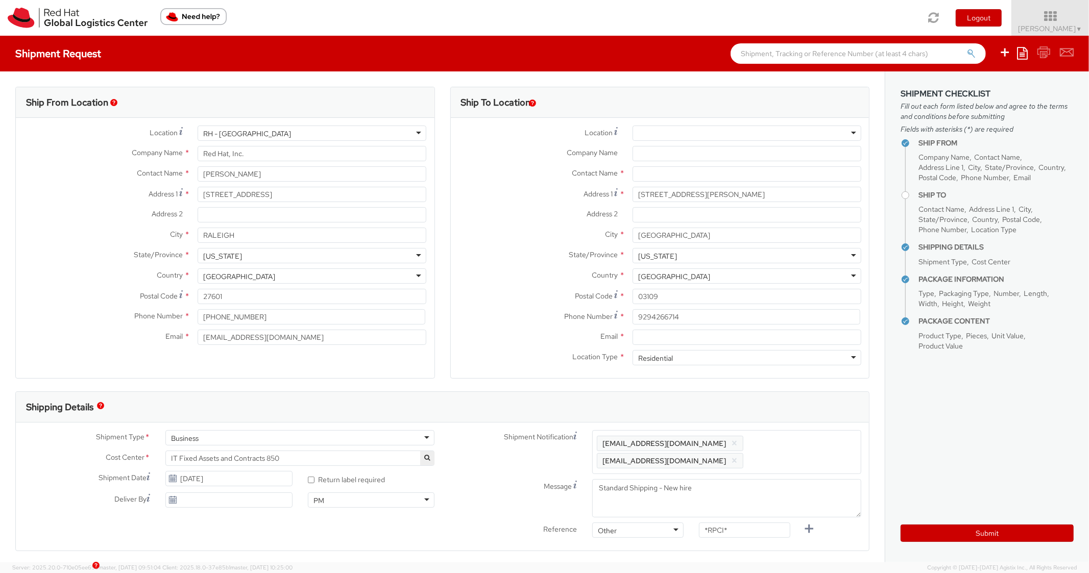
click at [667, 345] on div "Email *" at bounding box center [660, 340] width 419 height 20
click at [678, 341] on input "Email *" at bounding box center [747, 337] width 229 height 15
paste input "[EMAIL_ADDRESS][DOMAIN_NAME]"
click at [819, 445] on span "Enter any additional email addresses, separated by comma, for individuals who s…" at bounding box center [727, 452] width 260 height 31
paste input "[EMAIL_ADDRESS][DOMAIN_NAME]"
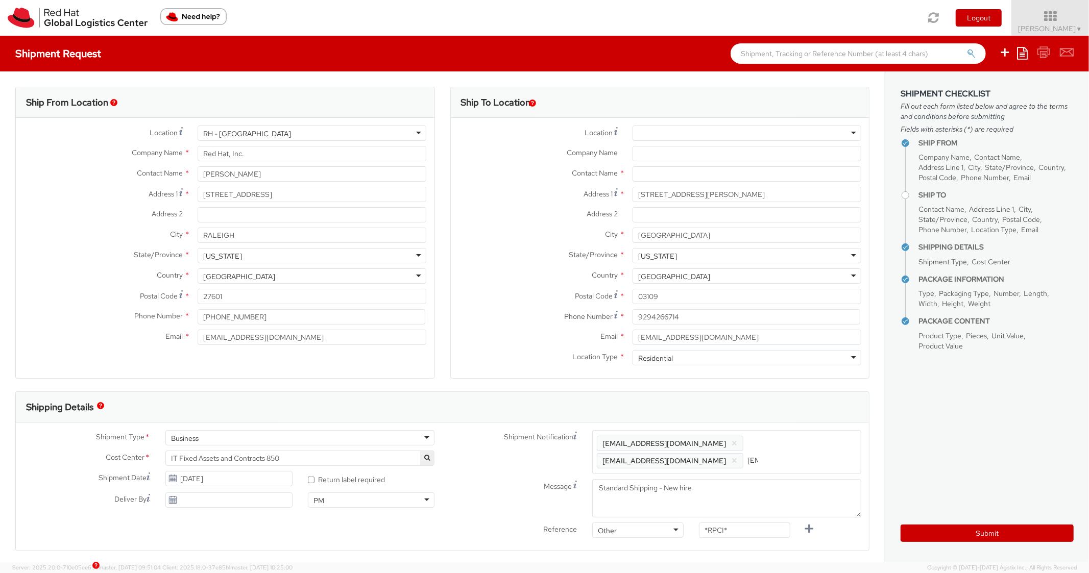
scroll to position [0, 47]
click at [800, 409] on div "Shipping Details" at bounding box center [442, 407] width 853 height 31
drag, startPoint x: 749, startPoint y: 527, endPoint x: 666, endPoint y: 520, distance: 83.1
click at [666, 520] on div "Shipment Notification Enter any additional email addresses, separated by comma,…" at bounding box center [656, 495] width 427 height 130
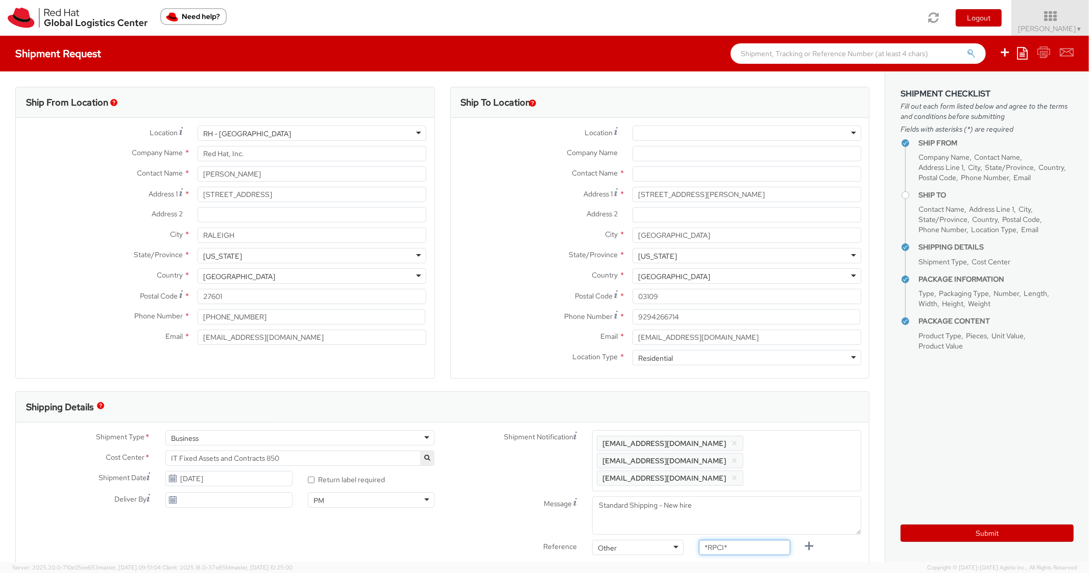
paste input "RPCI0081676"
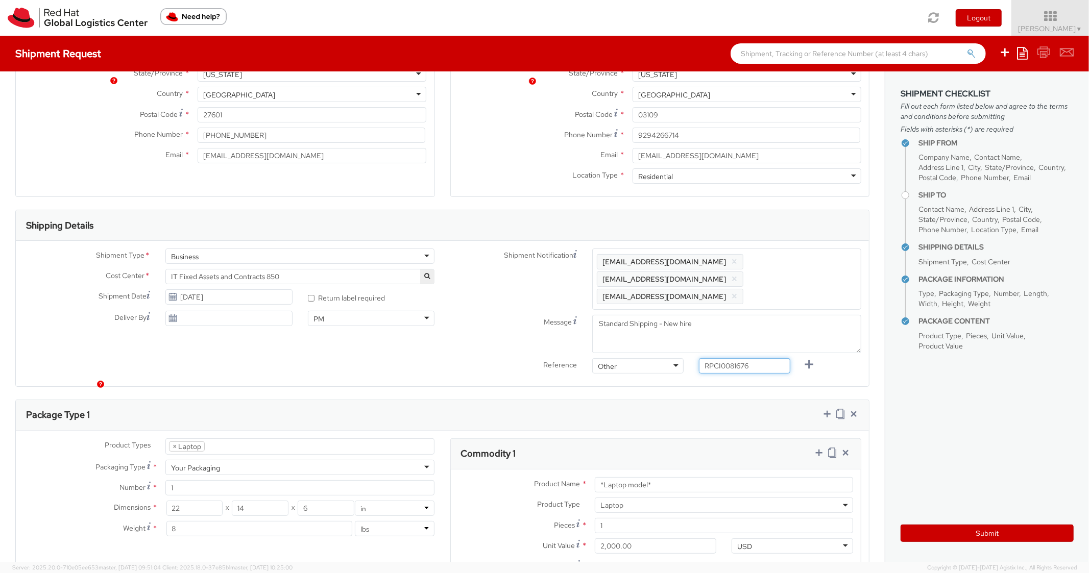
scroll to position [408, 0]
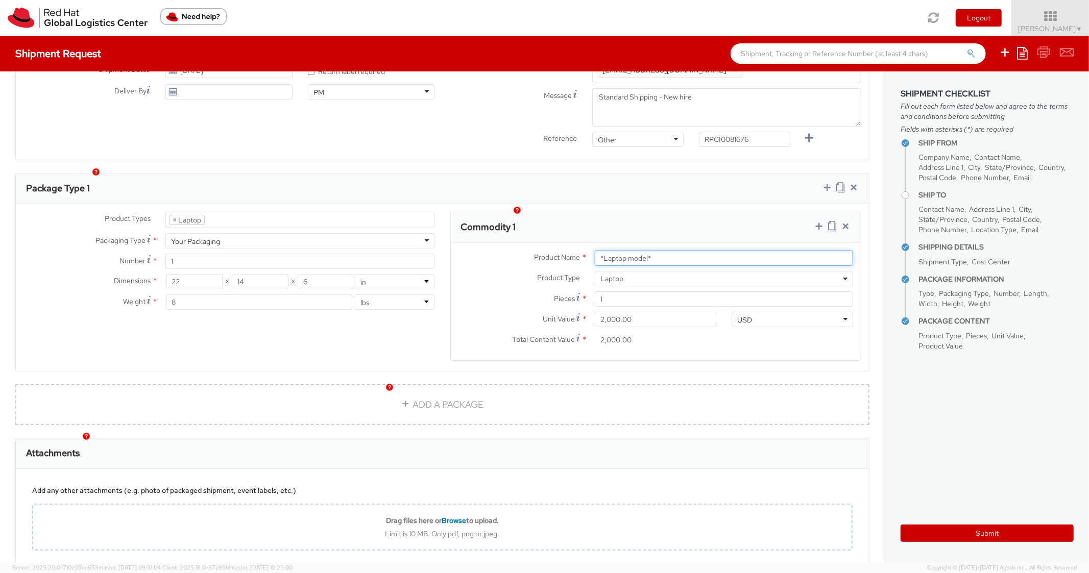
drag, startPoint x: 672, startPoint y: 246, endPoint x: 550, endPoint y: 232, distance: 122.3
click at [550, 243] on div "Product Name * *Laptop model* Product Type * Documents Docking Station Laptop M…" at bounding box center [656, 301] width 411 height 117
paste input "DEVELOPER/DESIGNER - Lenovo"
click at [622, 179] on div "Package Type 1" at bounding box center [442, 189] width 853 height 31
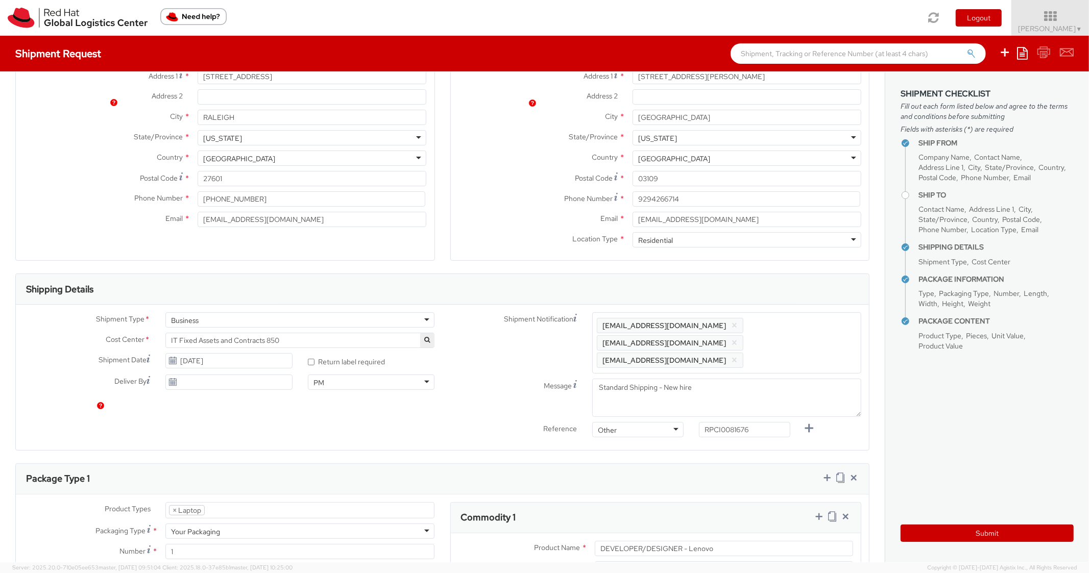
scroll to position [0, 0]
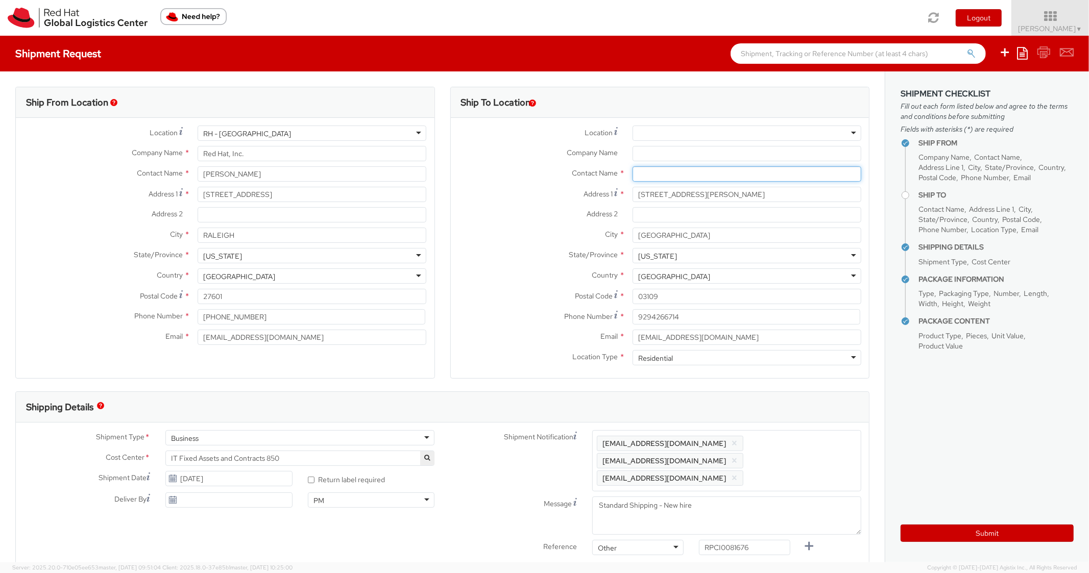
drag, startPoint x: 656, startPoint y: 173, endPoint x: 569, endPoint y: 151, distance: 89.5
click at [656, 172] on input "text" at bounding box center [747, 173] width 229 height 15
paste input "[PERSON_NAME] Junior"
click at [493, 261] on div "State/Province * [US_STATE] [US_STATE] [US_STATE] [US_STATE] [US_STATE] [US_STA…" at bounding box center [660, 255] width 419 height 15
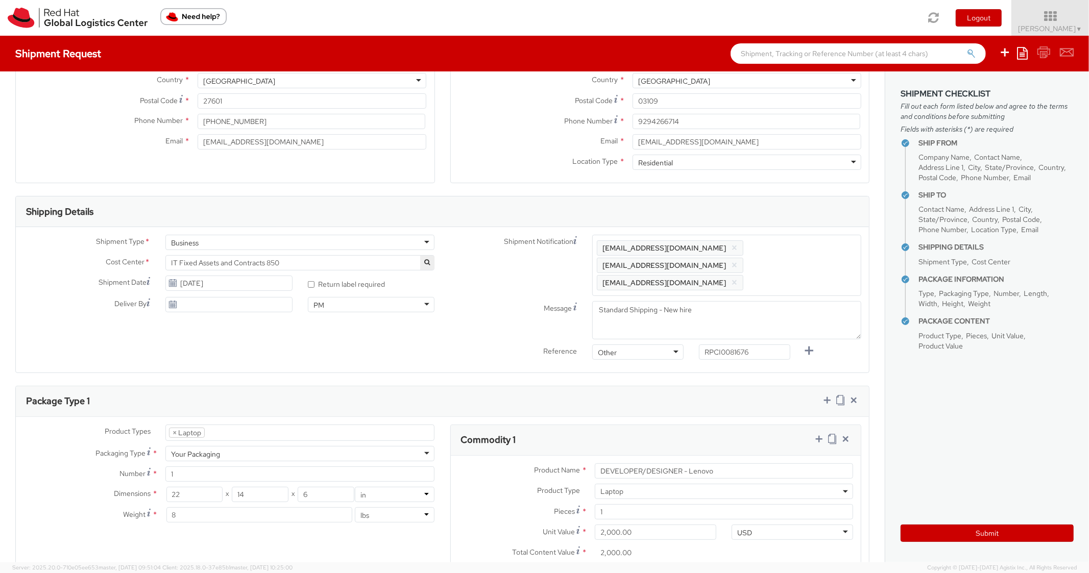
scroll to position [408, 0]
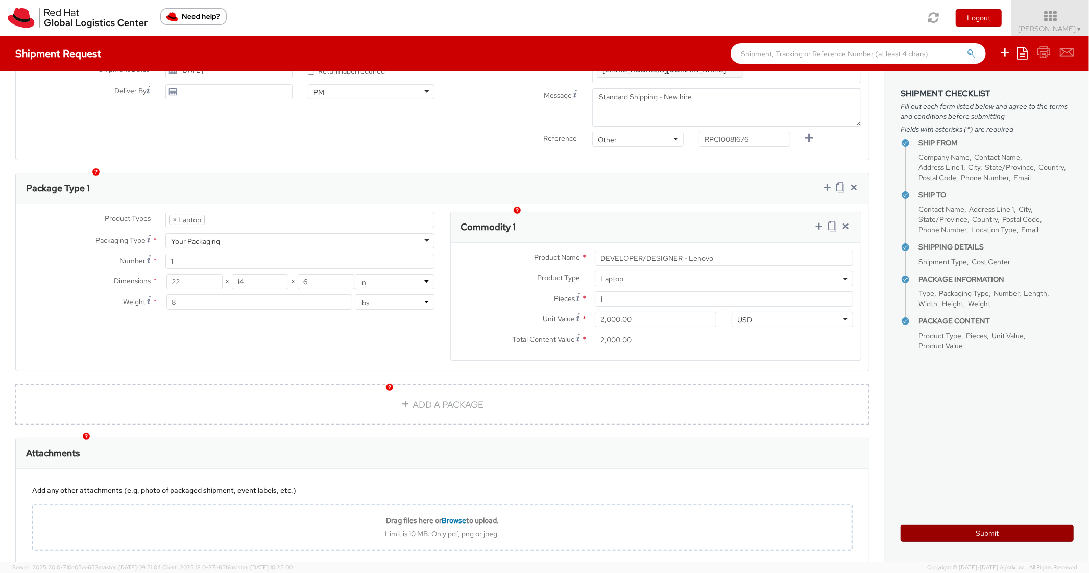
click at [944, 525] on button "Submit" at bounding box center [987, 533] width 173 height 17
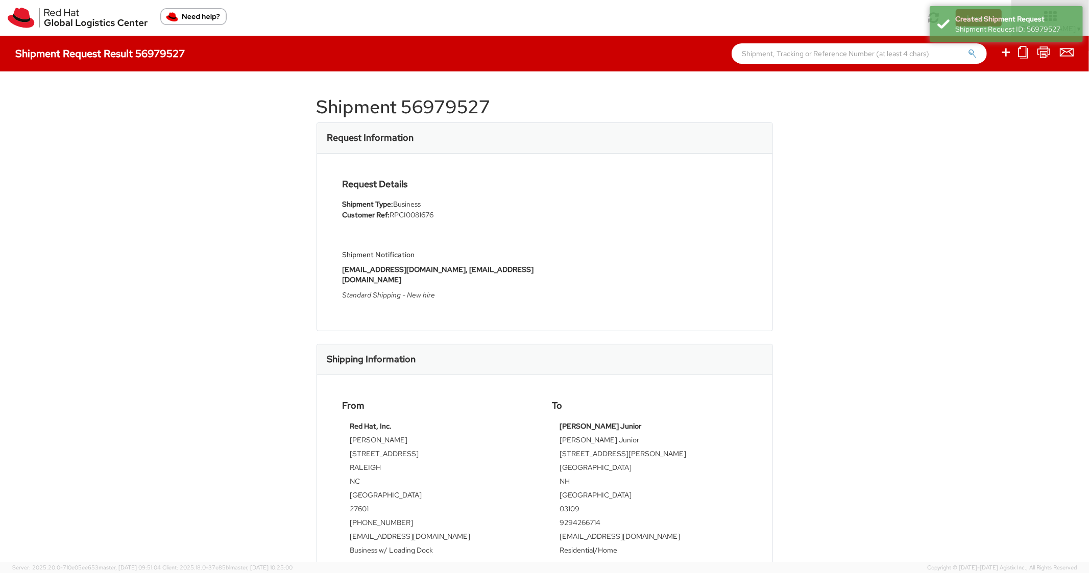
click at [430, 103] on h1 "Shipment 56979527" at bounding box center [545, 107] width 456 height 20
click at [498, 141] on div "Request Information" at bounding box center [544, 138] width 455 height 31
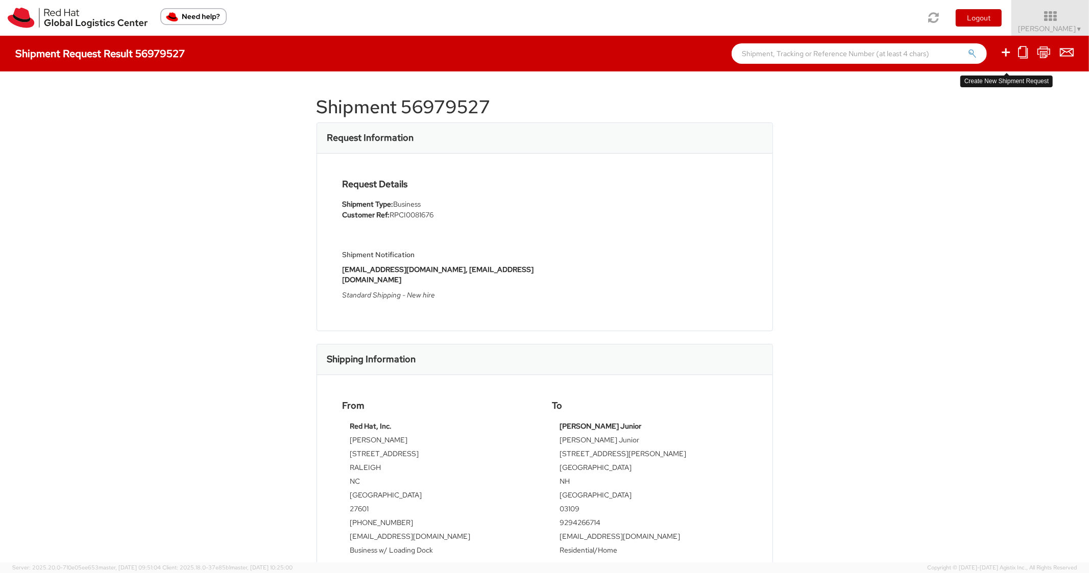
click at [1007, 53] on icon at bounding box center [1006, 52] width 12 height 13
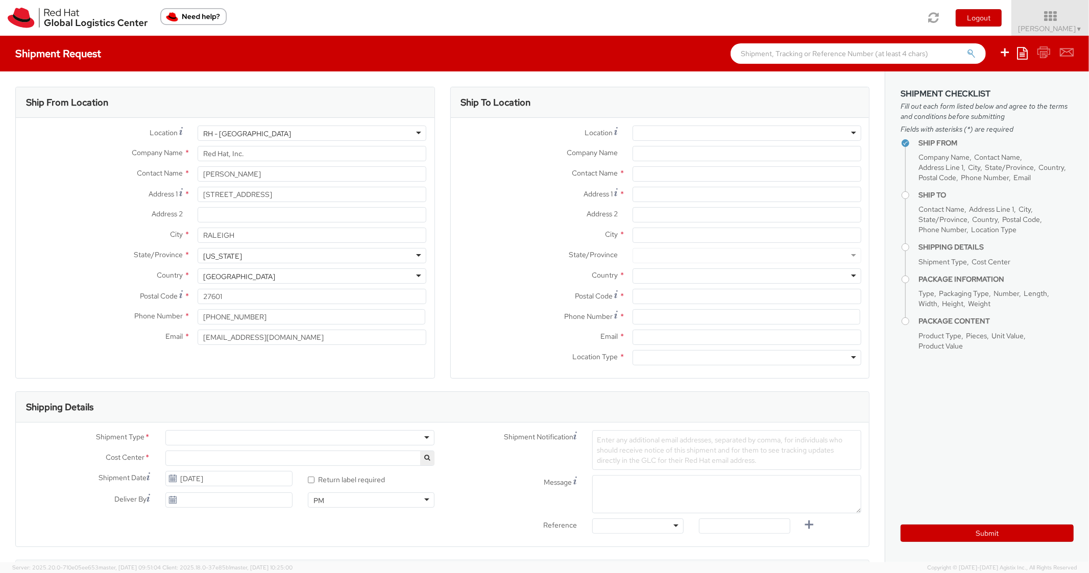
click at [1025, 50] on icon at bounding box center [1022, 53] width 11 height 12
click at [968, 85] on link "Create from template" at bounding box center [982, 85] width 89 height 13
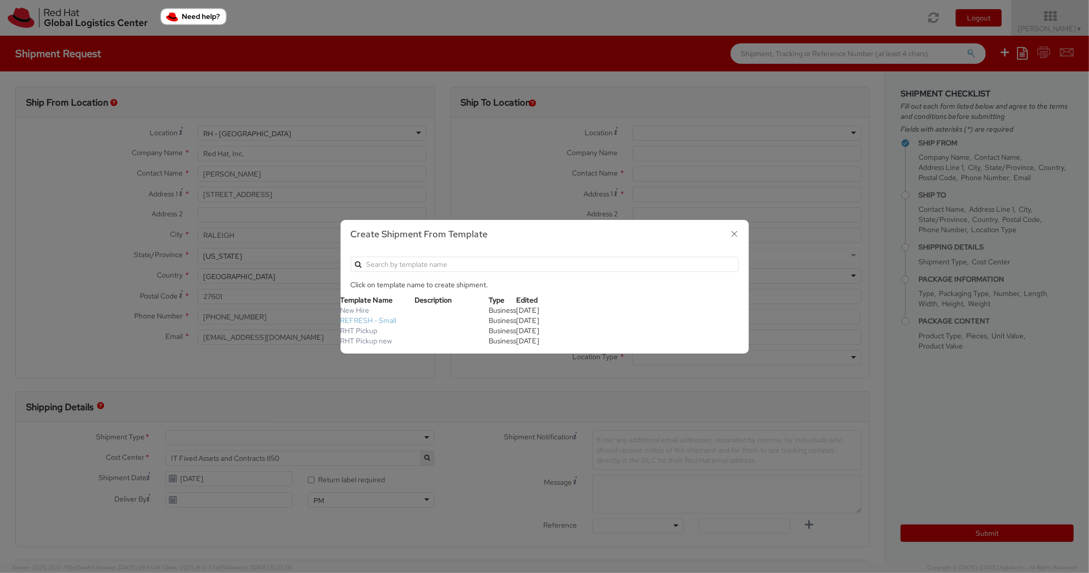
click at [377, 320] on link "REFRESH - Small" at bounding box center [369, 320] width 56 height 9
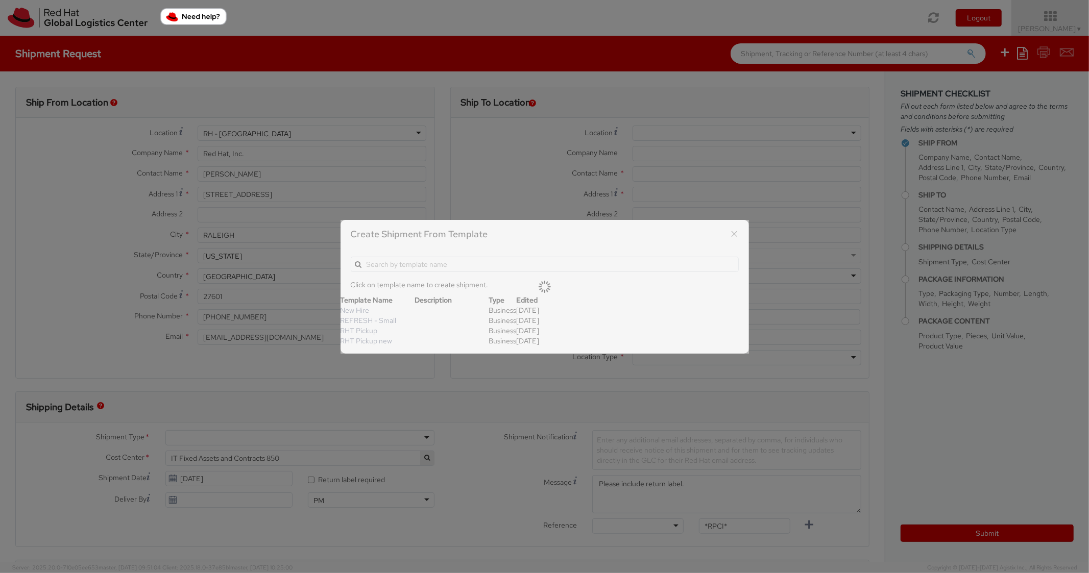
scroll to position [31, 0]
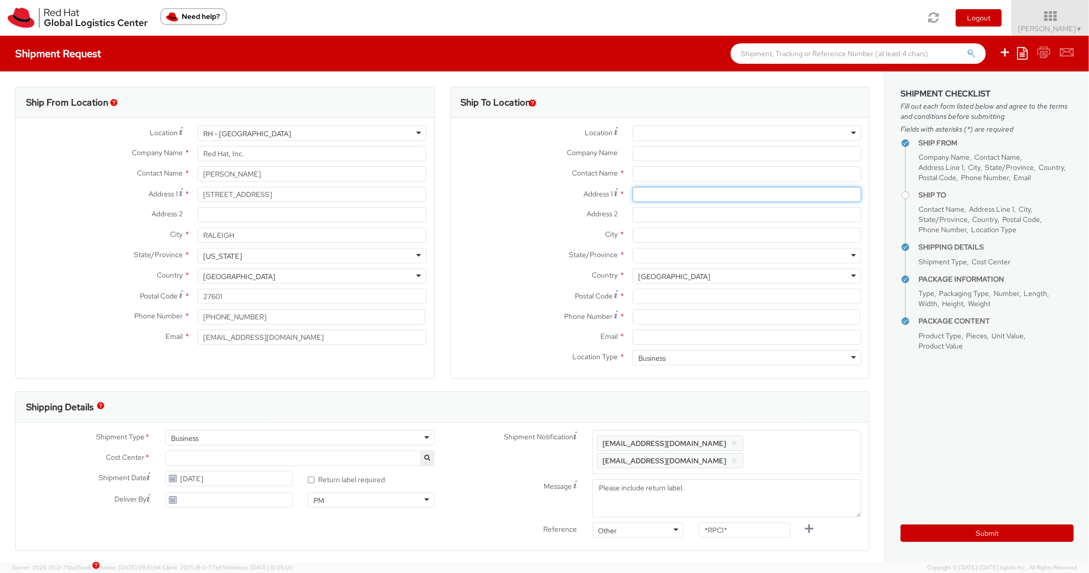
paste input "[STREET_ADDRESS][PERSON_NAME]"
click at [673, 192] on input "[STREET_ADDRESS][PERSON_NAME]" at bounding box center [747, 194] width 229 height 15
drag, startPoint x: 665, startPoint y: 221, endPoint x: 675, endPoint y: 221, distance: 10.7
click at [666, 221] on input "Address 2 *" at bounding box center [747, 214] width 229 height 15
paste input "Apex"
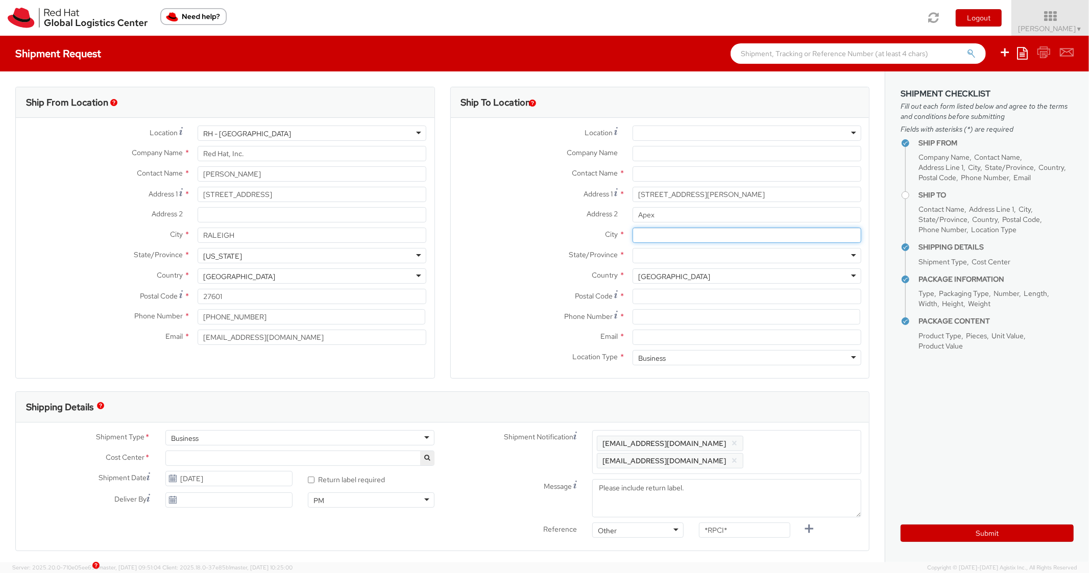
click at [662, 239] on input "City *" at bounding box center [747, 235] width 229 height 15
paste input "Apex"
drag, startPoint x: 667, startPoint y: 215, endPoint x: 601, endPoint y: 216, distance: 65.4
click at [602, 216] on div "Address 2 * Apex" at bounding box center [660, 214] width 419 height 15
click at [524, 221] on div "Address 2 *" at bounding box center [660, 214] width 419 height 15
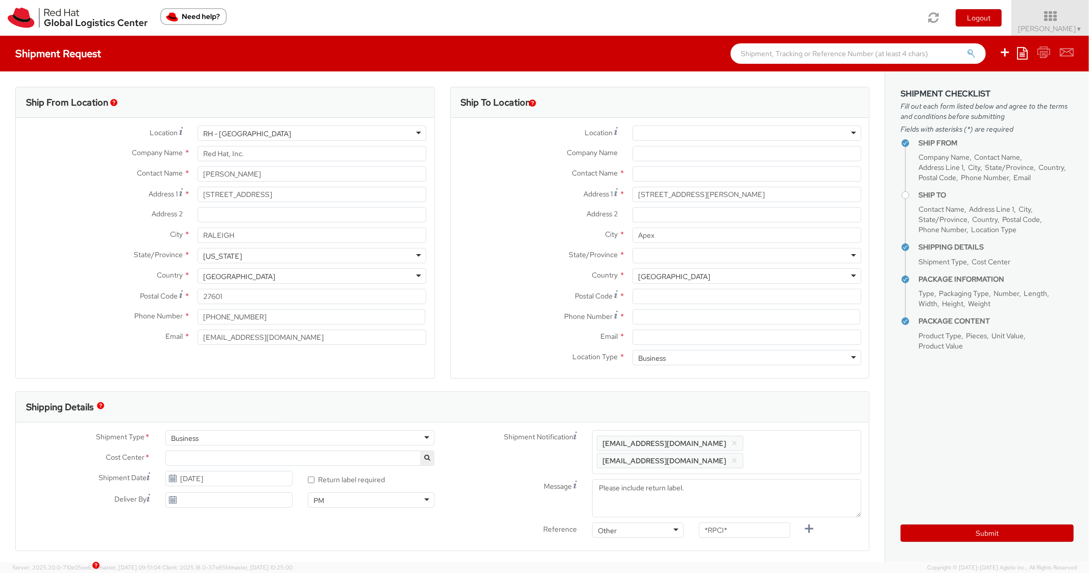
click at [690, 260] on div at bounding box center [747, 255] width 229 height 15
paste input "[US_STATE]"
click at [652, 297] on input "Postal Code *" at bounding box center [747, 296] width 229 height 15
paste input "27502"
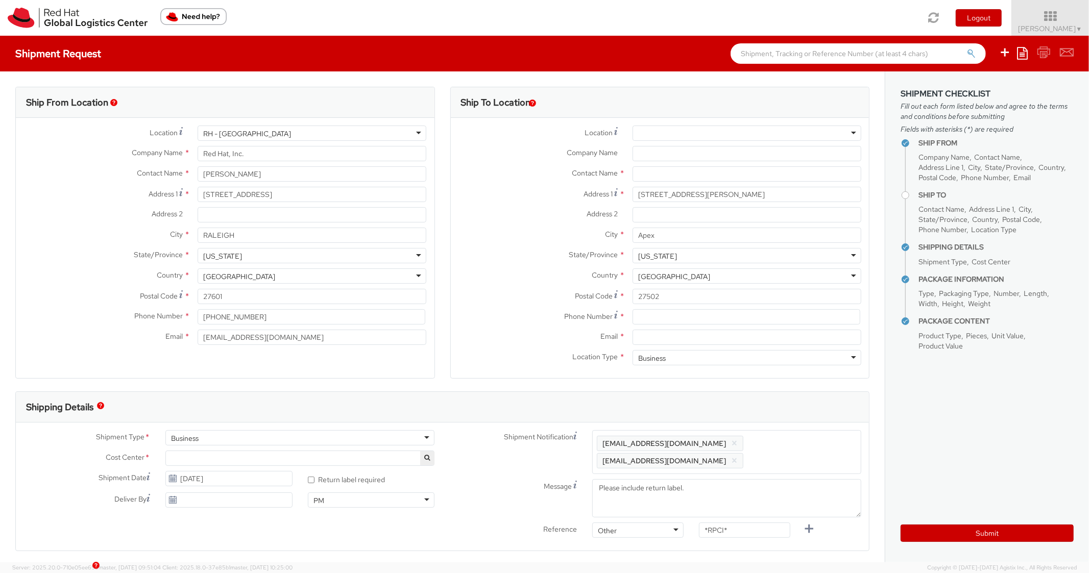
click at [549, 281] on label "Country *" at bounding box center [538, 275] width 174 height 13
click at [660, 313] on input at bounding box center [747, 316] width 228 height 15
paste input "9194235361"
click at [553, 269] on label "Country *" at bounding box center [538, 275] width 174 height 13
click at [700, 333] on input "Email *" at bounding box center [747, 337] width 229 height 15
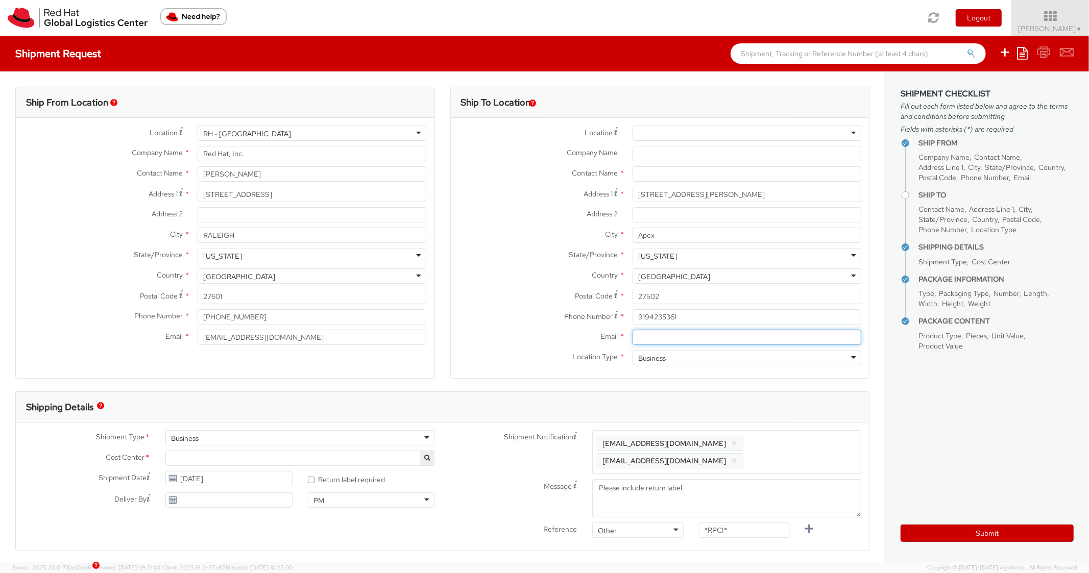
paste input "[EMAIL_ADDRESS][DOMAIN_NAME]"
drag, startPoint x: 798, startPoint y: 464, endPoint x: 801, endPoint y: 457, distance: 7.3
click at [798, 463] on span "Enter any additional email addresses, separated by comma, for individuals who s…" at bounding box center [727, 452] width 260 height 31
paste input "[EMAIL_ADDRESS][DOMAIN_NAME]"
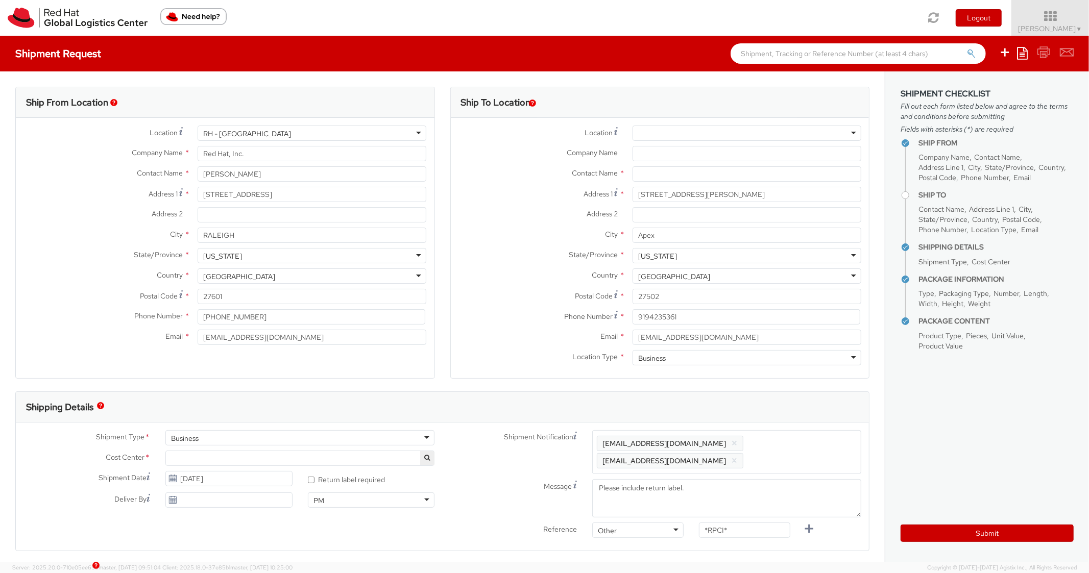
click at [802, 395] on div "Shipping Details" at bounding box center [442, 407] width 853 height 31
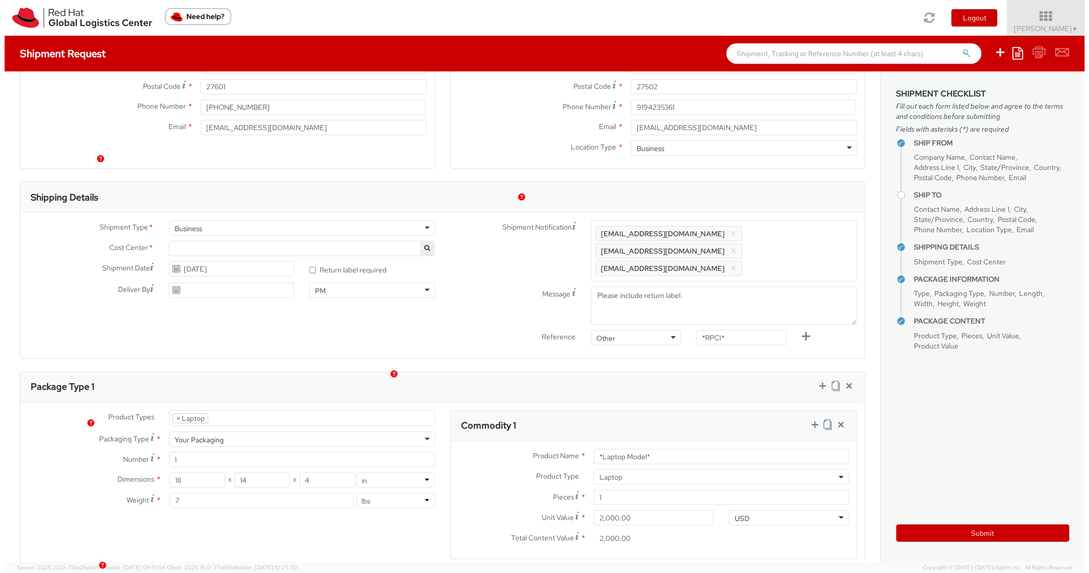
scroll to position [143, 0]
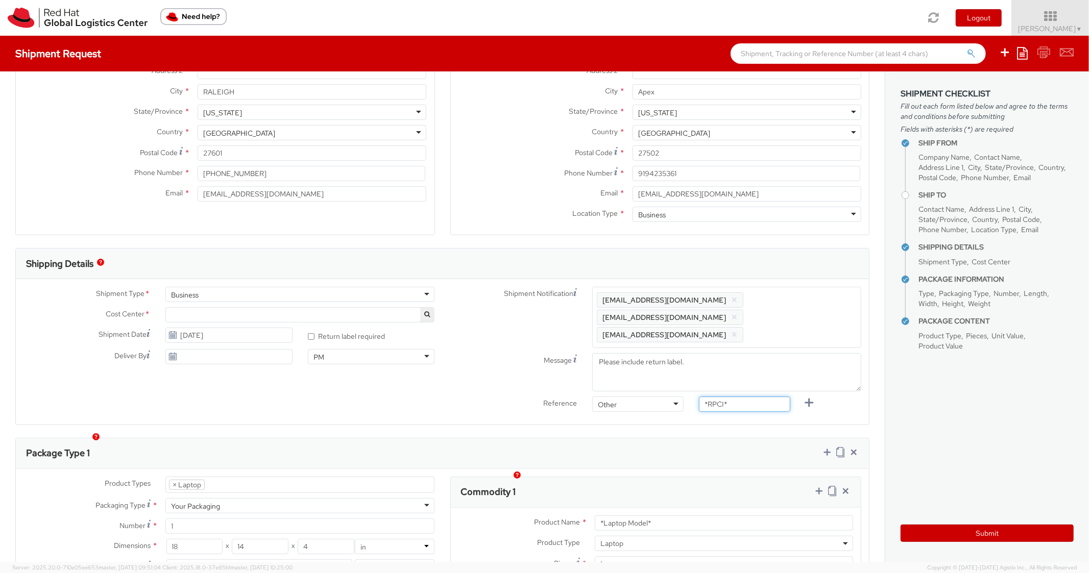
drag, startPoint x: 731, startPoint y: 389, endPoint x: 665, endPoint y: 382, distance: 66.1
click at [665, 397] on div "Reference Other Other Other Purchase Order Number Reference Number *RPCI*" at bounding box center [656, 407] width 427 height 20
paste input "RPCI0081552"
click at [676, 442] on div "Package Type 1" at bounding box center [442, 454] width 853 height 31
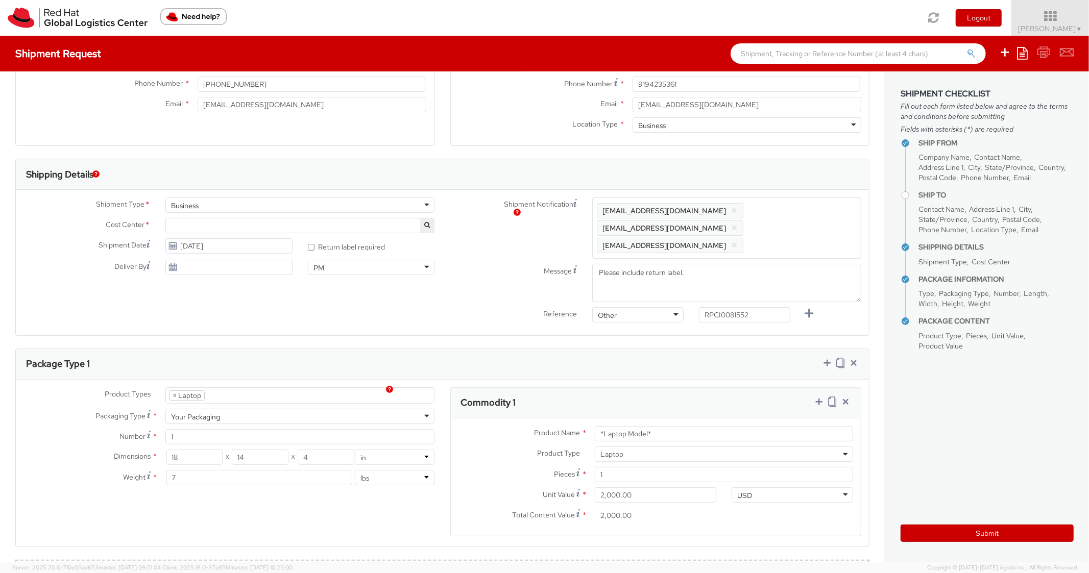
scroll to position [450, 0]
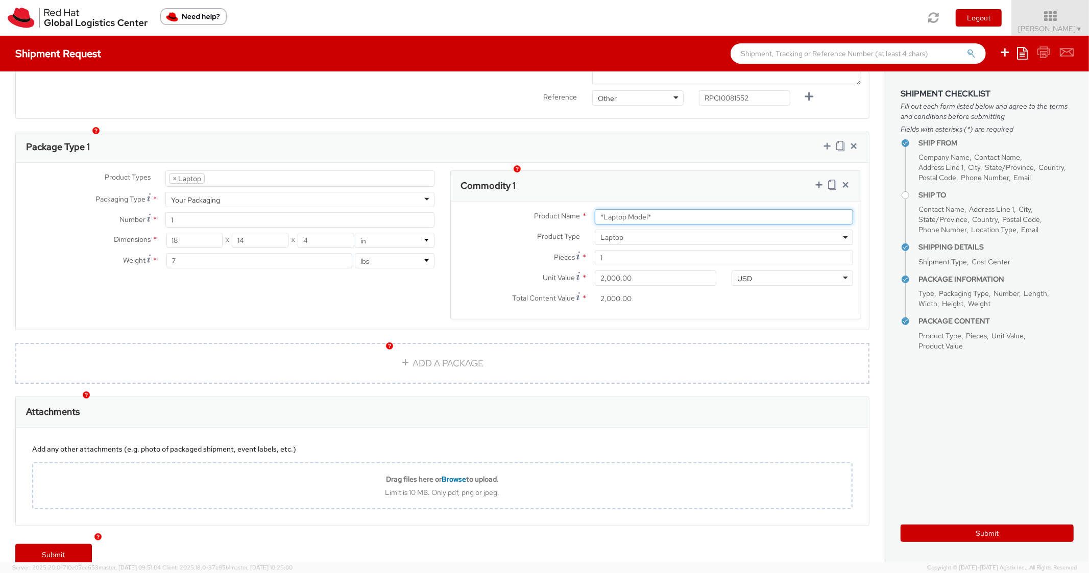
drag, startPoint x: 662, startPoint y: 199, endPoint x: 526, endPoint y: 194, distance: 135.9
click at [526, 209] on div "Product Name * *Laptop Model*" at bounding box center [656, 216] width 411 height 15
paste input "DEVELOPER/DESIGNER - Lenovo"
click at [688, 174] on div "Commodity 1" at bounding box center [656, 186] width 411 height 31
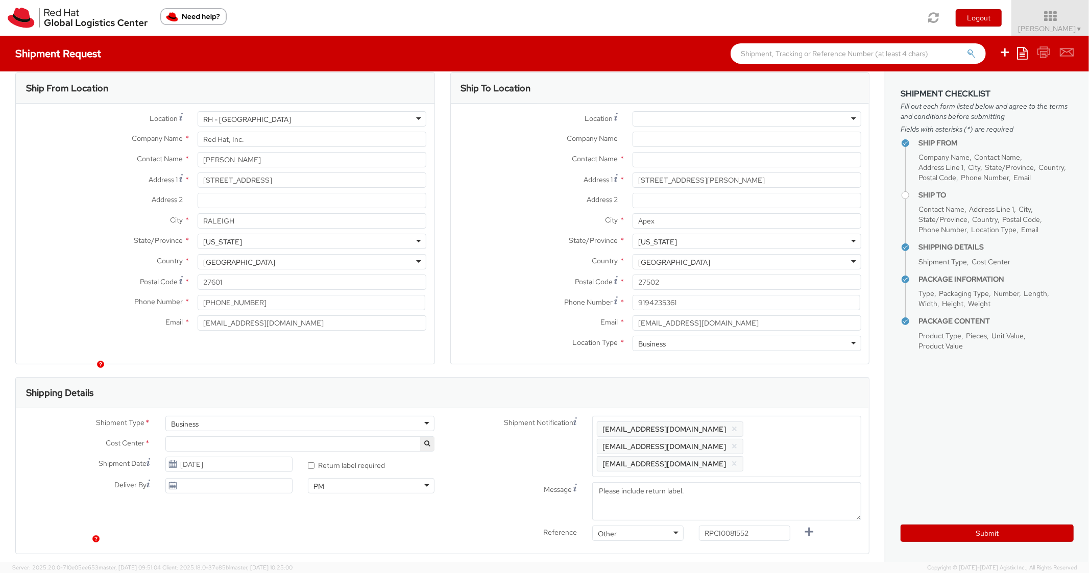
scroll to position [0, 0]
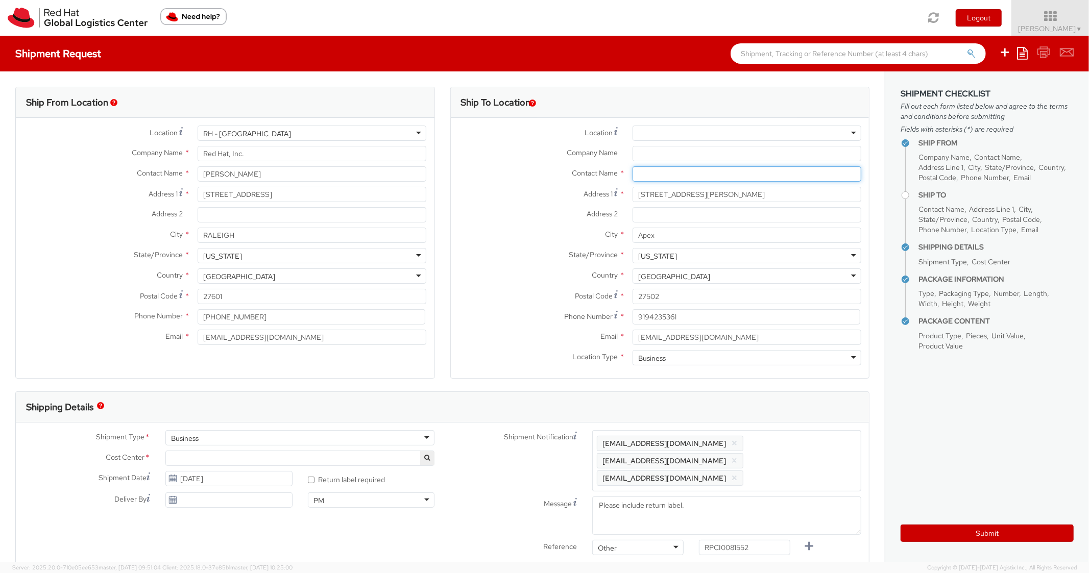
click at [648, 175] on input "text" at bounding box center [747, 173] width 229 height 15
paste input "[PERSON_NAME]"
click at [544, 238] on label "City *" at bounding box center [538, 234] width 174 height 13
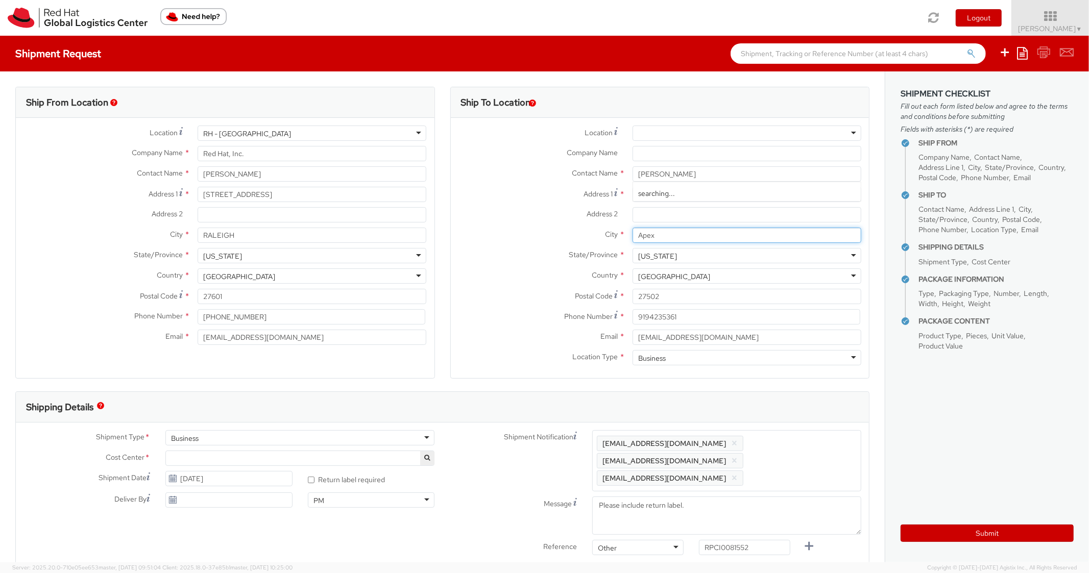
click at [633, 238] on input "Apex" at bounding box center [747, 235] width 229 height 15
click at [466, 291] on label "Postal Code *" at bounding box center [538, 296] width 174 height 14
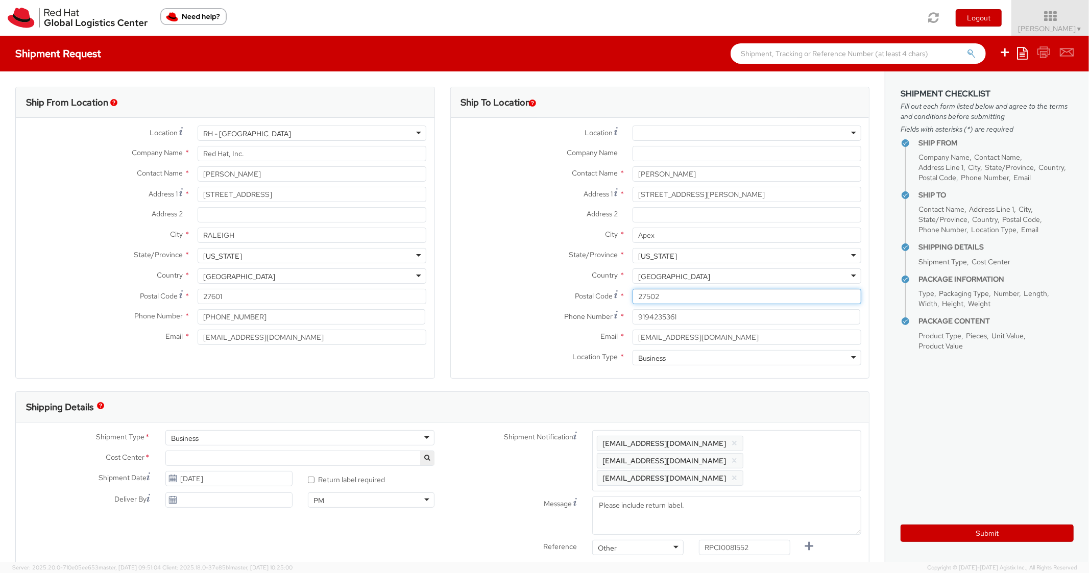
click at [633, 291] on input "27502" at bounding box center [747, 296] width 229 height 15
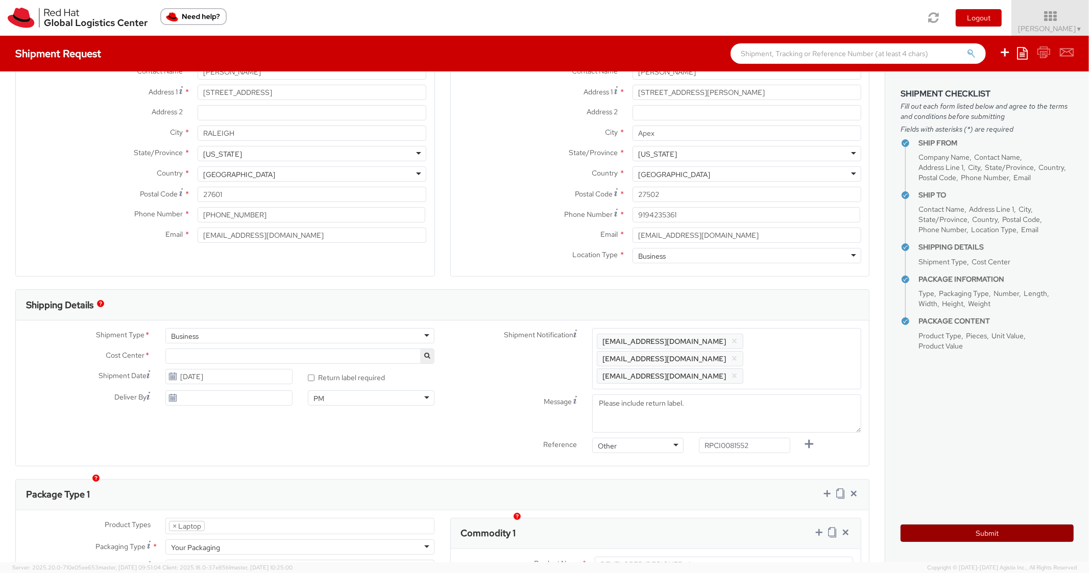
click at [929, 541] on button "Submit" at bounding box center [987, 533] width 173 height 17
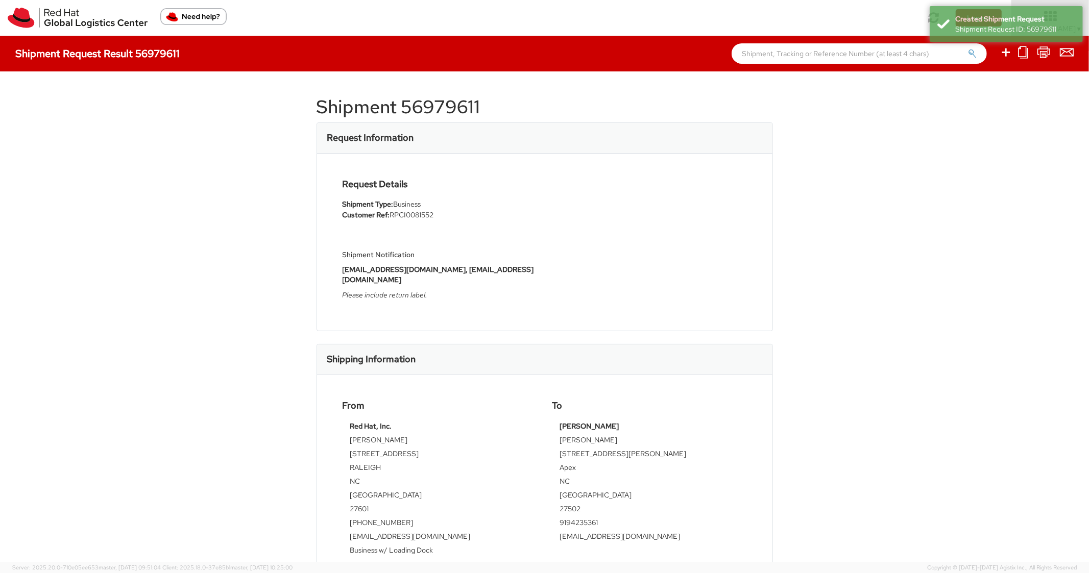
click at [433, 105] on h1 "Shipment 56979611" at bounding box center [545, 107] width 456 height 20
drag, startPoint x: 445, startPoint y: 190, endPoint x: 495, endPoint y: 166, distance: 55.0
click at [446, 190] on div "Request Details Shipment Type: Business Customer Ref: RPCI0081552 Shipment Noti…" at bounding box center [440, 242] width 210 height 126
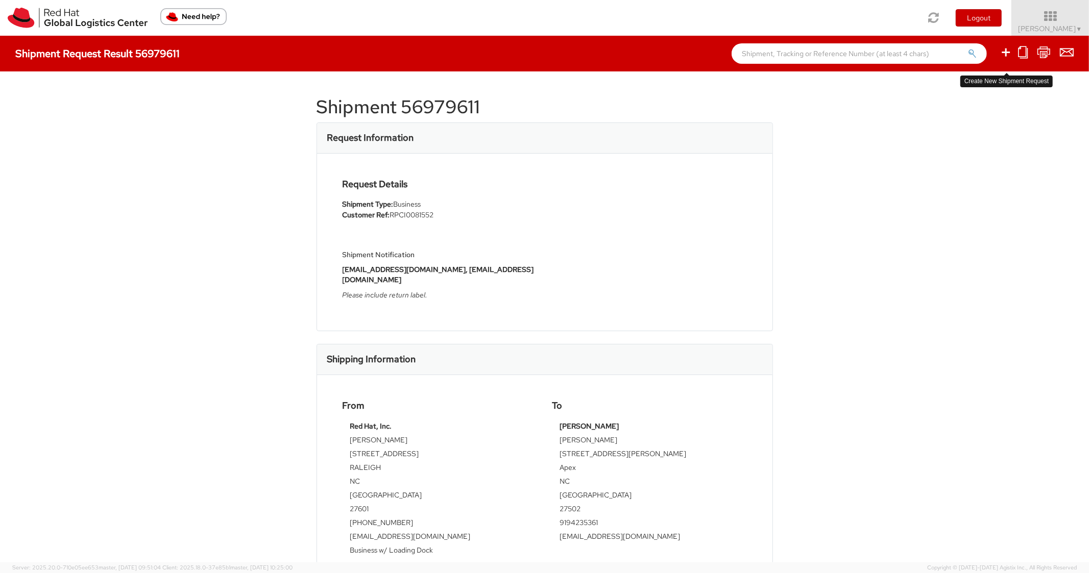
click at [1009, 55] on icon at bounding box center [1006, 52] width 12 height 13
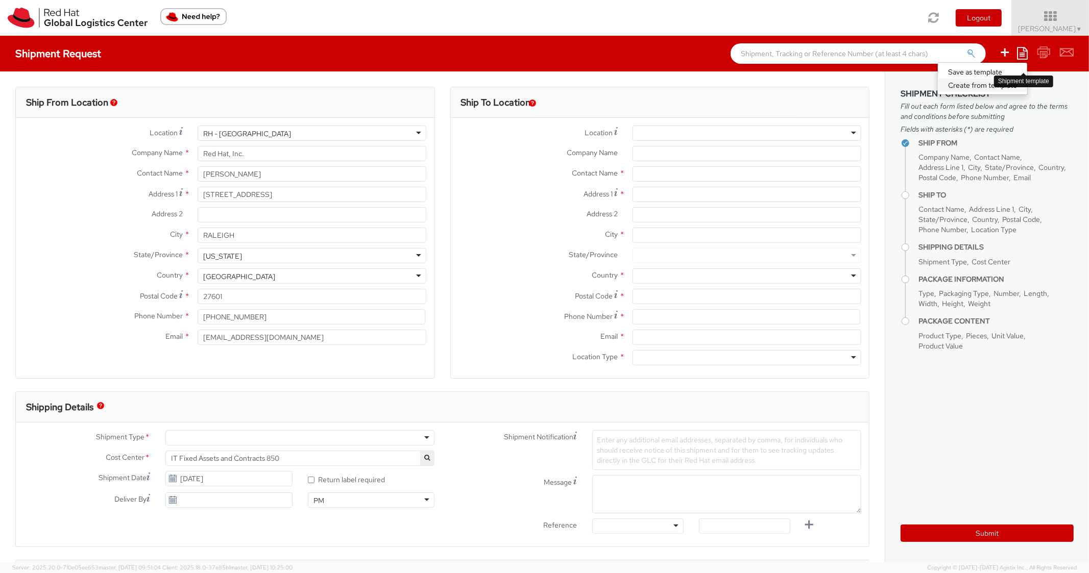
click at [970, 85] on link "Create from template" at bounding box center [982, 85] width 89 height 13
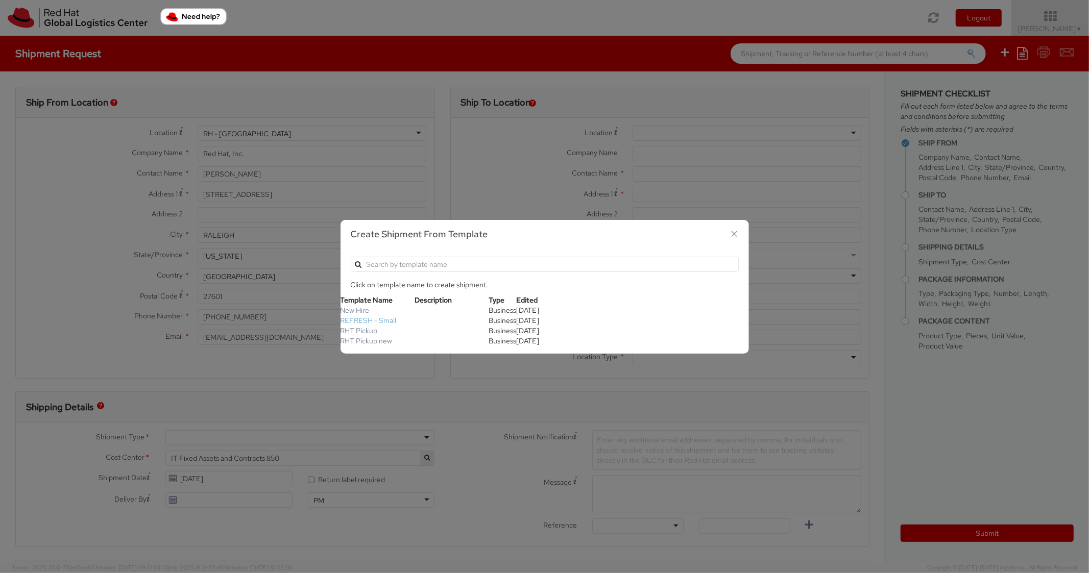
click at [383, 320] on link "REFRESH - Small" at bounding box center [369, 320] width 56 height 9
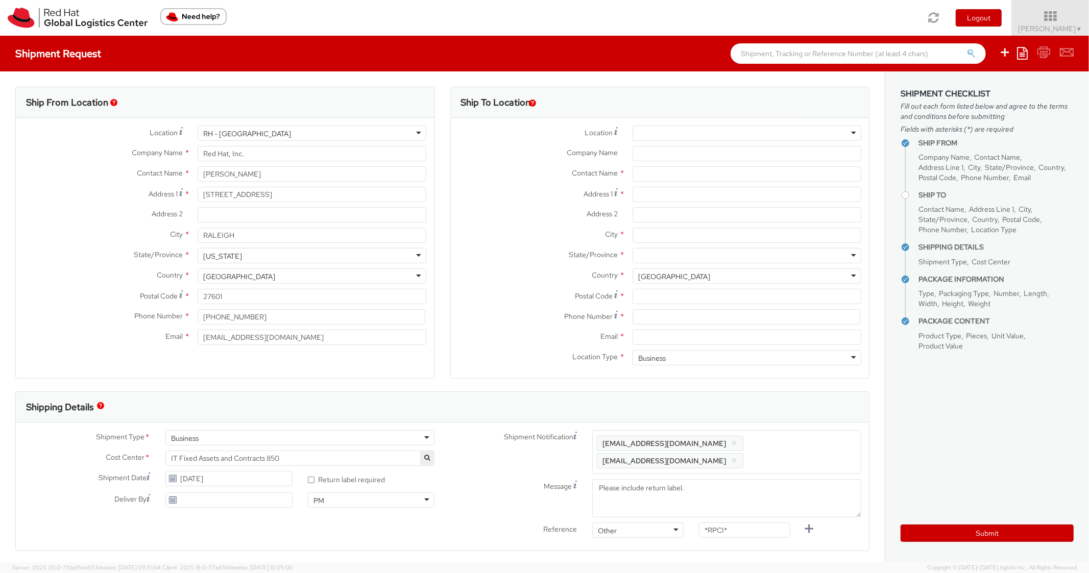
scroll to position [31, 0]
click at [700, 479] on textarea "Please include return label." at bounding box center [726, 498] width 269 height 38
click at [826, 428] on div "Shipment Type * Business Business Batch Business Personal Cost Center * IT Fixe…" at bounding box center [442, 487] width 853 height 128
click at [653, 195] on input "Address 1 *" at bounding box center [747, 194] width 229 height 15
paste input "4840 Veracity Pt"
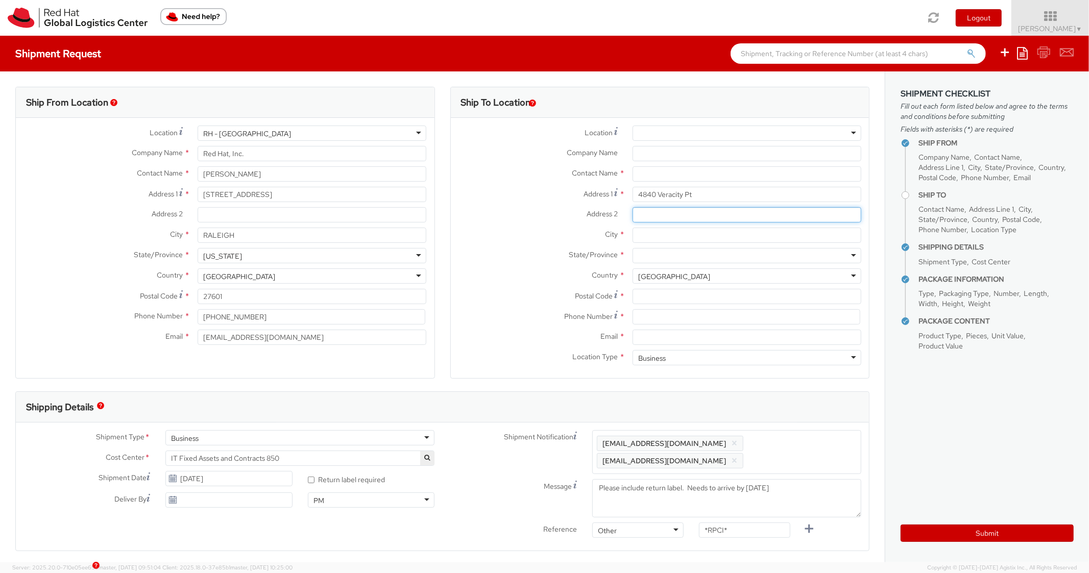
click at [660, 222] on input "Address 2 *" at bounding box center [747, 214] width 229 height 15
paste input "Apt 204"
click at [669, 234] on input "City *" at bounding box center [747, 235] width 229 height 15
paste input "[PERSON_NAME]"
click at [653, 246] on div "City * [GEOGRAPHIC_DATA]" at bounding box center [660, 238] width 419 height 20
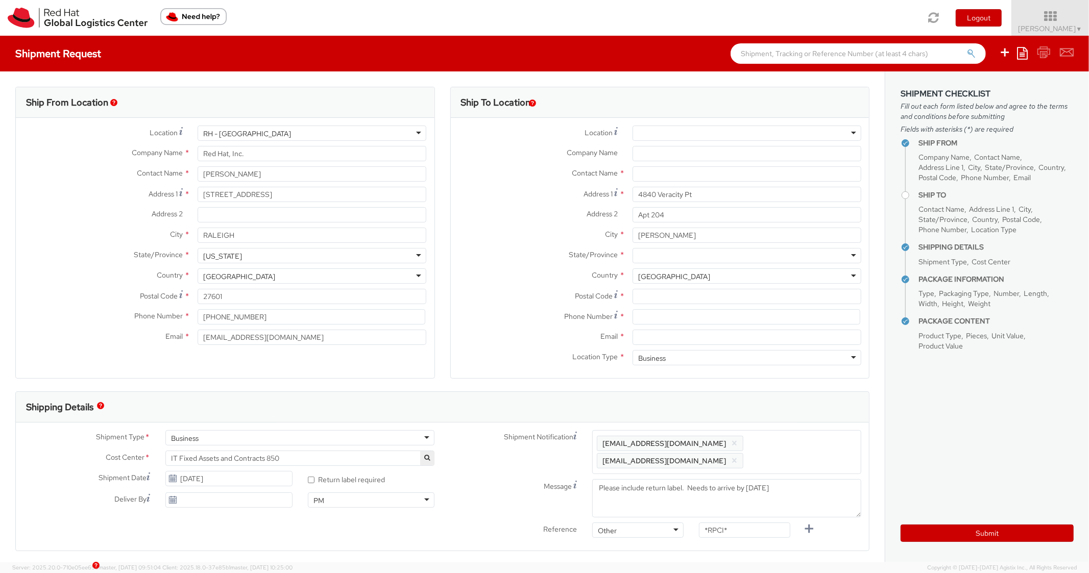
click at [673, 257] on div at bounding box center [747, 255] width 229 height 15
paste input "32771"
click at [660, 302] on input "Postal Code *" at bounding box center [747, 296] width 229 height 15
click at [530, 244] on div "City * [GEOGRAPHIC_DATA]" at bounding box center [660, 238] width 419 height 20
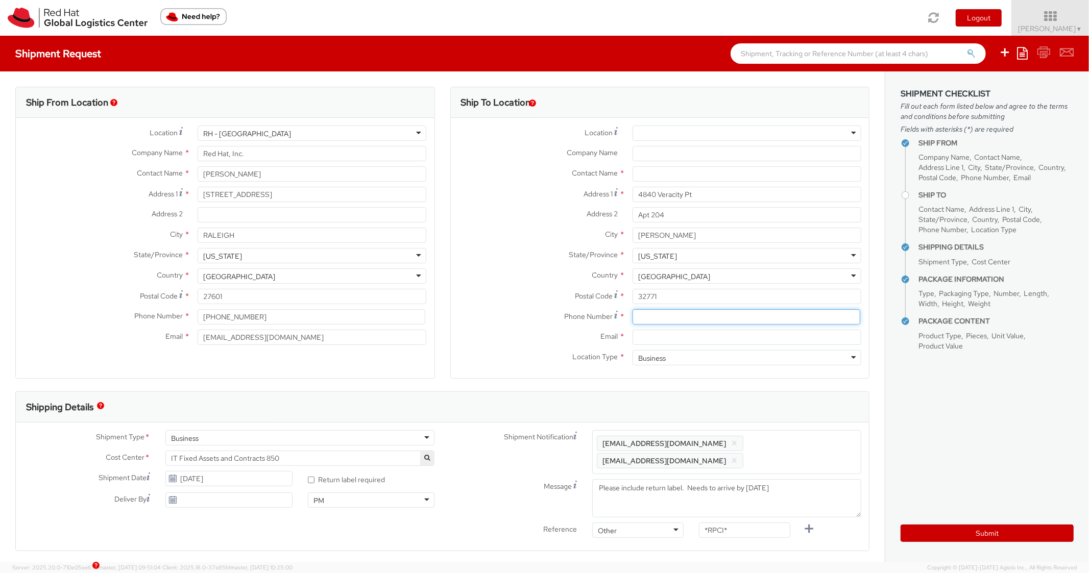
click at [658, 313] on input at bounding box center [747, 316] width 228 height 15
paste input "4073945155"
click at [539, 289] on label "Postal Code *" at bounding box center [538, 296] width 174 height 14
click at [633, 289] on input "32771" at bounding box center [747, 296] width 229 height 15
click at [684, 341] on input "Email *" at bounding box center [747, 337] width 229 height 15
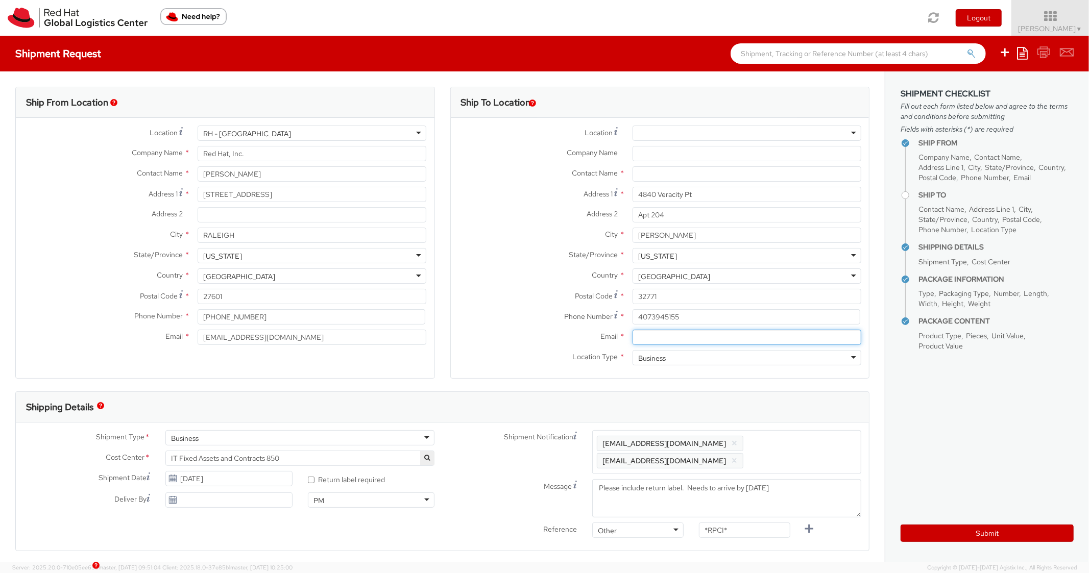
paste input "[EMAIL_ADDRESS][DOMAIN_NAME]"
click at [816, 444] on span "Enter any additional email addresses, separated by comma, for individuals who s…" at bounding box center [727, 452] width 260 height 31
paste
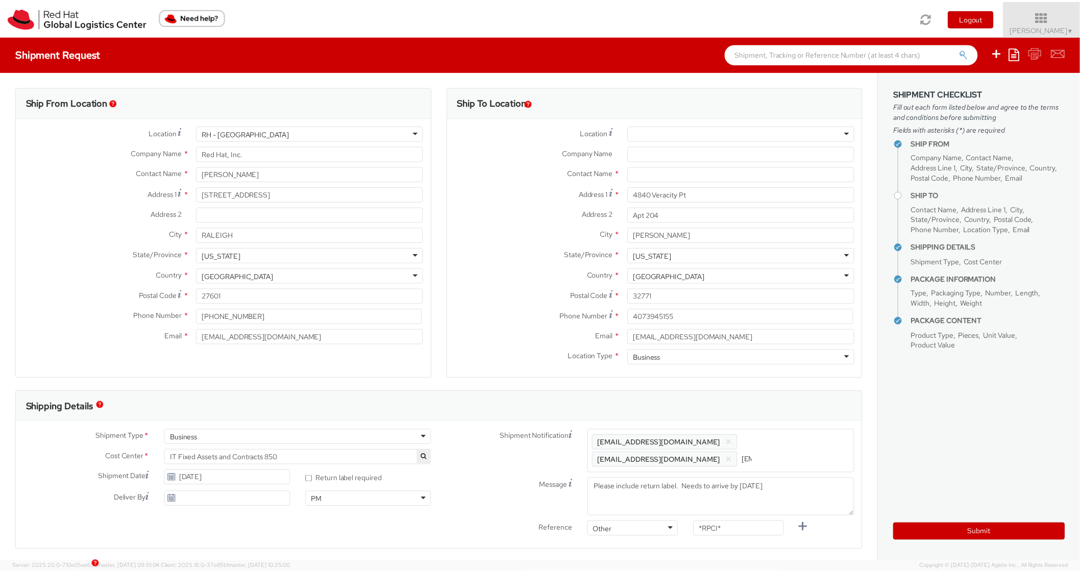
scroll to position [0, 51]
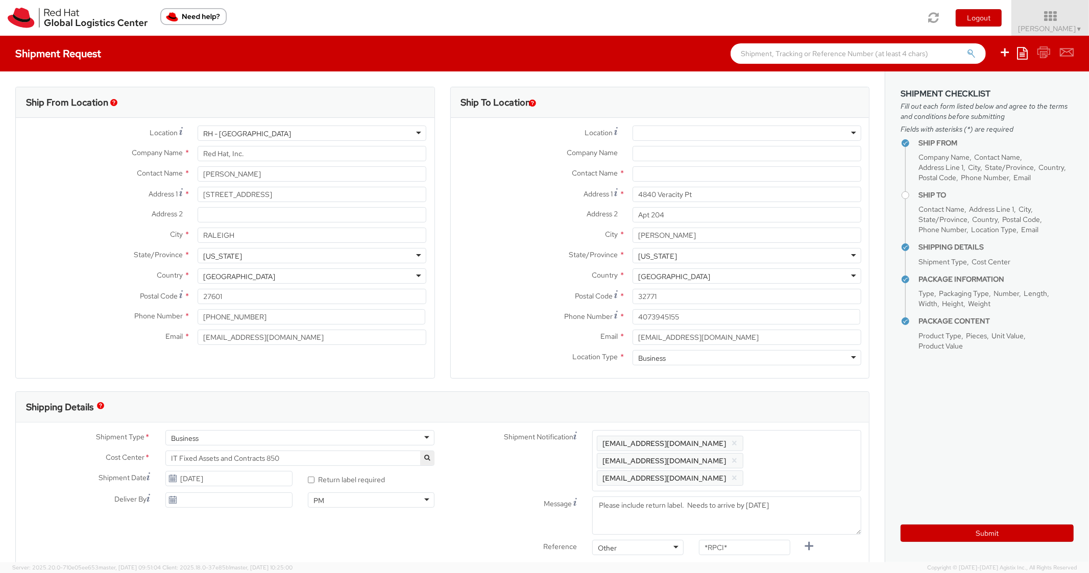
click at [794, 372] on div "Location * [GEOGRAPHIC_DATA] - [GEOGRAPHIC_DATA] - [GEOGRAPHIC_DATA] [GEOGRAPHI…" at bounding box center [660, 248] width 419 height 260
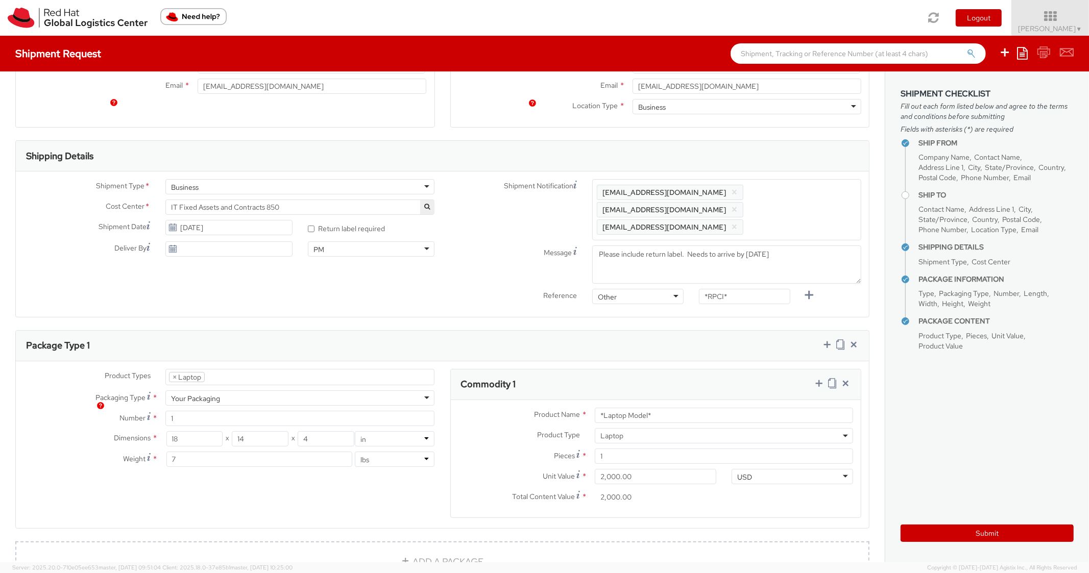
scroll to position [306, 0]
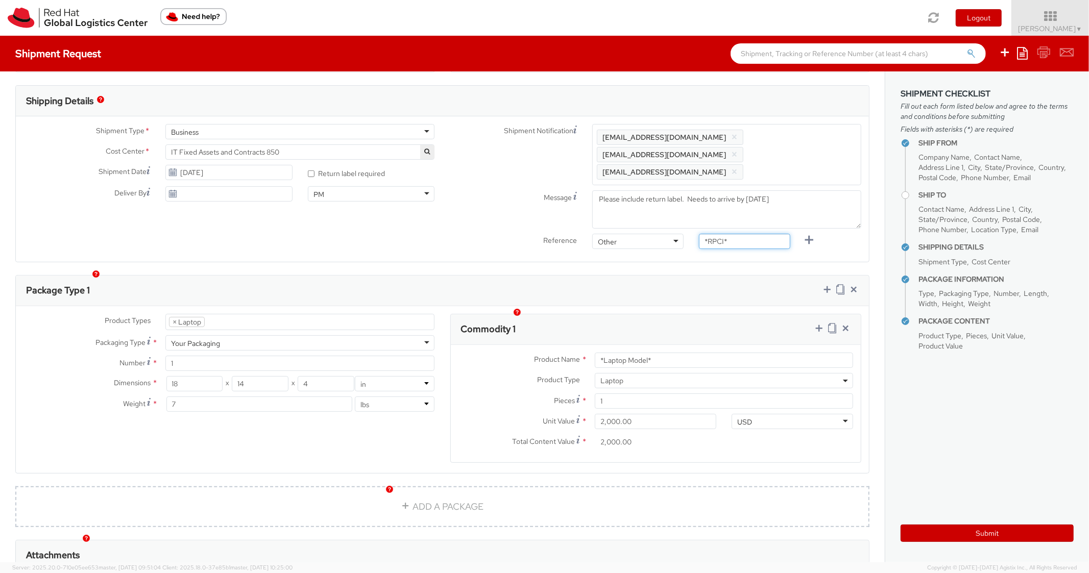
drag, startPoint x: 751, startPoint y: 225, endPoint x: 659, endPoint y: 218, distance: 92.1
click at [659, 234] on div "Reference Other Other Other Purchase Order Number Reference Number *RPCI*" at bounding box center [656, 244] width 427 height 20
click at [661, 283] on div "Package Type 1" at bounding box center [442, 291] width 853 height 31
drag, startPoint x: 657, startPoint y: 354, endPoint x: 645, endPoint y: 339, distance: 18.9
click at [617, 353] on div "Product Name * *Laptop Model*" at bounding box center [656, 363] width 411 height 20
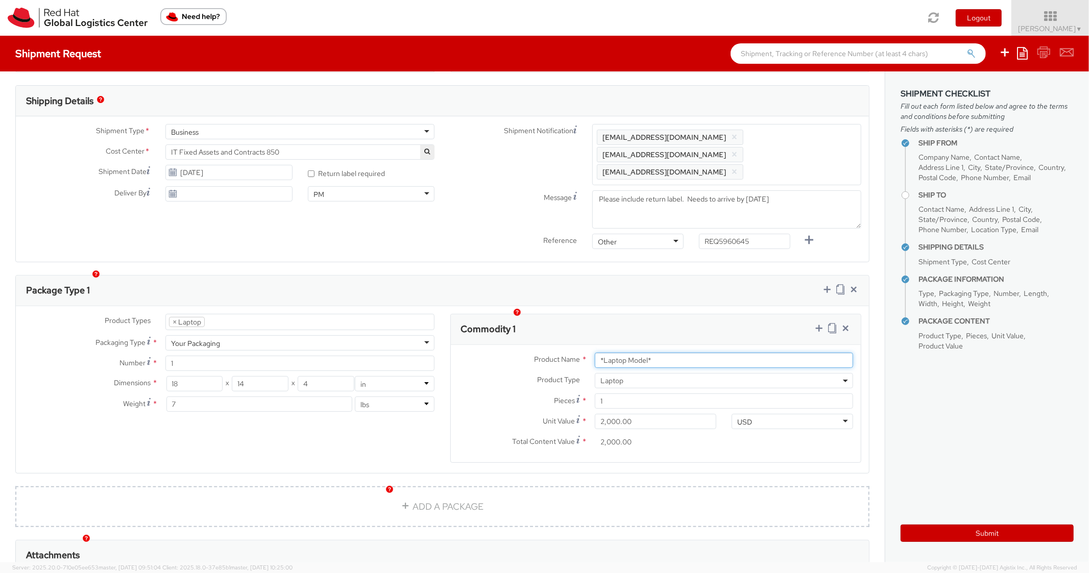
click at [670, 353] on input "*Laptop Model*" at bounding box center [724, 360] width 258 height 15
drag, startPoint x: 667, startPoint y: 351, endPoint x: 581, endPoint y: 344, distance: 86.5
click at [581, 353] on div "Product Name * *Laptop Model*" at bounding box center [656, 360] width 411 height 15
click at [679, 318] on div "Commodity 1" at bounding box center [656, 330] width 411 height 31
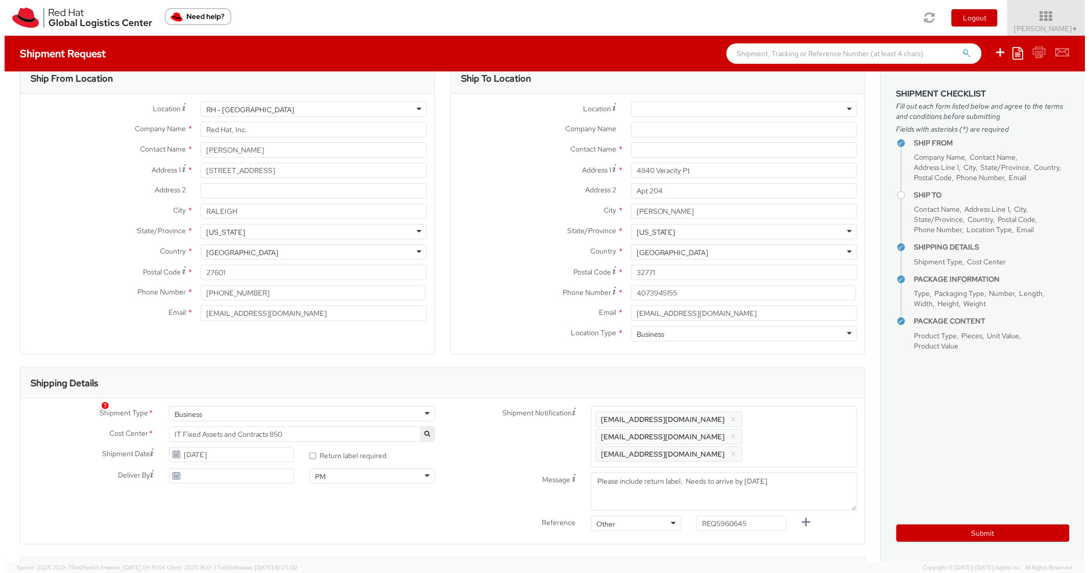
scroll to position [0, 0]
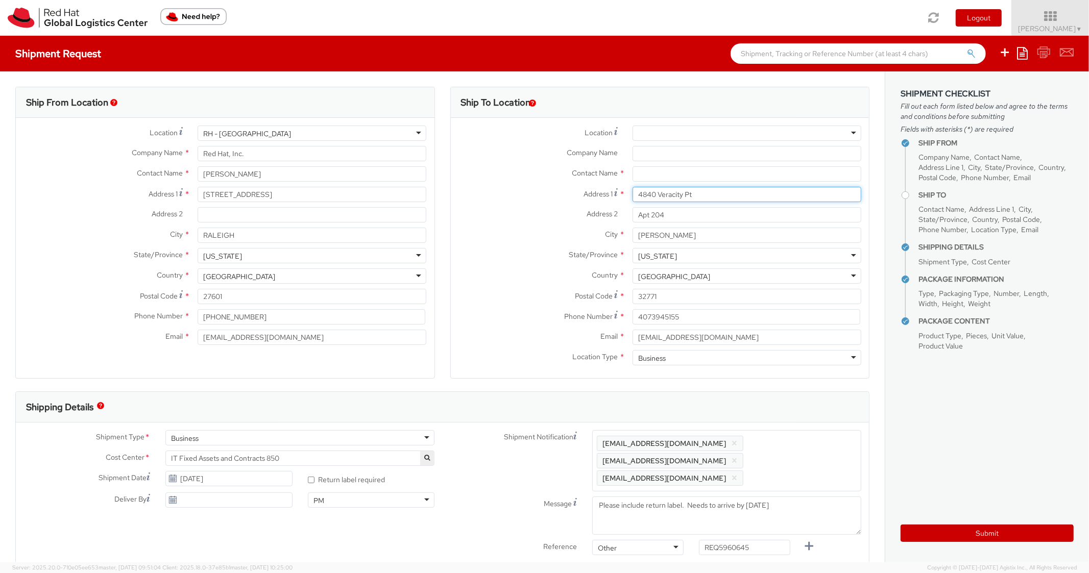
click at [641, 188] on input "4840 Veracity Pt" at bounding box center [747, 194] width 229 height 15
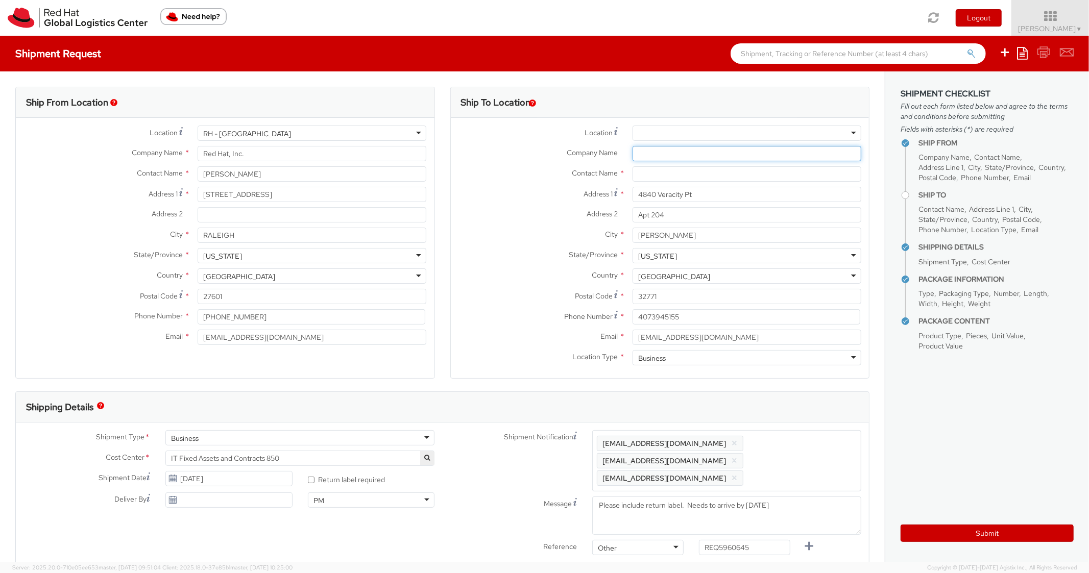
click at [658, 155] on input "Company Name *" at bounding box center [747, 153] width 229 height 15
click at [649, 172] on input "text" at bounding box center [747, 173] width 229 height 15
click at [473, 209] on label "Address 2 *" at bounding box center [538, 213] width 174 height 13
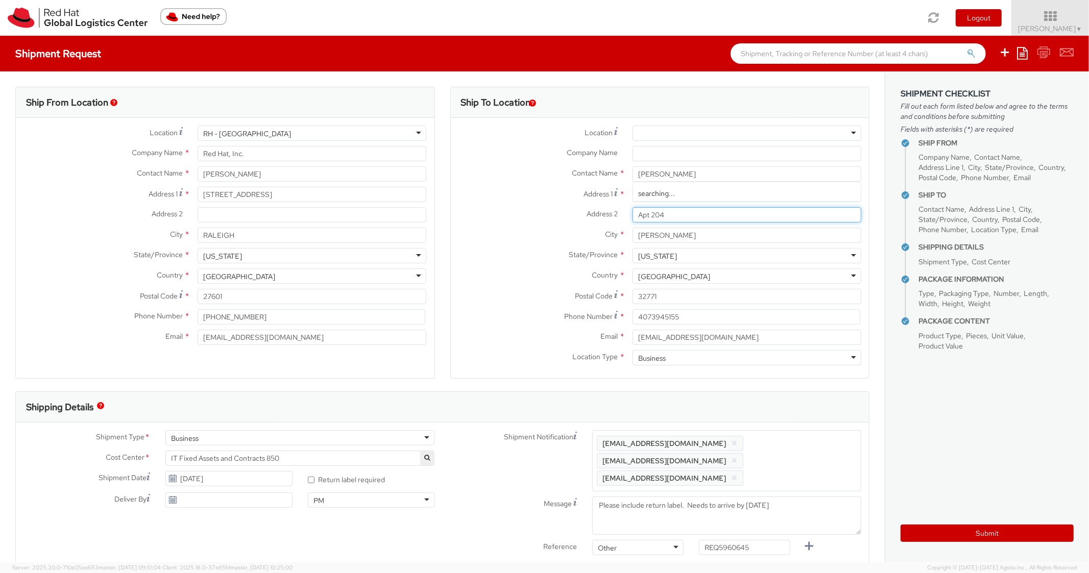
click at [633, 209] on input "Apt 204" at bounding box center [747, 214] width 229 height 15
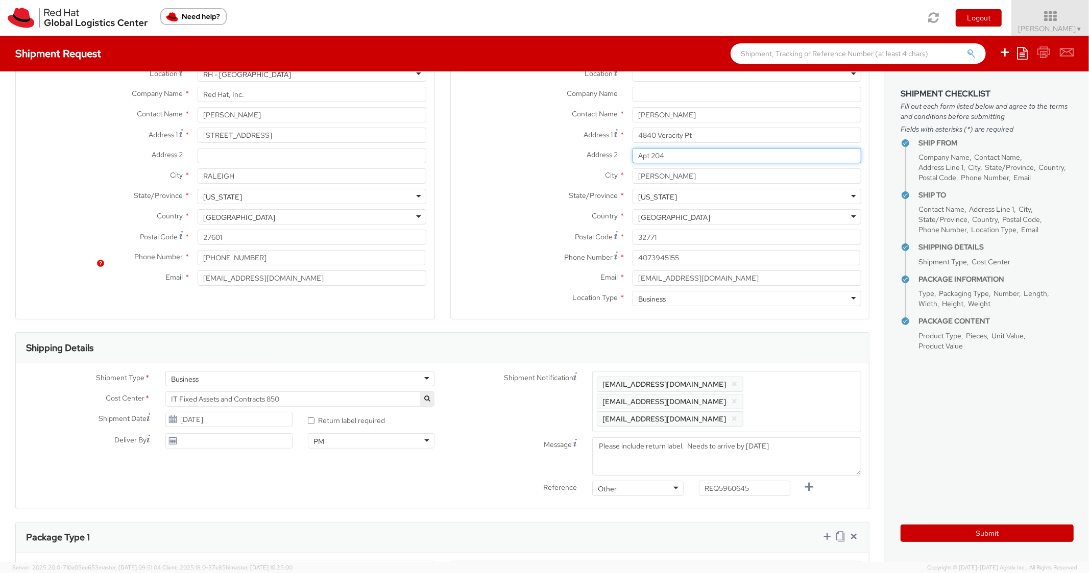
scroll to position [204, 0]
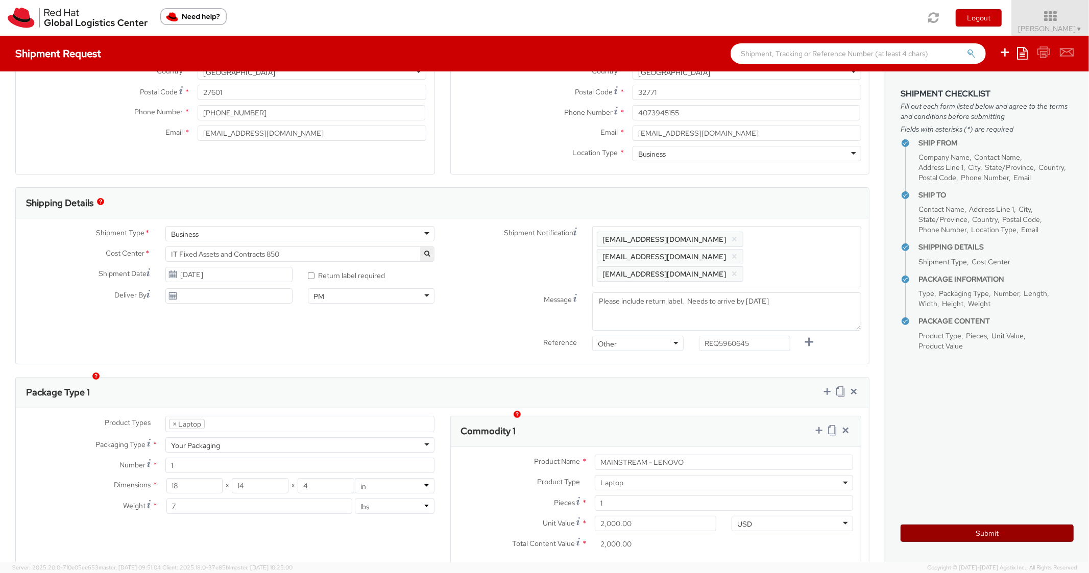
click at [938, 535] on button "Submit" at bounding box center [987, 533] width 173 height 17
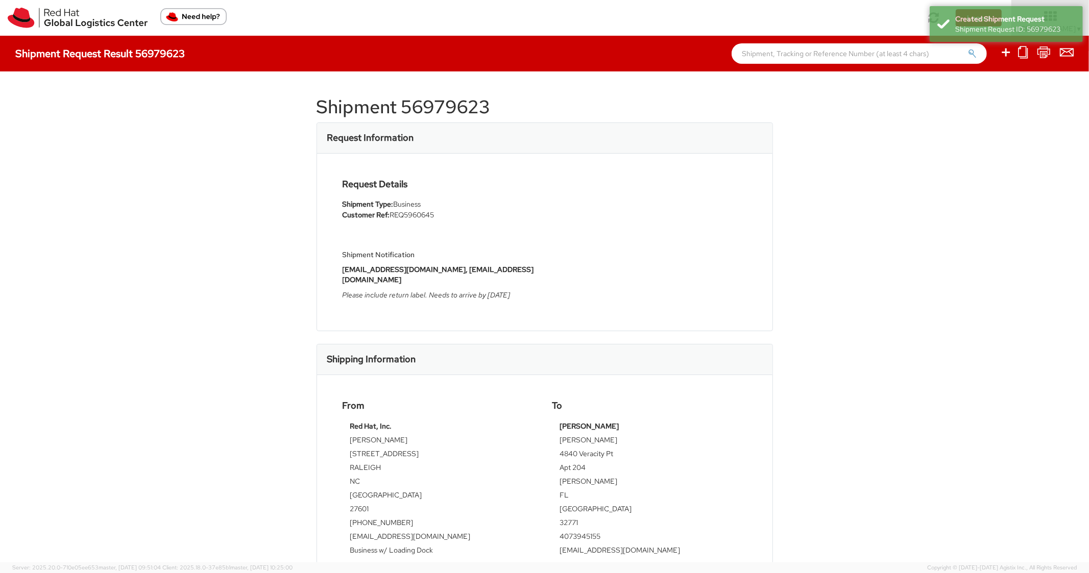
click at [448, 107] on h1 "Shipment 56979623" at bounding box center [545, 107] width 456 height 20
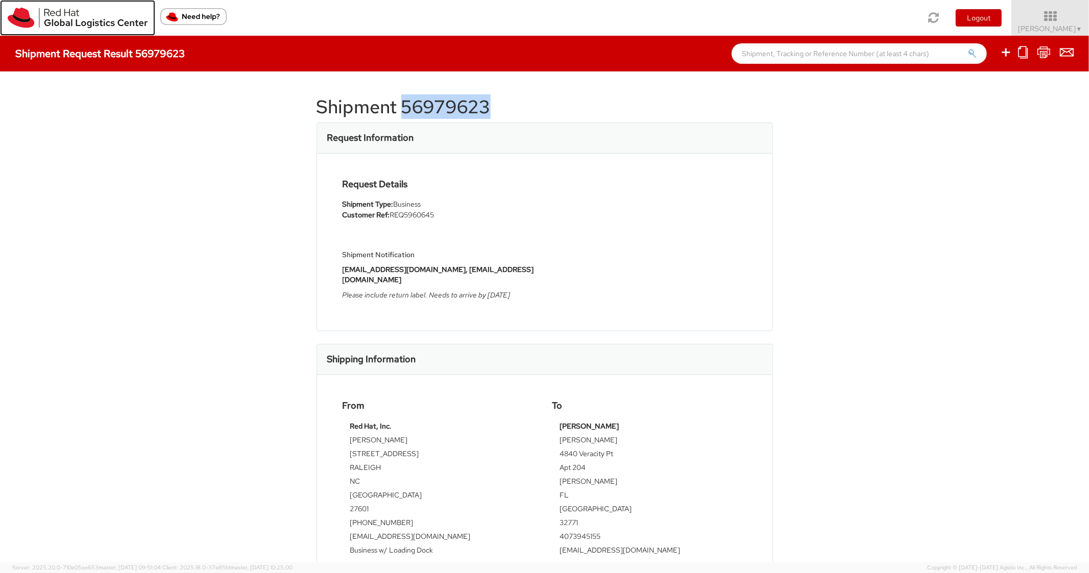
click at [20, 26] on img at bounding box center [78, 18] width 140 height 20
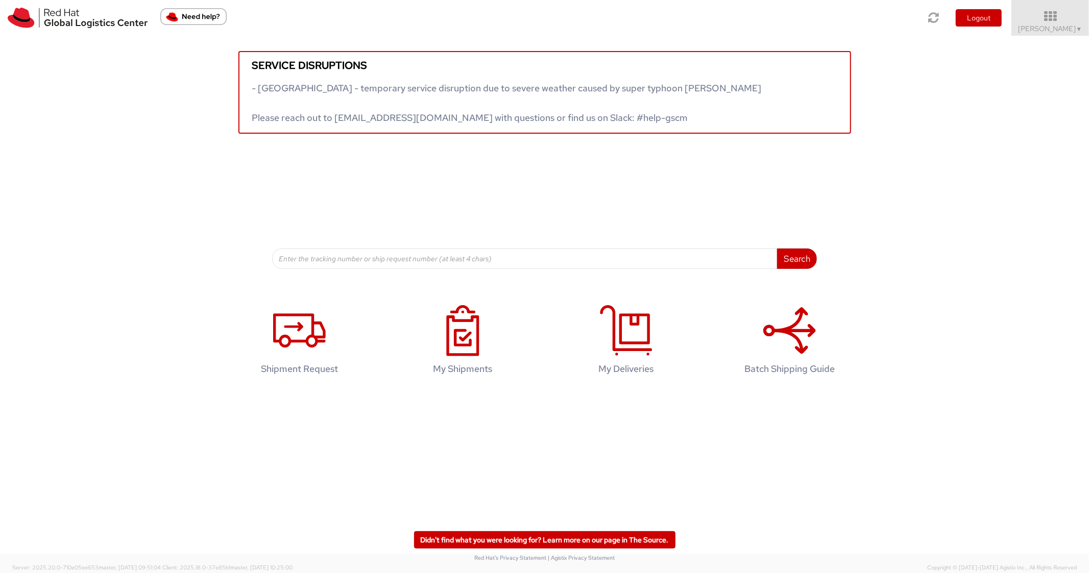
click at [412, 248] on div "Search Refine By Ship From Date To" at bounding box center [544, 201] width 545 height 135
click at [420, 257] on input at bounding box center [524, 259] width 505 height 20
click at [802, 263] on button "Search" at bounding box center [797, 259] width 40 height 20
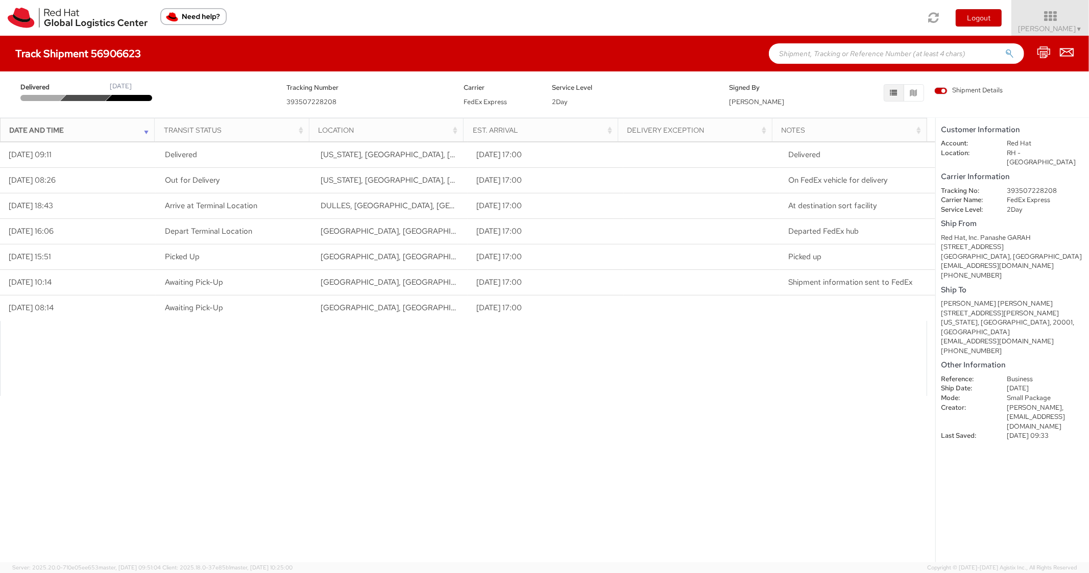
click at [839, 42] on div "Track Shipment 56906623" at bounding box center [544, 54] width 1089 height 36
click at [835, 50] on input "text" at bounding box center [896, 53] width 255 height 20
click at [1005, 49] on button "submit" at bounding box center [1009, 55] width 9 height 12
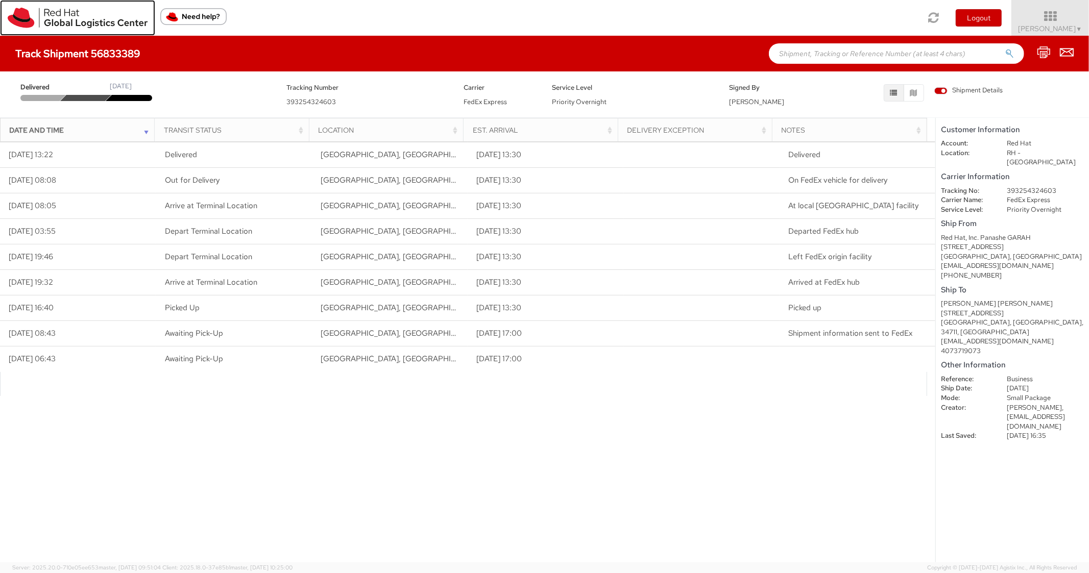
click at [15, 26] on img at bounding box center [78, 18] width 140 height 20
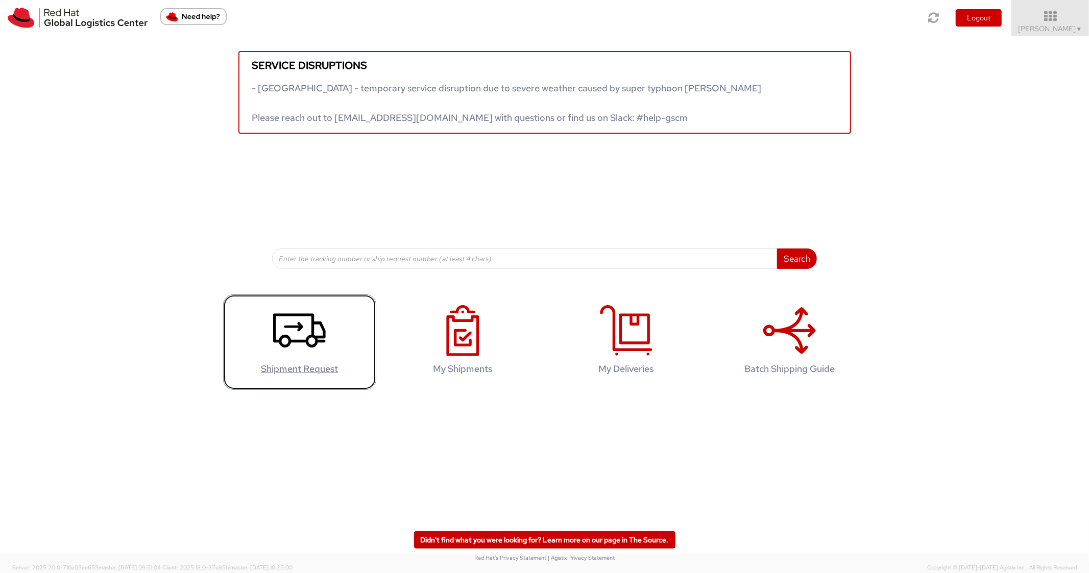
click at [321, 338] on icon at bounding box center [299, 330] width 53 height 51
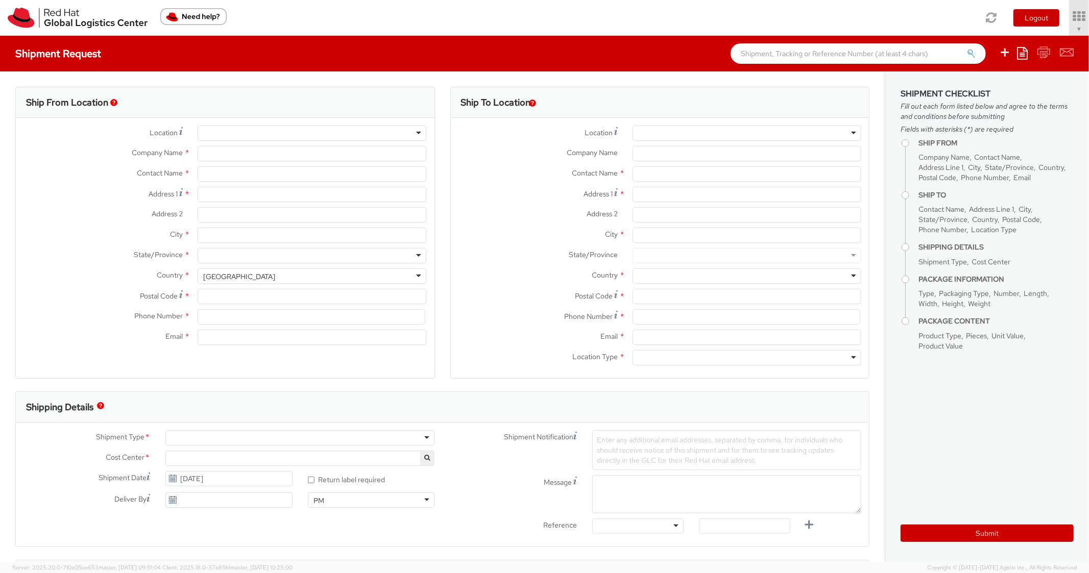
type input "Red Hat, Inc."
type input "[PERSON_NAME]"
type input "[STREET_ADDRESS]"
type input "RALEIGH"
type input "27601"
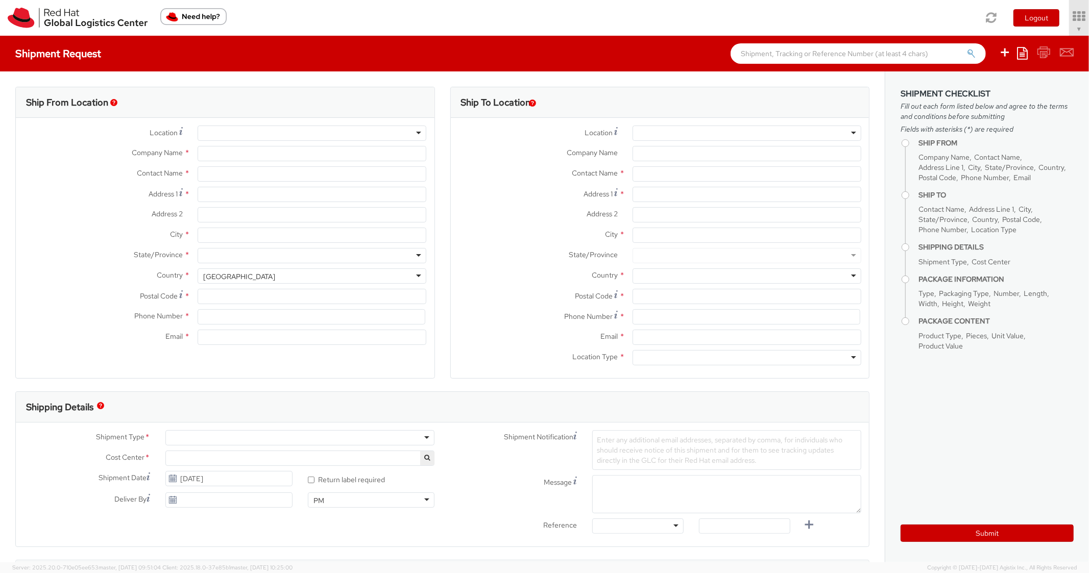
type input "[PHONE_NUMBER]"
type input "[EMAIL_ADDRESS][DOMAIN_NAME]"
select select "850"
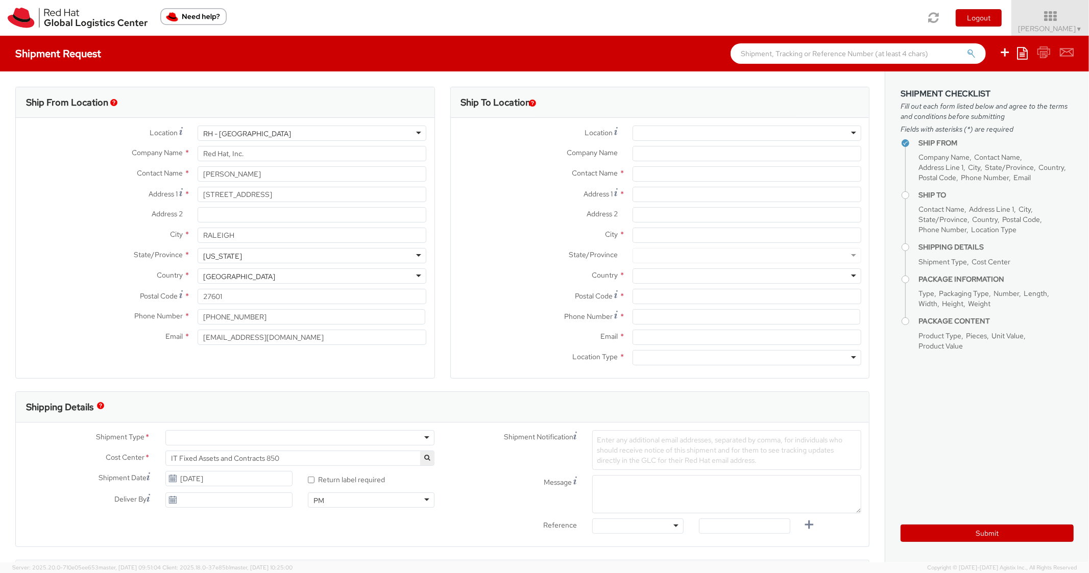
select select
click at [1023, 53] on icon at bounding box center [1022, 53] width 11 height 12
click at [986, 85] on link "Create from template" at bounding box center [982, 85] width 89 height 13
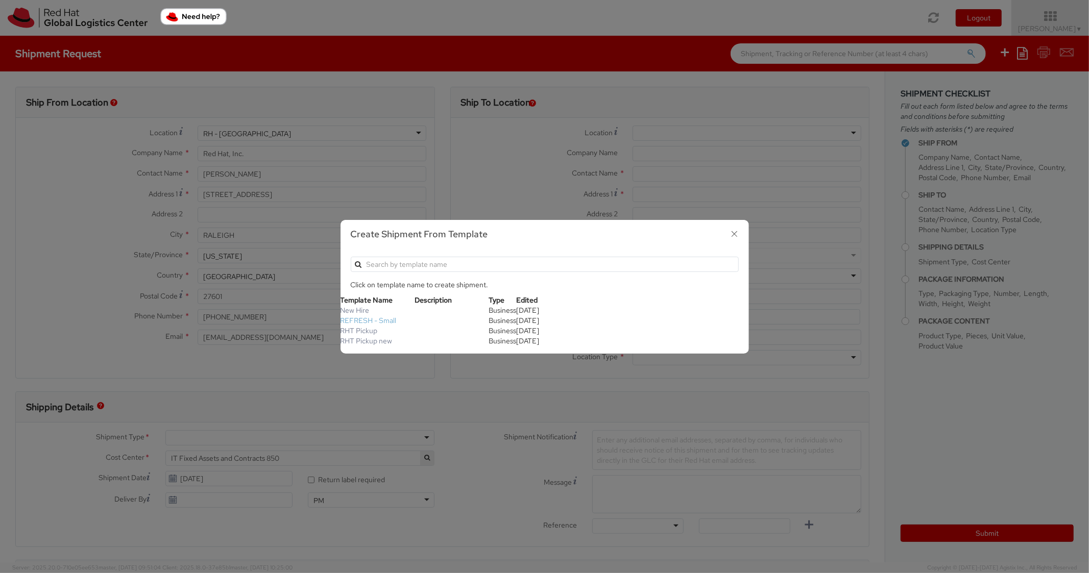
click at [370, 319] on link "REFRESH - Small" at bounding box center [369, 320] width 56 height 9
type textarea "Please include return label."
type input "*RPCI*"
select select "LAPTOP"
type input "1"
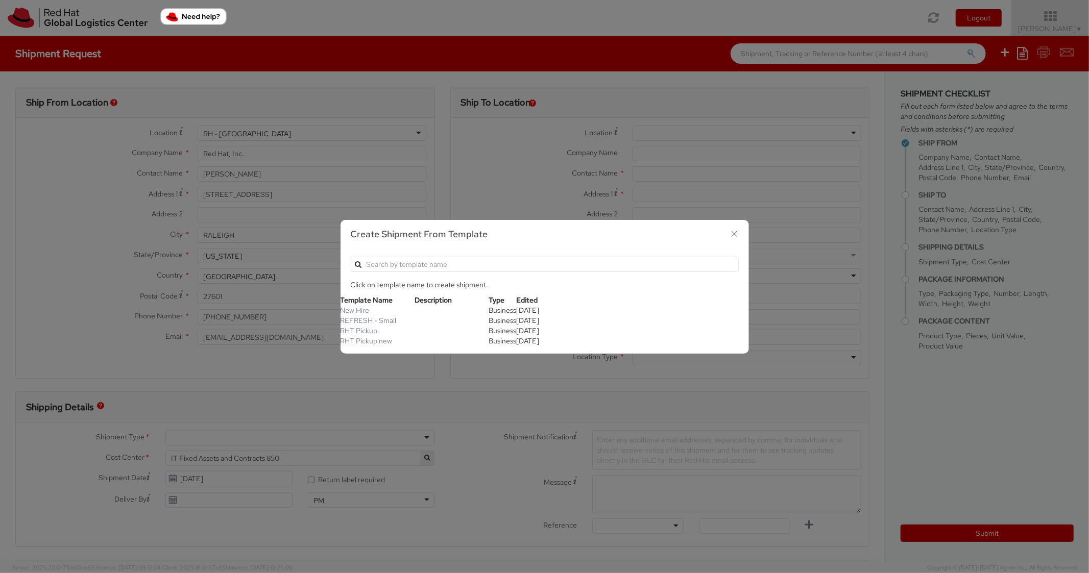
type input "18"
type input "14"
type input "4"
type input "7"
type input "*Laptop Model*"
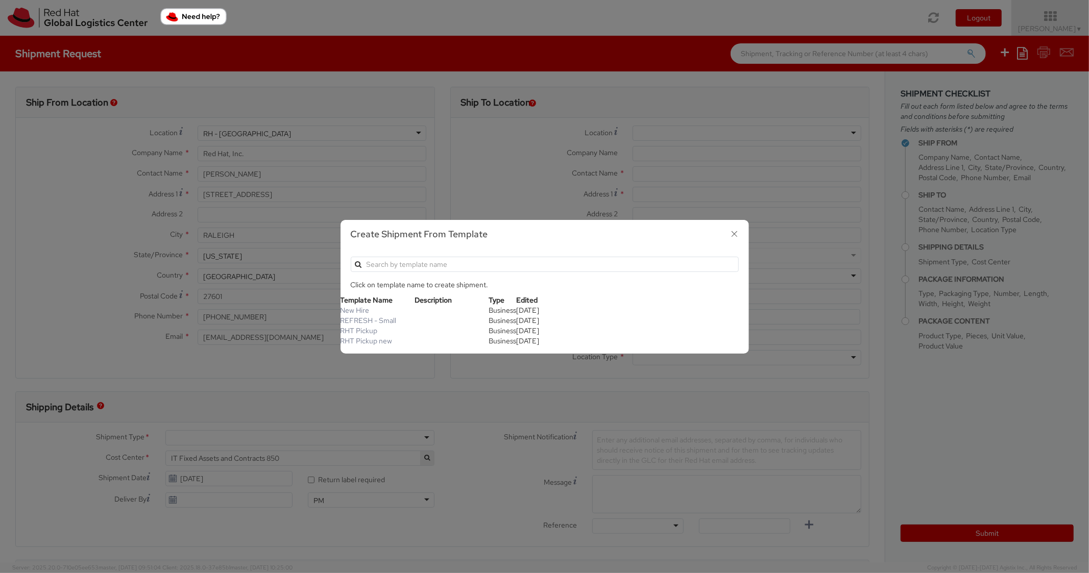
select select "LAPTOP"
type input "2,000.00"
select select "850"
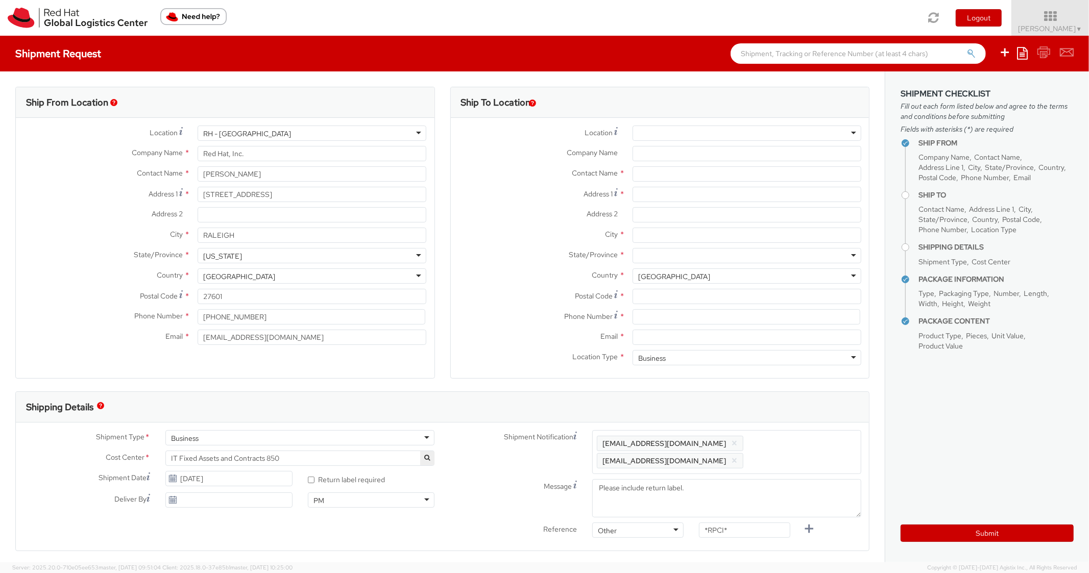
scroll to position [31, 0]
click at [655, 220] on input "Address 2 *" at bounding box center [747, 214] width 229 height 15
paste input "RED HAT - GARTNER IT XPO"
type input "RED HAT - GARTNER IT XPO"
click at [650, 195] on input "Address 1 *" at bounding box center [747, 194] width 229 height 15
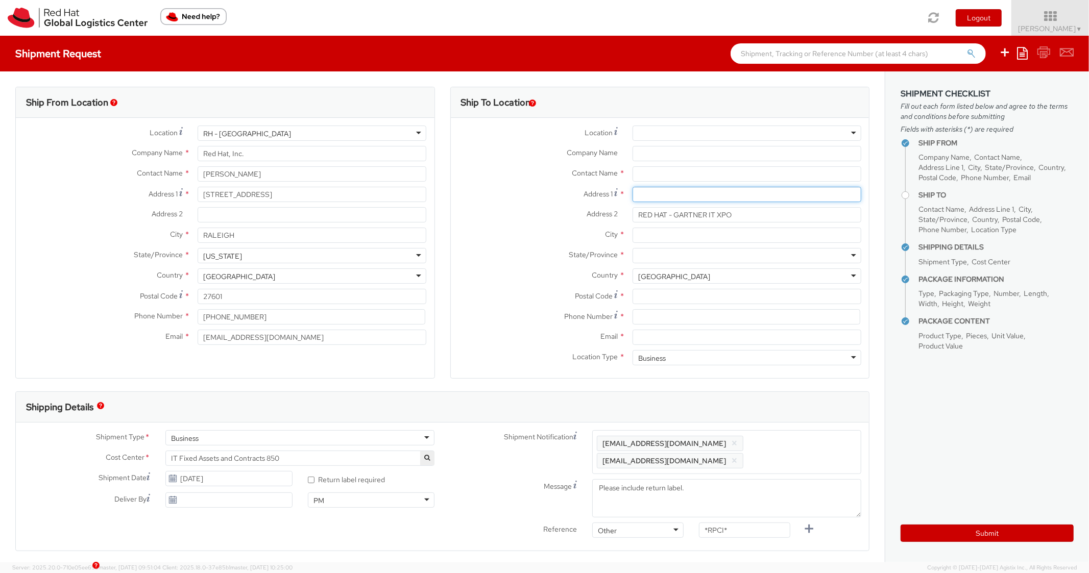
paste input "10088 General Dr"
type input "10088 General Dr"
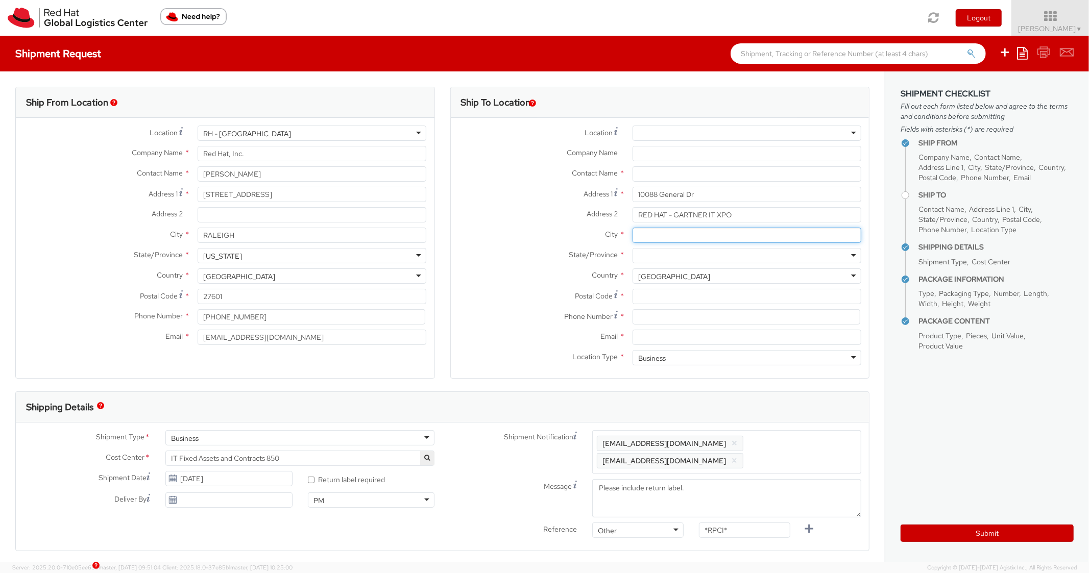
click at [660, 231] on input "City *" at bounding box center [747, 235] width 229 height 15
paste input "Orlando"
type input "Orlando"
click at [660, 262] on div at bounding box center [747, 255] width 229 height 15
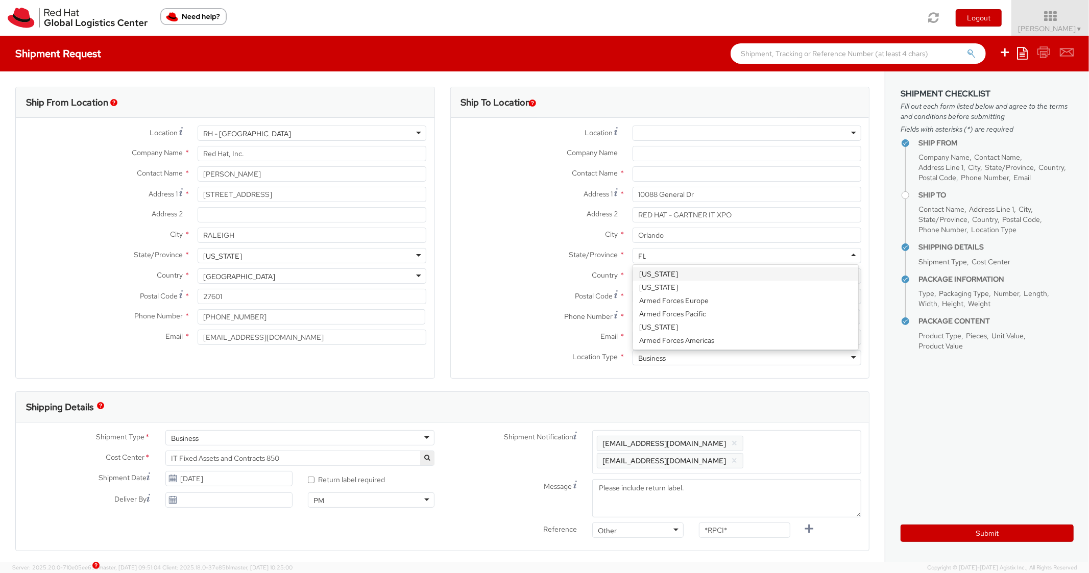
scroll to position [0, 0]
type input "FLO"
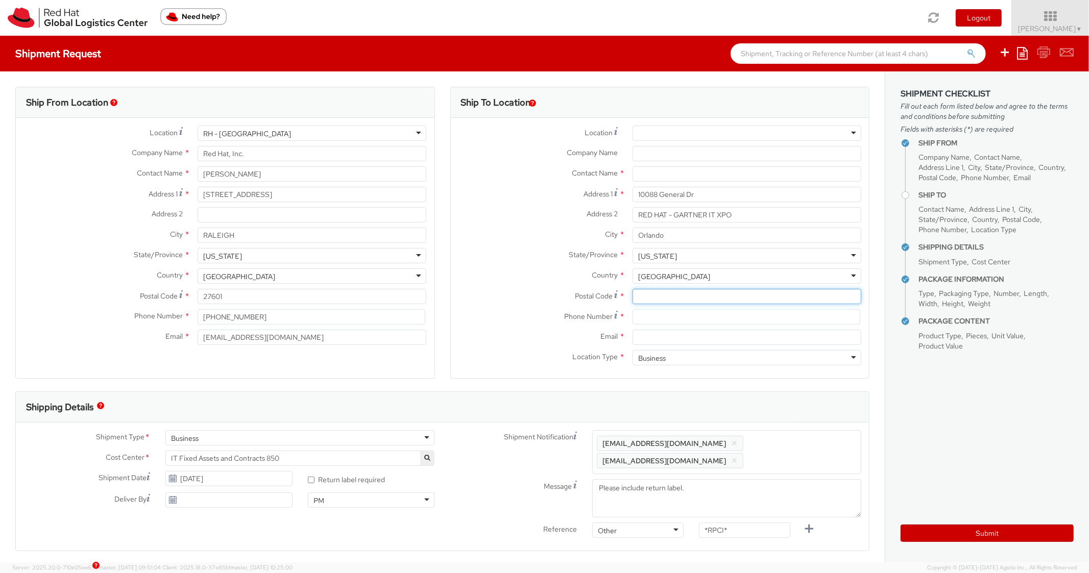
click at [686, 300] on input "Postal Code *" at bounding box center [747, 296] width 229 height 15
paste input "32824"
type input "32824"
drag, startPoint x: 568, startPoint y: 275, endPoint x: 566, endPoint y: 262, distance: 12.9
click at [566, 275] on label "Country *" at bounding box center [538, 275] width 174 height 13
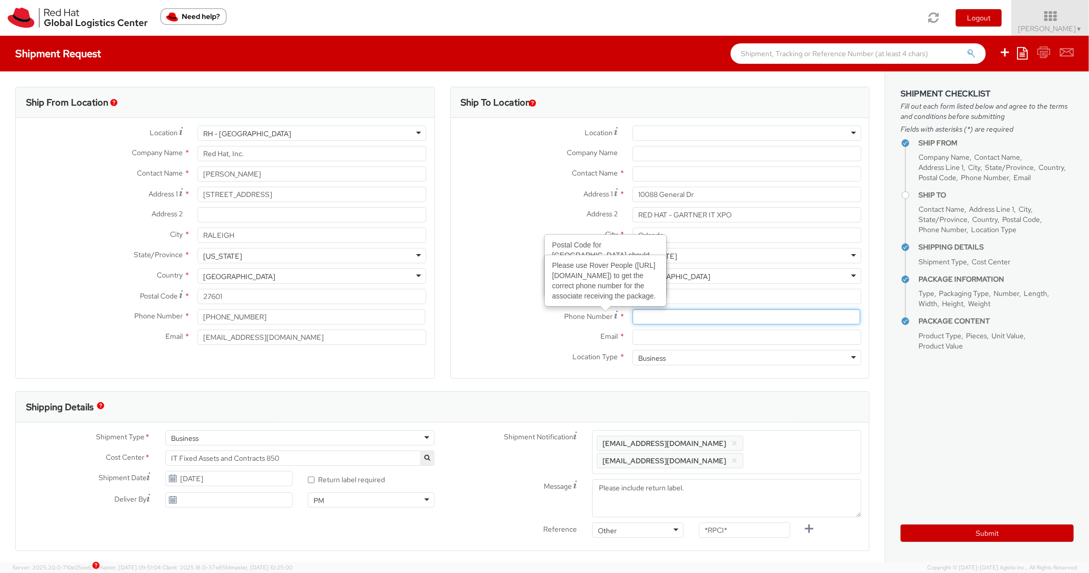
click at [653, 320] on input at bounding box center [747, 316] width 228 height 15
type input "8885085054"
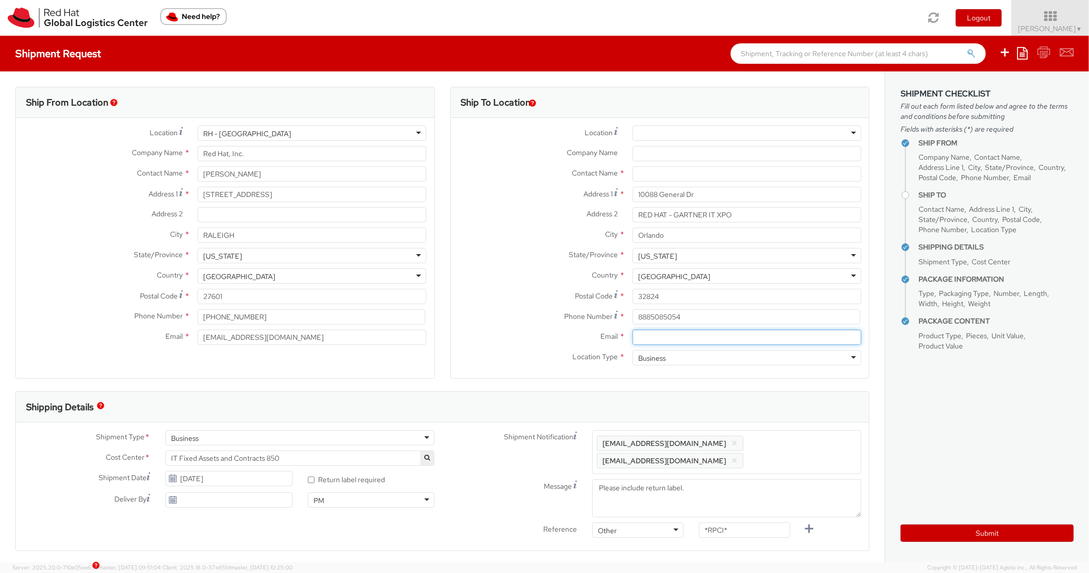
click at [673, 341] on input "Email *" at bounding box center [747, 337] width 229 height 15
paste input "adambois@redhat.com"
type input "adambois@redhat.com"
click at [807, 442] on span "Enter any additional email addresses, separated by comma, for individuals who s…" at bounding box center [727, 452] width 260 height 31
paste input "adambois@redhat.com"
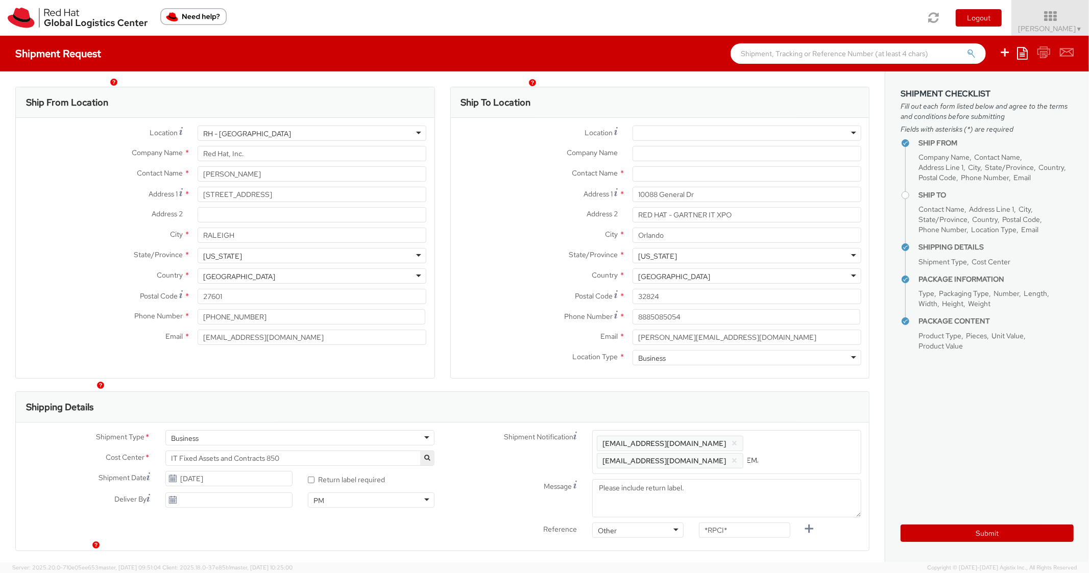
scroll to position [306, 0]
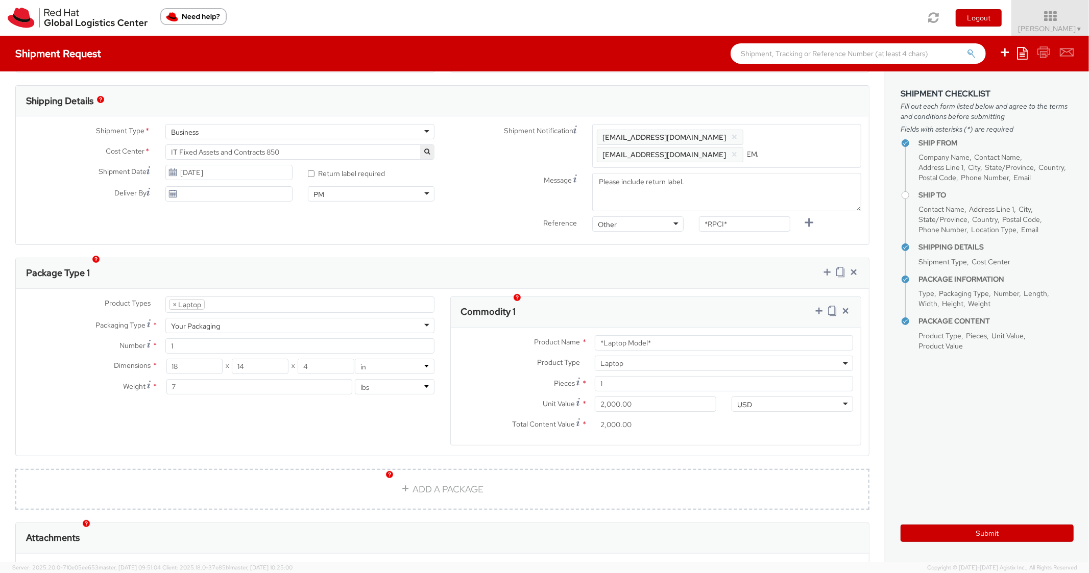
type input "adambois@redhat.com"
click at [683, 256] on div "Ship From Location Location * RH - Raleigh RH - Raleigh RH - Amsterdam - MSO RH…" at bounding box center [442, 215] width 885 height 900
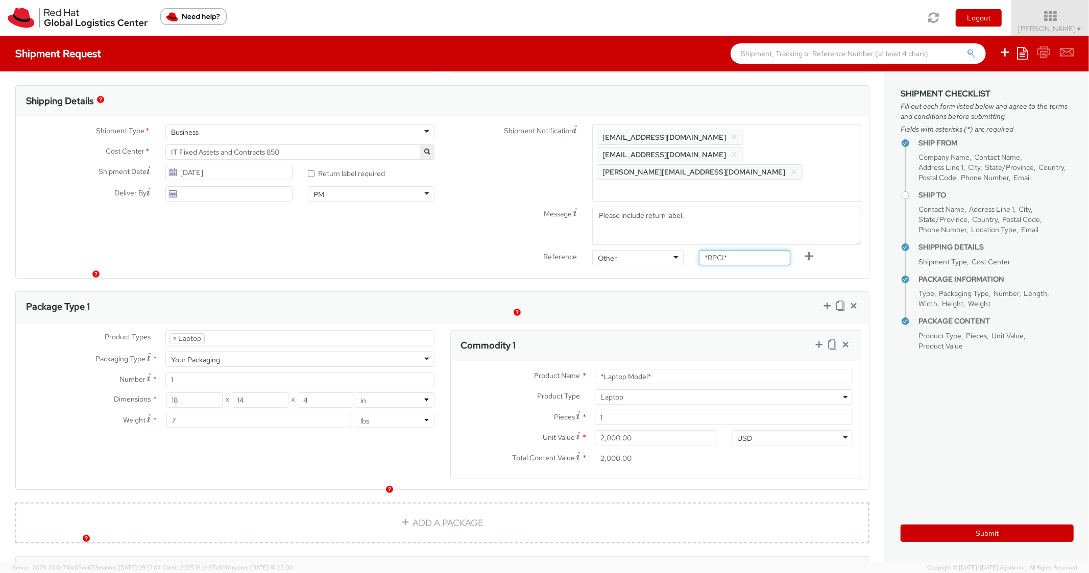
paste input "REQ5972721"
drag, startPoint x: 729, startPoint y: 229, endPoint x: 656, endPoint y: 223, distance: 73.7
click at [656, 250] on div "Reference Other Other Other Purchase Order Number Reference Number *RPCI*" at bounding box center [656, 260] width 427 height 20
type input "REQ5972721"
click at [665, 292] on div "Package Type 1" at bounding box center [442, 307] width 853 height 31
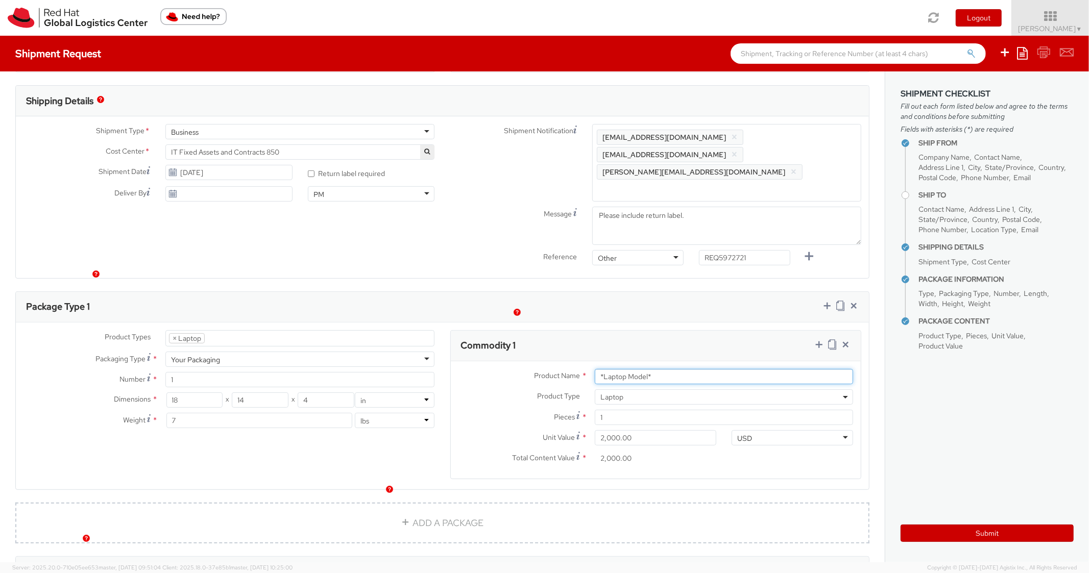
drag, startPoint x: 669, startPoint y: 343, endPoint x: 563, endPoint y: 345, distance: 105.7
click at [563, 369] on div "Product Name * *Laptop Model*" at bounding box center [656, 376] width 411 height 15
type input "MAINSTREAM -LENOVO"
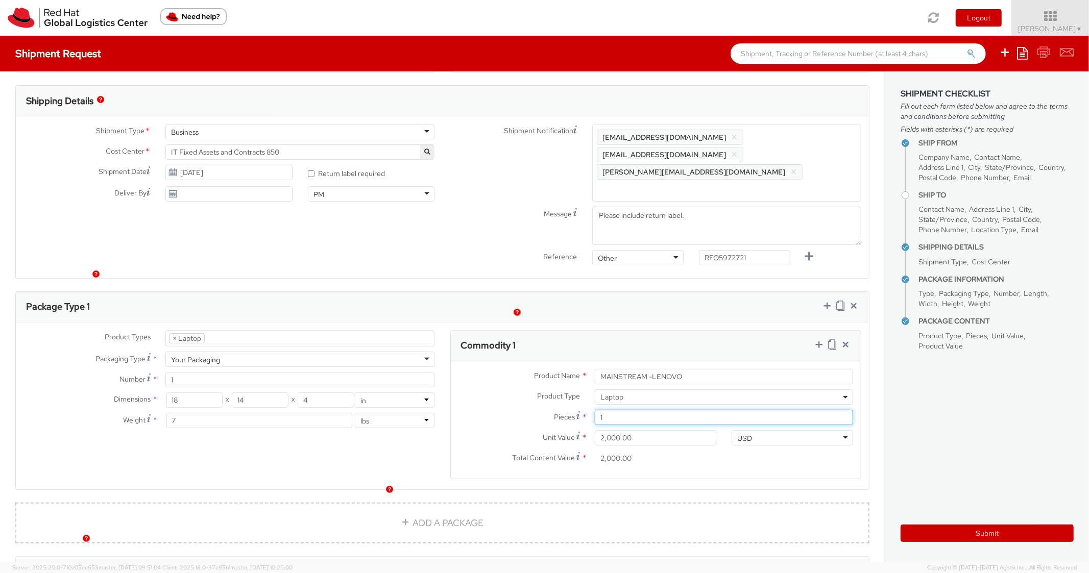
drag, startPoint x: 620, startPoint y: 383, endPoint x: 591, endPoint y: 384, distance: 29.1
click at [595, 410] on input "1" at bounding box center [724, 417] width 258 height 15
type input "3"
type input "6,000.00"
type input "3"
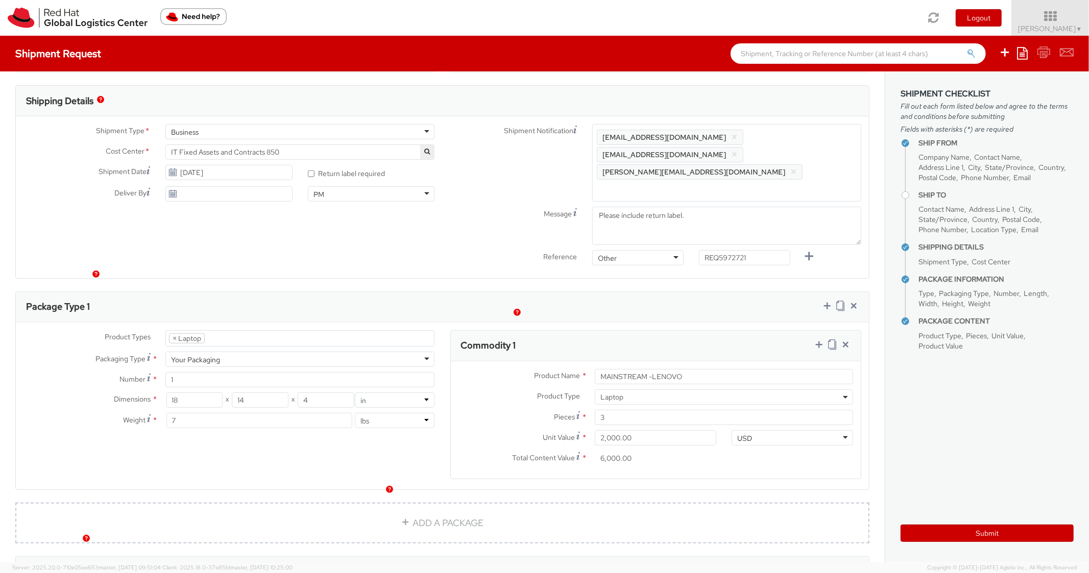
click at [584, 323] on div "Product Types * Documents Docking Station Laptop Monitor Other Hardware Server …" at bounding box center [442, 406] width 853 height 167
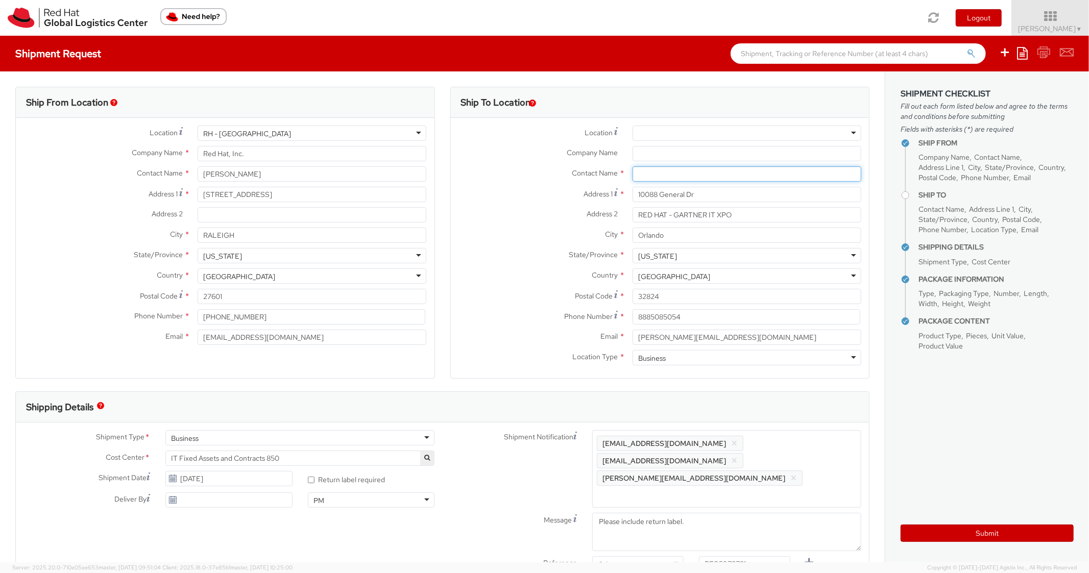
click at [681, 179] on input "text" at bounding box center [747, 173] width 229 height 15
paste input "Allison d'Amboise"
type input "Allison d'Amboise c/o Freeman"
click at [523, 236] on label "City *" at bounding box center [538, 234] width 174 height 13
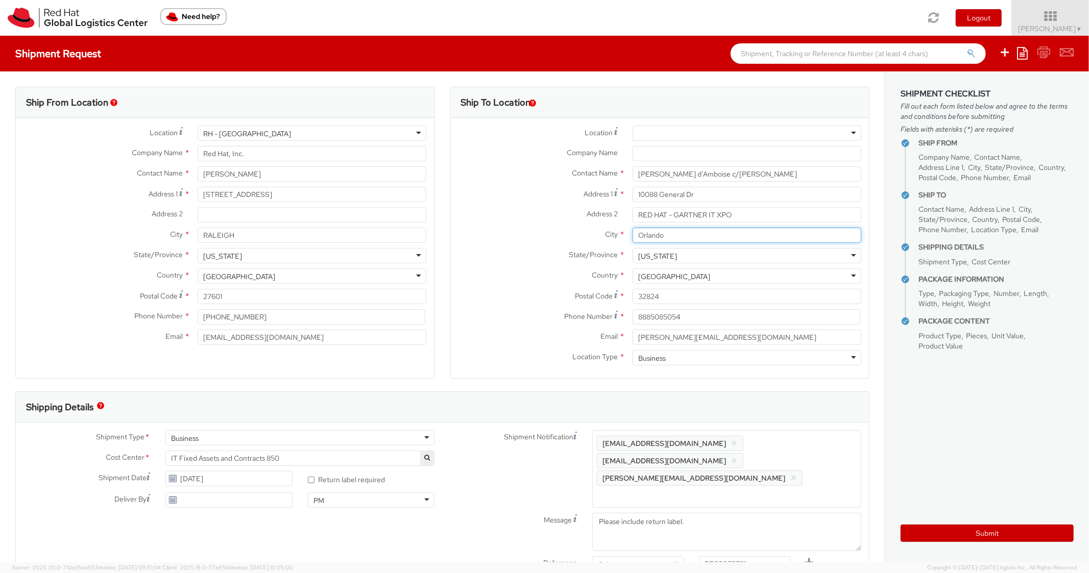
click at [633, 236] on input "Orlando" at bounding box center [747, 235] width 229 height 15
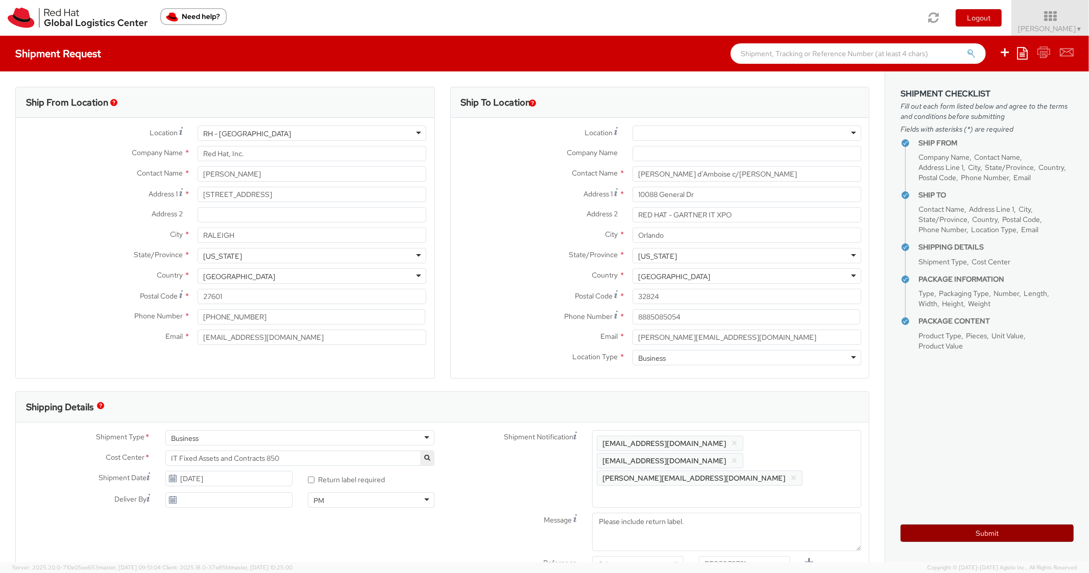
click at [958, 539] on button "Submit" at bounding box center [987, 533] width 173 height 17
type input "Allison d'Amboise c/o Freeman"
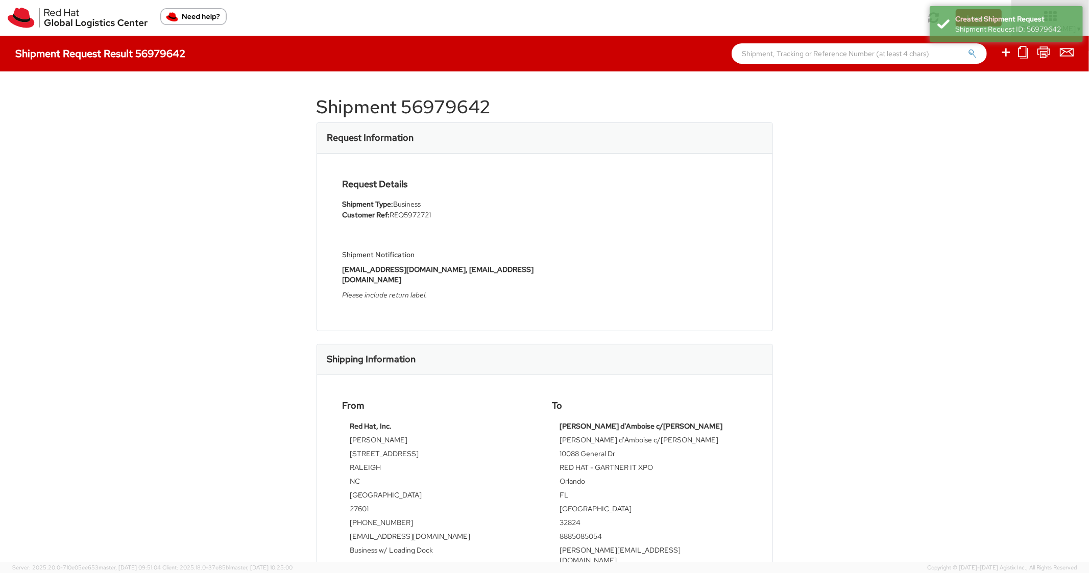
click at [420, 115] on h1 "Shipment 56979642" at bounding box center [545, 107] width 456 height 20
copy h1 "56979642"
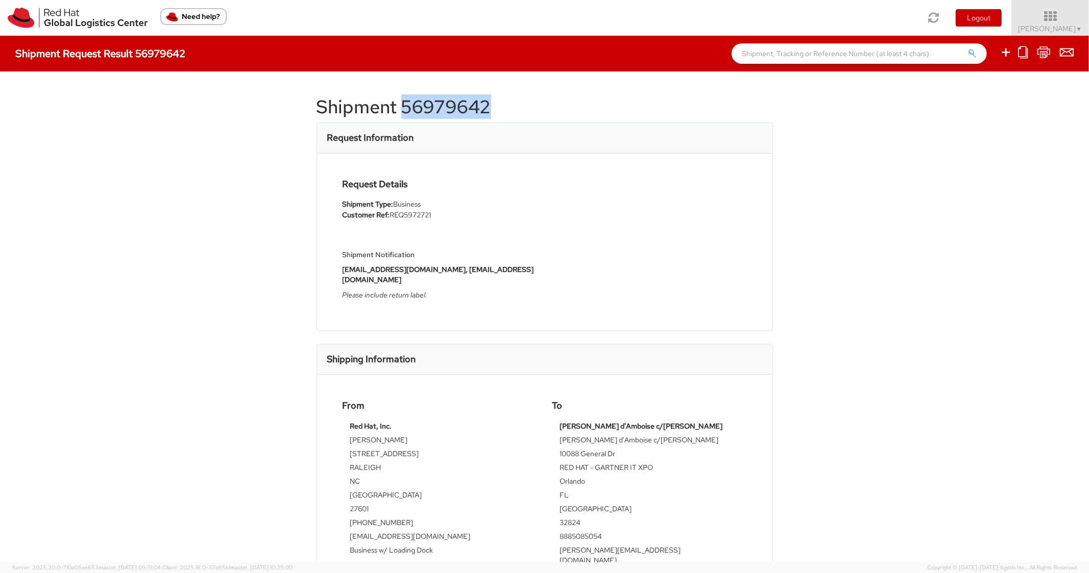
click at [572, 176] on div "Request Details Shipment Type: Business Customer Ref: REQ5972721 Shipment Notif…" at bounding box center [544, 242] width 455 height 177
click at [1008, 49] on icon at bounding box center [1006, 52] width 12 height 13
select select
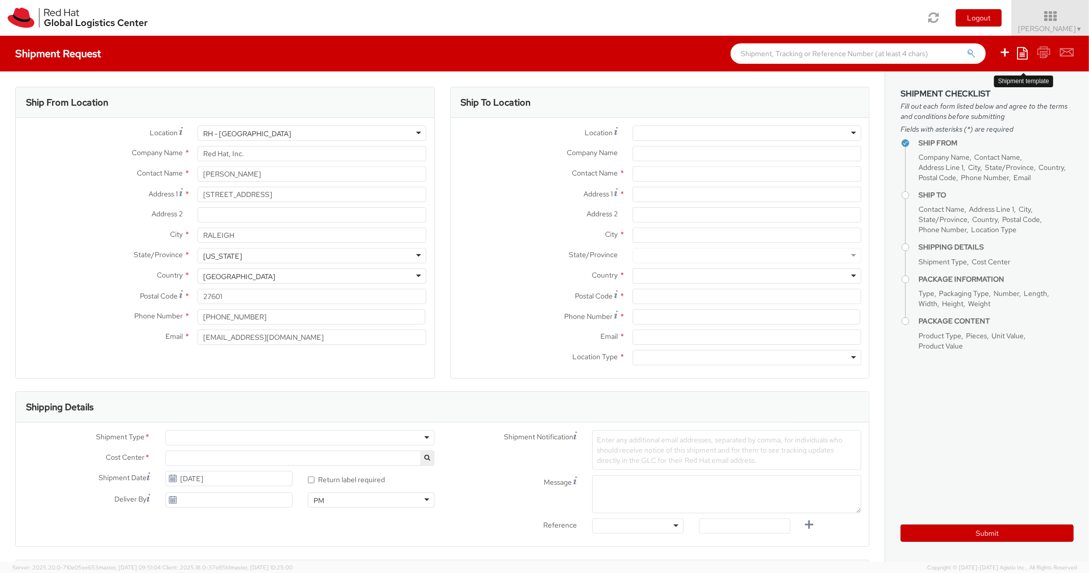
click at [1021, 54] on icon at bounding box center [1022, 53] width 11 height 12
select select "850"
click at [965, 88] on link "Create from template" at bounding box center [982, 85] width 89 height 13
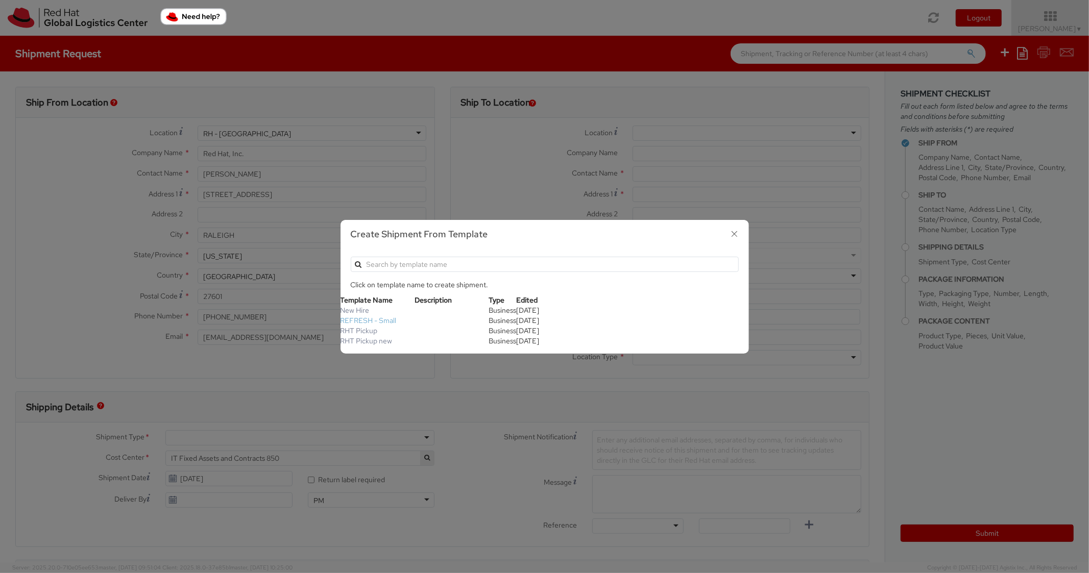
click at [390, 320] on link "REFRESH - Small" at bounding box center [369, 320] width 56 height 9
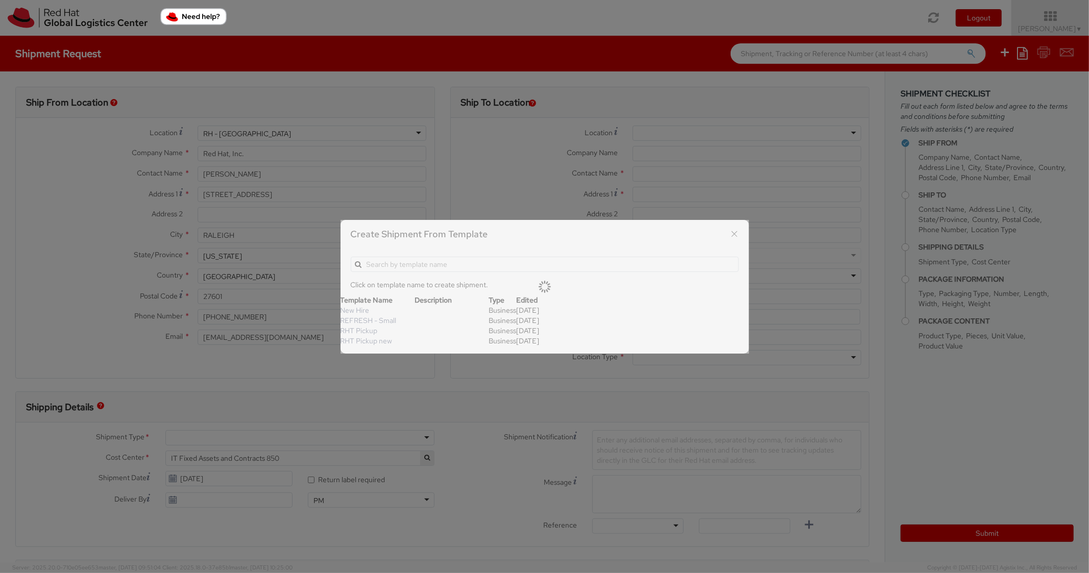
type textarea "Please include return label."
type input "*RPCI*"
select select "LAPTOP"
type input "1"
type input "18"
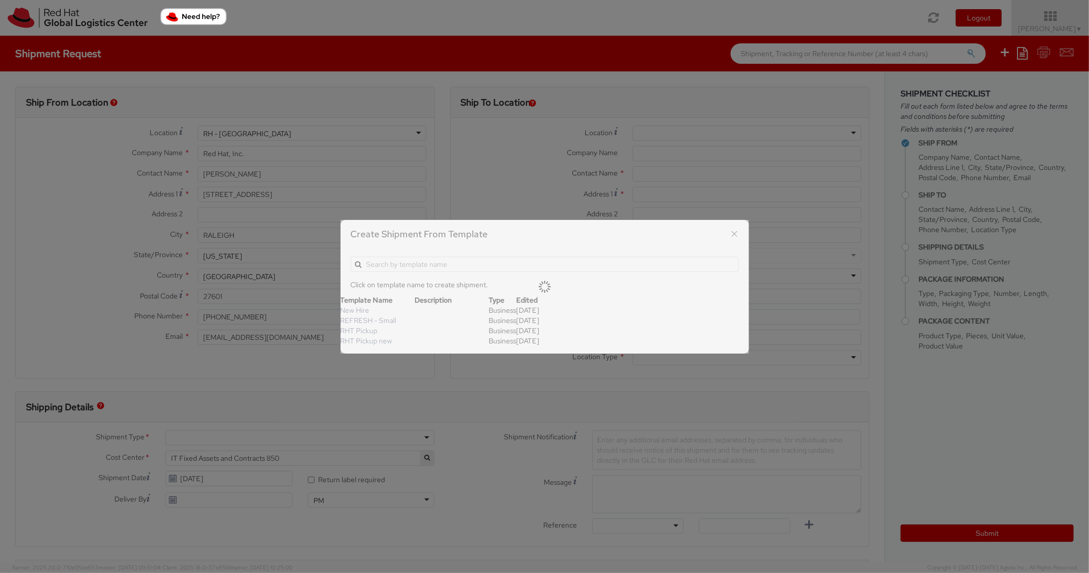
type input "14"
type input "4"
type input "7"
type input "*Laptop Model*"
select select "LAPTOP"
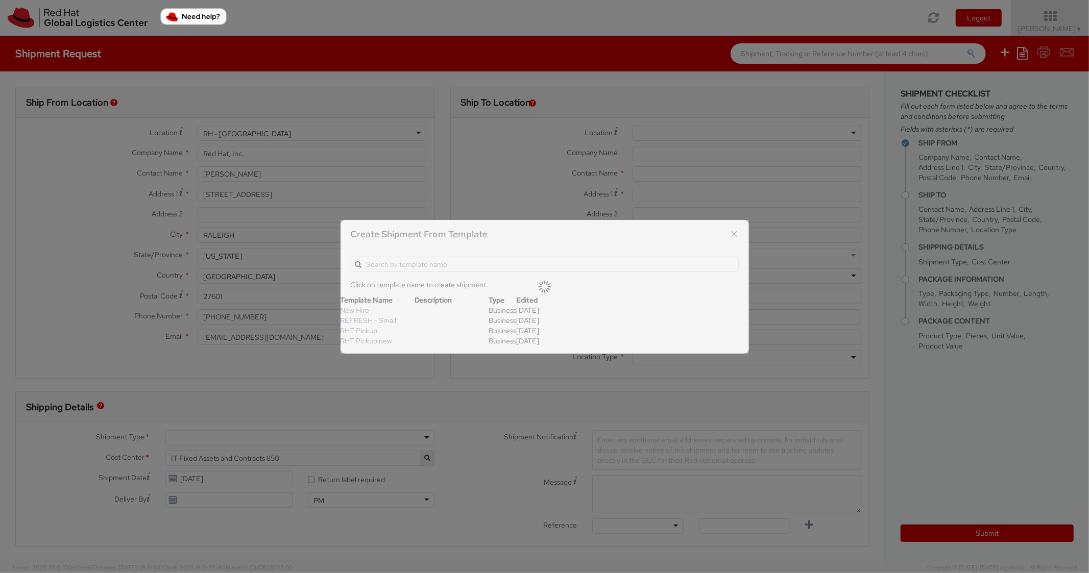
type input "2,000.00"
select select "850"
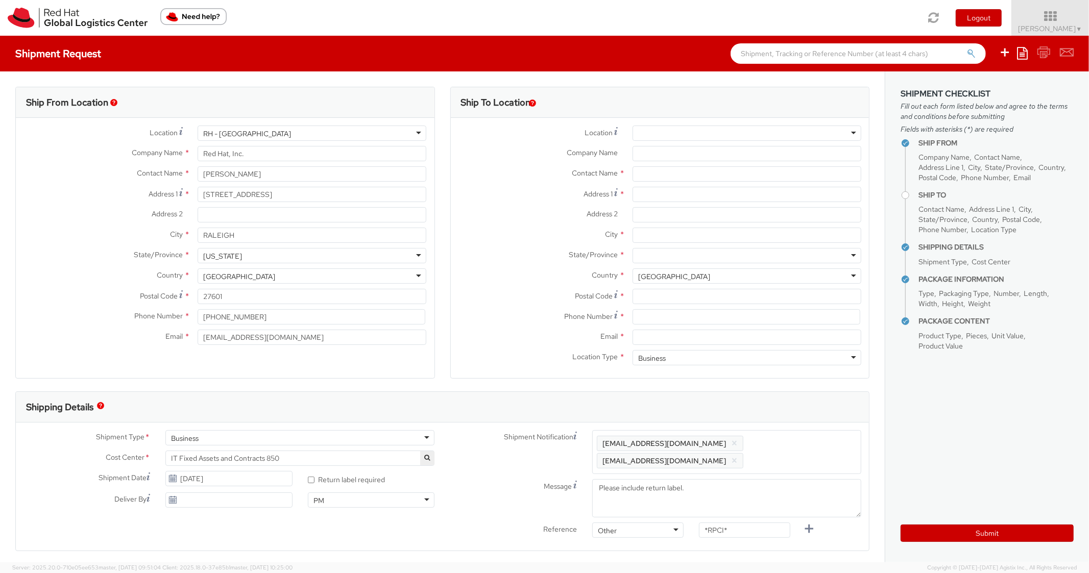
scroll to position [31, 0]
click at [688, 158] on input "Company Name *" at bounding box center [747, 153] width 229 height 15
paste input "IBM Booth #D2 - PyTorch Conference 2025 c/o PDS/Freeman"
type input "IBM Booth #D2 - PyTorch Conference 2025 c/o PDS/Freeman"
click at [662, 176] on input "text" at bounding box center [747, 173] width 229 height 15
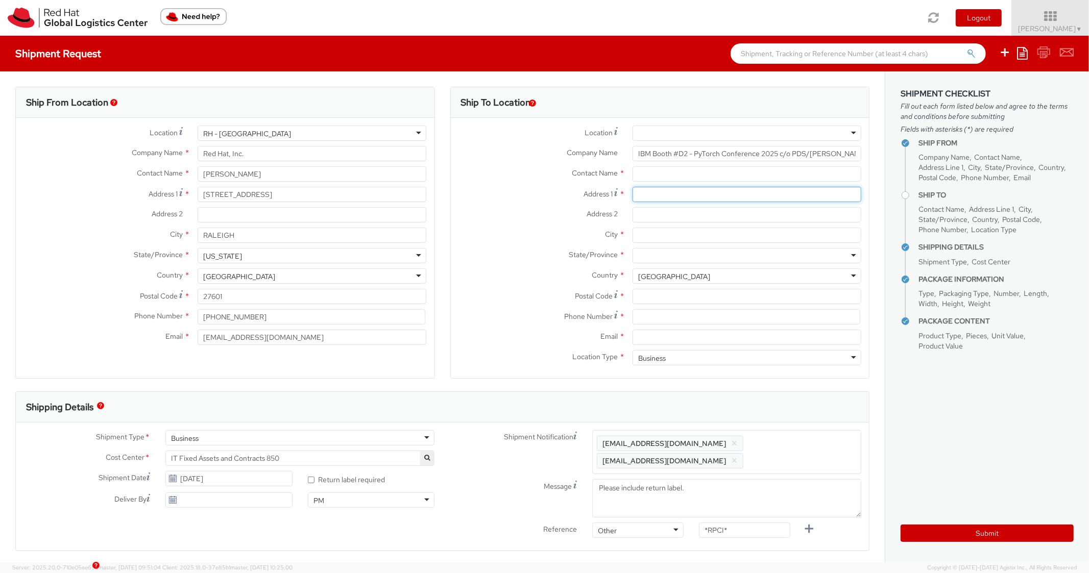
click at [647, 202] on input "Address 1 *" at bounding box center [747, 194] width 229 height 15
paste input "365 E Grand Ave"
type input "365 E Grand Ave"
click at [659, 208] on input "Address 2 *" at bounding box center [747, 214] width 229 height 15
paste input "Unit C"
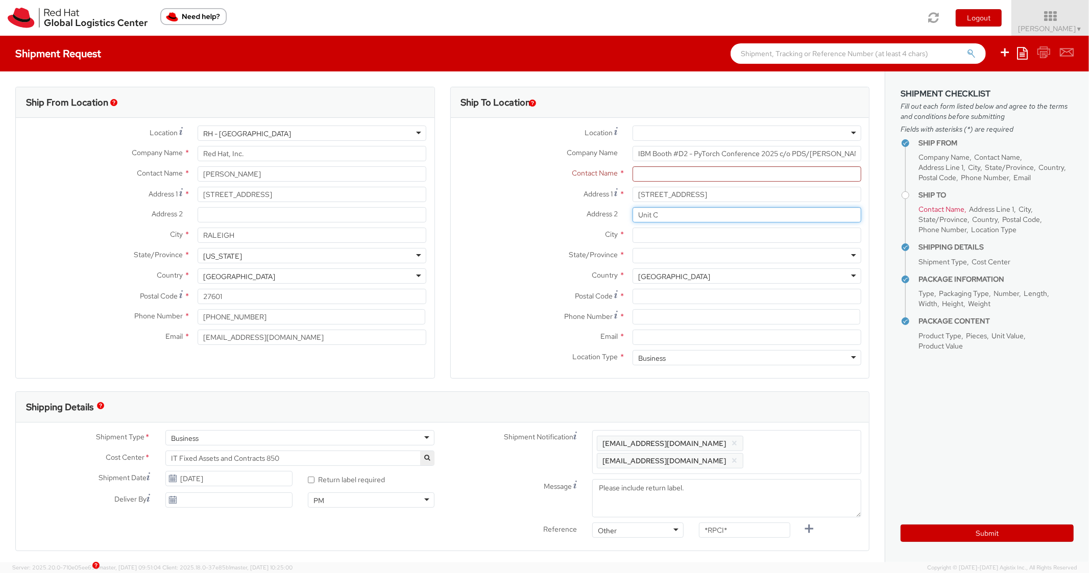
type input "Unit C"
click at [654, 229] on input "City *" at bounding box center [747, 235] width 229 height 15
paste input "South San Francisco"
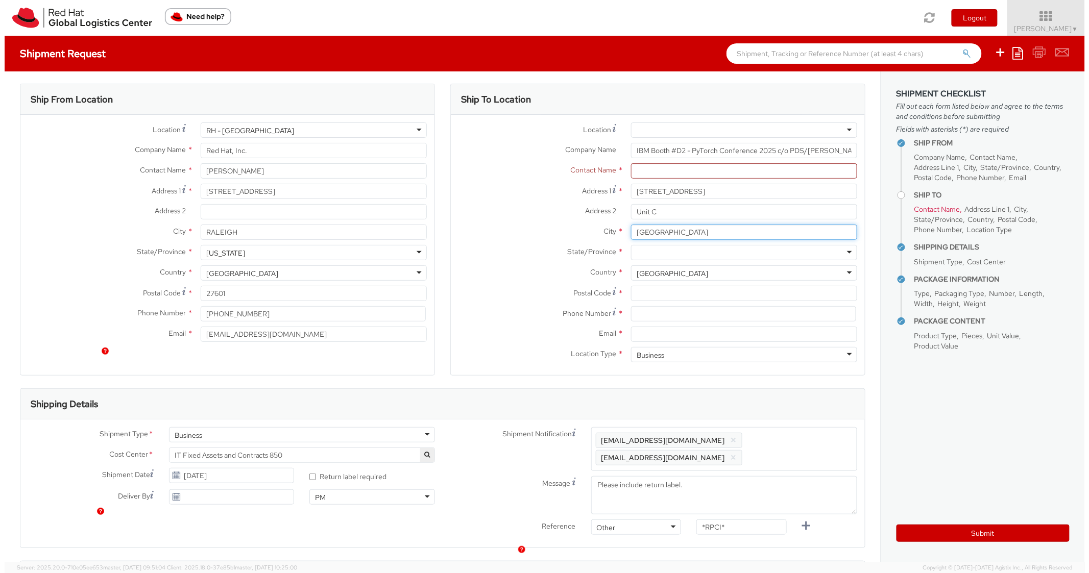
scroll to position [0, 0]
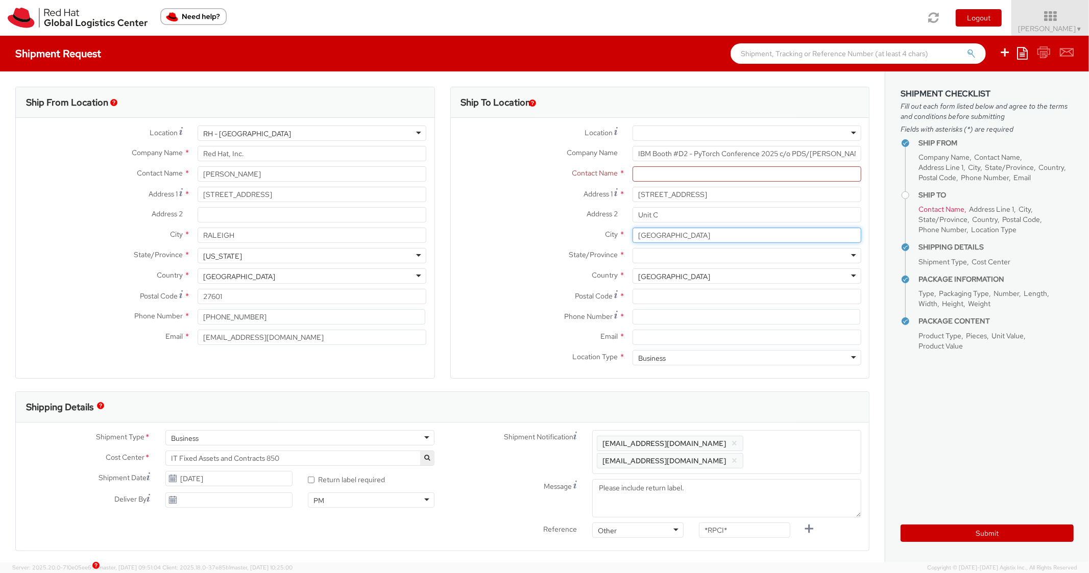
type input "South San Francisco"
drag, startPoint x: 630, startPoint y: 255, endPoint x: 639, endPoint y: 254, distance: 9.2
click at [634, 255] on div at bounding box center [747, 255] width 229 height 15
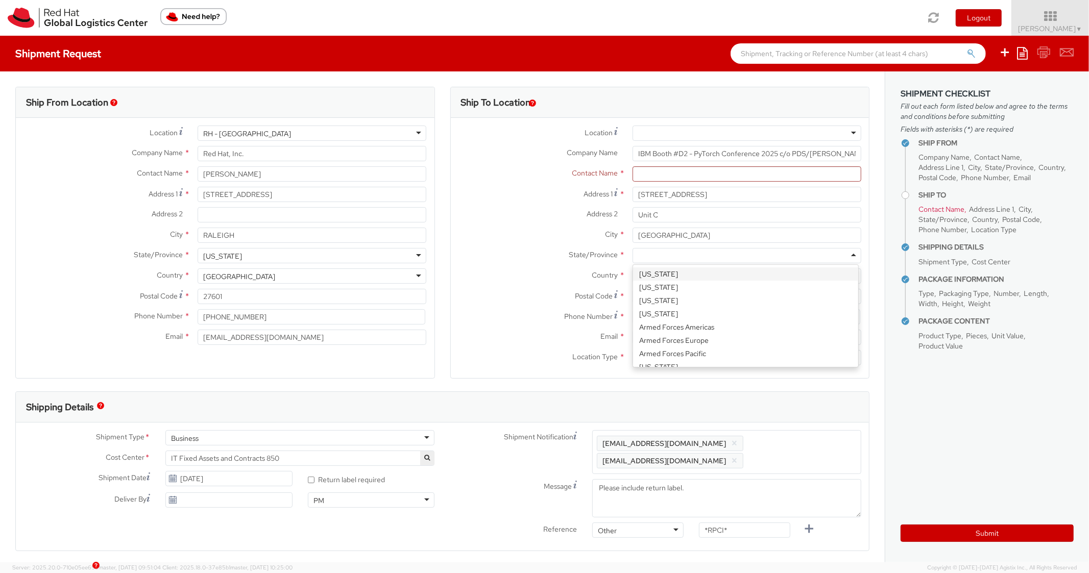
paste input "South San Francisco"
type input "South San Francisco"
click at [555, 242] on div "City * South San Francisco" at bounding box center [660, 235] width 419 height 15
click at [670, 259] on div at bounding box center [747, 255] width 229 height 15
type input "c"
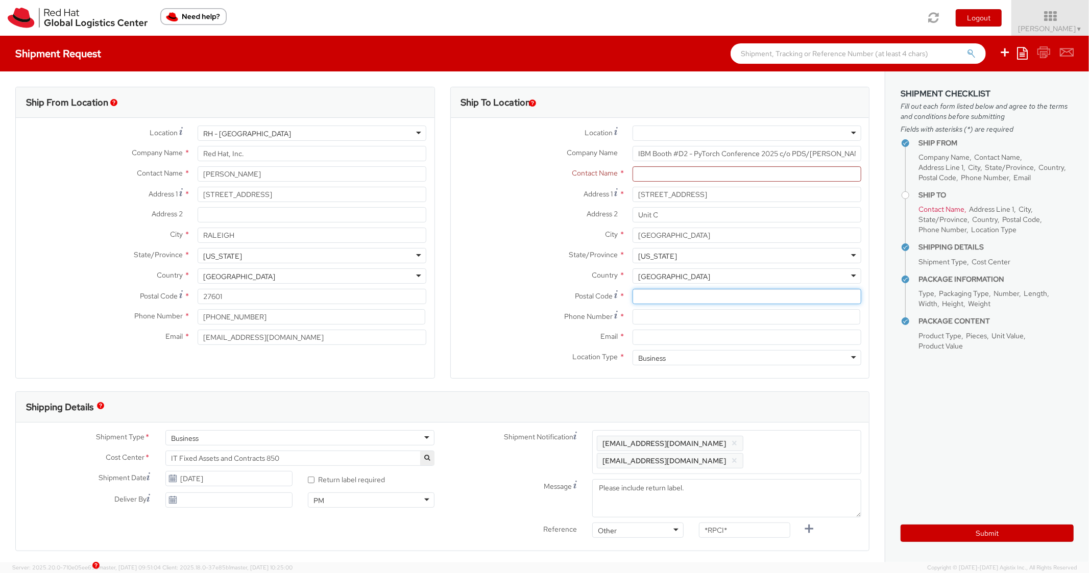
click at [691, 302] on input "Postal Code *" at bounding box center [747, 296] width 229 height 15
paste input "South San Francisco"
type input "South San Francisco"
click at [653, 298] on div "Please use Rover People ([URL][DOMAIN_NAME]) to get the correct phone number fo…" at bounding box center [605, 281] width 120 height 50
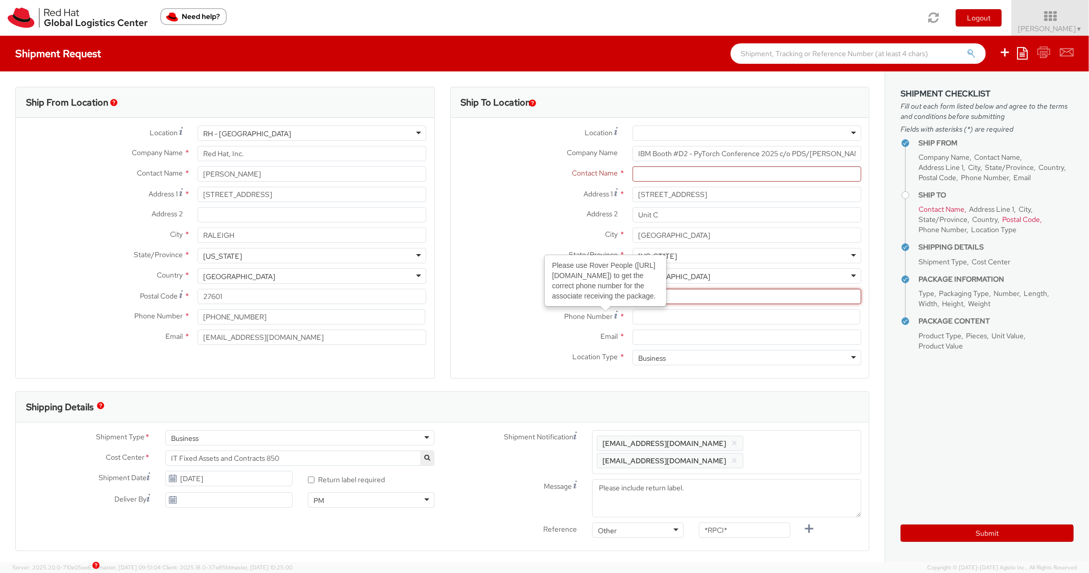
click at [683, 297] on input "Postal Code *" at bounding box center [747, 296] width 229 height 15
paste input "94080"
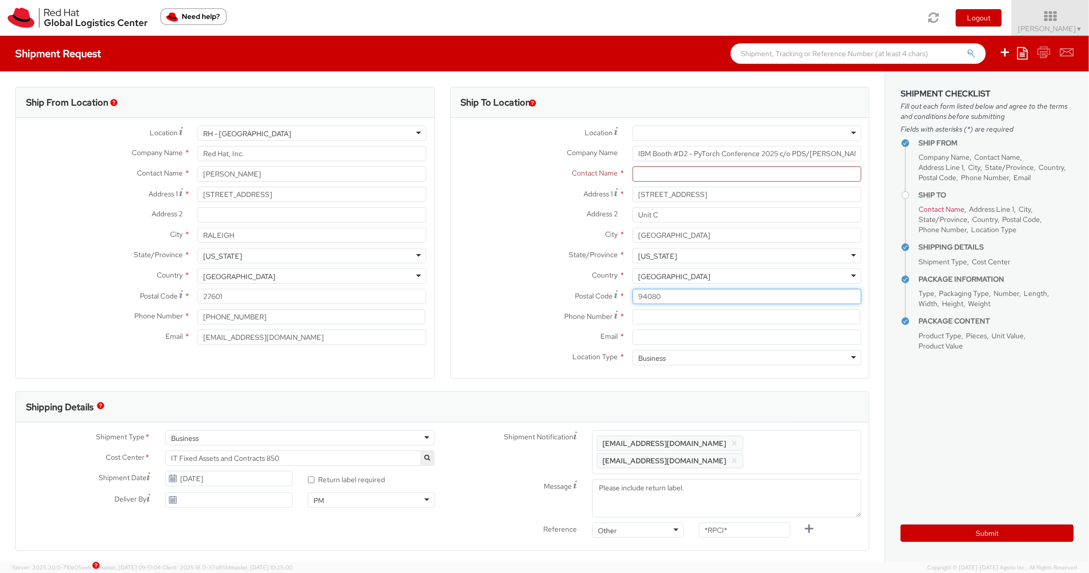
type input "94080"
click at [535, 315] on label "Phone Number *" at bounding box center [538, 316] width 174 height 14
click at [644, 319] on input at bounding box center [747, 316] width 228 height 15
paste input "8146024079"
type input "8146024079"
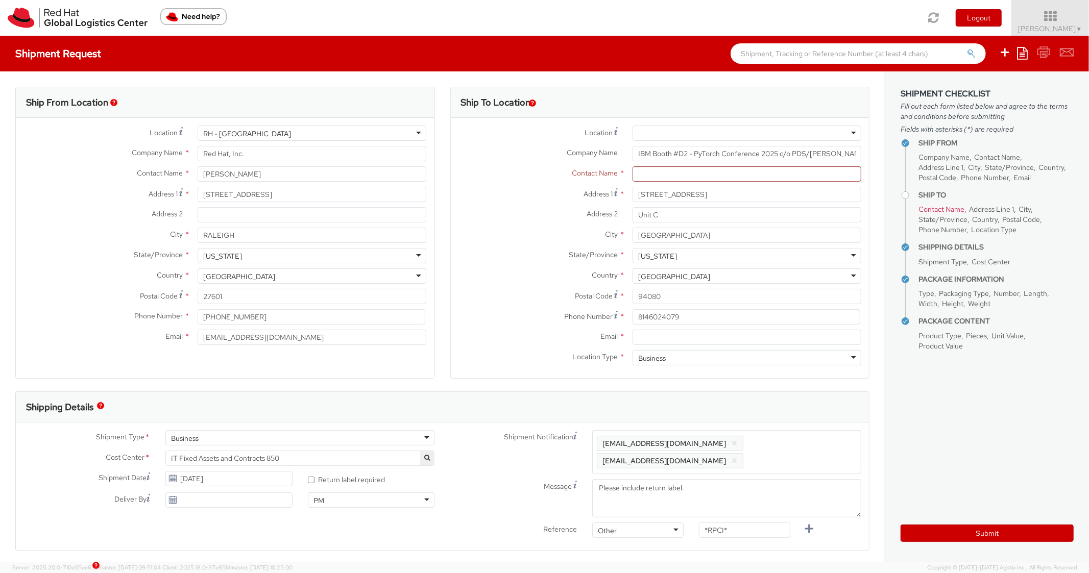
click at [558, 304] on div "Postal Code * 94080" at bounding box center [660, 299] width 419 height 20
click at [667, 343] on input "Email *" at bounding box center [747, 337] width 229 height 15
paste input "npazmino@redhat.com"
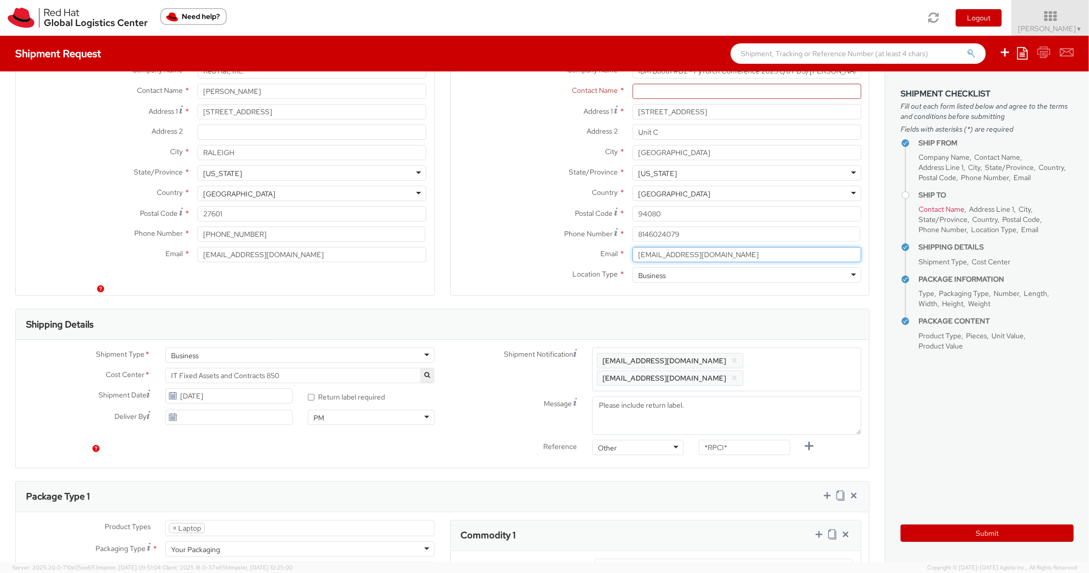
scroll to position [204, 0]
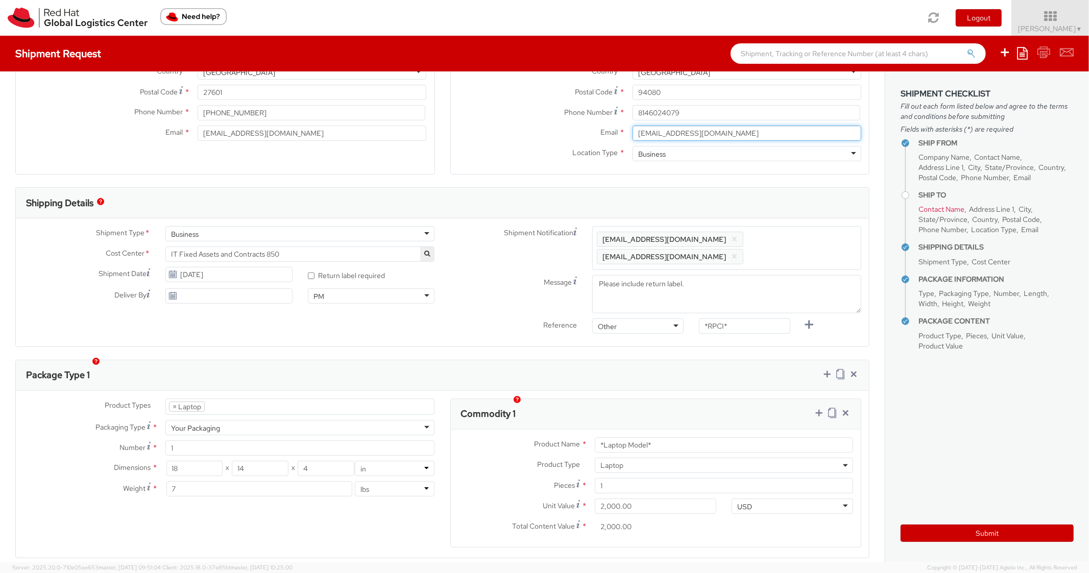
type input "npazmino@redhat.com"
click at [795, 244] on span "Enter any additional email addresses, separated by comma, for individuals who s…" at bounding box center [727, 248] width 260 height 31
paste input "npazmino@redhat.com"
type input "npazmino@redhat.com"
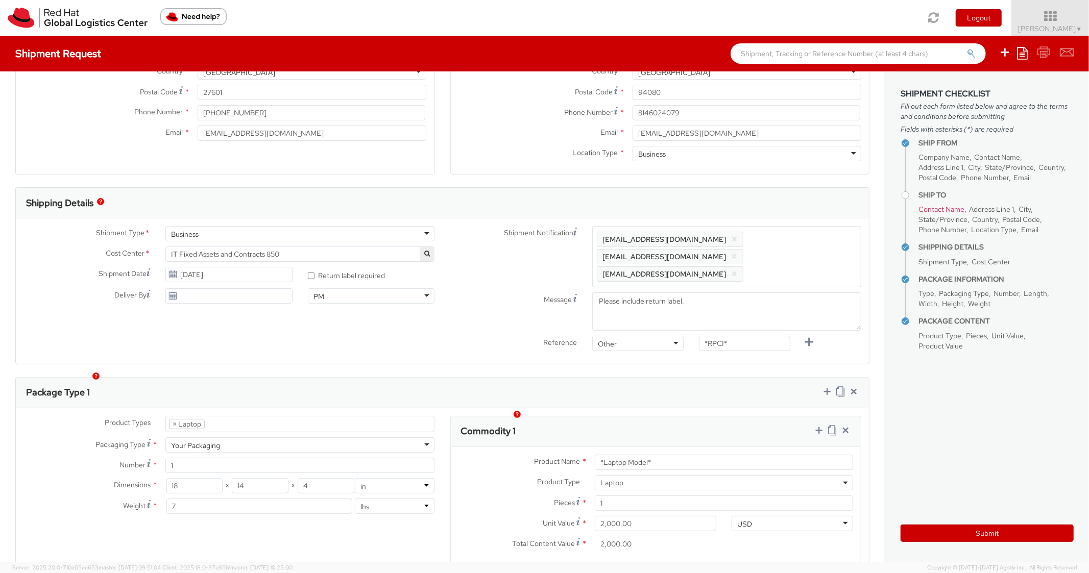
click at [783, 219] on div "Shipment Type * Business Business Batch Business Personal Cost Center * IT Fixe…" at bounding box center [442, 292] width 853 height 146
drag, startPoint x: 726, startPoint y: 331, endPoint x: 677, endPoint y: 323, distance: 49.7
click at [678, 336] on div "Reference Other Other Other Purchase Order Number Reference Number *RPCI*" at bounding box center [656, 346] width 427 height 20
paste input "REQ5999822"
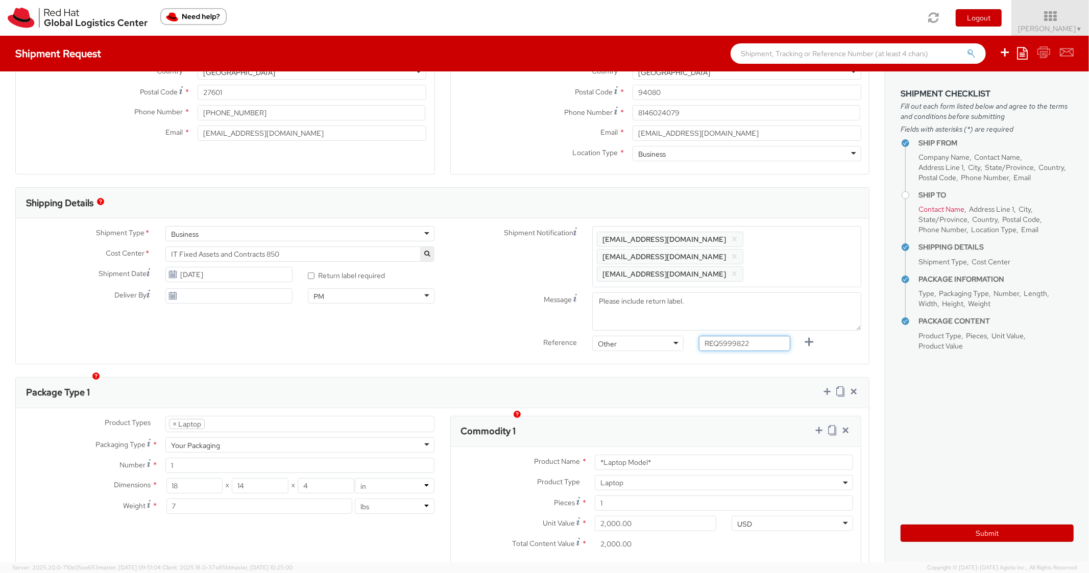
type input "REQ5999822"
click at [672, 378] on div "Package Type 1" at bounding box center [442, 393] width 853 height 31
drag, startPoint x: 622, startPoint y: 439, endPoint x: 540, endPoint y: 431, distance: 83.1
click at [546, 447] on div "Product Name * *Laptop Model* Product Type * Documents Docking Station Laptop M…" at bounding box center [656, 505] width 411 height 117
type input "MAINSTREAM - LENOVO"
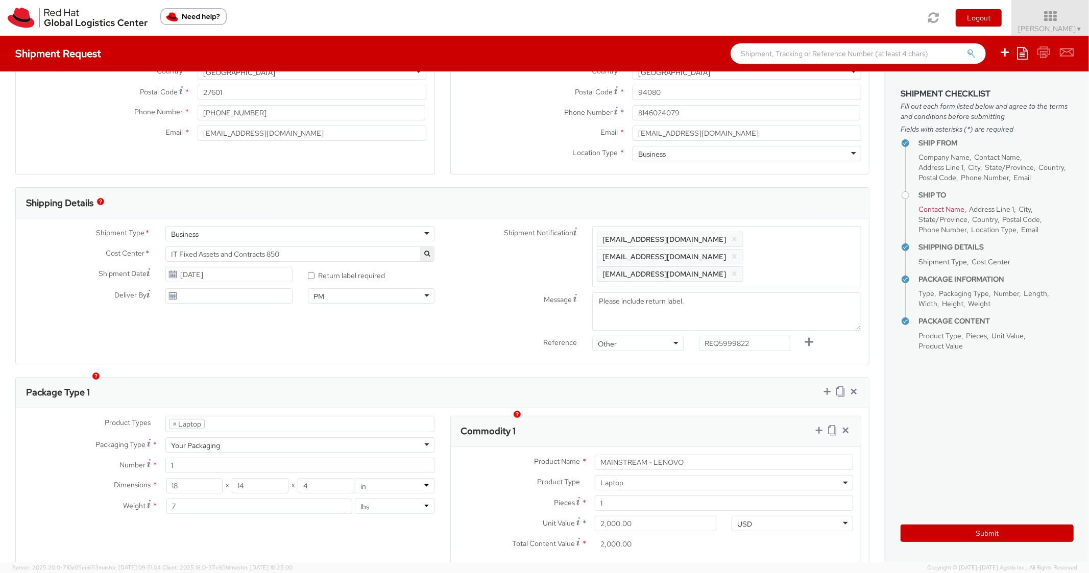
click at [569, 390] on div "Package Type 1" at bounding box center [442, 393] width 853 height 31
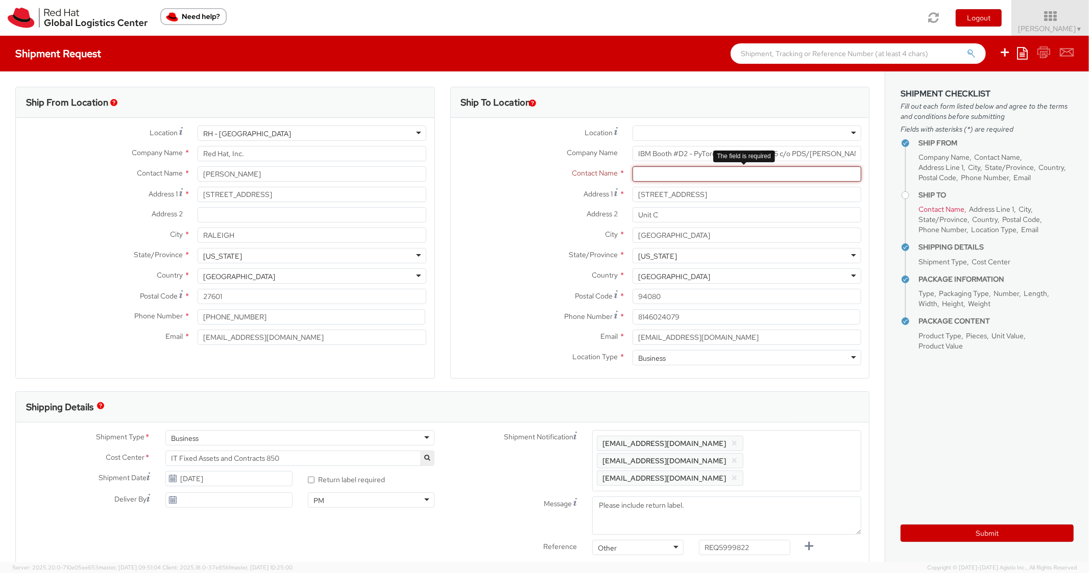
click at [664, 174] on input "text" at bounding box center [747, 173] width 229 height 15
paste input "Steven Pousty"
type input "Steven Pousty"
click at [501, 204] on div "Address 1 * 365 E Grand Ave" at bounding box center [660, 197] width 419 height 20
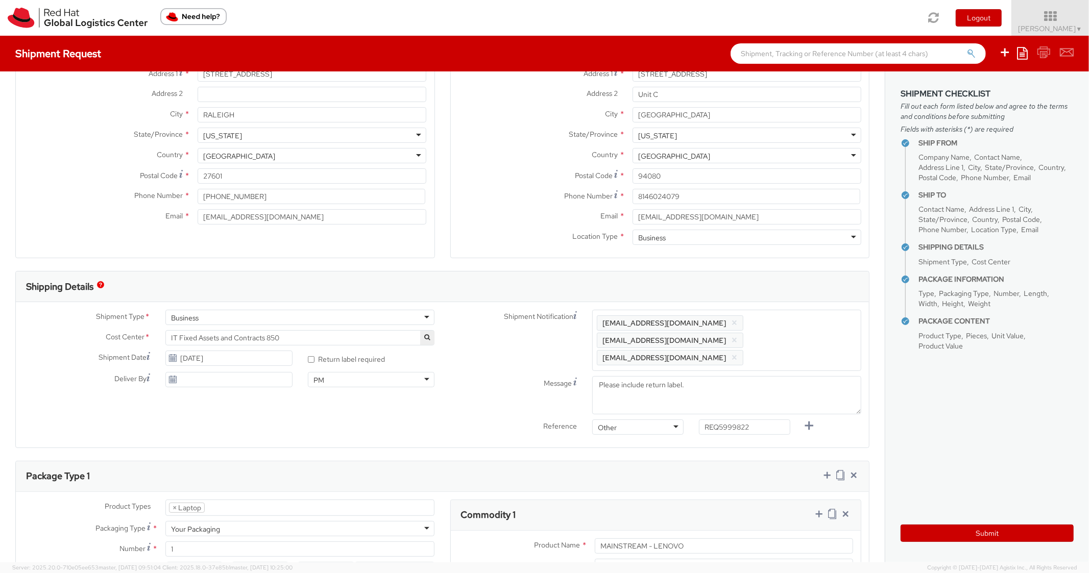
scroll to position [306, 0]
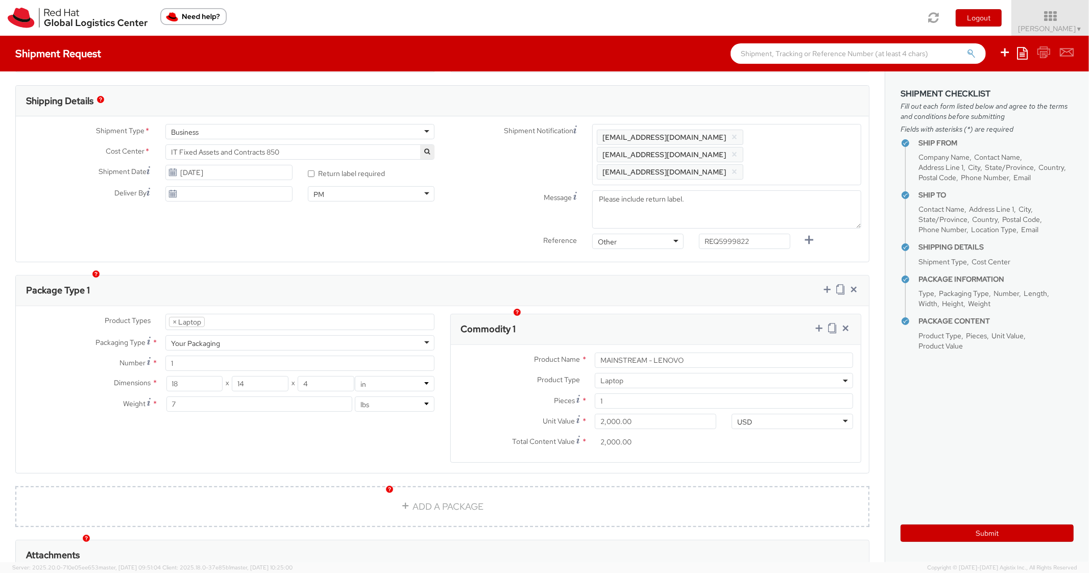
click at [912, 542] on aside "Shipment Checklist Fill out each form listed below and agree to the terms and c…" at bounding box center [987, 316] width 204 height 491
click at [915, 538] on button "Submit" at bounding box center [987, 533] width 173 height 17
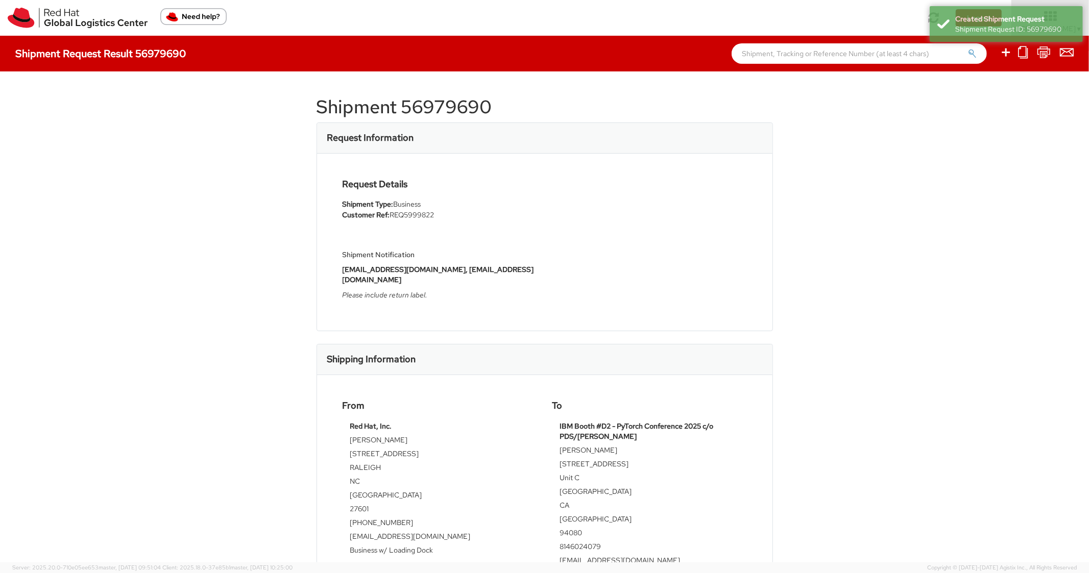
click at [446, 108] on h1 "Shipment 56979690" at bounding box center [545, 107] width 456 height 20
copy h1 "56979690"
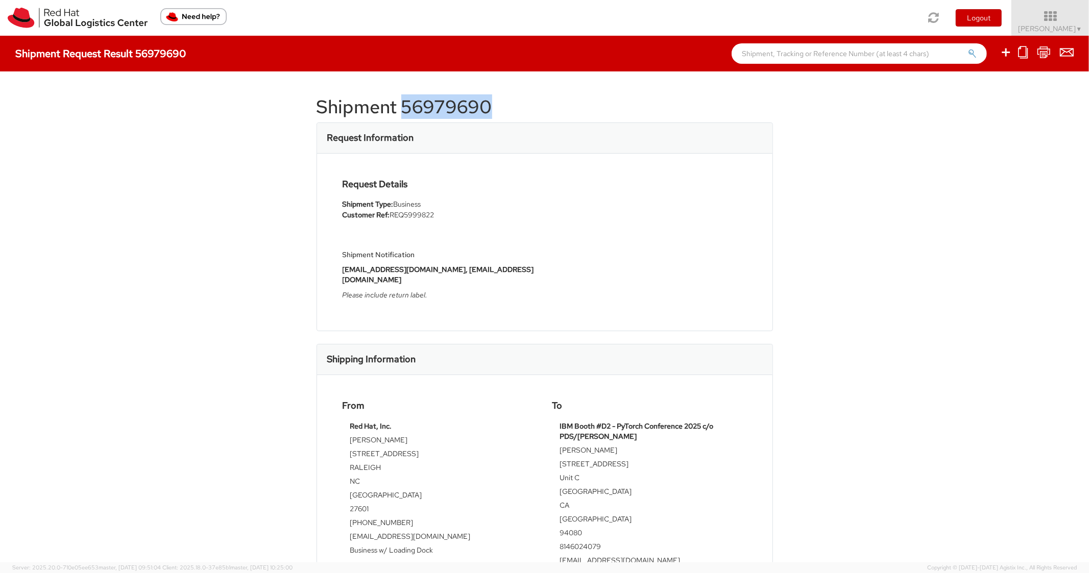
click at [508, 150] on div "Request Information" at bounding box center [544, 138] width 455 height 31
click at [1005, 50] on icon at bounding box center [1006, 52] width 12 height 13
select select
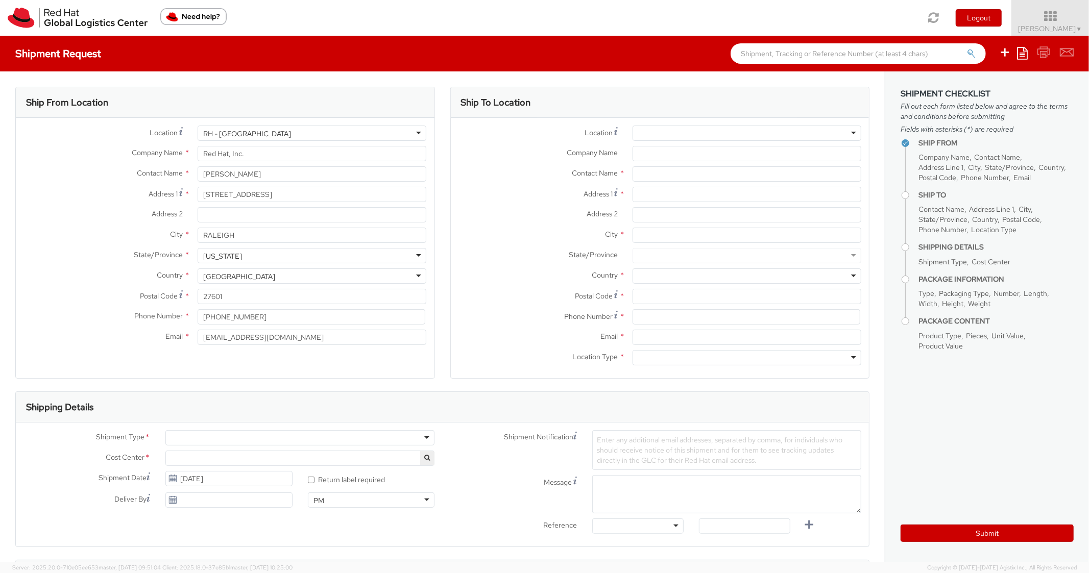
drag, startPoint x: 1005, startPoint y: 50, endPoint x: 1026, endPoint y: 54, distance: 20.8
click at [1026, 54] on icon at bounding box center [1022, 53] width 11 height 12
select select "850"
click at [974, 89] on link "Create from template" at bounding box center [982, 85] width 89 height 13
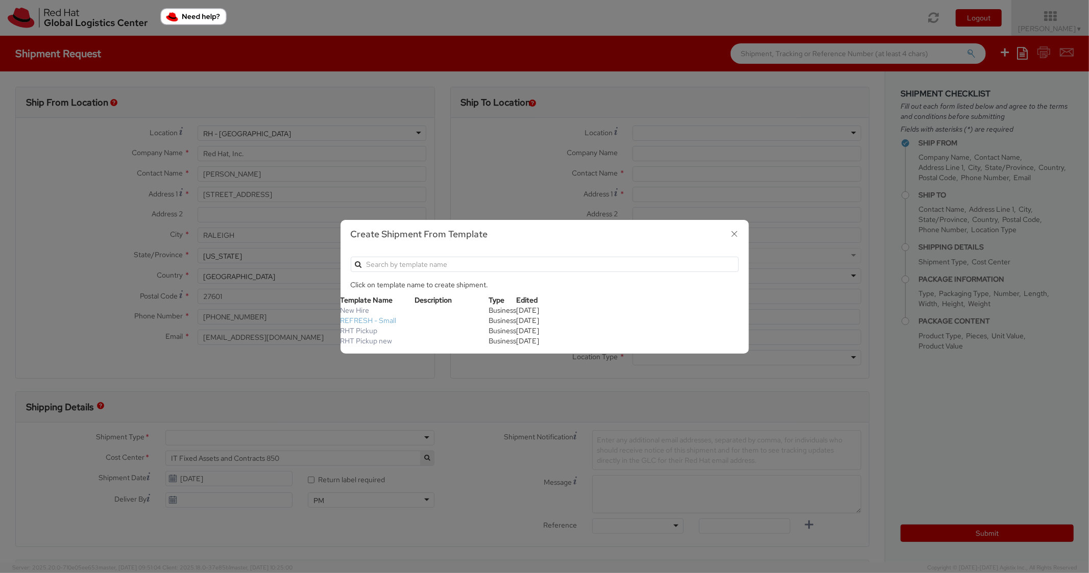
click at [389, 324] on link "REFRESH - Small" at bounding box center [369, 320] width 56 height 9
type textarea "Please include return label."
type input "*RPCI*"
select select "LAPTOP"
type input "1"
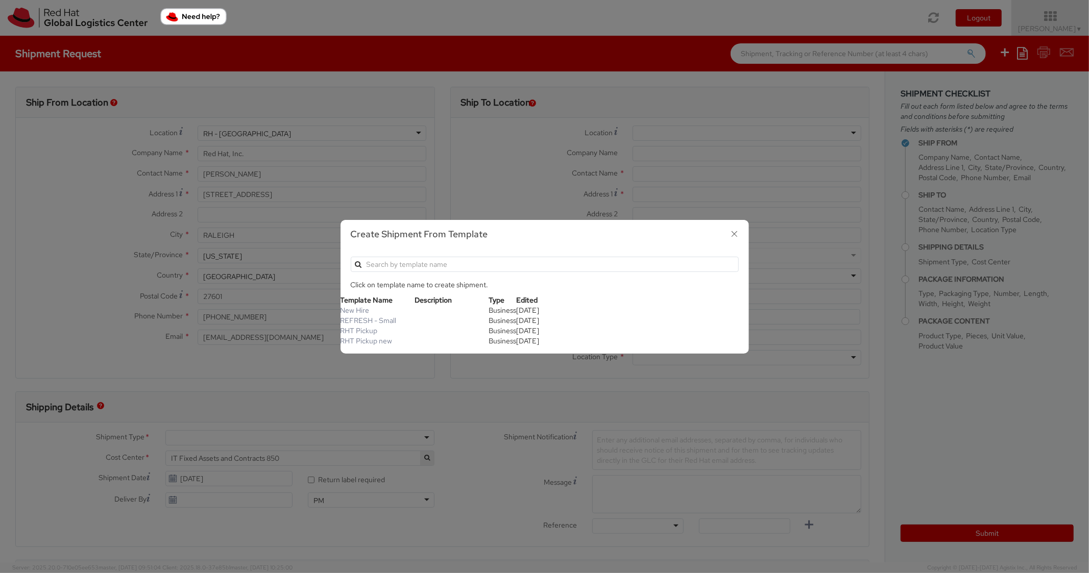
type input "18"
type input "14"
type input "4"
type input "7"
type input "*Laptop Model*"
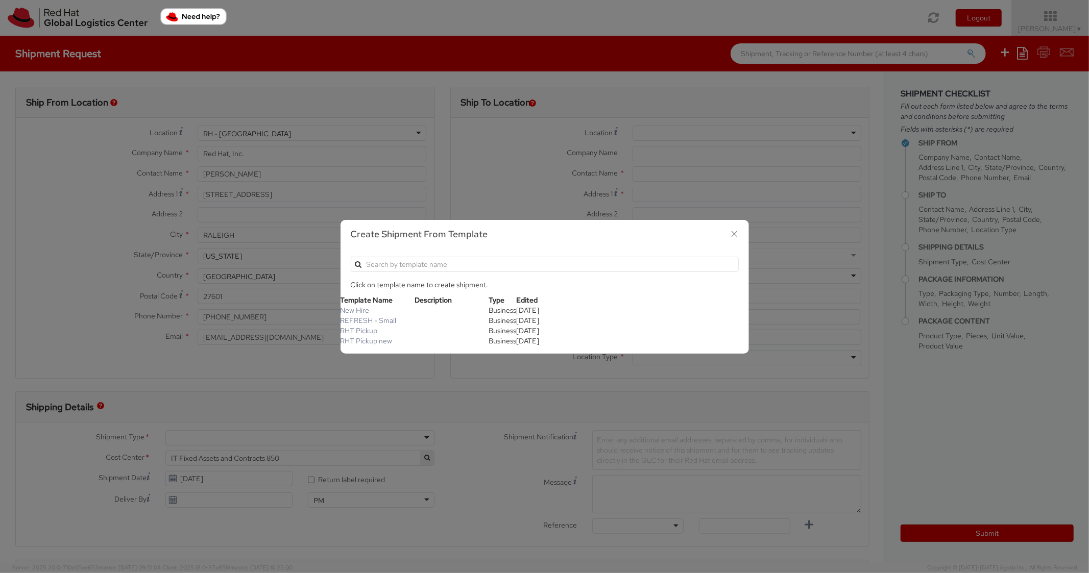
select select "LAPTOP"
type input "2,000.00"
select select "850"
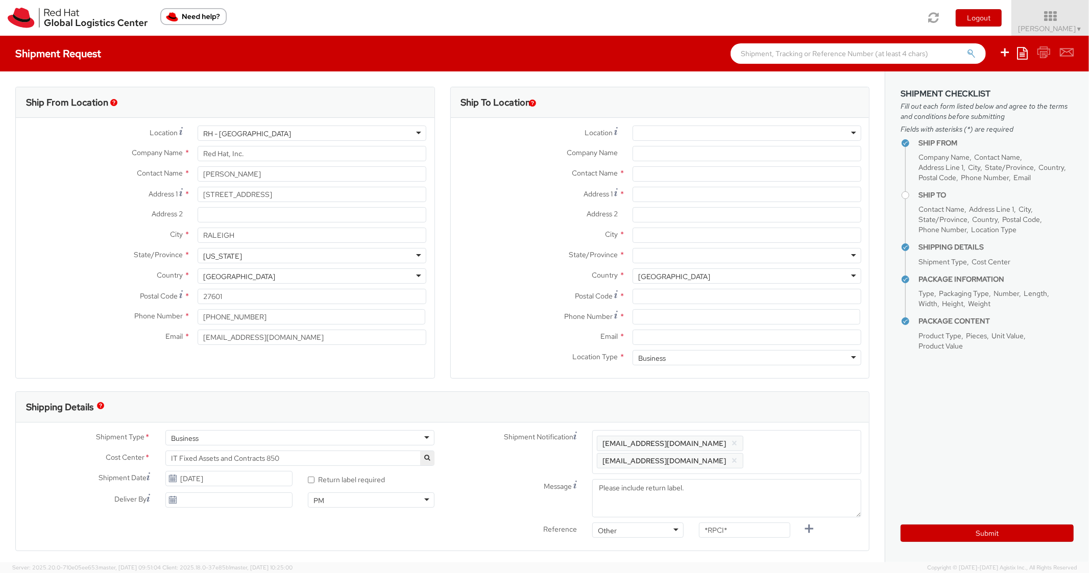
scroll to position [31, 0]
drag, startPoint x: 662, startPoint y: 191, endPoint x: 660, endPoint y: 211, distance: 20.1
click at [661, 196] on input "Address 1 *" at bounding box center [747, 194] width 229 height 15
paste input "9820 Carroll Canyon"
type input "9820 Carroll Canyon"
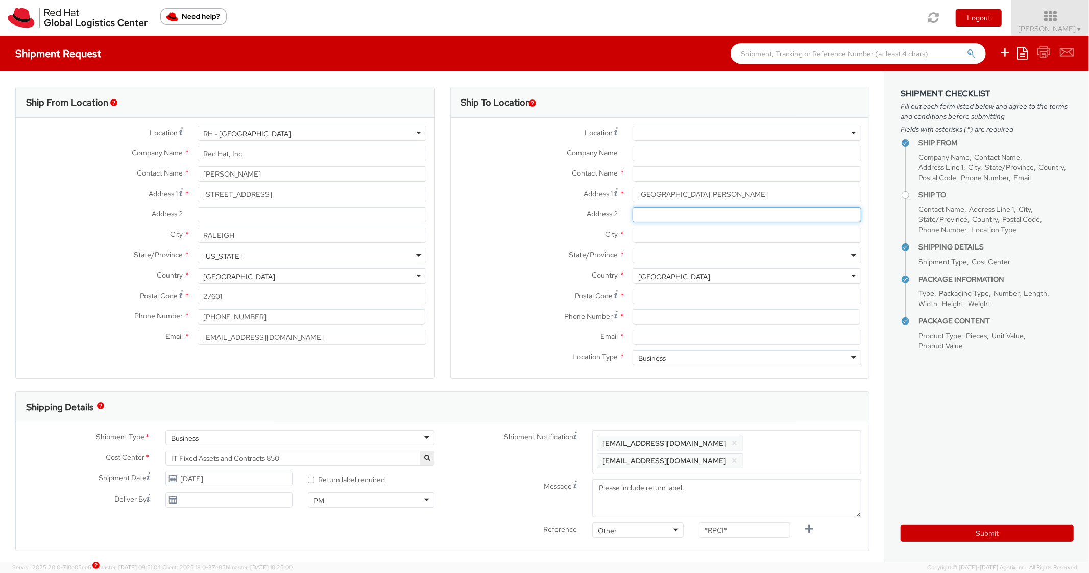
click at [665, 216] on input "Address 2 *" at bounding box center [747, 214] width 229 height 15
paste input "Apt 317"
type input "Apt 317"
click at [711, 191] on input "9820 Carroll Canyon" at bounding box center [747, 194] width 229 height 15
type input "9820 Carroll Canyon Rd"
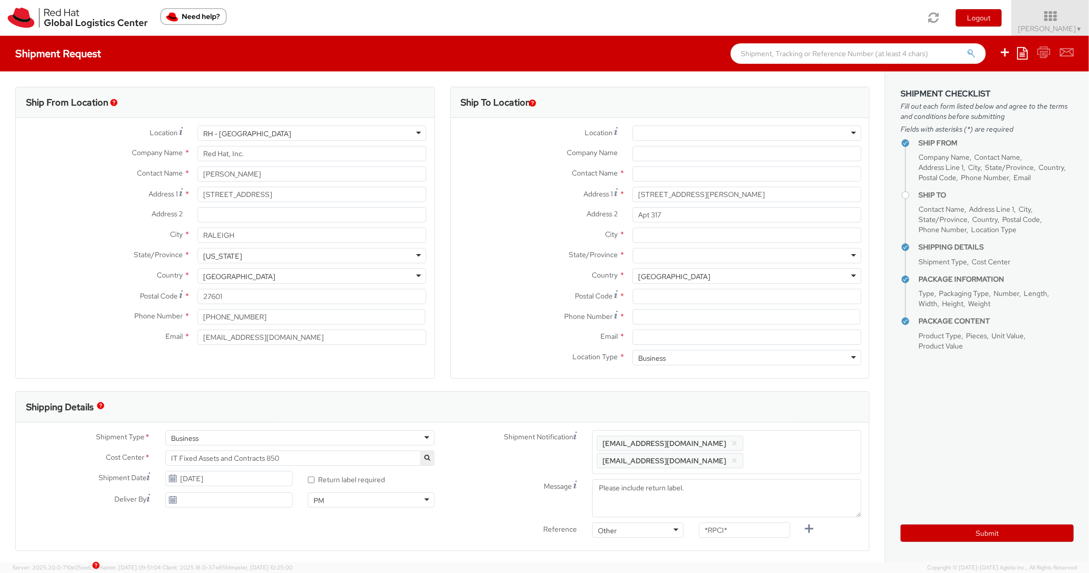
click at [527, 285] on div "Country * [GEOGRAPHIC_DATA] [GEOGRAPHIC_DATA] [GEOGRAPHIC_DATA] [GEOGRAPHIC_DAT…" at bounding box center [660, 279] width 419 height 20
click at [691, 231] on input "City *" at bounding box center [747, 235] width 229 height 15
paste input "San Diego"
type input "San Diego"
click at [663, 258] on div at bounding box center [747, 255] width 229 height 15
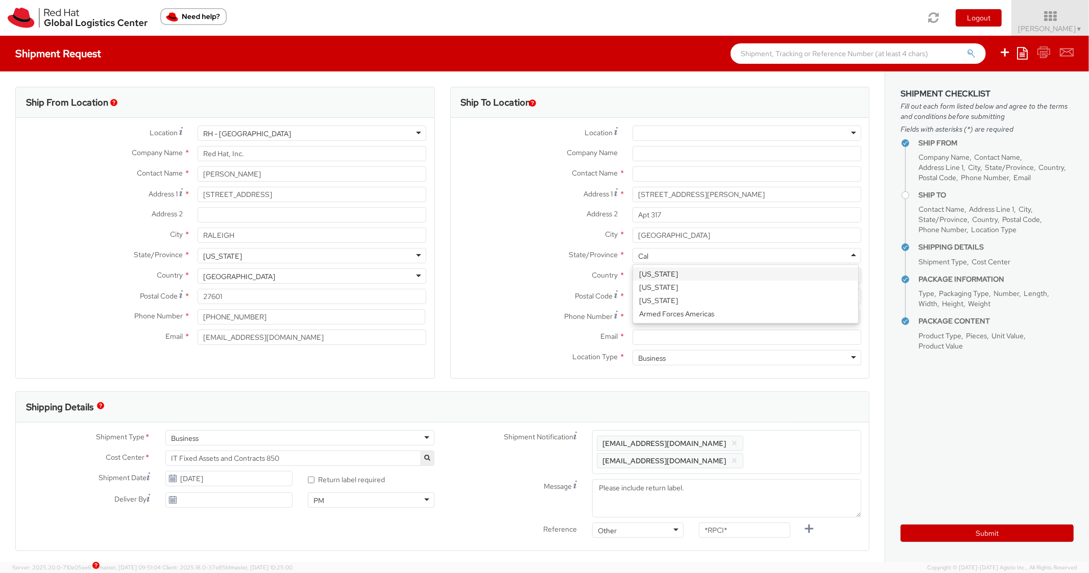
type input "Cali"
click at [666, 292] on input "Postal Code *" at bounding box center [747, 296] width 229 height 15
paste input "92131"
type input "92131"
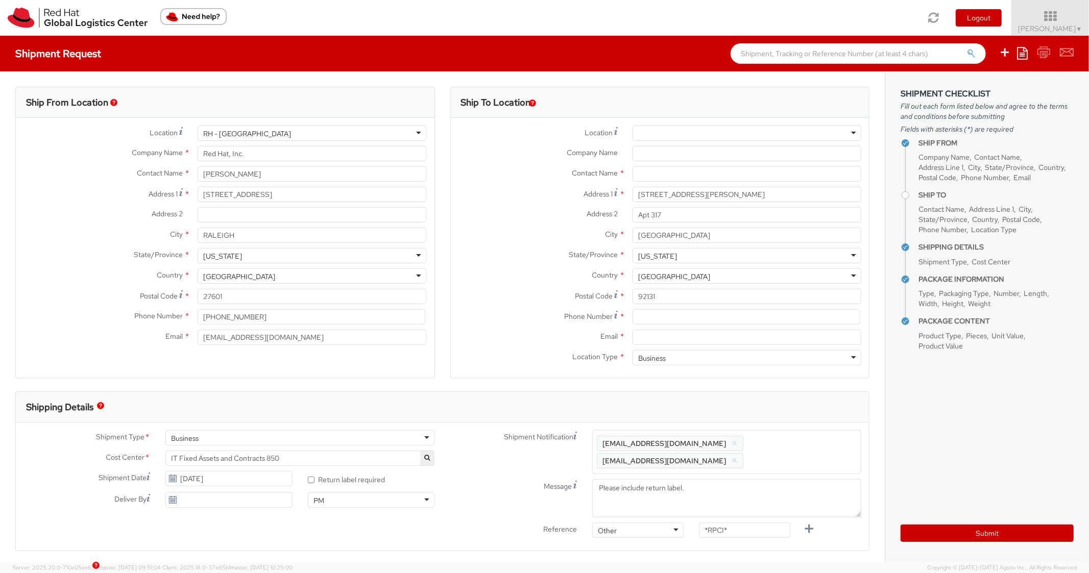
click at [505, 259] on label "State/Province *" at bounding box center [538, 254] width 174 height 13
click at [652, 313] on input at bounding box center [747, 316] width 228 height 15
paste input "4422325351"
type input "4422325351"
click at [535, 295] on label "Postal Code *" at bounding box center [538, 296] width 174 height 14
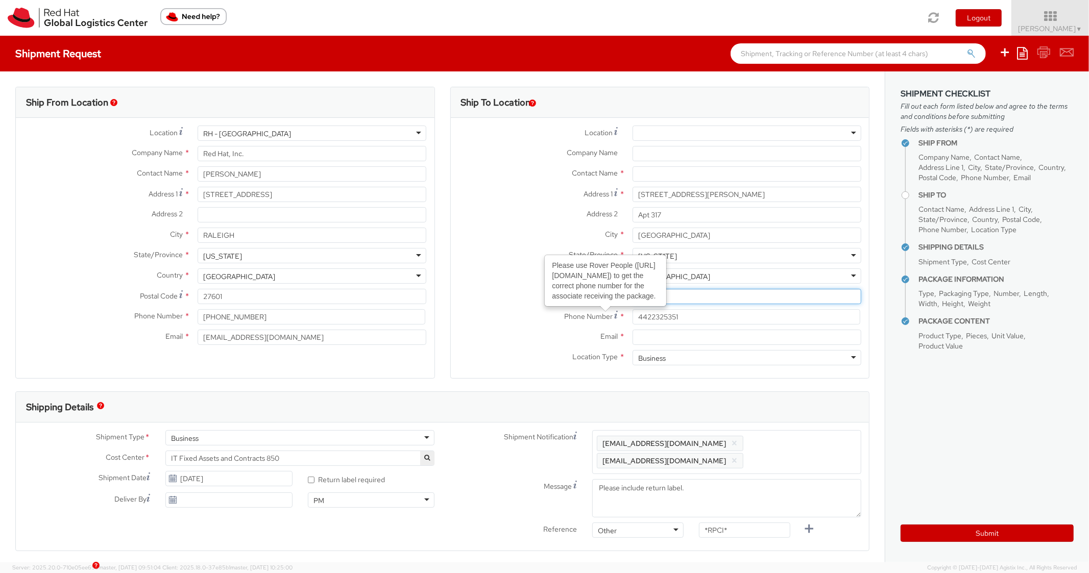
click at [633, 295] on input "92131" at bounding box center [747, 296] width 229 height 15
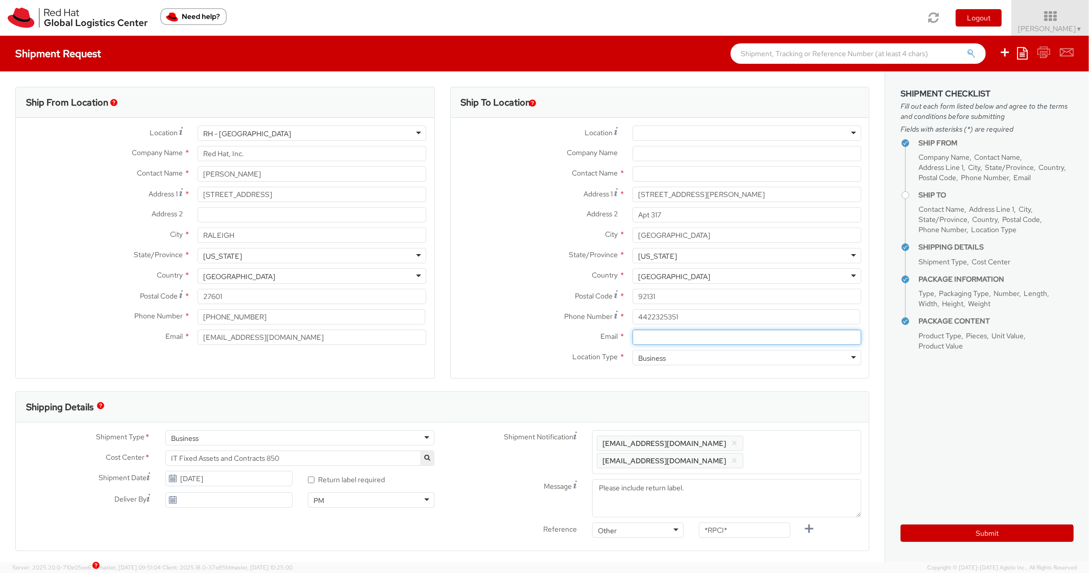
click at [673, 341] on input "Email *" at bounding box center [747, 337] width 229 height 15
paste input "dbean@redhat.com"
type input "dbean@redhat.com"
drag, startPoint x: 814, startPoint y: 447, endPoint x: 812, endPoint y: 425, distance: 22.1
click at [814, 445] on span "Enter any additional email addresses, separated by comma, for individuals who s…" at bounding box center [727, 452] width 260 height 31
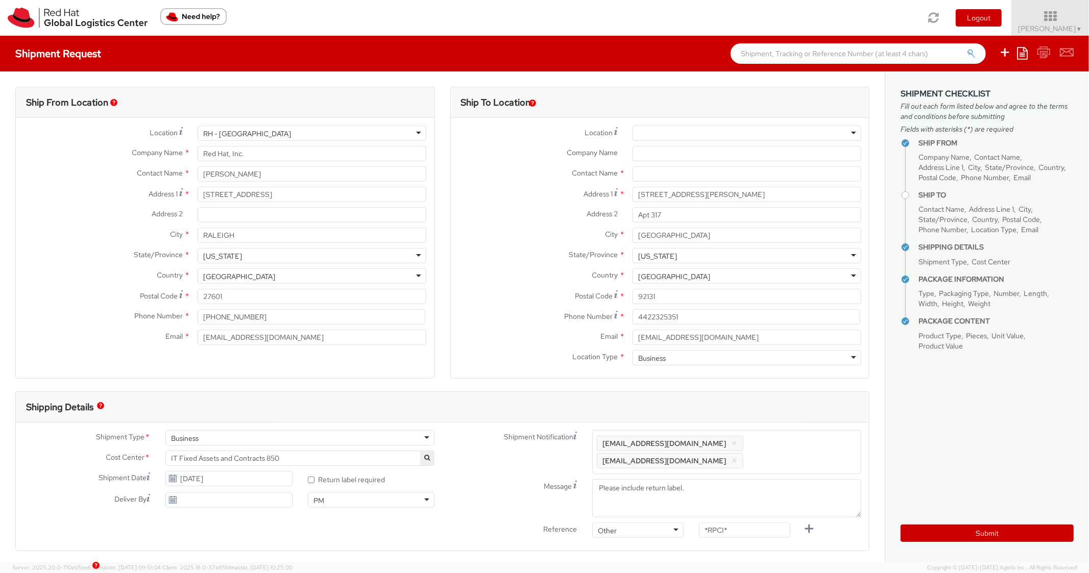
paste input "dbean@redhat.com"
type input "dbean@redhat.com"
click at [805, 396] on div "Shipping Details" at bounding box center [442, 407] width 853 height 31
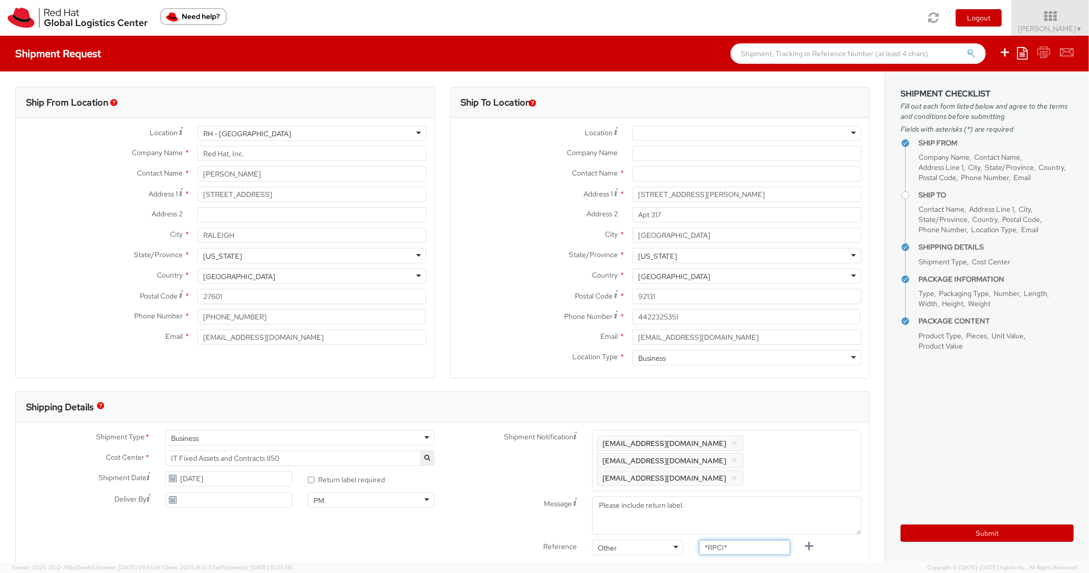
drag, startPoint x: 735, startPoint y: 526, endPoint x: 666, endPoint y: 511, distance: 70.7
click at [667, 515] on div "Shipment Notification Enter any additional email addresses, separated by comma,…" at bounding box center [656, 495] width 427 height 130
paste input "REQ5982206"
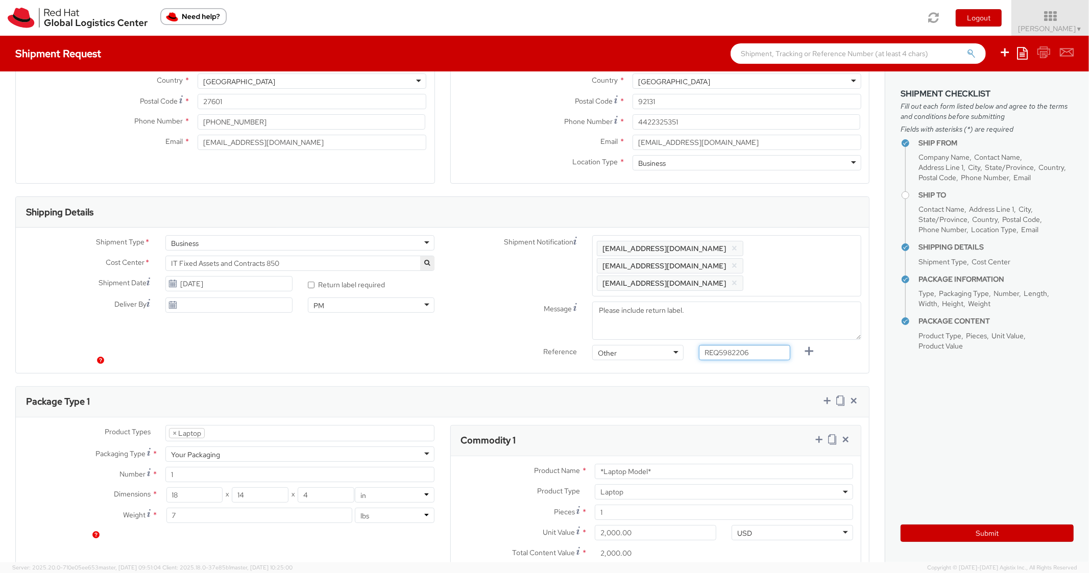
scroll to position [306, 0]
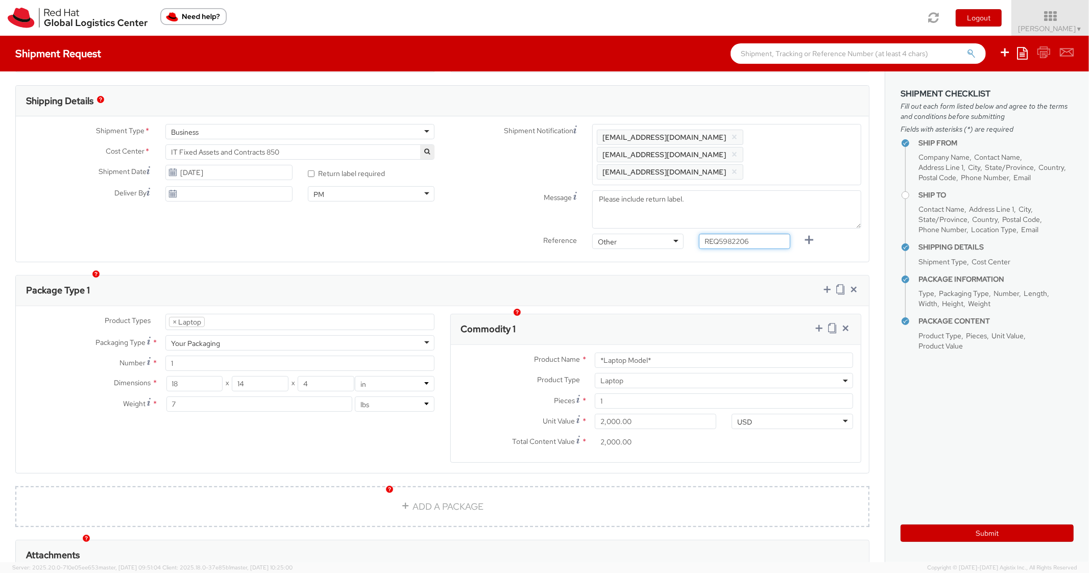
type input "REQ5982206"
drag, startPoint x: 674, startPoint y: 351, endPoint x: 575, endPoint y: 348, distance: 99.1
click at [575, 353] on div "Product Name * *Laptop Model*" at bounding box center [656, 360] width 411 height 15
paste input "REQ5982206"
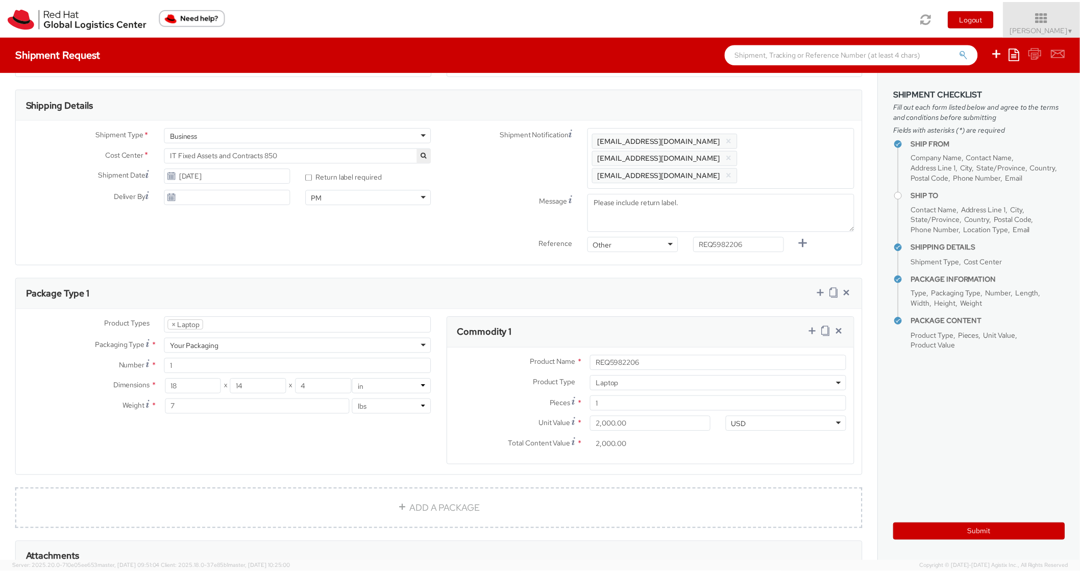
scroll to position [450, 0]
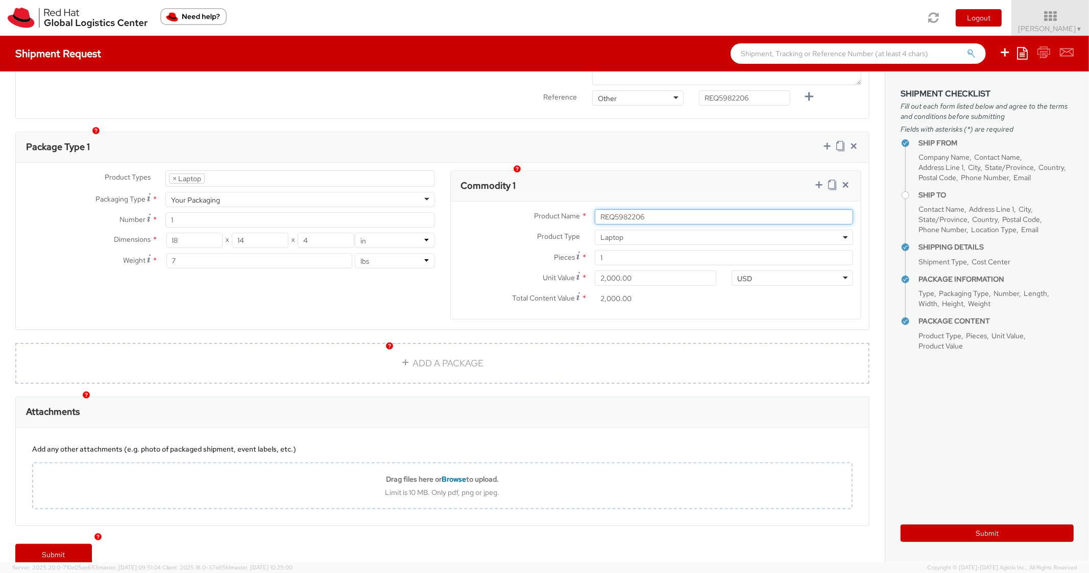
drag, startPoint x: 666, startPoint y: 201, endPoint x: 524, endPoint y: 197, distance: 142.5
click at [525, 209] on div "Product Name * REQ5982206" at bounding box center [656, 216] width 411 height 15
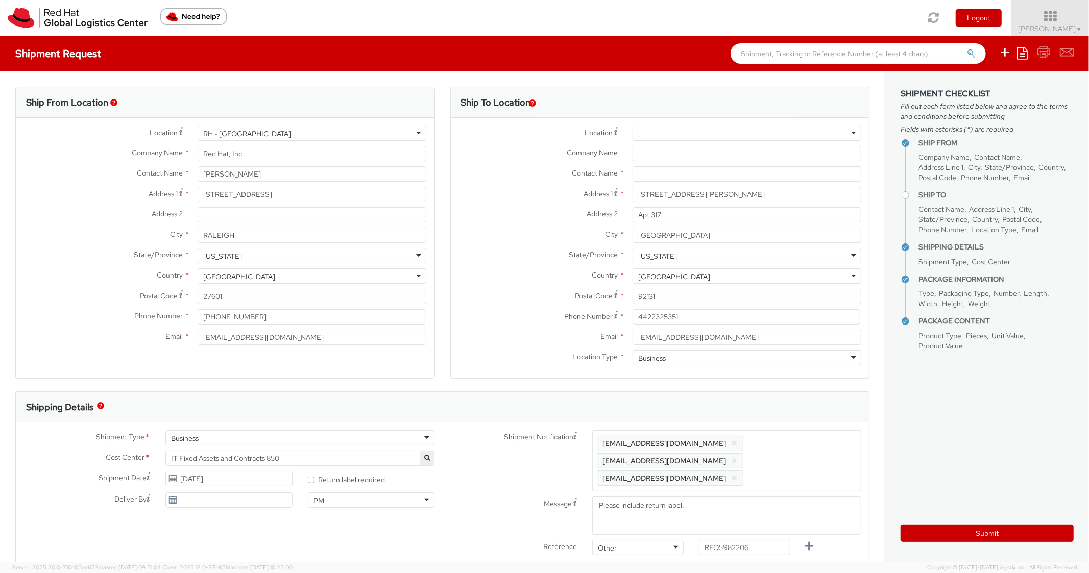
type input "MAINSTREAM - LENOVO"
paste input "Derek Bean"
click at [665, 176] on input "text" at bounding box center [747, 173] width 229 height 15
type input "Derek Bean"
click at [451, 263] on div "State/Province * California California Alabama Alaska Arizona Arkansas Armed Fo…" at bounding box center [660, 255] width 419 height 15
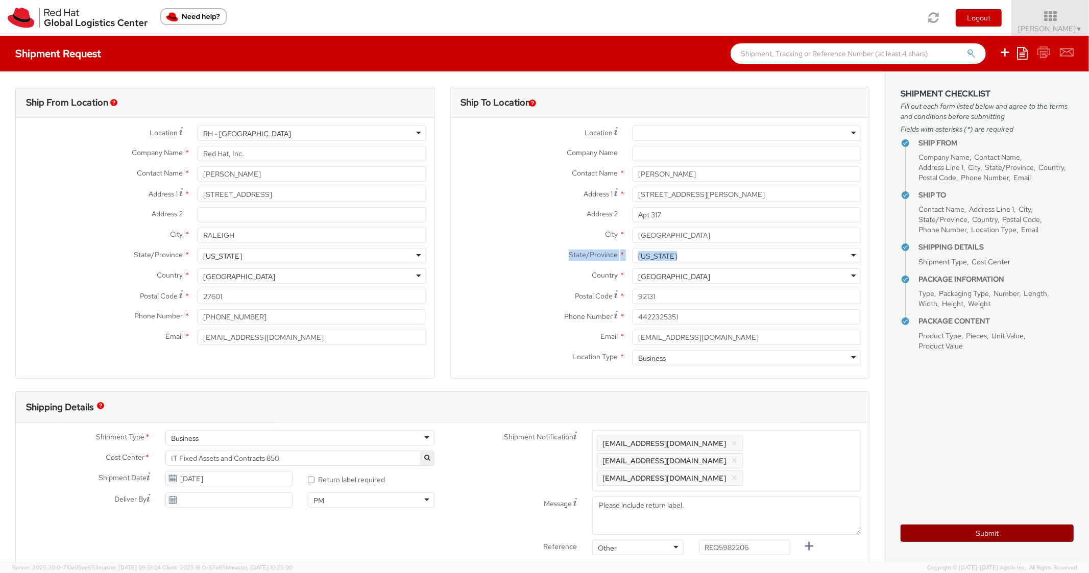
click at [931, 525] on button "Submit" at bounding box center [987, 533] width 173 height 17
type input "Derek Bean"
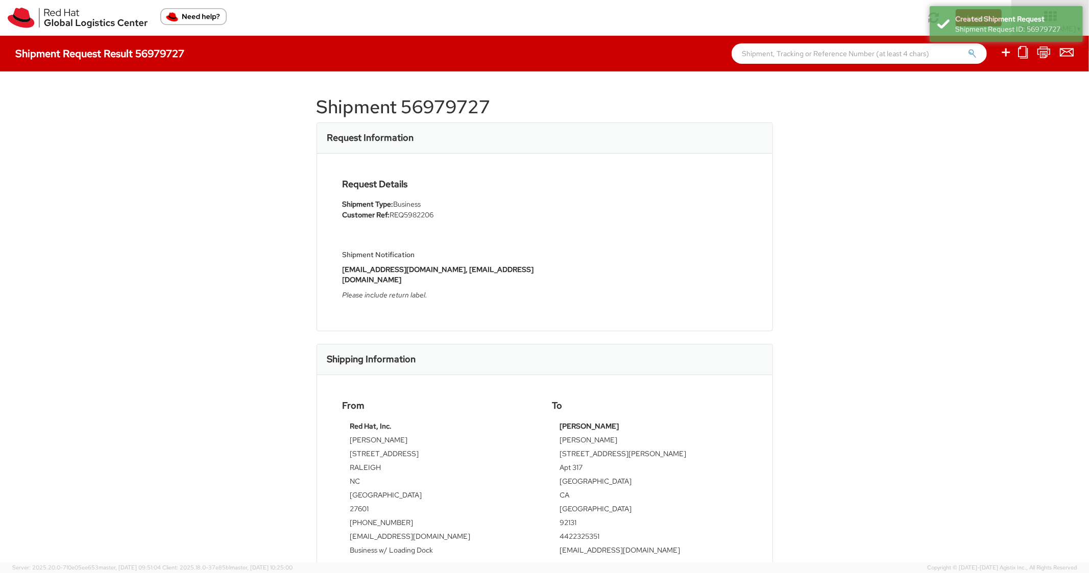
click at [472, 98] on div "Shipment 56979727 Request Information Request Details Shipment Type: Business C…" at bounding box center [544, 316] width 1089 height 491
click at [472, 98] on h1 "Shipment 56979727" at bounding box center [545, 107] width 456 height 20
click at [471, 103] on h1 "Shipment 56979727" at bounding box center [545, 107] width 456 height 20
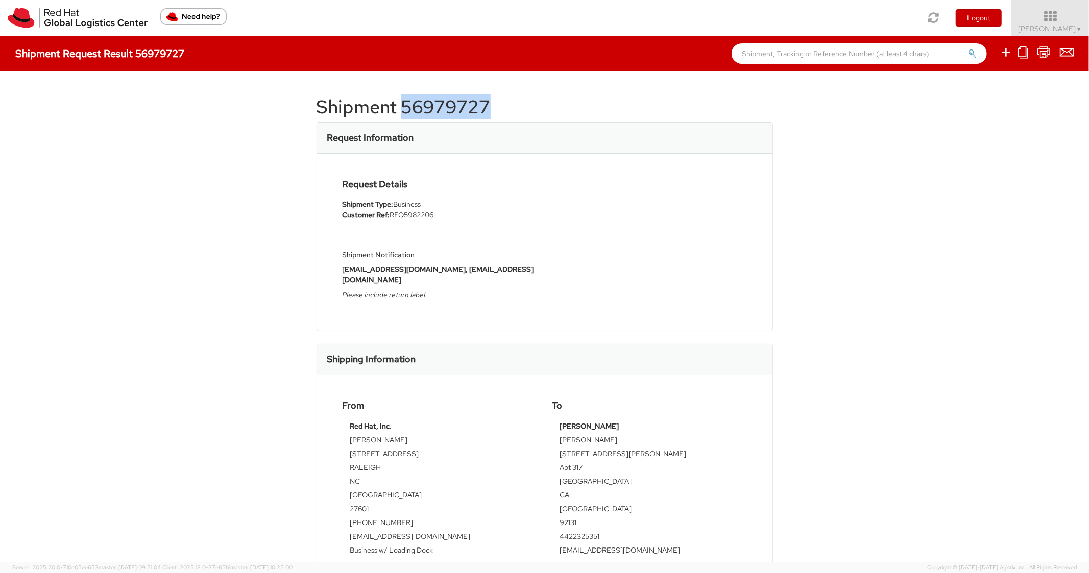
copy h1 "56979727"
